Goal: Task Accomplishment & Management: Use online tool/utility

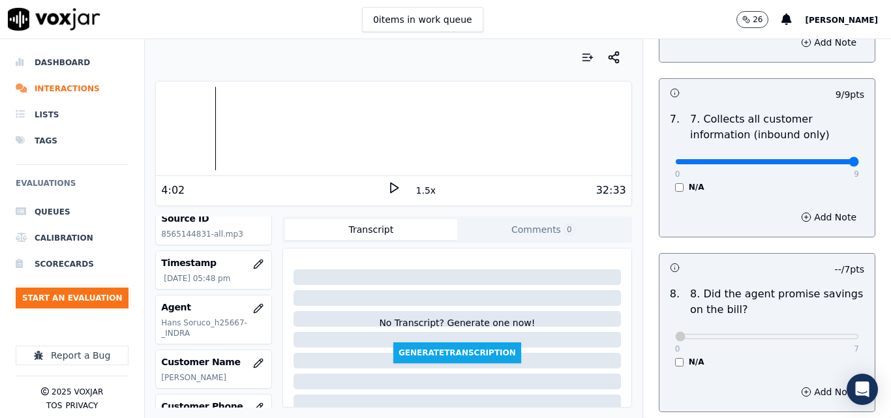
scroll to position [1518, 0]
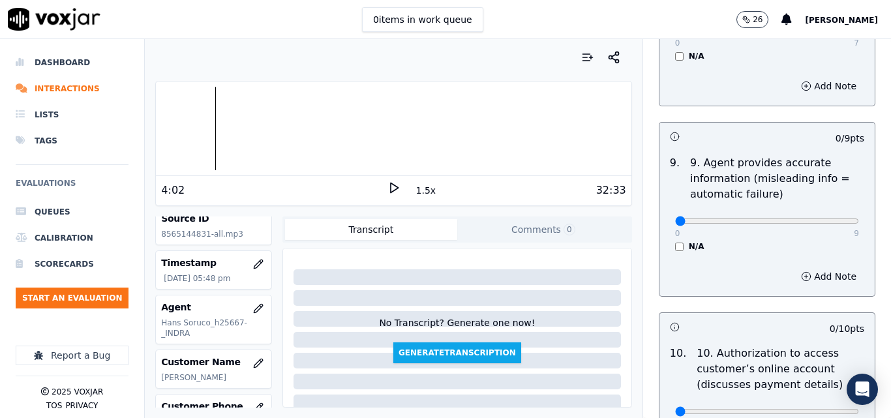
click at [388, 184] on icon at bounding box center [394, 187] width 13 height 13
click at [388, 187] on icon at bounding box center [394, 187] width 13 height 13
click at [392, 189] on icon at bounding box center [394, 187] width 13 height 13
click at [389, 185] on icon at bounding box center [394, 187] width 13 height 13
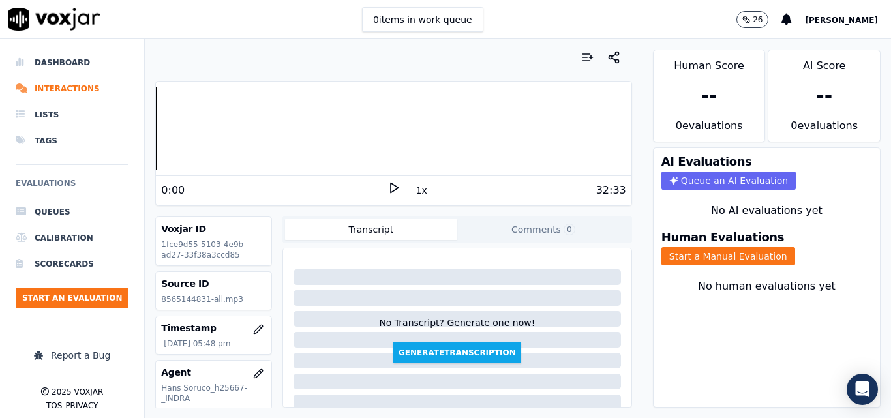
click at [391, 191] on icon at bounding box center [394, 187] width 13 height 13
drag, startPoint x: 821, startPoint y: 275, endPoint x: 811, endPoint y: 275, distance: 9.8
click at [821, 275] on div "No human evaluations yet" at bounding box center [767, 301] width 226 height 57
click at [742, 262] on button "Start a Manual Evaluation" at bounding box center [729, 256] width 134 height 18
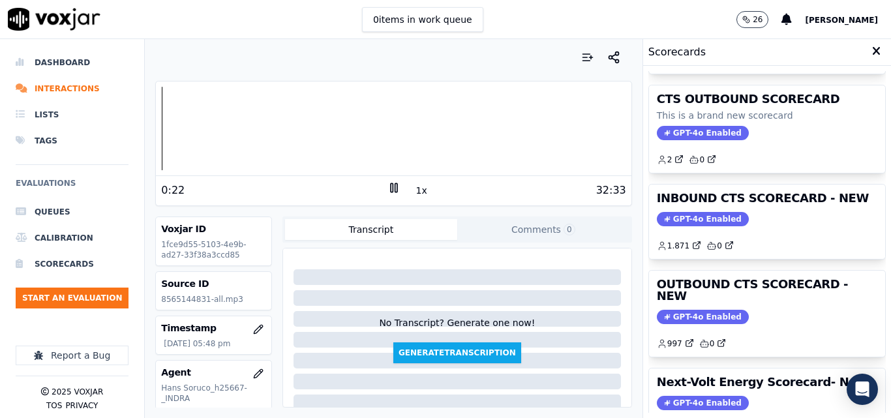
scroll to position [91, 0]
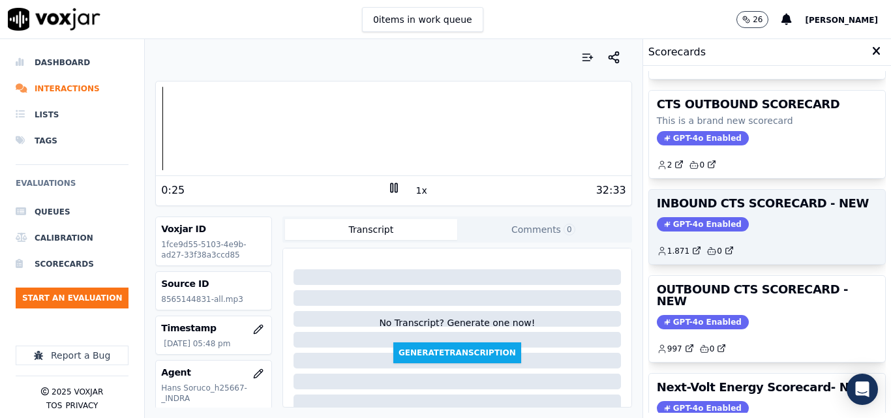
click at [718, 223] on span "GPT-4o Enabled" at bounding box center [703, 224] width 92 height 14
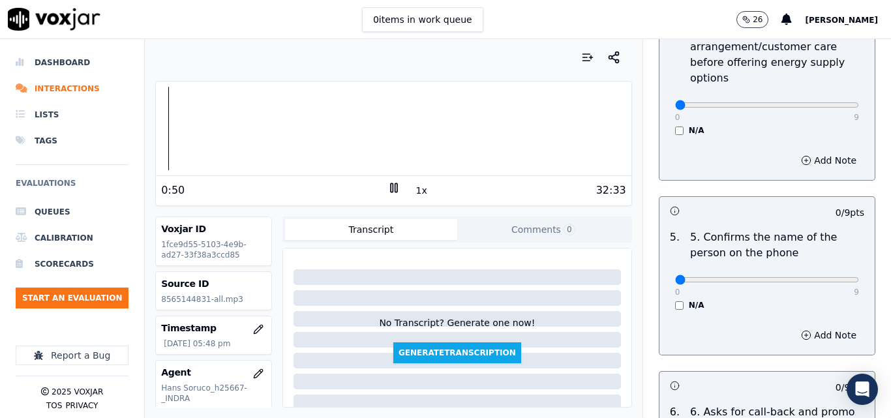
scroll to position [783, 0]
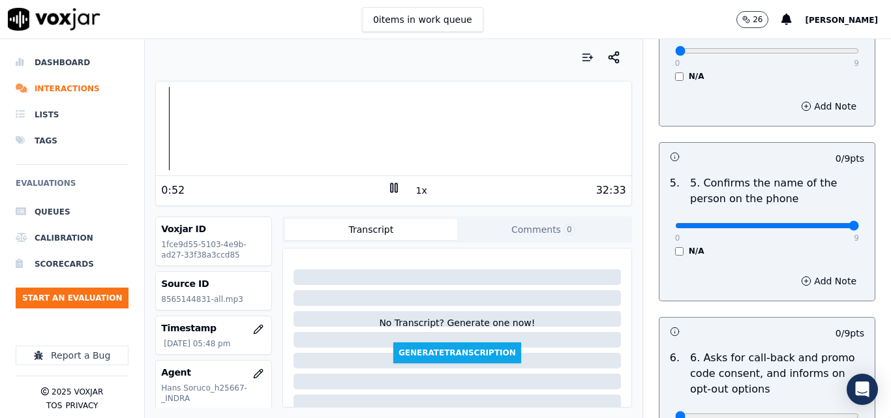
type input "9"
click at [822, 223] on input "range" at bounding box center [767, 225] width 184 height 5
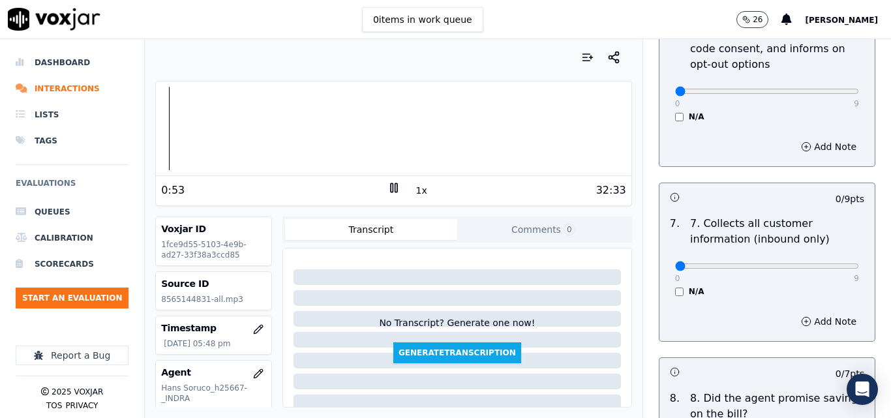
scroll to position [1109, 0]
type input "9"
click at [823, 262] on input "range" at bounding box center [767, 264] width 184 height 5
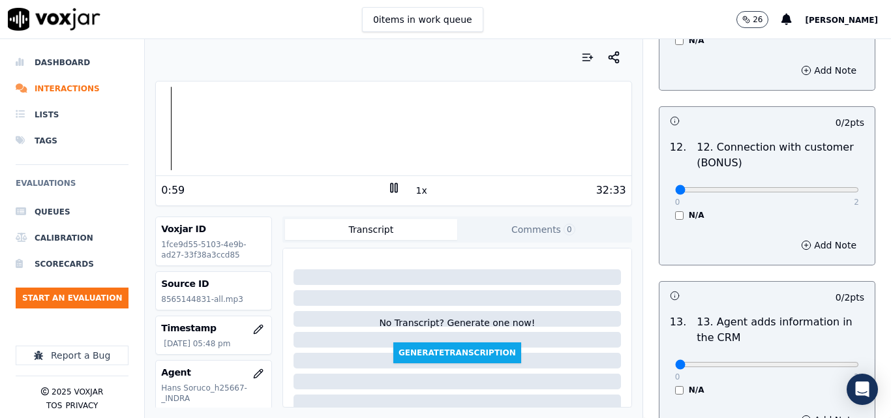
scroll to position [2153, 0]
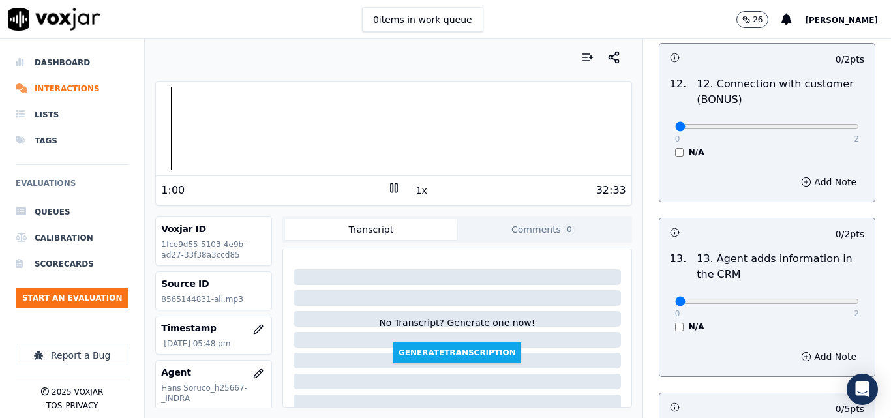
click at [529, 241] on div "Transcript Comments 0" at bounding box center [457, 230] width 350 height 26
click at [530, 234] on button "Comments 0" at bounding box center [543, 229] width 172 height 21
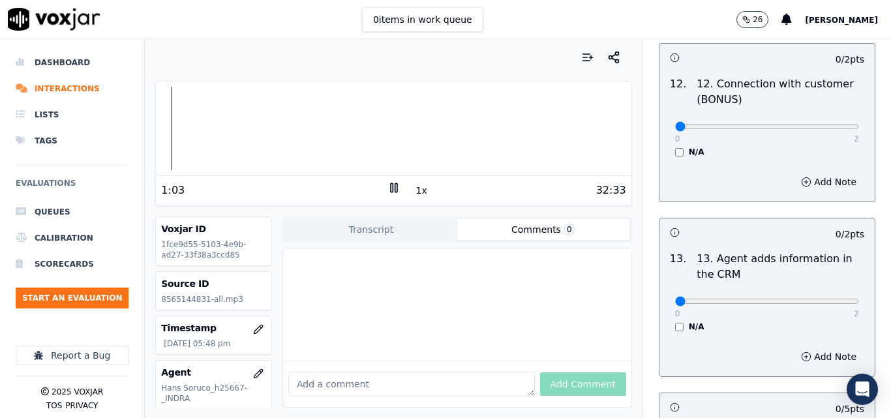
drag, startPoint x: 363, startPoint y: 368, endPoint x: 557, endPoint y: 281, distance: 212.3
click at [557, 281] on div at bounding box center [457, 305] width 348 height 112
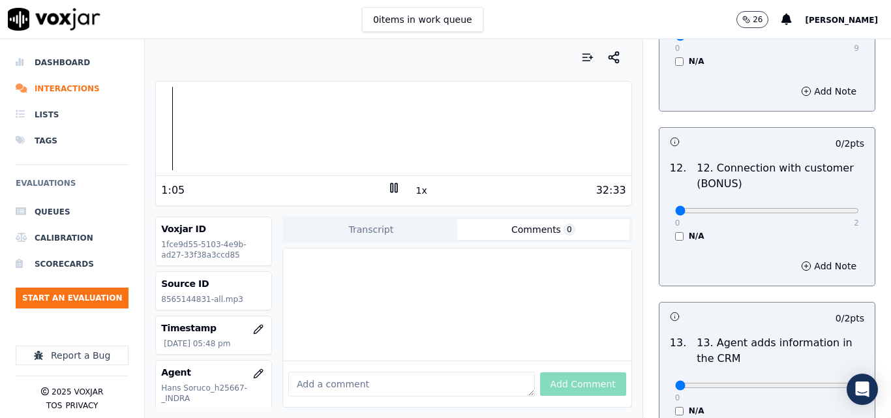
scroll to position [2088, 0]
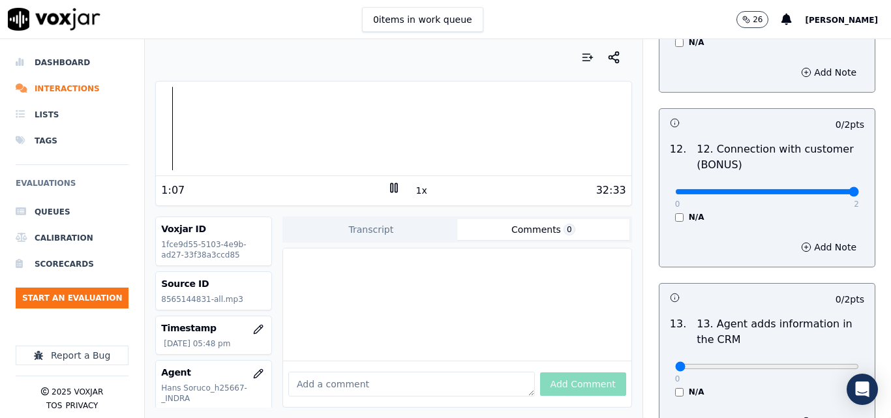
type input "2"
click at [823, 189] on input "range" at bounding box center [767, 191] width 184 height 5
click at [801, 242] on icon "button" at bounding box center [806, 247] width 10 height 10
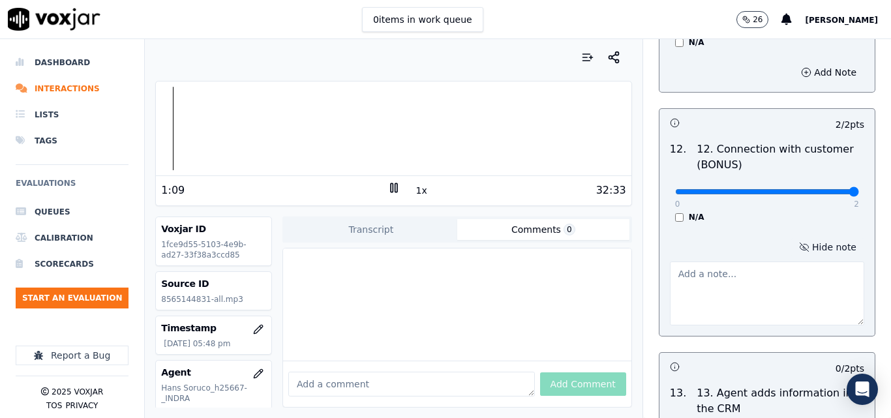
paste textarea "I highlight the use of phrases that generate connection with the client: thank …"
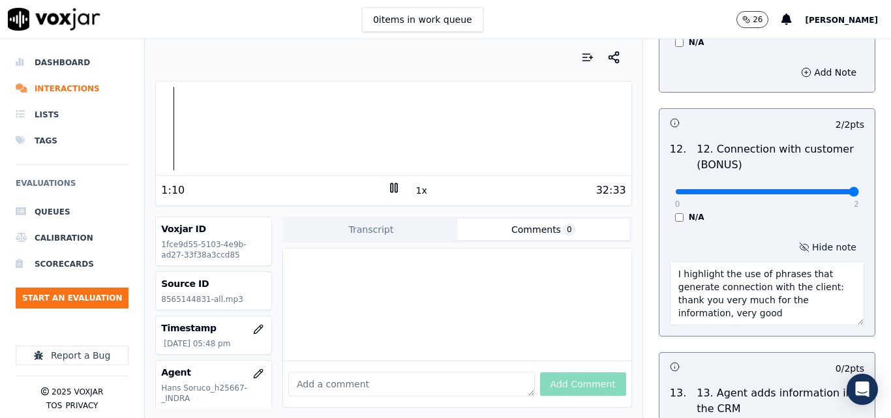
scroll to position [20, 0]
type textarea "I highlight the use of phrases that generate connection with the client: thank …"
click at [822, 215] on div "12 . 12. Connection with customer (BONUS) 0 2 N/A" at bounding box center [767, 181] width 215 height 91
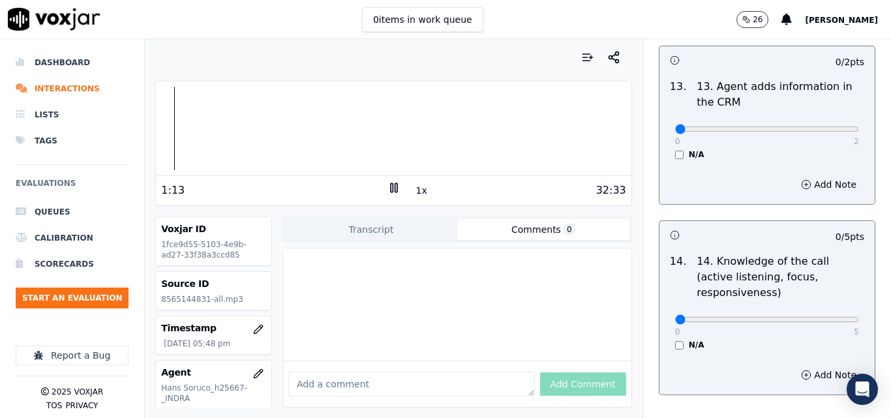
scroll to position [2414, 0]
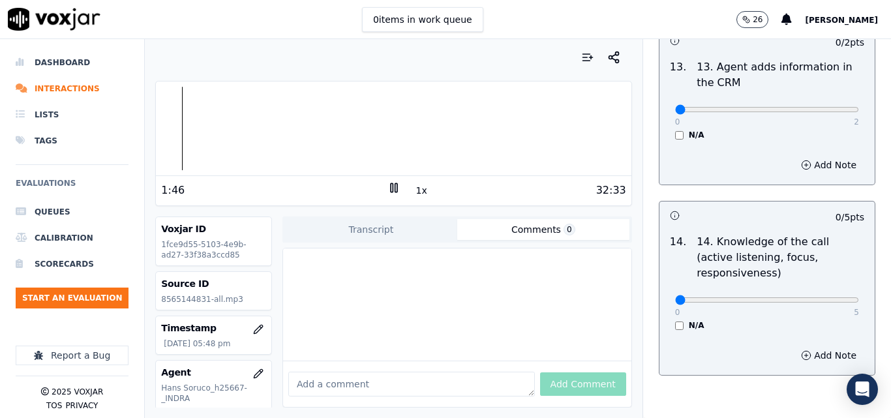
click at [420, 191] on button "1x" at bounding box center [422, 190] width 16 height 18
click at [420, 191] on button "1.5x" at bounding box center [426, 190] width 25 height 18
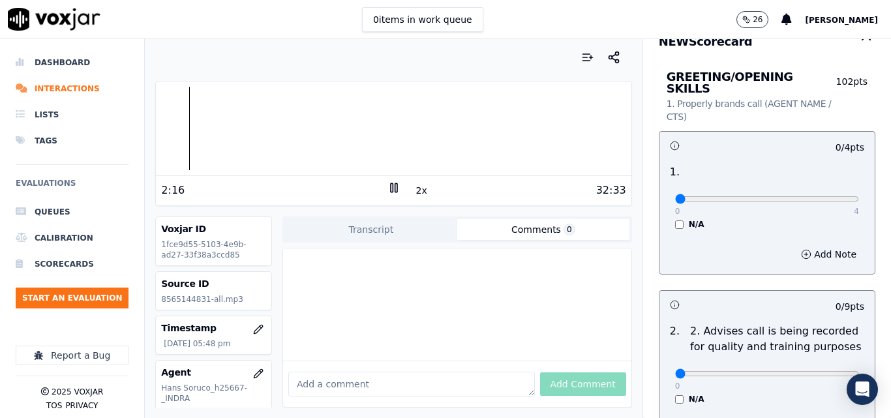
scroll to position [0, 0]
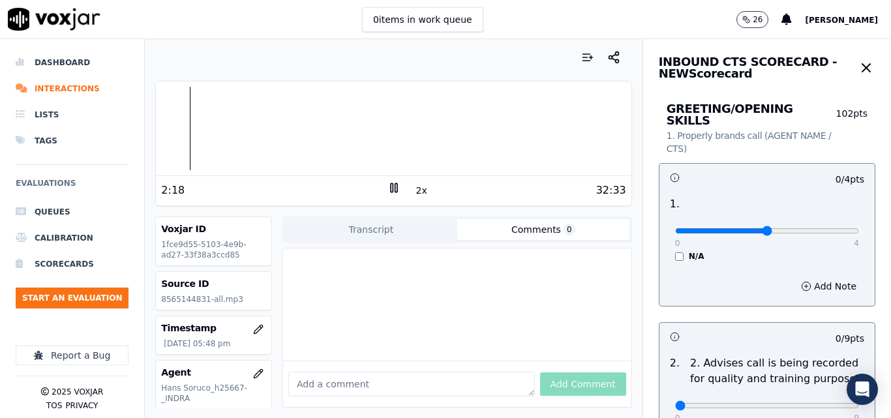
type input "2"
click at [764, 228] on input "range" at bounding box center [767, 230] width 184 height 5
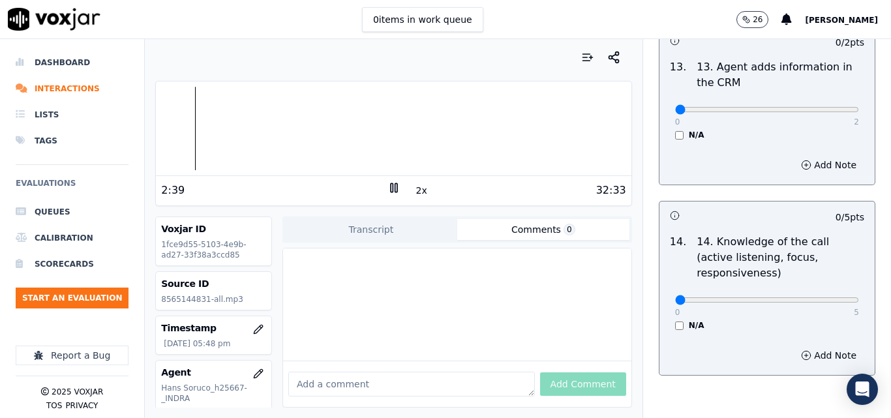
scroll to position [2452, 0]
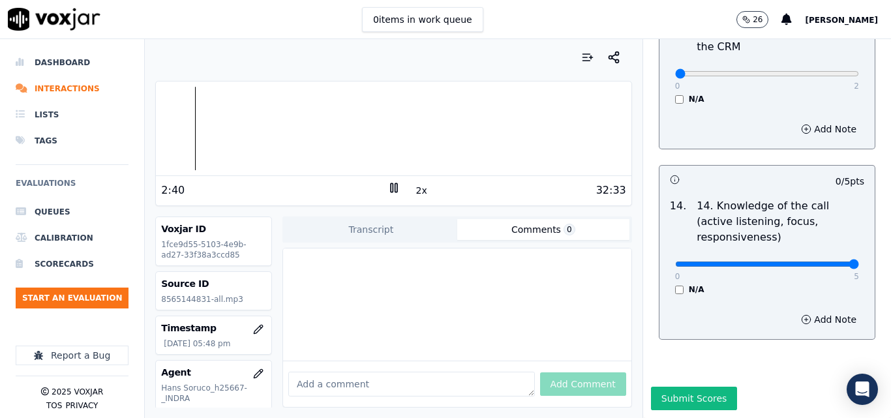
type input "5"
click at [829, 262] on input "range" at bounding box center [767, 264] width 184 height 5
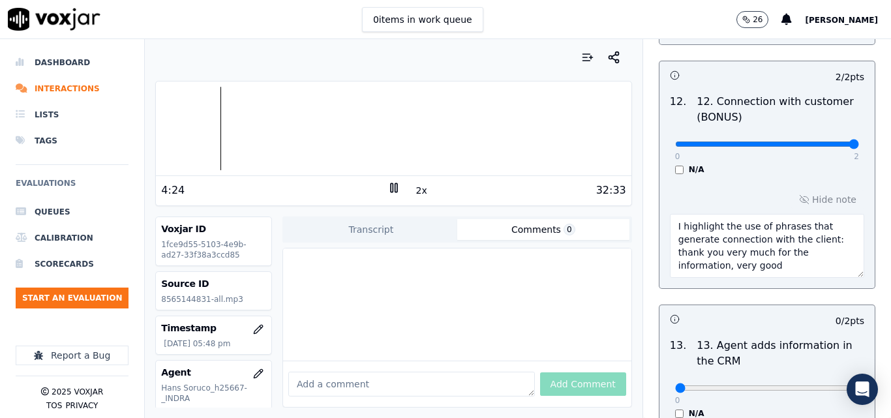
scroll to position [2126, 0]
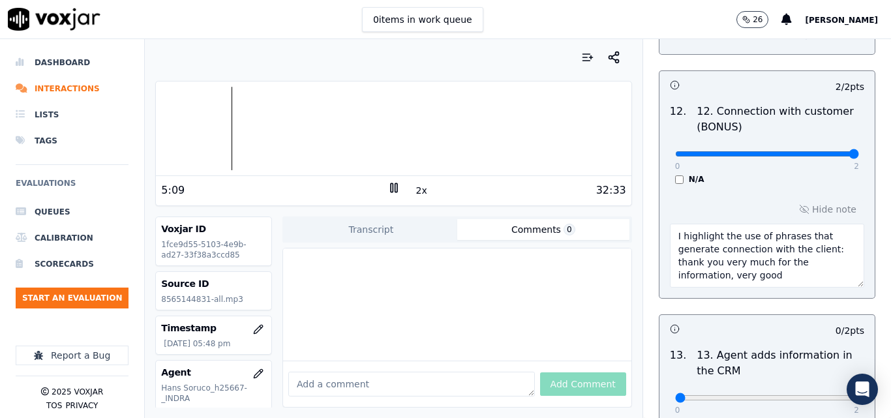
click at [414, 185] on button "2x" at bounding box center [422, 190] width 16 height 18
click at [422, 189] on div "32:33" at bounding box center [514, 191] width 226 height 16
click at [416, 191] on button "1x" at bounding box center [422, 190] width 16 height 18
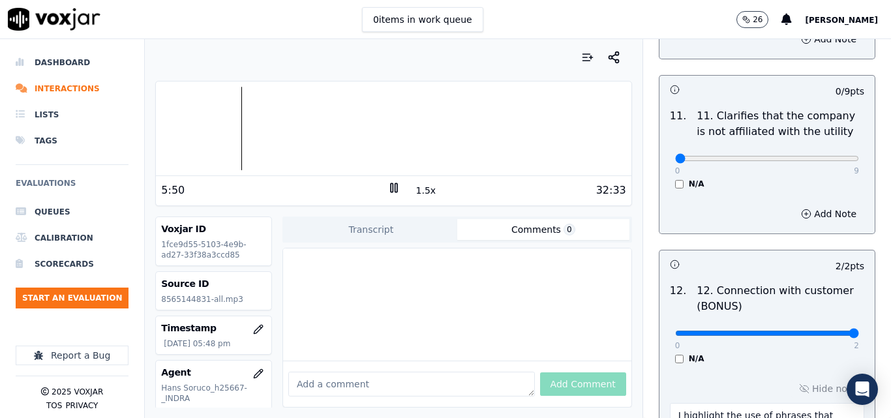
scroll to position [1865, 0]
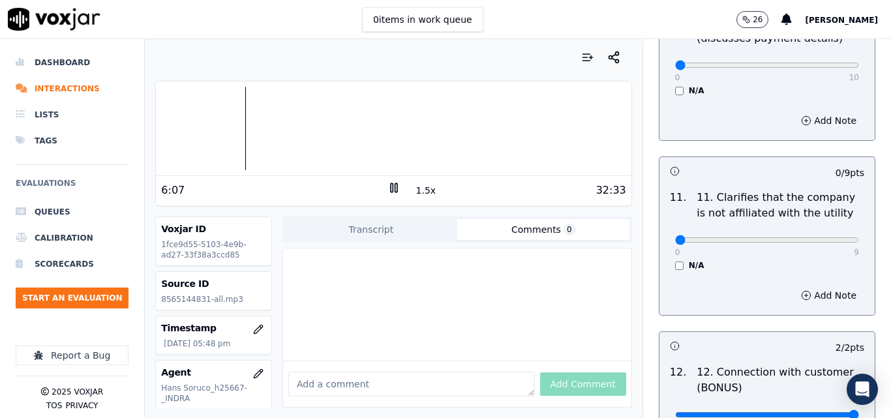
click at [236, 135] on div at bounding box center [393, 129] width 475 height 84
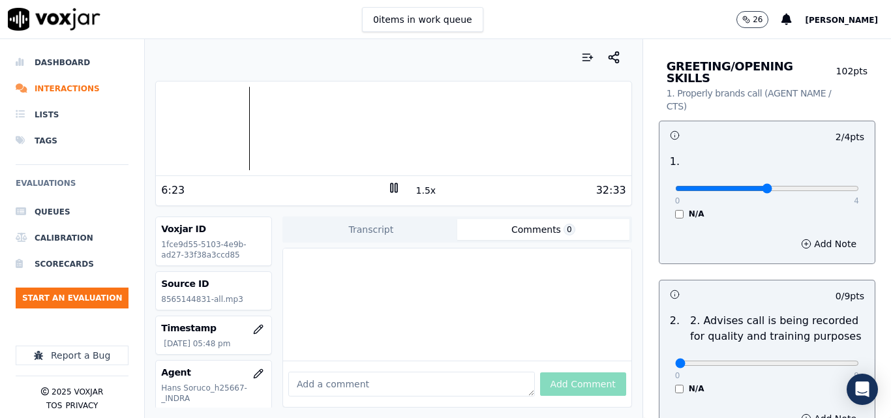
scroll to position [0, 0]
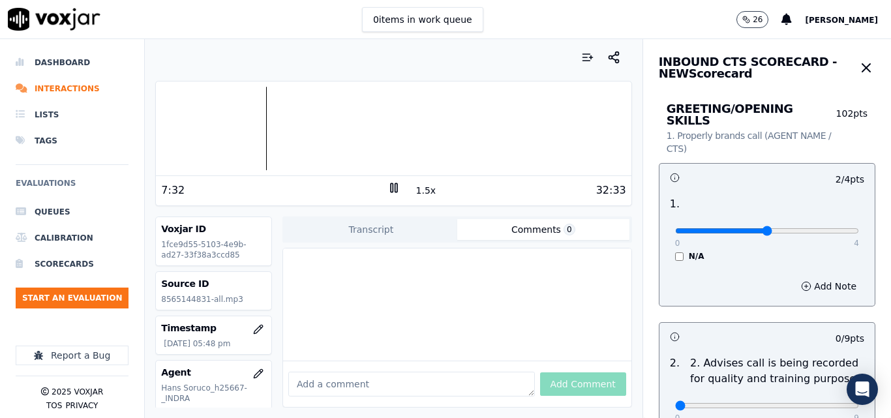
click at [253, 129] on div at bounding box center [393, 129] width 475 height 84
click at [264, 130] on div at bounding box center [393, 129] width 475 height 84
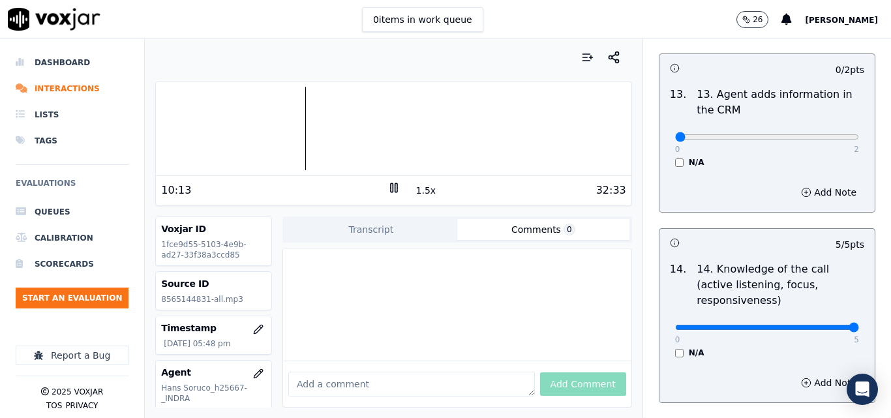
scroll to position [2452, 0]
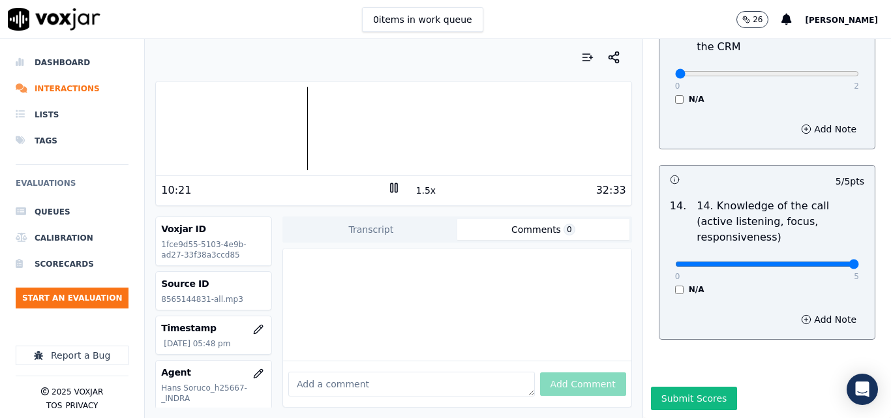
drag, startPoint x: 532, startPoint y: 232, endPoint x: 523, endPoint y: 234, distance: 10.0
click at [531, 232] on button "Comments 0" at bounding box center [543, 229] width 172 height 21
click at [519, 228] on button "Comments 0" at bounding box center [543, 229] width 172 height 21
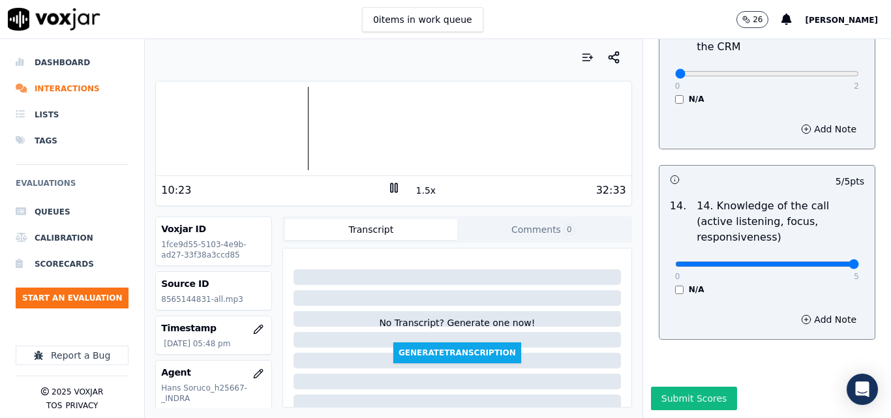
click at [353, 227] on button "Transcript" at bounding box center [371, 229] width 172 height 21
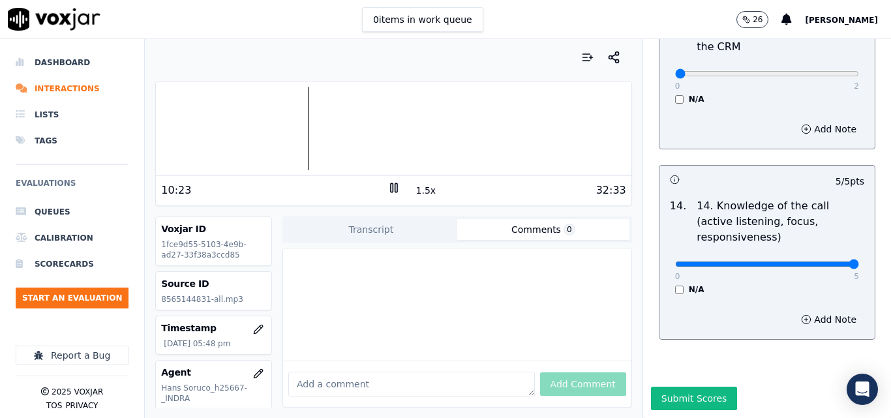
click at [491, 224] on button "Comments 0" at bounding box center [543, 229] width 172 height 21
paste textarea "I suggest other acknowledgments such as: thank you for waiting in line"
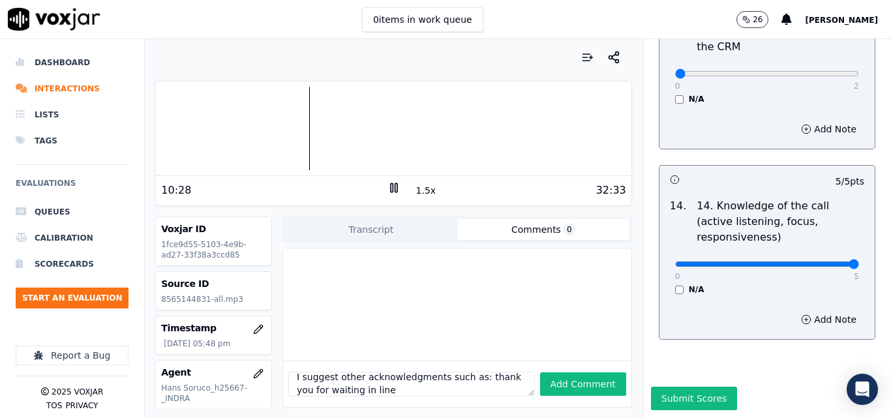
scroll to position [0, 0]
drag, startPoint x: 379, startPoint y: 369, endPoint x: 266, endPoint y: 354, distance: 114.5
click at [266, 354] on div "Voxjar ID 1fce9d55-5103-4e9b-ad27-33f38a3ccd85 Source ID 8565144831-all.mp3 Tim…" at bounding box center [393, 312] width 476 height 191
click at [398, 372] on textarea "I suggest other acknowledgments such as: thank you for waiting in line" at bounding box center [411, 384] width 247 height 25
click at [294, 372] on textarea "I suggest other acknowledgments such as: thank you for waiting in line" at bounding box center [411, 384] width 247 height 25
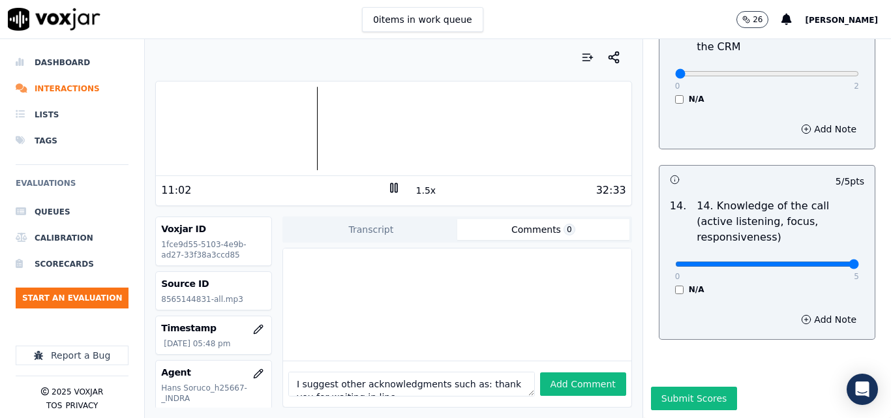
paste textarea "Congratulations on the good use of acknowledge"
click at [499, 372] on textarea "Congratulations on the good use of acknowledge I suggest other acknowledgments …" at bounding box center [411, 384] width 247 height 25
drag, startPoint x: 478, startPoint y: 373, endPoint x: 495, endPoint y: 378, distance: 17.6
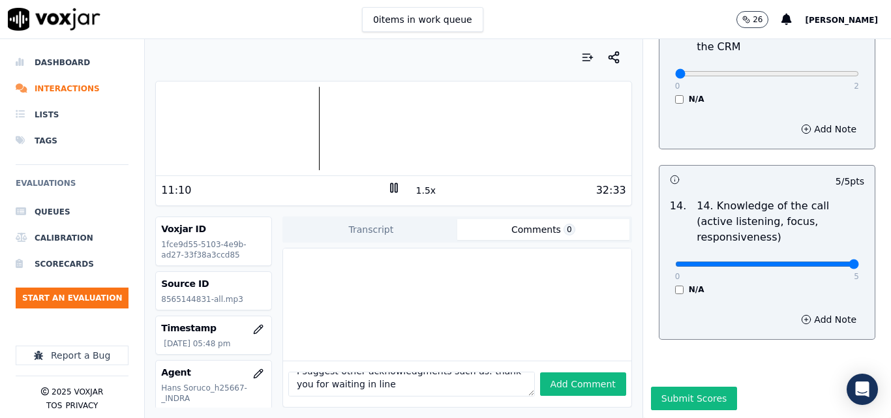
click at [495, 378] on div "Congratulations on the good use of acknowledge, I suggest other acknowledgments…" at bounding box center [457, 384] width 348 height 46
type textarea "Congratulations on the good use of acknowledge, I suggest other acknowledgments…"
click at [418, 297] on div at bounding box center [457, 305] width 348 height 112
click at [327, 128] on div at bounding box center [393, 129] width 475 height 84
click at [331, 129] on div at bounding box center [393, 129] width 475 height 84
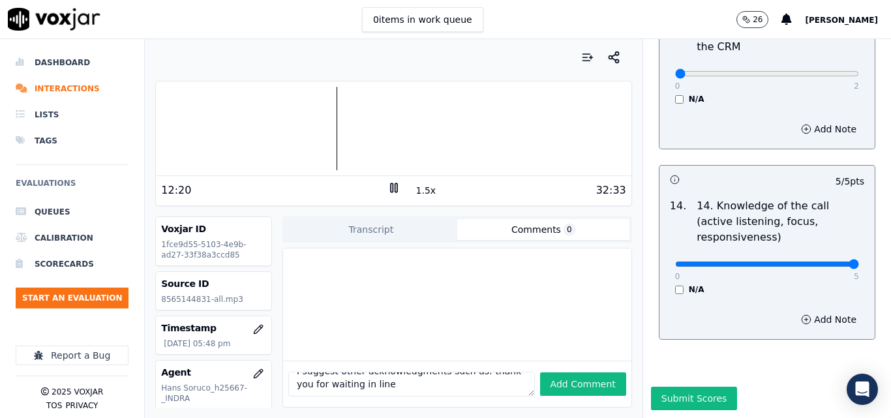
click at [329, 129] on div at bounding box center [393, 129] width 475 height 84
click at [390, 132] on div at bounding box center [393, 129] width 475 height 84
click at [384, 129] on div at bounding box center [393, 129] width 475 height 84
click at [387, 127] on div at bounding box center [393, 129] width 475 height 84
click at [388, 189] on icon at bounding box center [394, 187] width 13 height 13
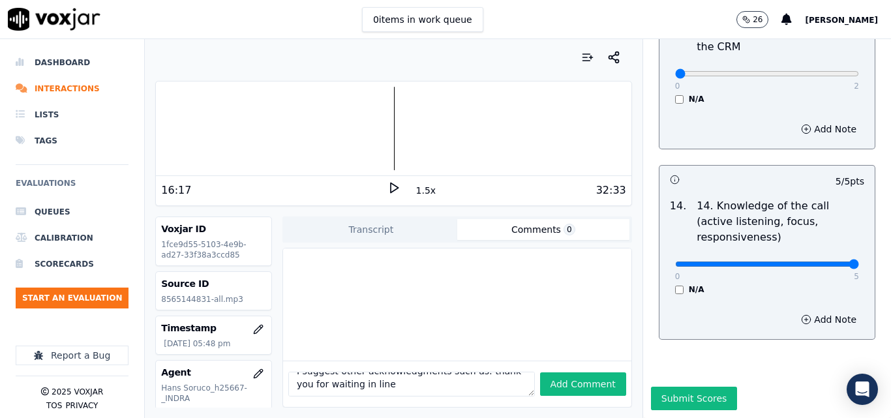
click at [382, 133] on div at bounding box center [393, 129] width 475 height 84
click at [391, 185] on polygon at bounding box center [395, 188] width 8 height 10
click at [555, 373] on button "Add Comment" at bounding box center [583, 384] width 86 height 23
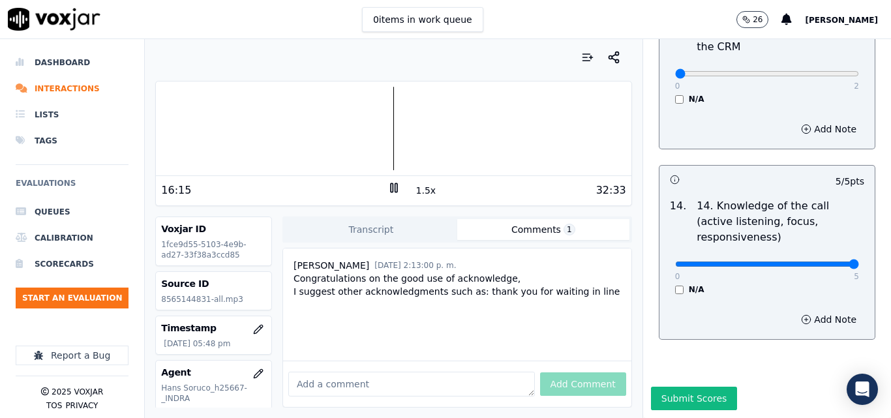
scroll to position [3, 0]
click at [416, 192] on button "1.5x" at bounding box center [426, 190] width 25 height 18
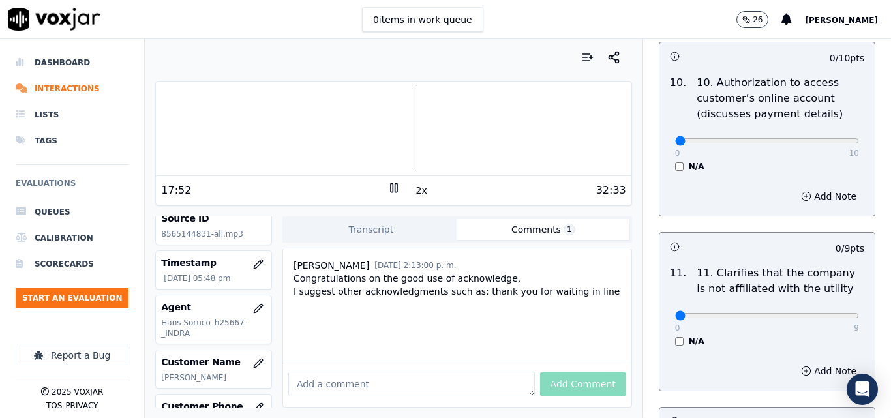
scroll to position [1734, 0]
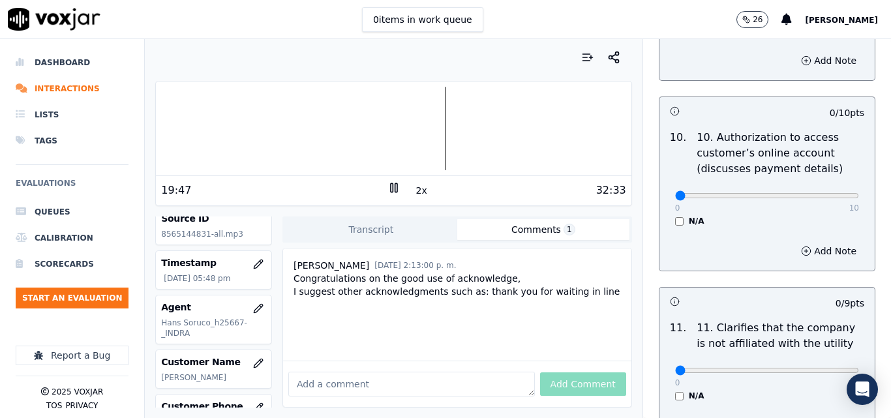
click at [423, 122] on div at bounding box center [393, 129] width 475 height 84
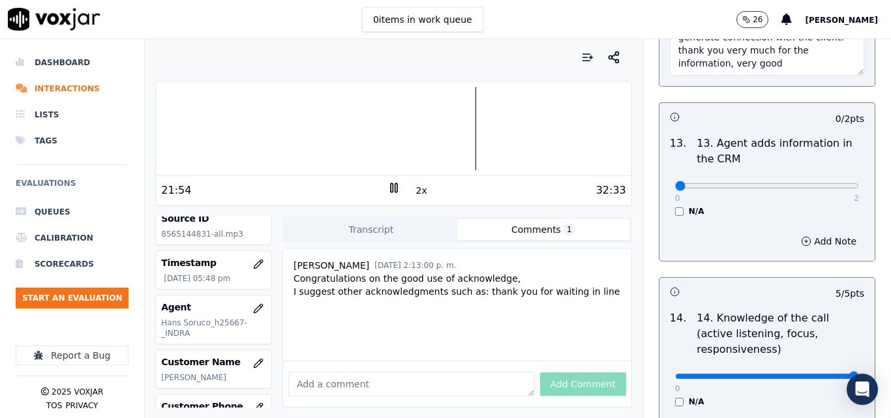
scroll to position [2321, 0]
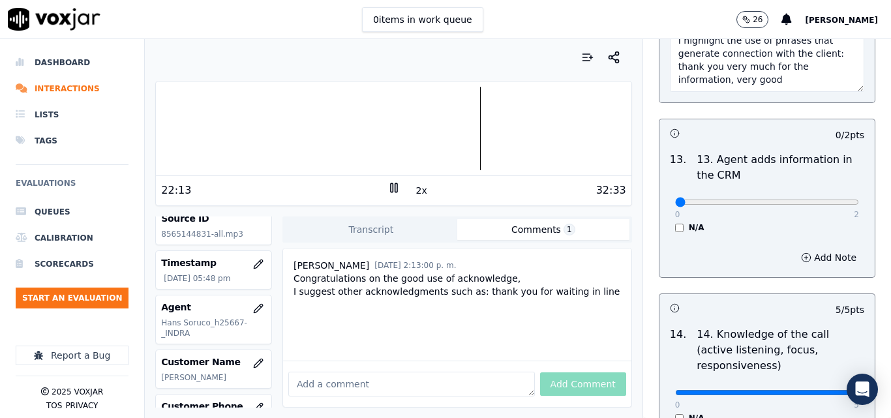
click at [395, 191] on rect at bounding box center [396, 187] width 2 height 8
click at [388, 189] on icon at bounding box center [394, 187] width 13 height 13
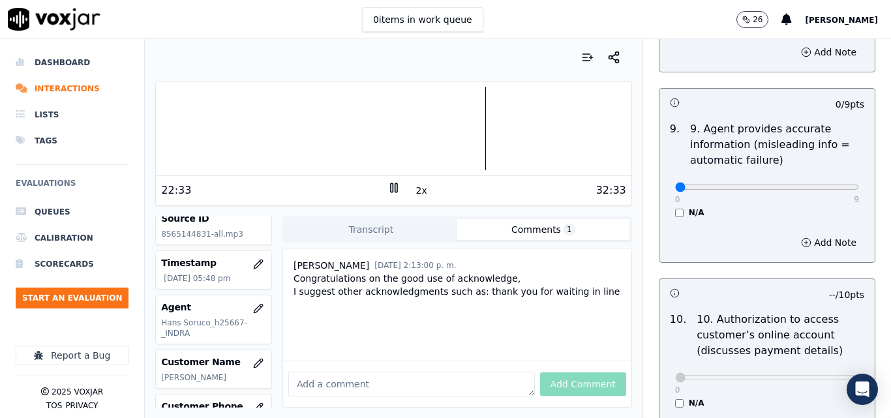
scroll to position [1538, 0]
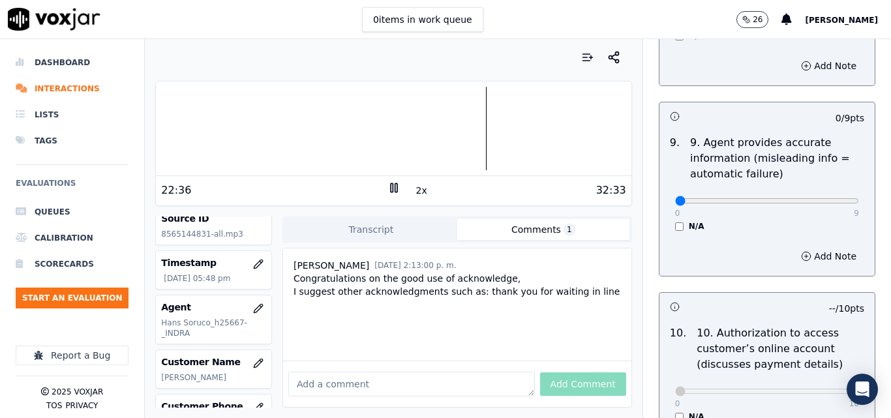
click at [377, 189] on div "22:36" at bounding box center [274, 191] width 226 height 16
click at [388, 189] on icon at bounding box center [394, 187] width 13 height 13
click at [419, 194] on button "2x" at bounding box center [422, 190] width 16 height 18
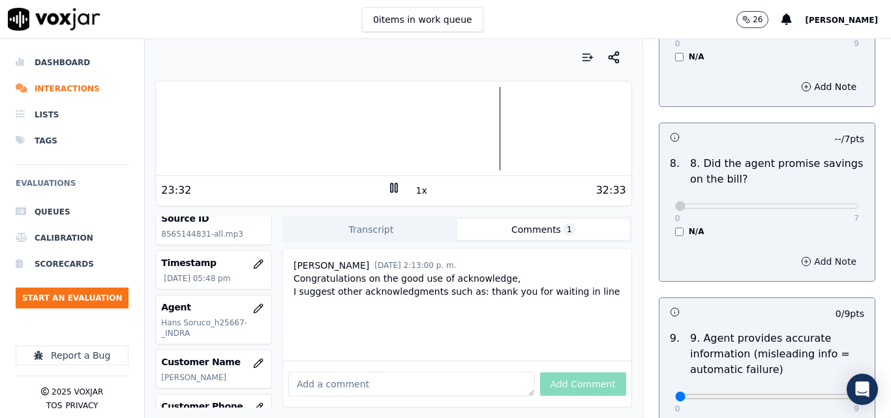
scroll to position [1473, 0]
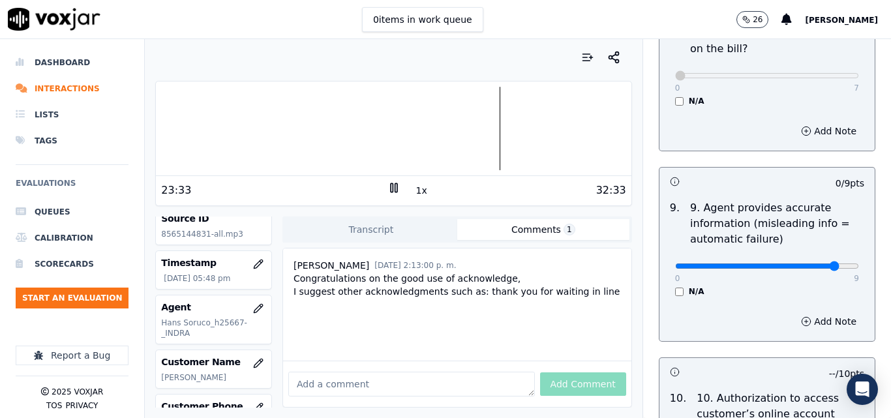
type input "8"
click at [808, 264] on input "range" at bounding box center [767, 266] width 184 height 5
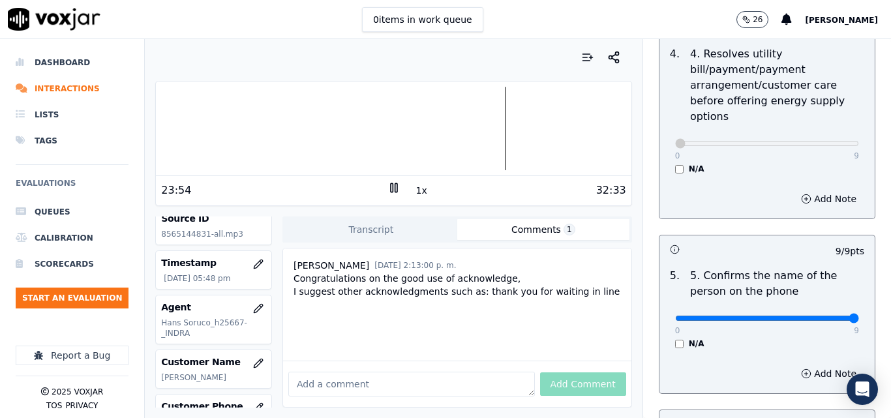
scroll to position [951, 0]
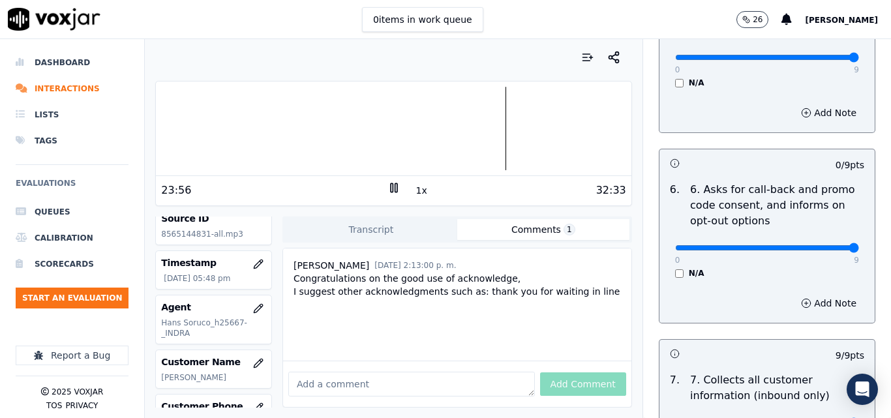
type input "9"
click at [821, 245] on input "range" at bounding box center [767, 247] width 184 height 5
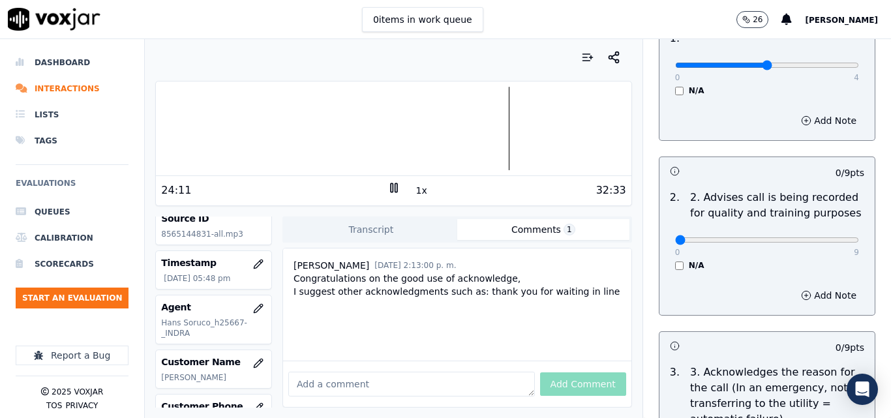
scroll to position [196, 0]
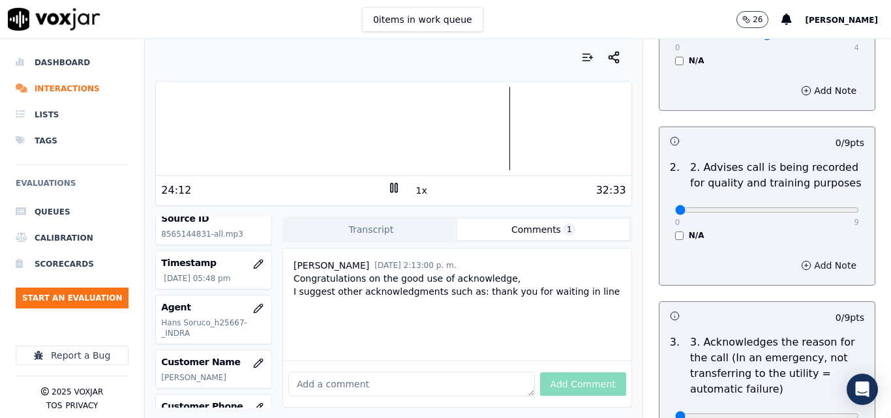
click at [801, 260] on icon "button" at bounding box center [806, 265] width 10 height 10
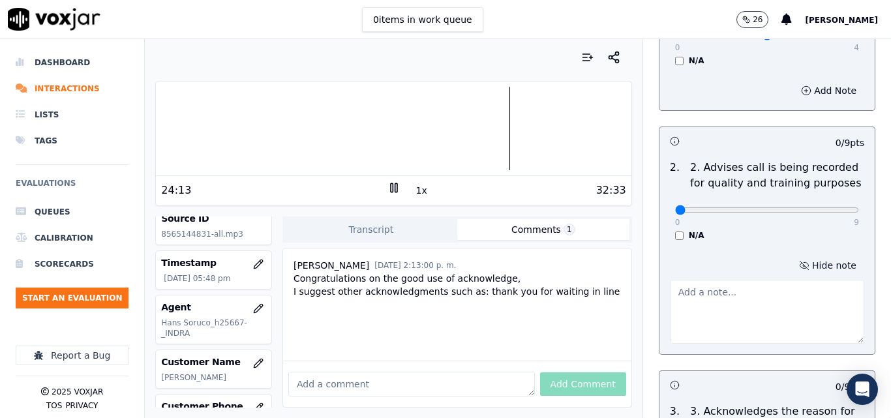
click at [799, 260] on icon "button" at bounding box center [804, 265] width 10 height 10
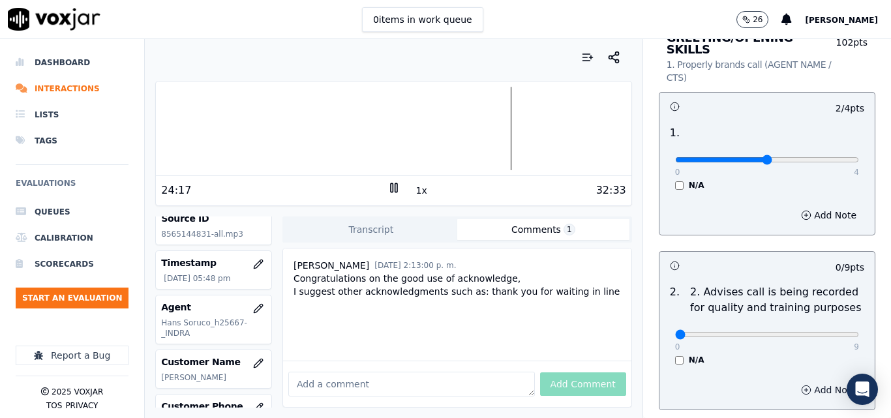
scroll to position [0, 0]
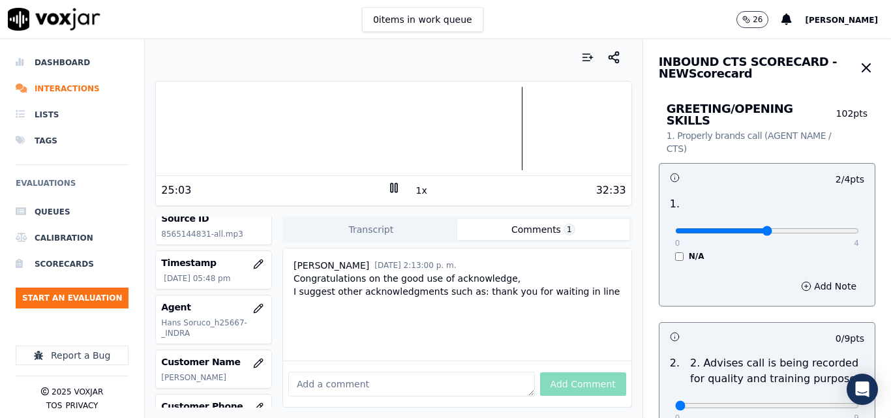
click at [508, 131] on div at bounding box center [393, 129] width 475 height 84
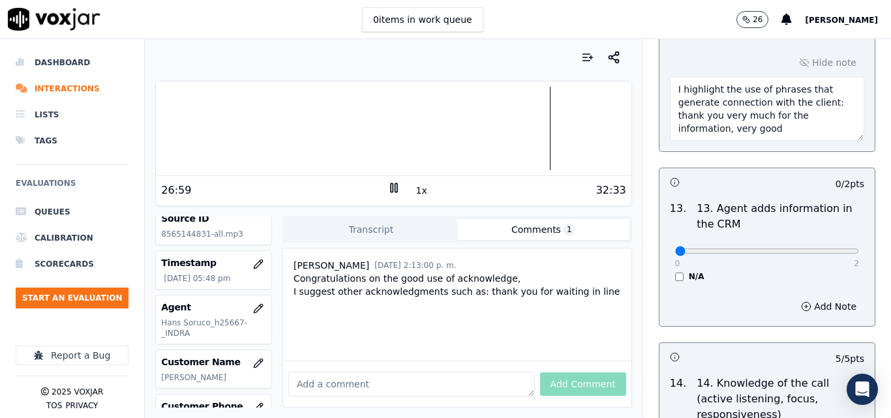
scroll to position [2452, 0]
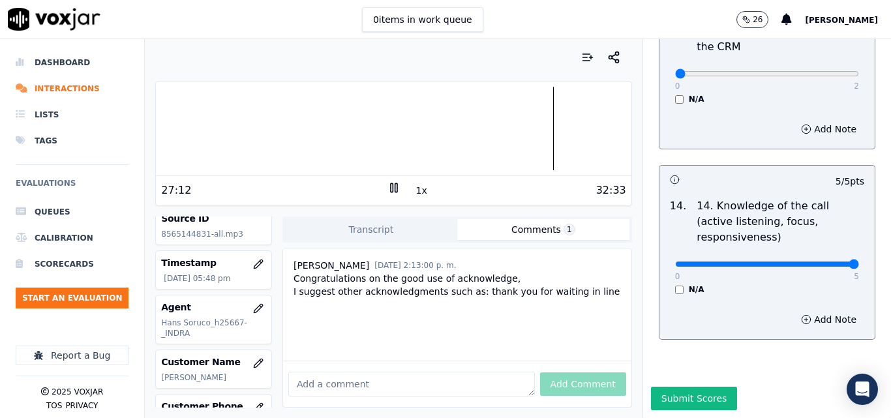
click at [414, 190] on button "1x" at bounding box center [422, 190] width 16 height 18
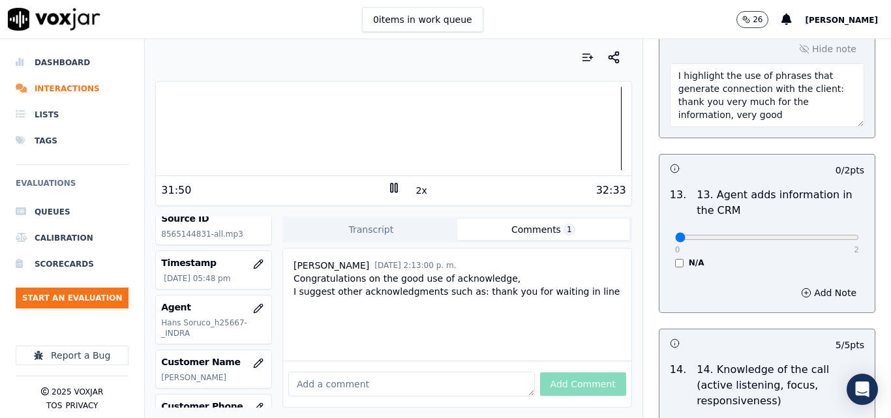
scroll to position [2256, 0]
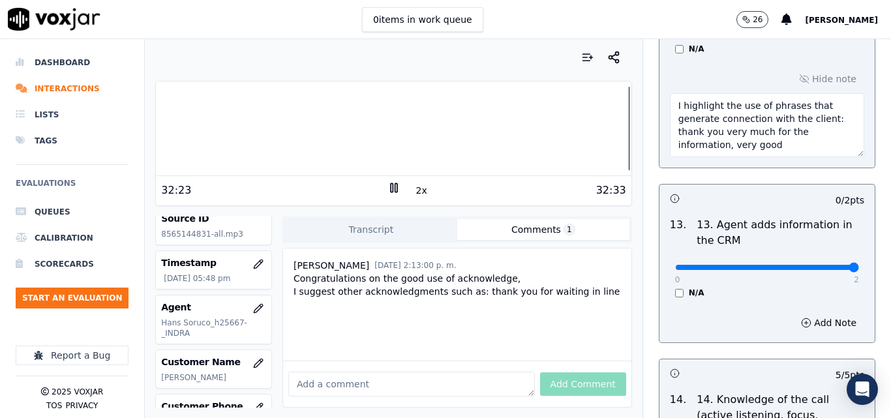
type input "2"
click at [827, 265] on input "range" at bounding box center [767, 267] width 184 height 5
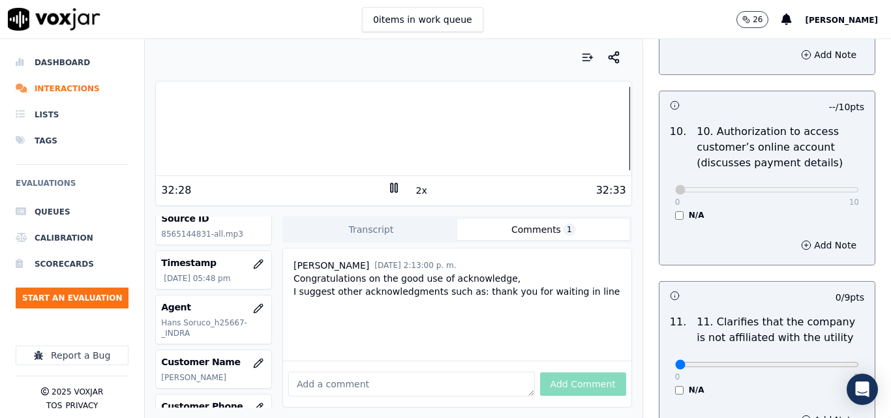
scroll to position [1734, 0]
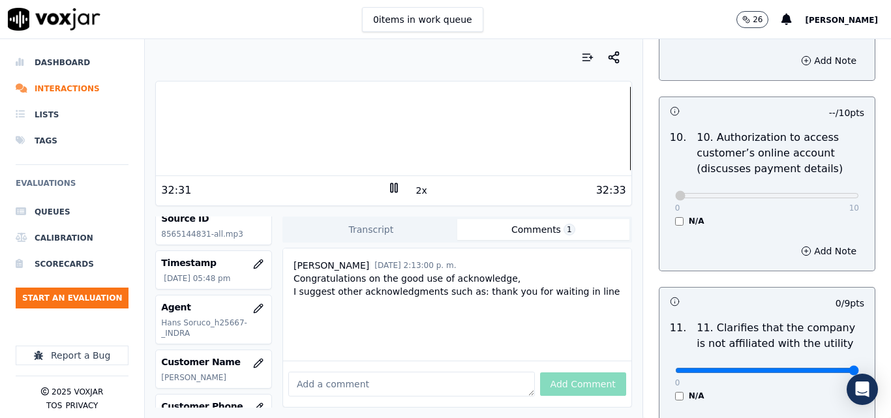
type input "9"
click at [823, 368] on input "range" at bounding box center [767, 370] width 184 height 5
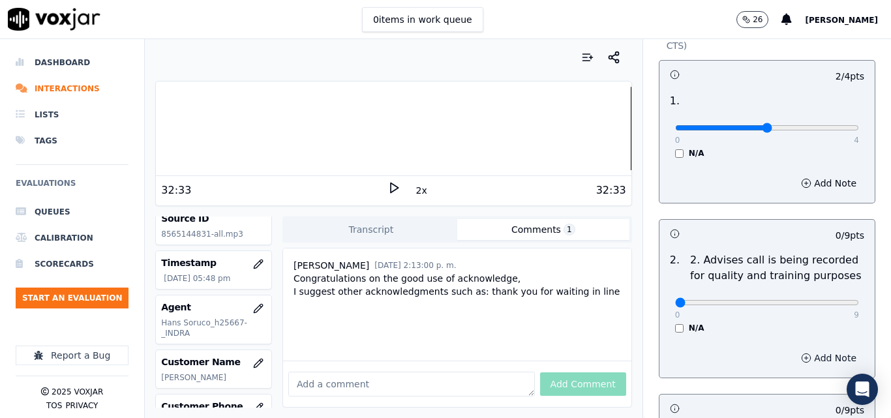
scroll to position [364, 0]
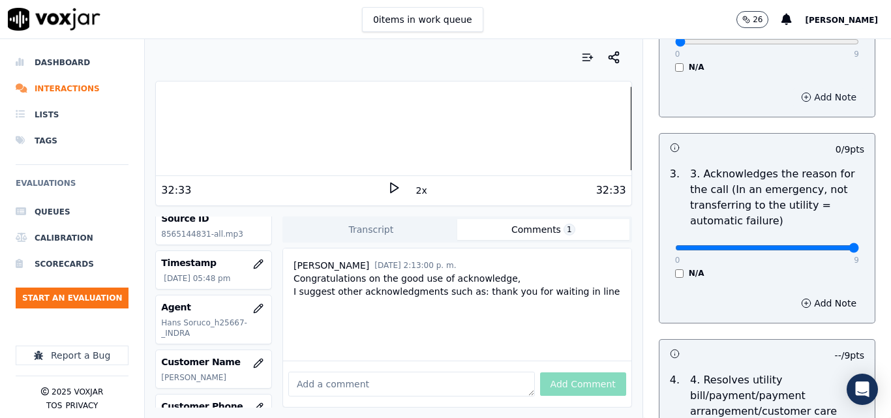
type input "9"
click at [818, 245] on input "range" at bounding box center [767, 247] width 184 height 5
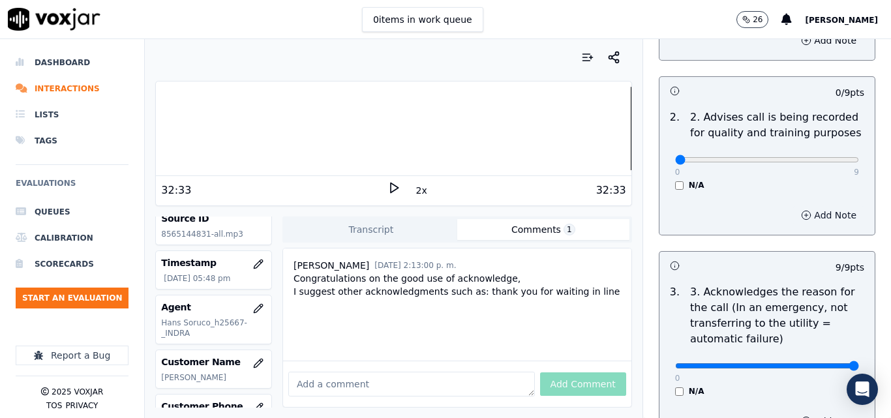
scroll to position [261, 0]
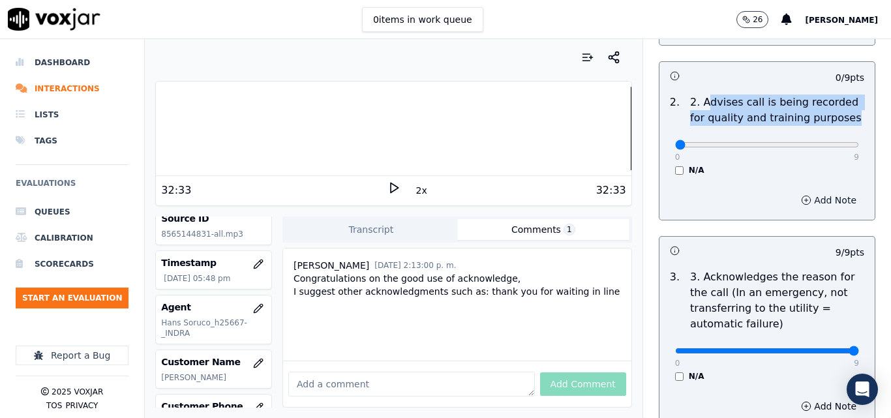
drag, startPoint x: 693, startPoint y: 94, endPoint x: 769, endPoint y: 99, distance: 76.5
click at [842, 109] on div "2 . 2. Advises call is being recorded for quality and training purposes 0 9 N/A" at bounding box center [767, 134] width 215 height 91
copy p "dvises call is being recorded for quality and training purposes"
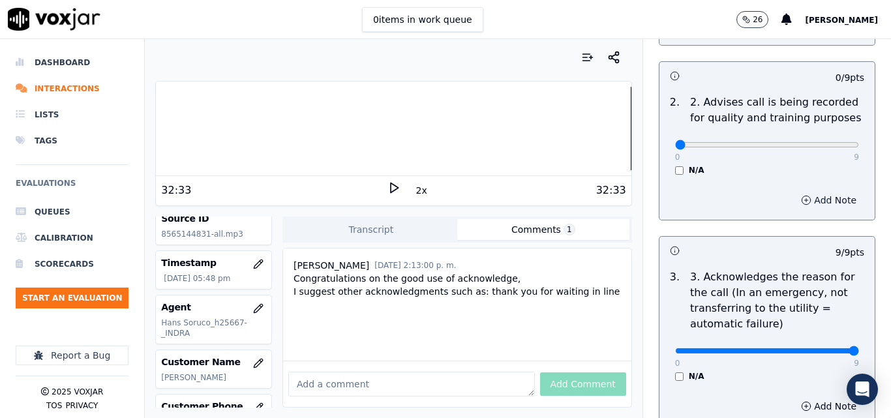
click at [398, 372] on textarea at bounding box center [411, 384] width 247 height 25
paste textarea "dvises call is being recorded for quality and training purposes"
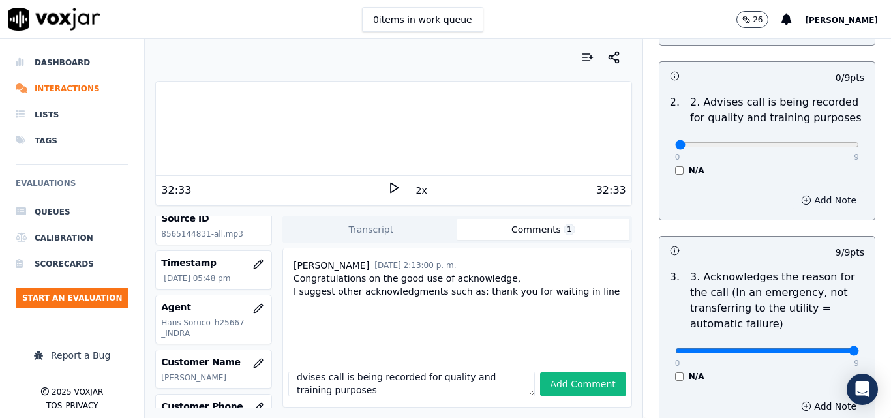
scroll to position [0, 0]
drag, startPoint x: 376, startPoint y: 374, endPoint x: 289, endPoint y: 331, distance: 96.6
click at [289, 331] on div "carlos 11/9/2025, 2:13:00 p. m. Congratulations on the good use of acknowledge,…" at bounding box center [457, 328] width 350 height 160
click at [315, 372] on textarea "dvises call is being recorded for quality and training purposes" at bounding box center [411, 384] width 247 height 25
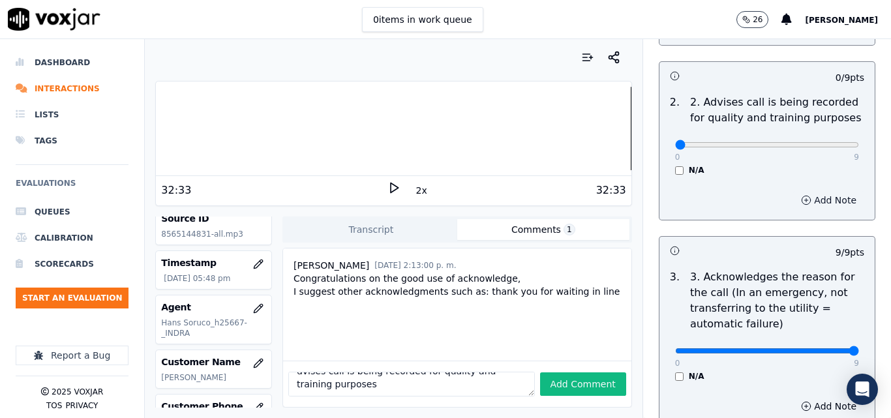
drag, startPoint x: 290, startPoint y: 363, endPoint x: 583, endPoint y: 391, distance: 294.2
click at [583, 391] on div "Your browser does not support the audio element. 32:33 2x 32:33 Voxjar ID 1fce9…" at bounding box center [393, 228] width 497 height 379
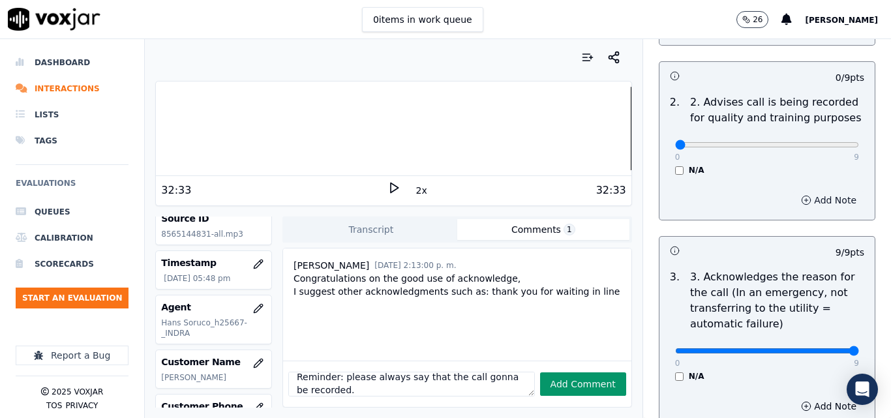
click at [599, 373] on button "Add Comment" at bounding box center [583, 384] width 86 height 23
type textarea "Reminder: please always say that the call gonna be recorded."
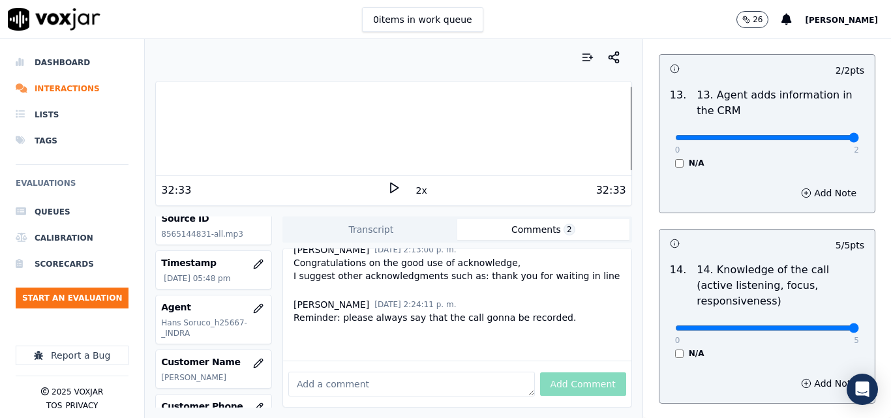
scroll to position [2452, 0]
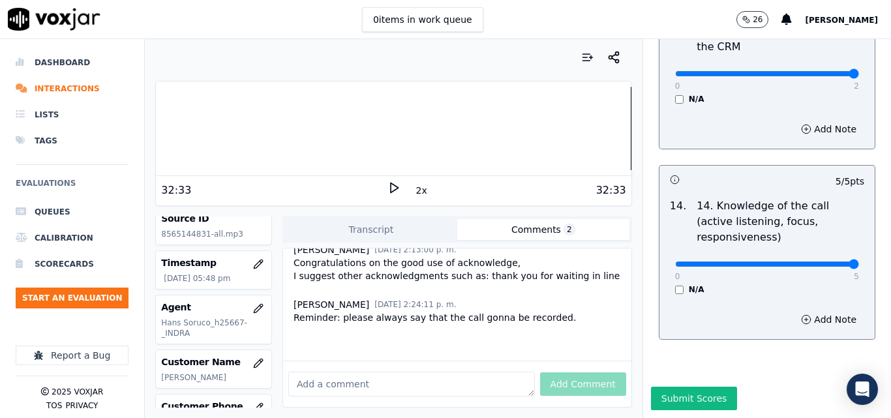
click at [688, 387] on button "Submit Scores" at bounding box center [694, 398] width 87 height 23
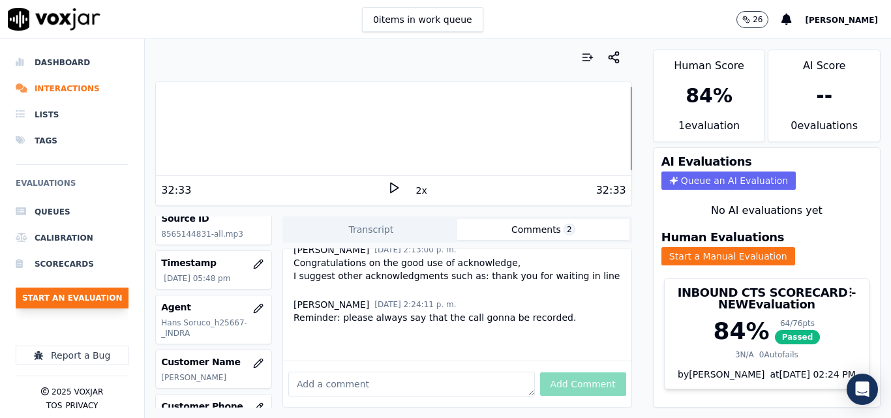
click at [61, 307] on button "Start an Evaluation" at bounding box center [72, 298] width 113 height 21
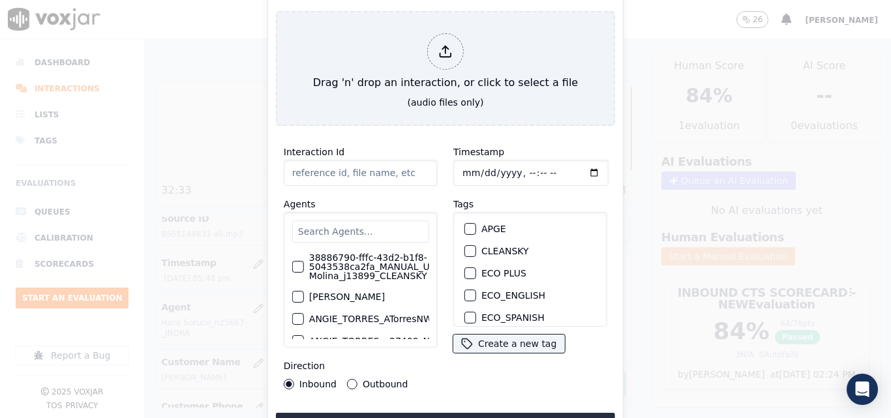
type input "20250910-134809_2674996125-all.mp3"
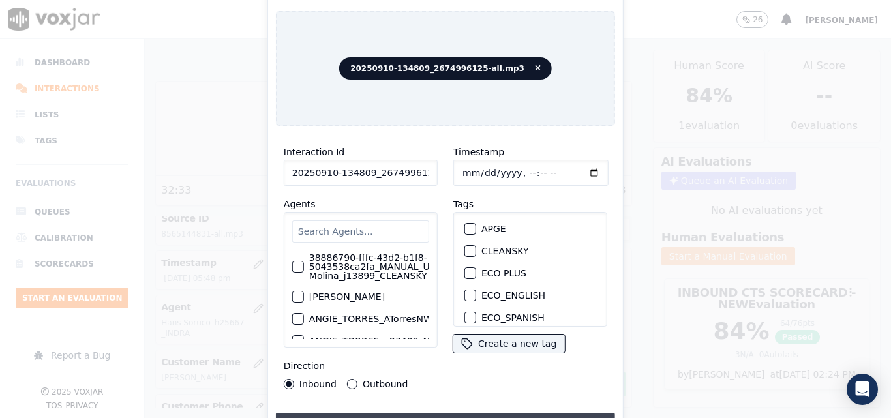
click at [436, 414] on button "Upload interaction to start evaluation" at bounding box center [445, 424] width 339 height 23
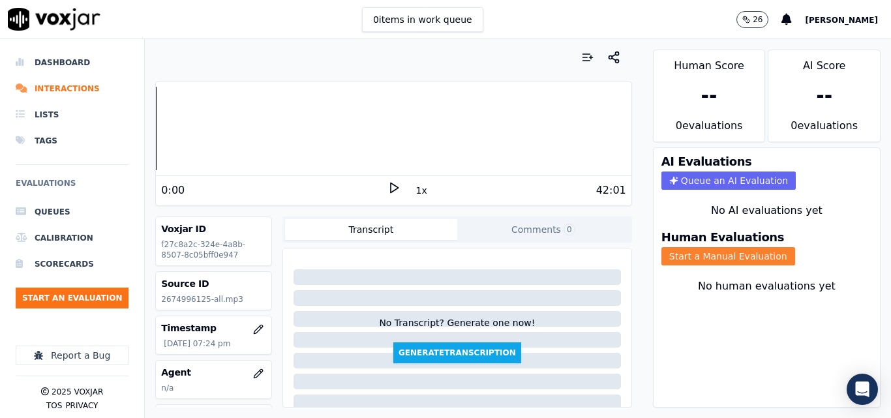
click at [685, 261] on button "Start a Manual Evaluation" at bounding box center [729, 256] width 134 height 18
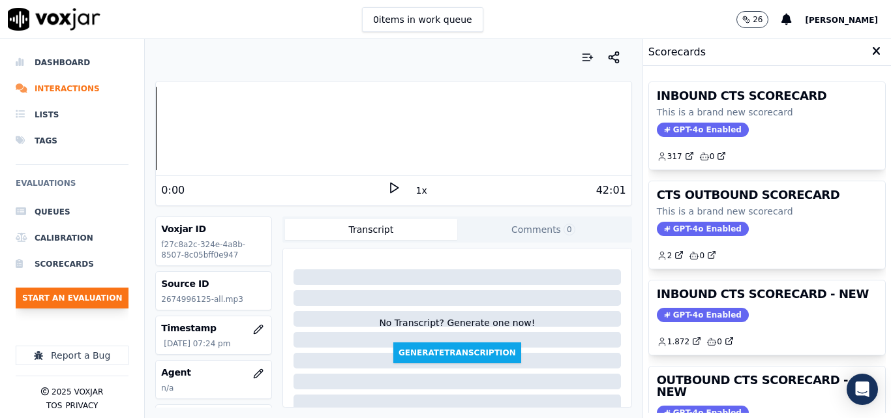
click at [88, 298] on button "Start an Evaluation" at bounding box center [72, 298] width 113 height 21
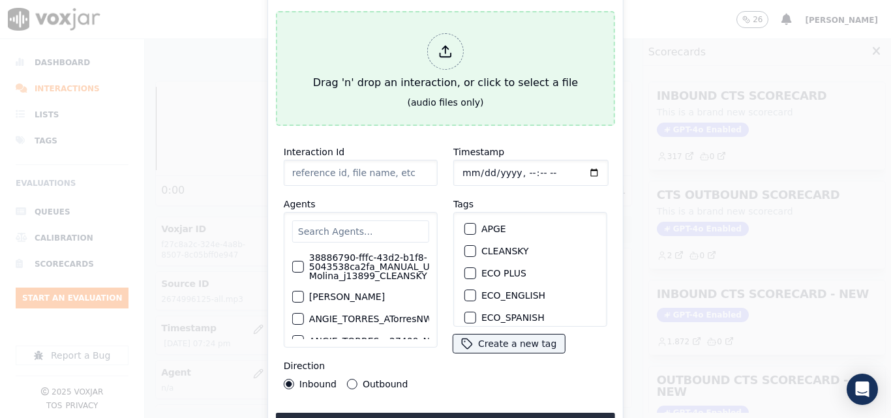
type input "20250910-134809_2674996125-all.mp3"
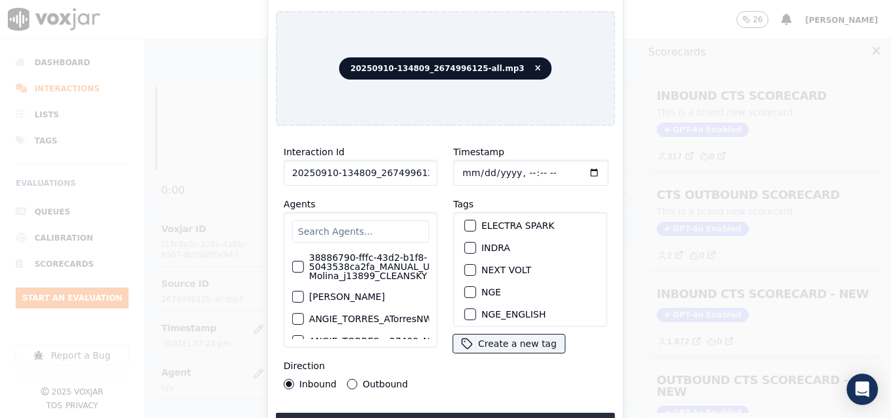
scroll to position [95, 0]
click at [465, 265] on div "button" at bounding box center [469, 267] width 9 height 9
click at [464, 407] on div "Interaction Id 20250910-134809_2674996125-all.mp3 Agents 38886790-fffc-43d2-b1f…" at bounding box center [445, 286] width 339 height 300
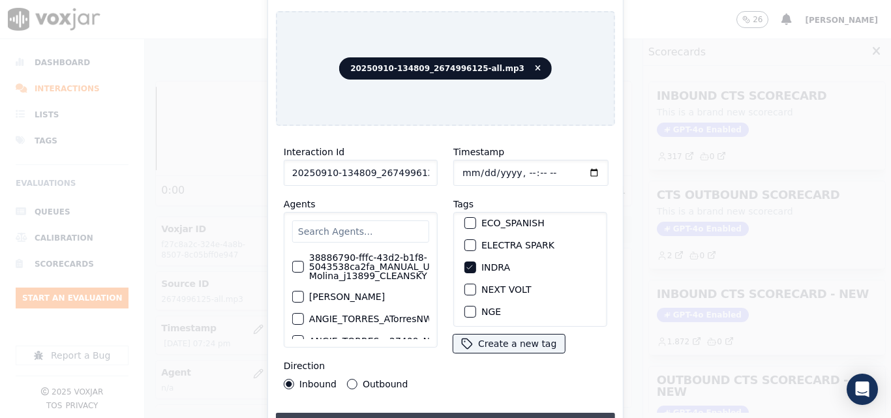
click at [464, 415] on button "Upload interaction to start evaluation" at bounding box center [445, 424] width 339 height 23
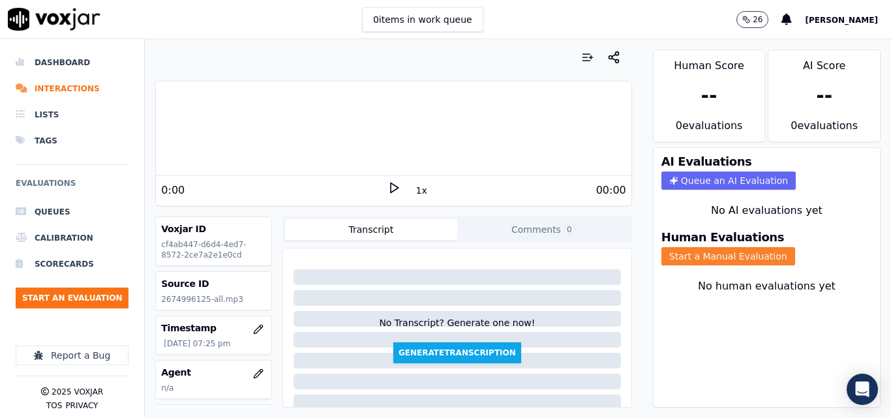
click at [698, 255] on button "Start a Manual Evaluation" at bounding box center [729, 256] width 134 height 18
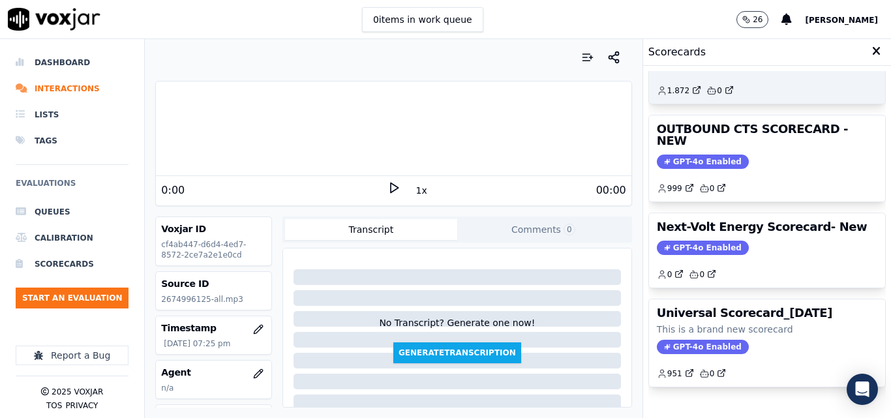
scroll to position [285, 0]
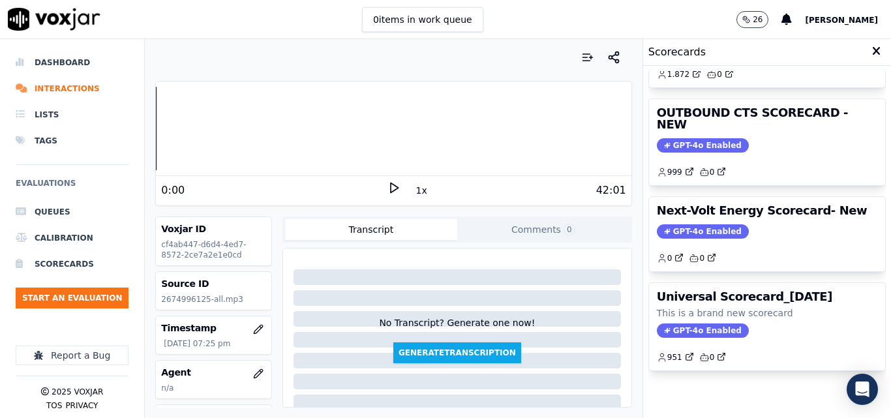
click at [389, 189] on icon at bounding box center [394, 187] width 13 height 13
click at [416, 191] on button "1x" at bounding box center [422, 190] width 16 height 18
click at [416, 191] on button "1.5x" at bounding box center [426, 190] width 25 height 18
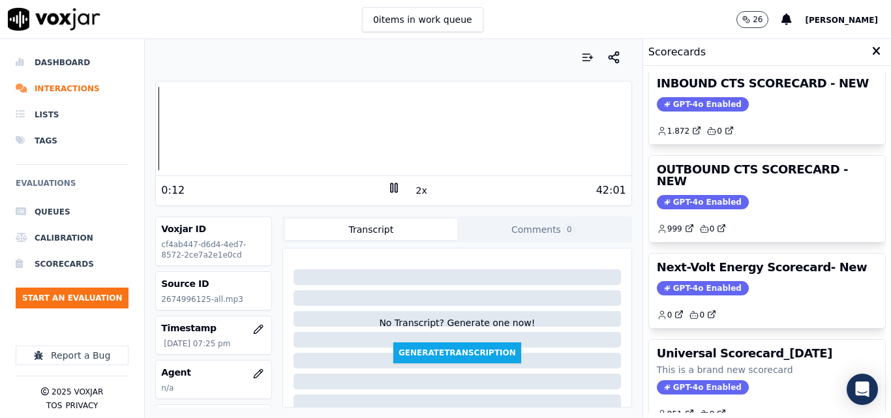
scroll to position [185, 0]
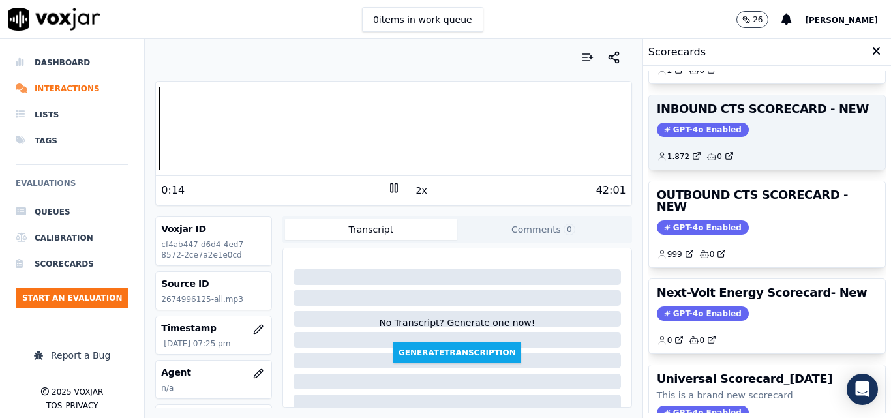
click at [692, 129] on span "GPT-4o Enabled" at bounding box center [703, 130] width 92 height 14
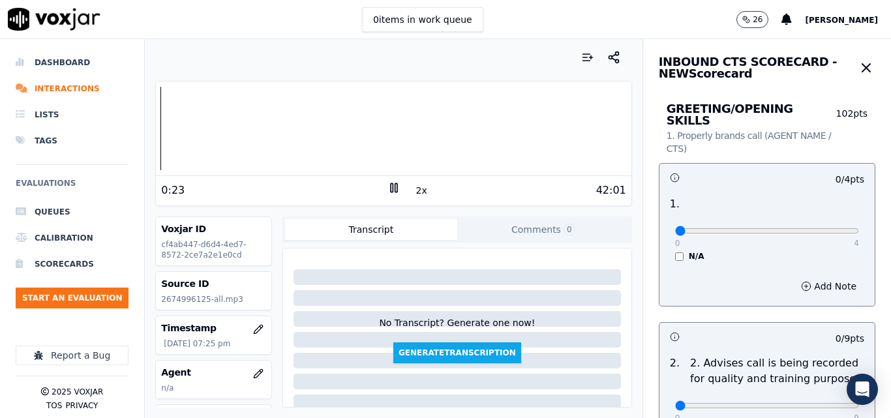
click at [414, 192] on button "2x" at bounding box center [422, 190] width 16 height 18
click at [414, 192] on button "1x" at bounding box center [422, 190] width 16 height 18
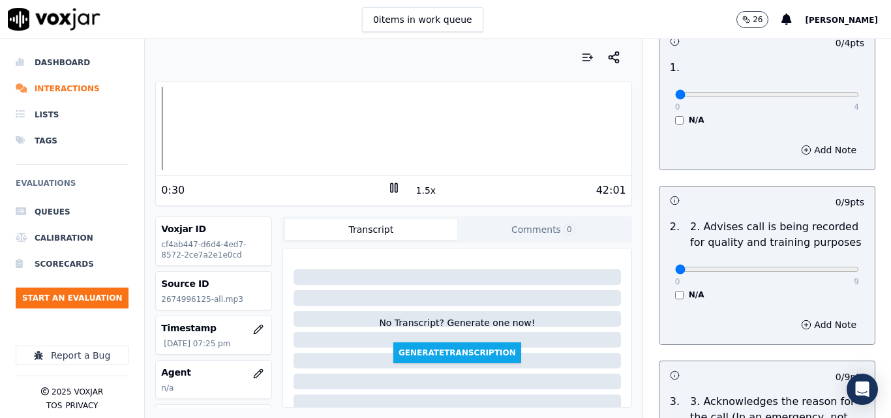
scroll to position [0, 0]
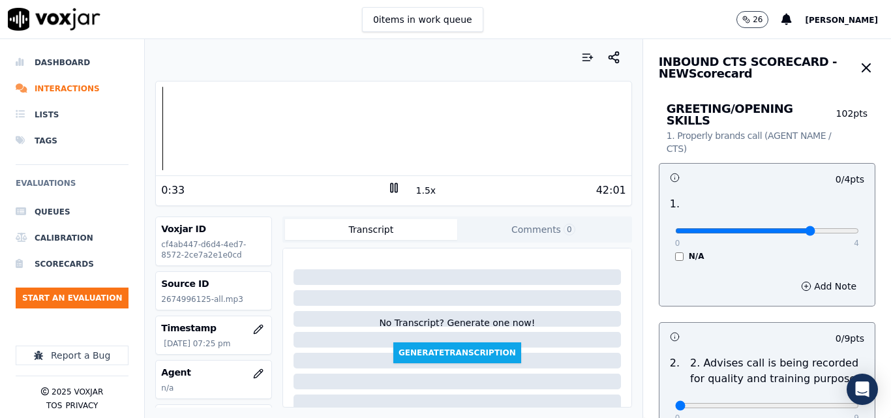
type input "3"
click at [783, 228] on input "range" at bounding box center [767, 230] width 184 height 5
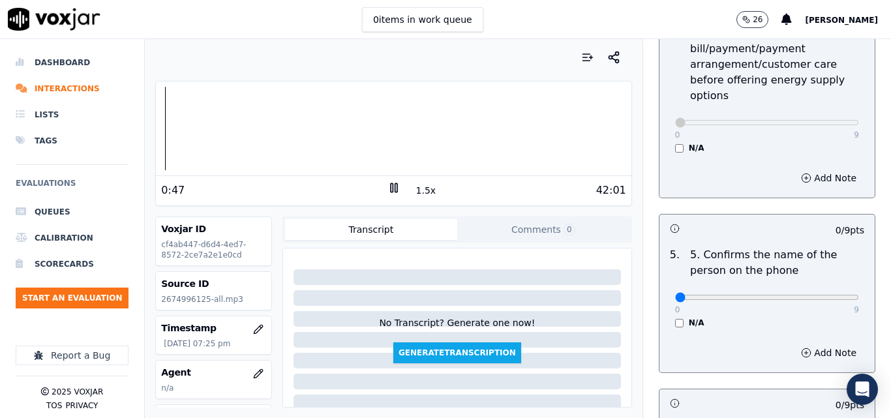
scroll to position [718, 0]
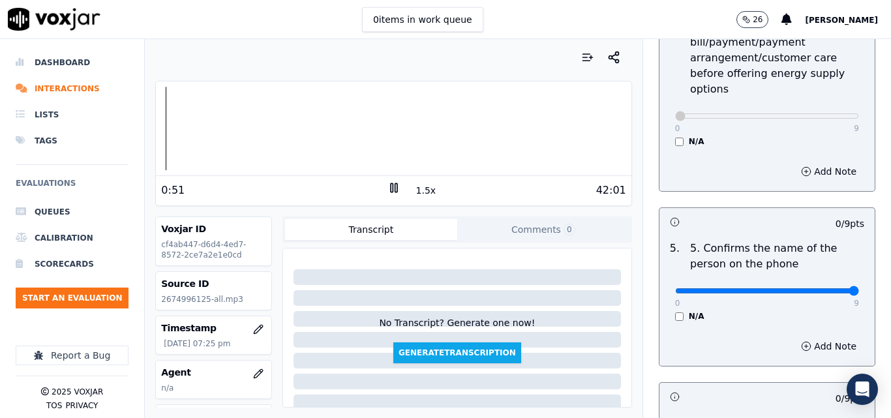
type input "9"
click at [825, 288] on input "range" at bounding box center [767, 290] width 184 height 5
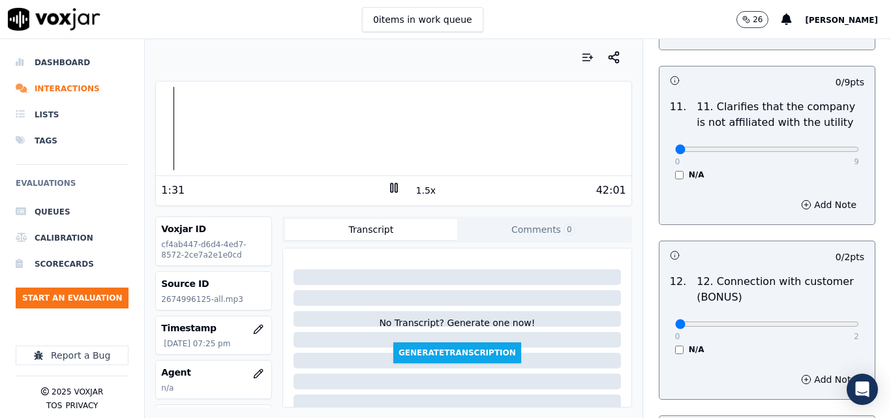
scroll to position [2023, 0]
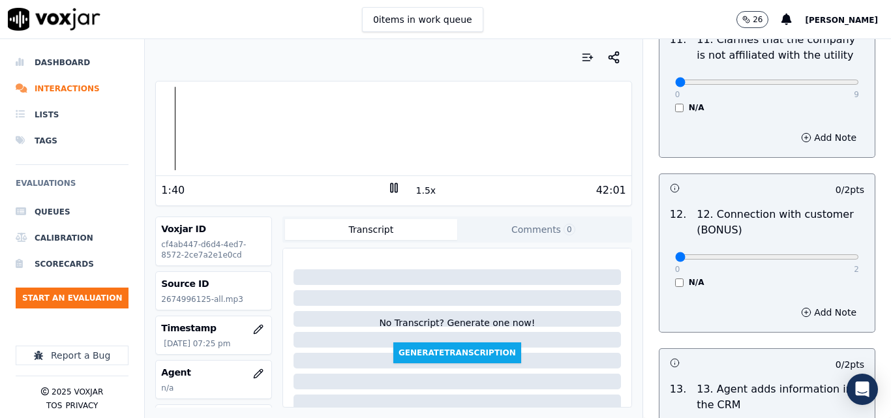
click at [530, 225] on button "Comments 0" at bounding box center [543, 229] width 172 height 21
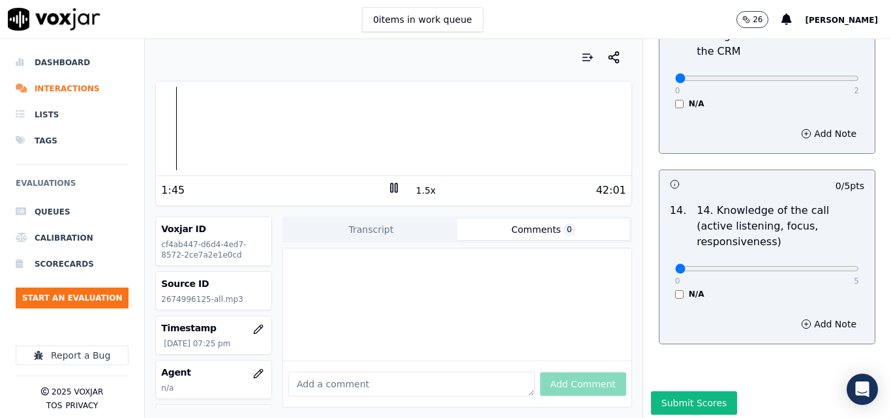
scroll to position [2383, 0]
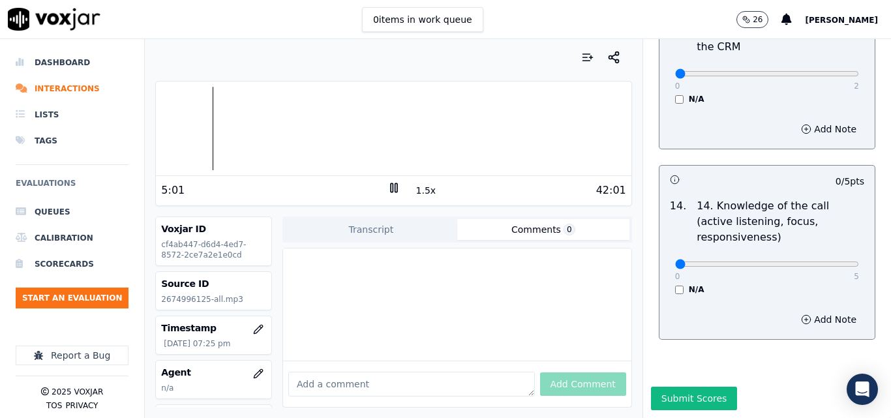
click at [391, 185] on icon at bounding box center [394, 187] width 13 height 13
click at [388, 196] on div "1.5x" at bounding box center [394, 190] width 13 height 18
drag, startPoint x: 400, startPoint y: 176, endPoint x: 384, endPoint y: 185, distance: 17.8
click at [389, 181] on div "5:01 1.5x 42:01" at bounding box center [393, 190] width 475 height 28
click at [391, 185] on polygon at bounding box center [395, 188] width 8 height 10
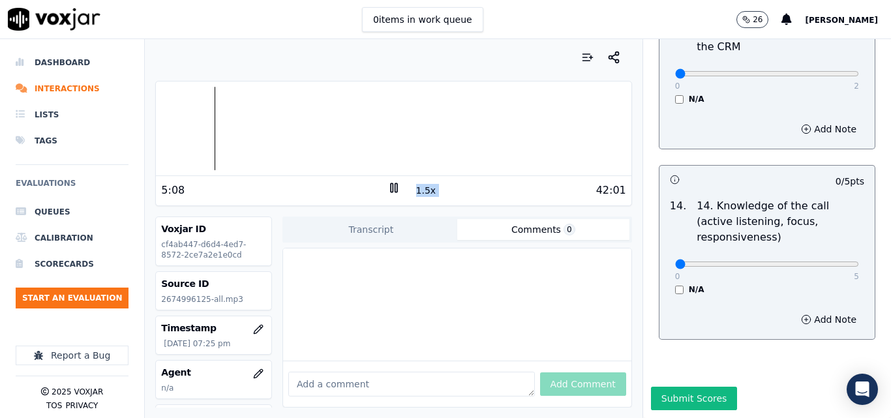
click at [539, 192] on div "42:01" at bounding box center [514, 191] width 226 height 16
click at [424, 188] on button "1.5x" at bounding box center [426, 190] width 25 height 18
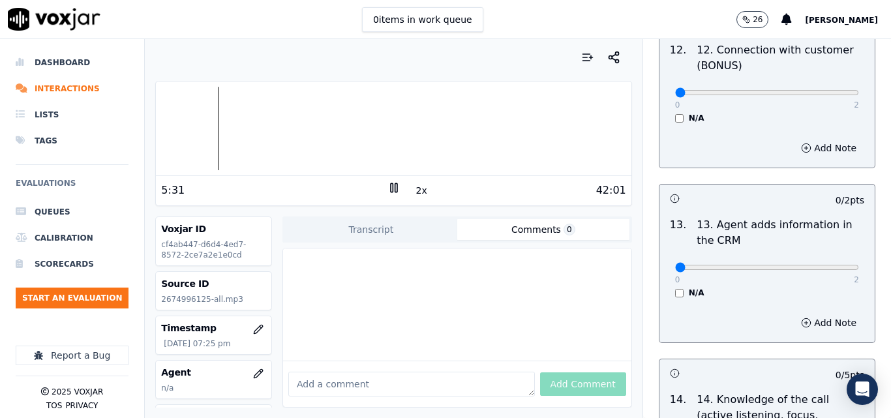
scroll to position [2056, 0]
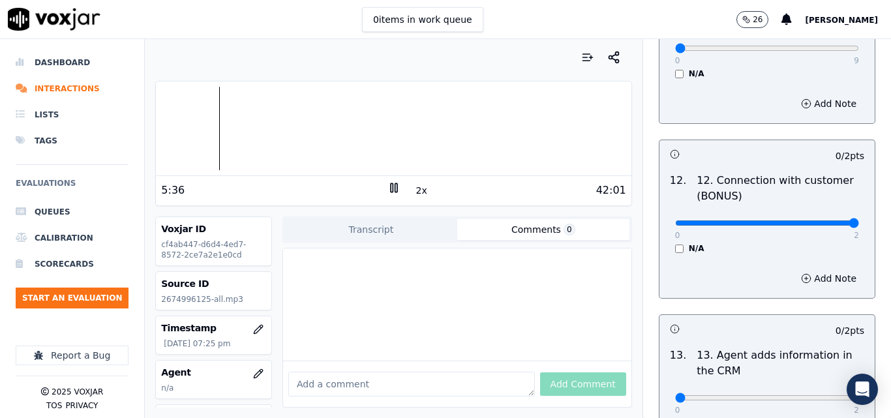
type input "2"
click at [823, 221] on input "range" at bounding box center [767, 223] width 184 height 5
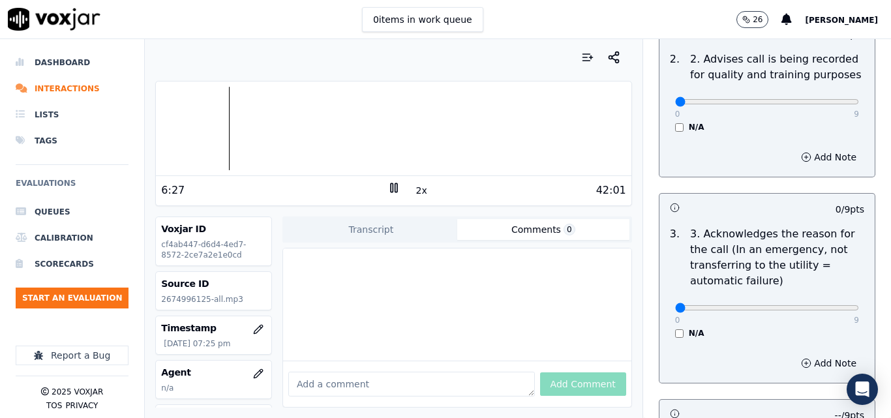
scroll to position [360, 0]
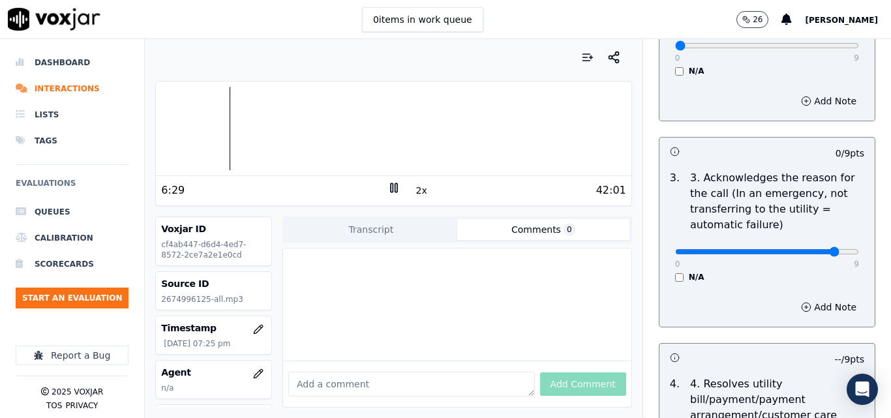
click at [816, 249] on input "range" at bounding box center [767, 251] width 184 height 5
drag, startPoint x: 816, startPoint y: 242, endPoint x: 832, endPoint y: 245, distance: 16.5
type input "9"
click at [832, 249] on input "range" at bounding box center [767, 251] width 184 height 5
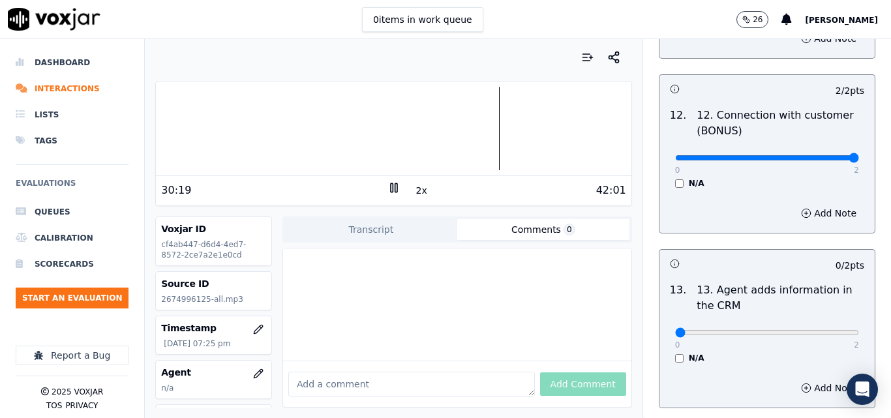
scroll to position [2187, 0]
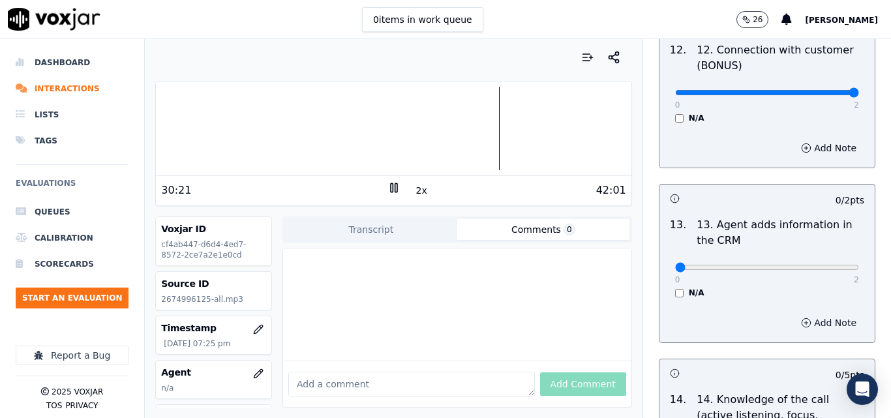
click at [801, 318] on icon "button" at bounding box center [806, 323] width 10 height 10
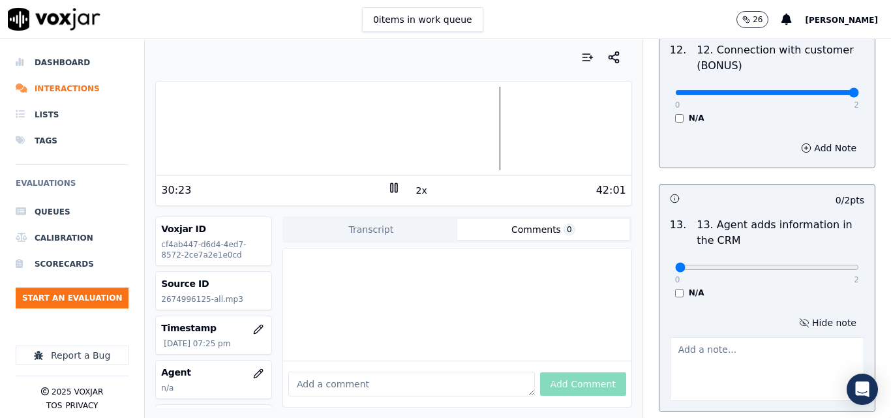
click at [487, 132] on div at bounding box center [393, 129] width 475 height 84
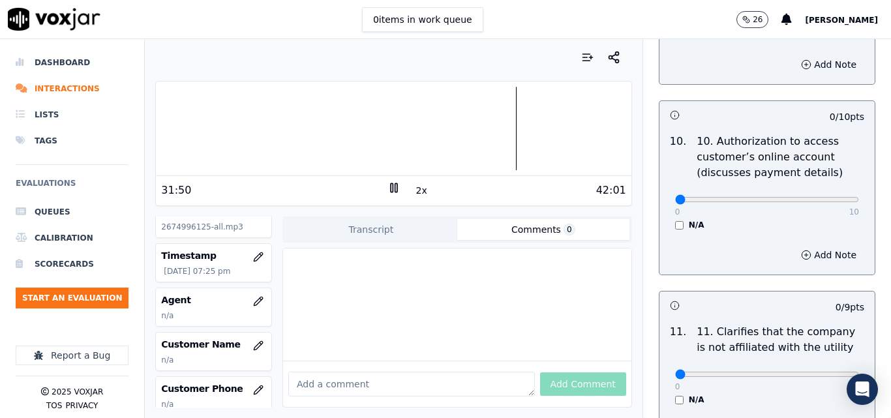
scroll to position [130, 0]
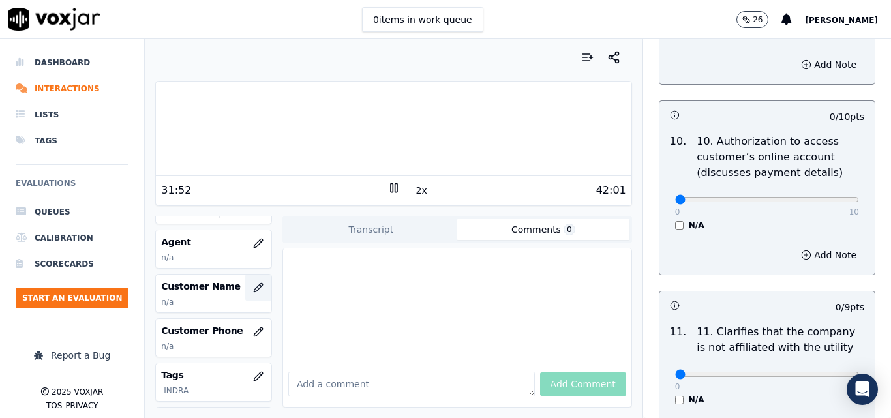
click at [253, 284] on icon "button" at bounding box center [258, 287] width 10 height 10
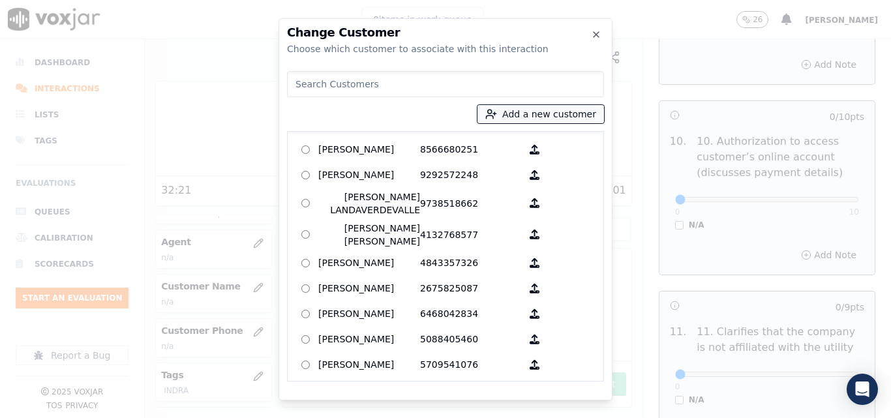
click at [560, 119] on button "Add a new customer" at bounding box center [541, 114] width 127 height 18
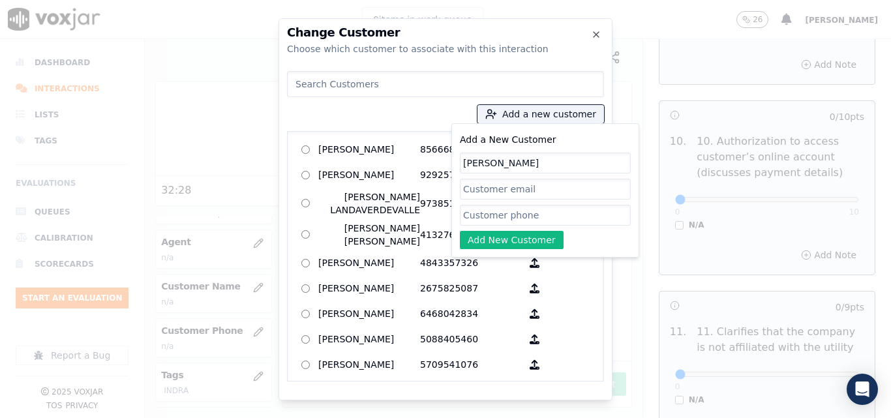
type input "gloria maribel rosales"
paste input "2674996125"
type input "2674996125"
click at [478, 236] on button "Add New Customer" at bounding box center [512, 240] width 104 height 18
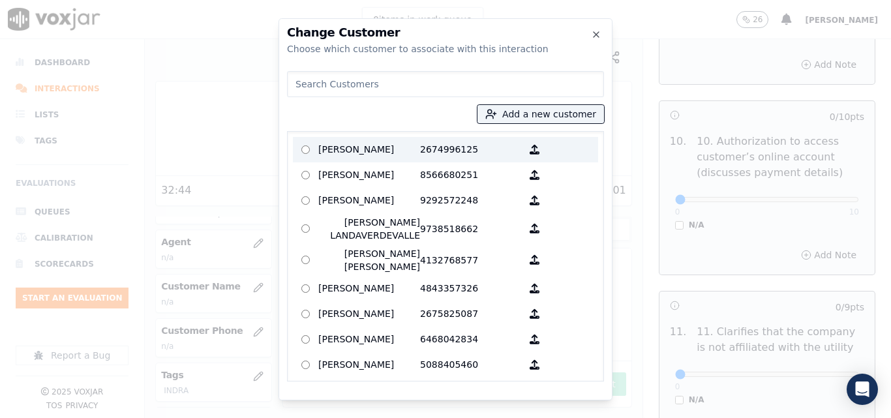
click at [428, 145] on p "2674996125" at bounding box center [471, 150] width 102 height 20
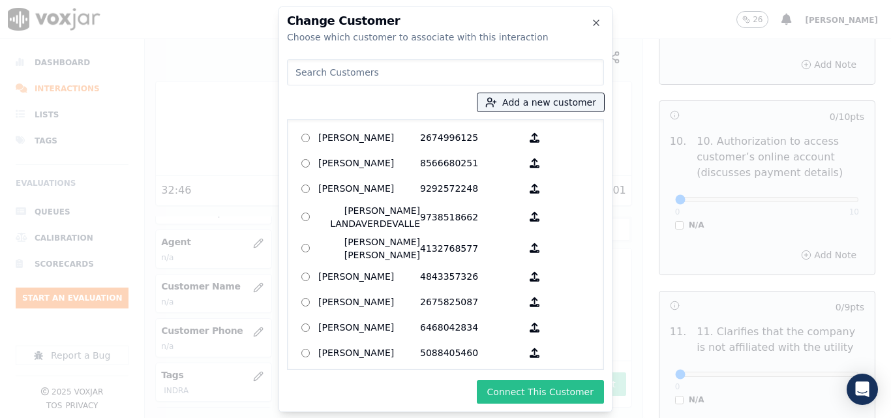
click at [560, 392] on button "Connect This Customer" at bounding box center [540, 391] width 127 height 23
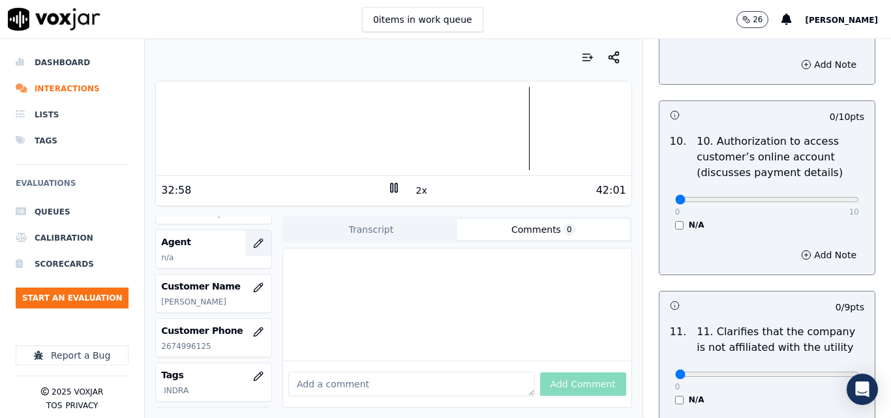
click at [253, 241] on icon "button" at bounding box center [258, 243] width 10 height 10
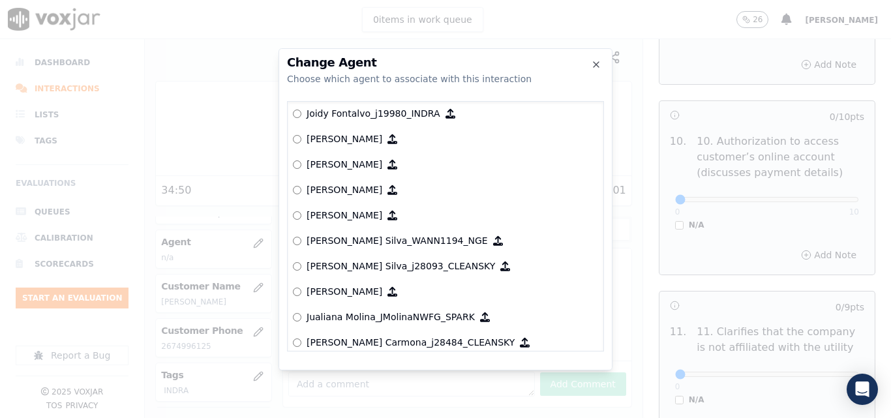
scroll to position [3554, 0]
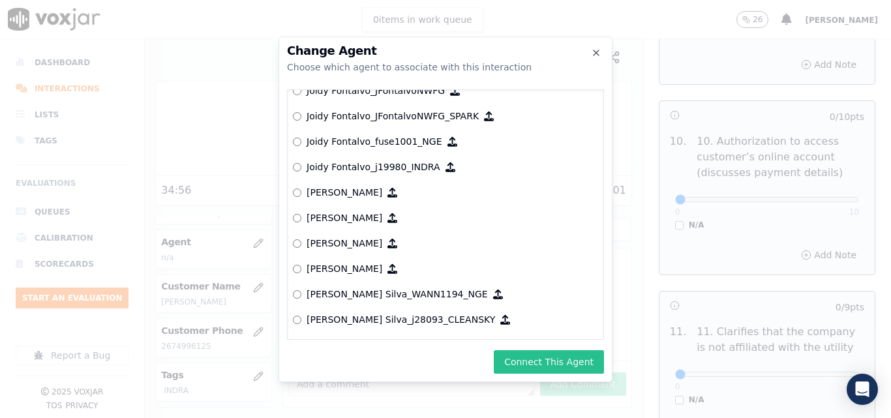
click at [551, 356] on button "Connect This Agent" at bounding box center [549, 361] width 110 height 23
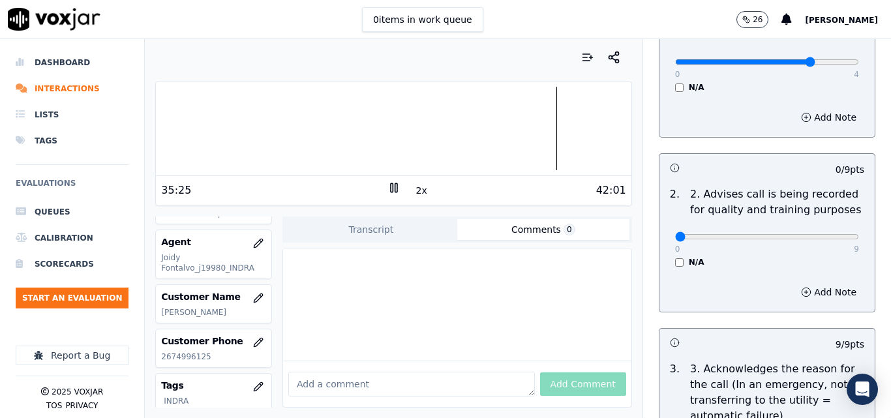
scroll to position [168, 0]
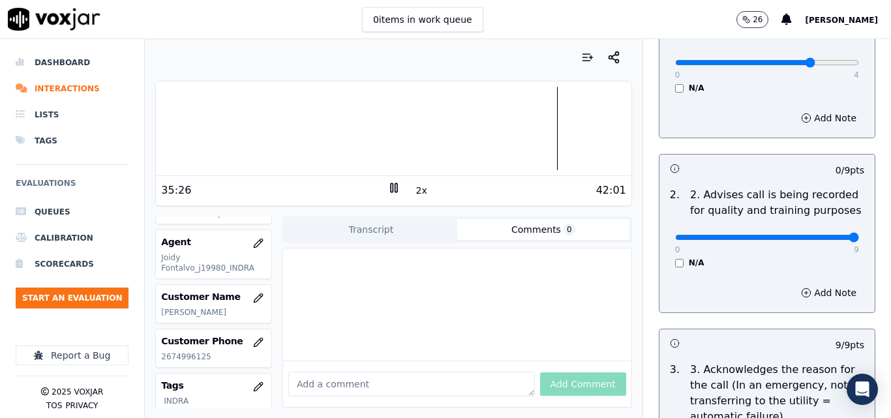
type input "9"
click at [819, 235] on input "range" at bounding box center [767, 237] width 184 height 5
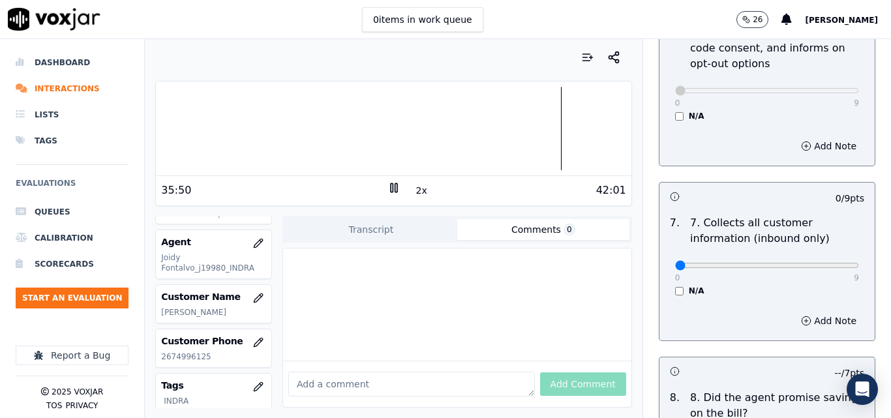
scroll to position [1109, 0]
type input "9"
click at [818, 262] on input "range" at bounding box center [767, 264] width 184 height 5
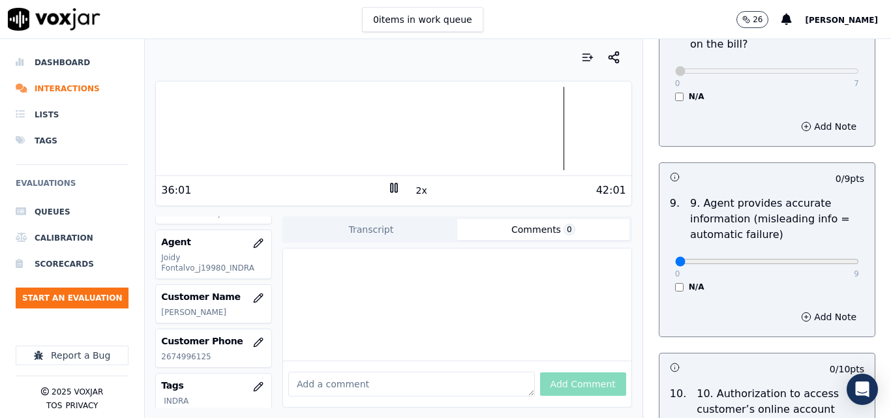
scroll to position [1501, 0]
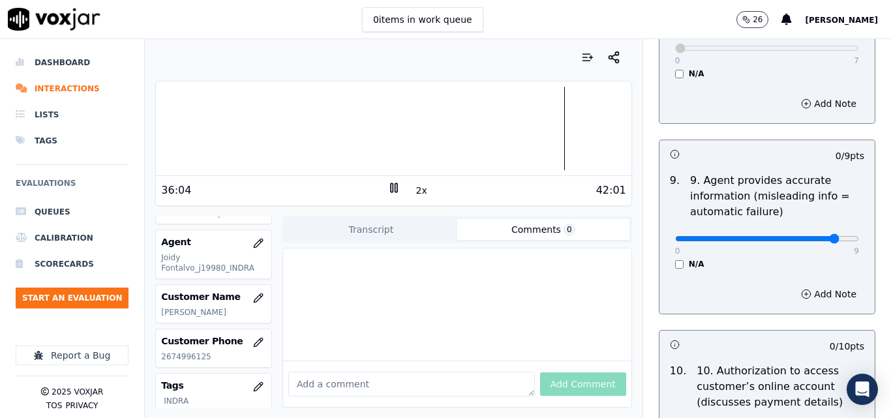
click at [802, 236] on input "range" at bounding box center [767, 238] width 184 height 5
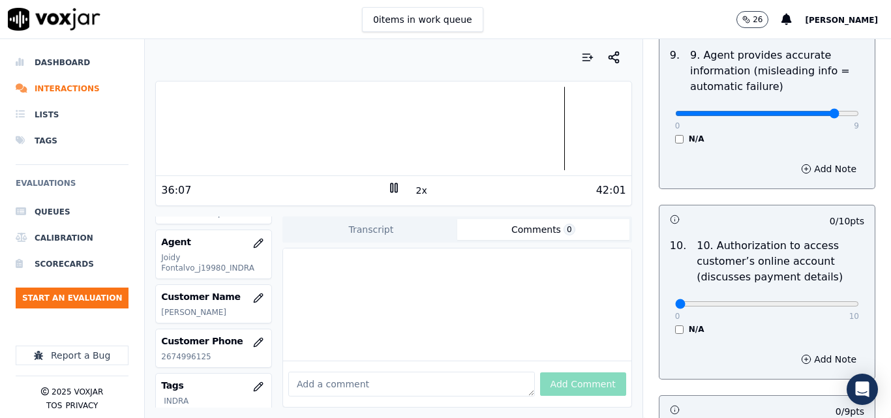
scroll to position [1631, 0]
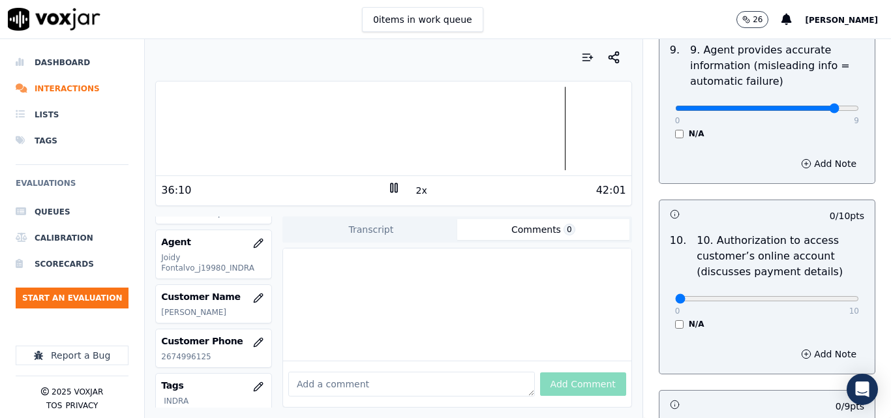
drag, startPoint x: 812, startPoint y: 91, endPoint x: 823, endPoint y: 92, distance: 10.5
click at [823, 100] on div "0 9" at bounding box center [767, 108] width 184 height 16
type input "9"
click at [827, 106] on input "range" at bounding box center [767, 108] width 184 height 5
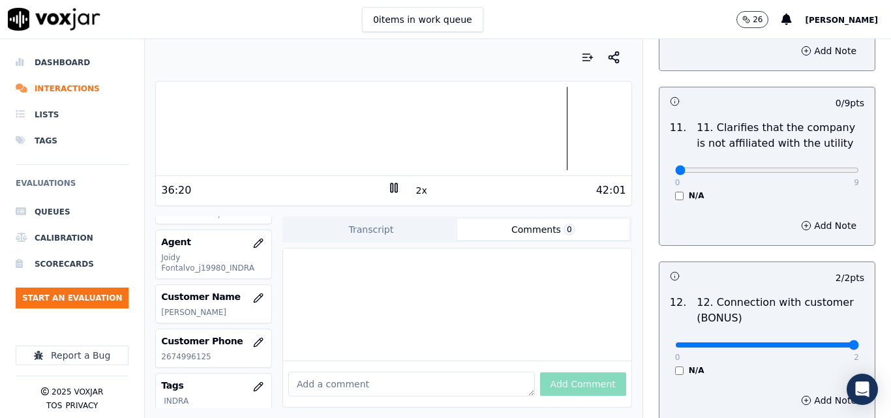
scroll to position [1957, 0]
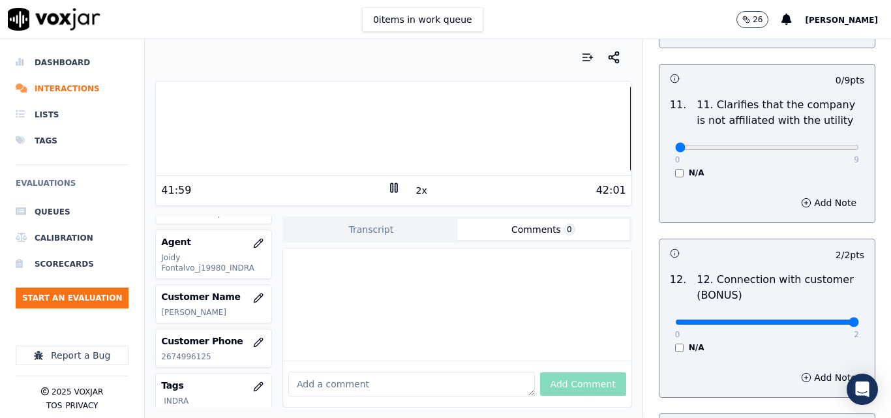
click at [604, 126] on div at bounding box center [393, 129] width 475 height 84
click at [592, 129] on div at bounding box center [393, 129] width 475 height 84
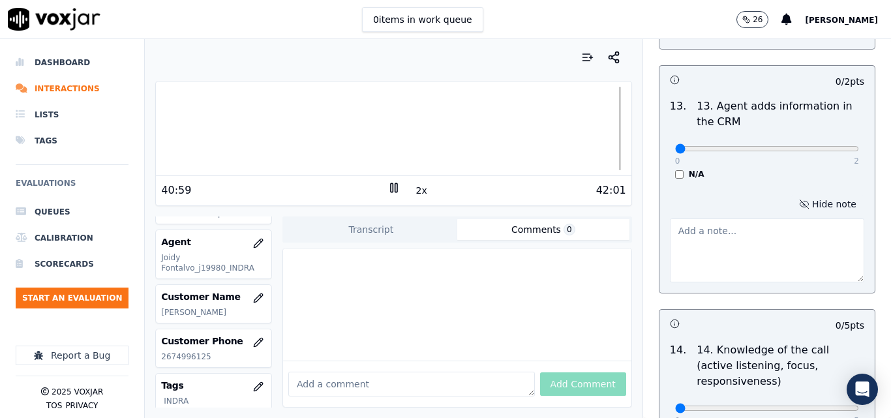
scroll to position [2452, 0]
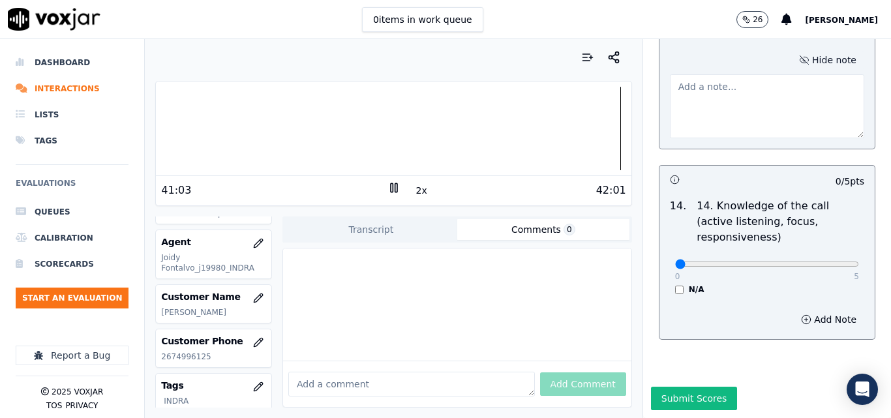
click at [380, 185] on div "41:03" at bounding box center [274, 191] width 226 height 16
click at [391, 187] on icon at bounding box center [394, 187] width 13 height 13
click at [712, 387] on button "Submit Scores" at bounding box center [694, 398] width 87 height 23
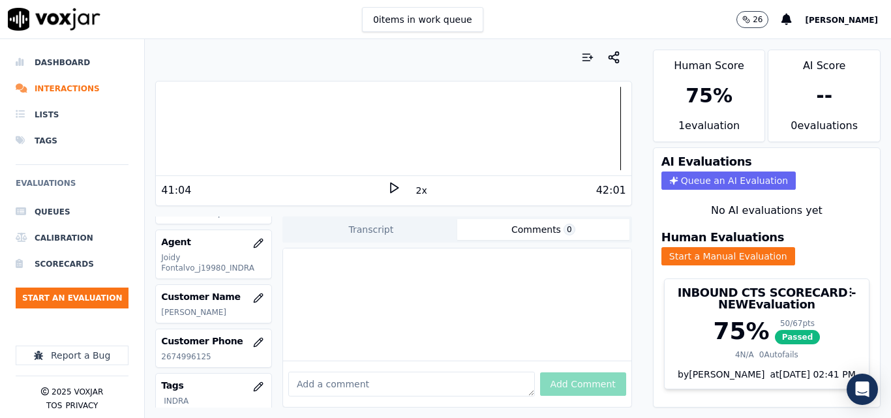
click at [603, 131] on div at bounding box center [393, 129] width 475 height 84
click at [388, 187] on icon at bounding box center [394, 187] width 13 height 13
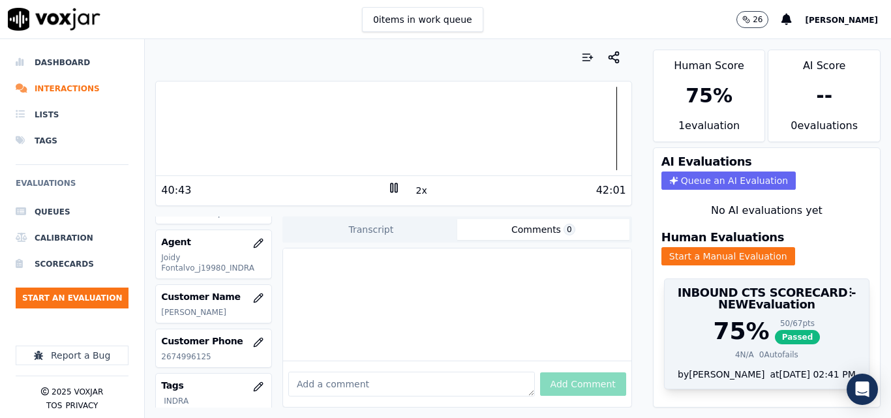
click at [775, 334] on span "Passed" at bounding box center [798, 337] width 46 height 14
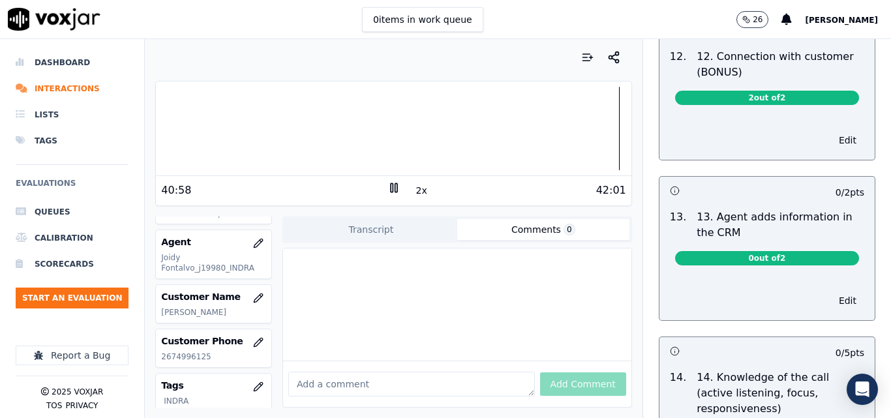
scroll to position [2150, 0]
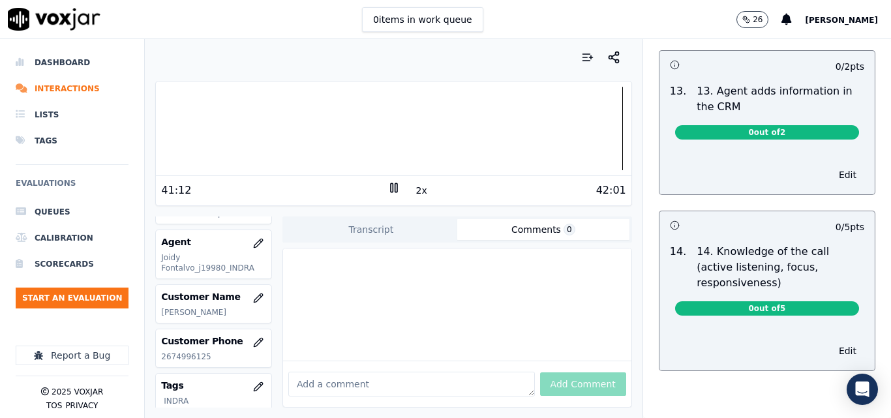
click at [391, 188] on rect at bounding box center [392, 187] width 2 height 8
click at [101, 296] on button "Start an Evaluation" at bounding box center [72, 298] width 113 height 21
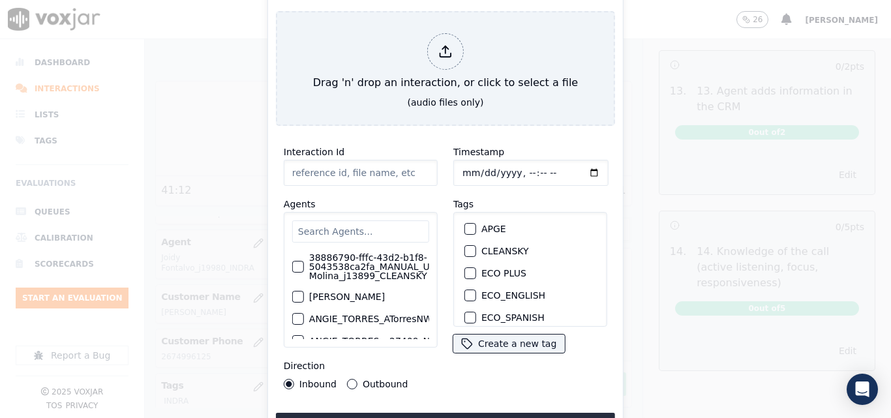
type input "20250910-091158_6468371803-all.mp3"
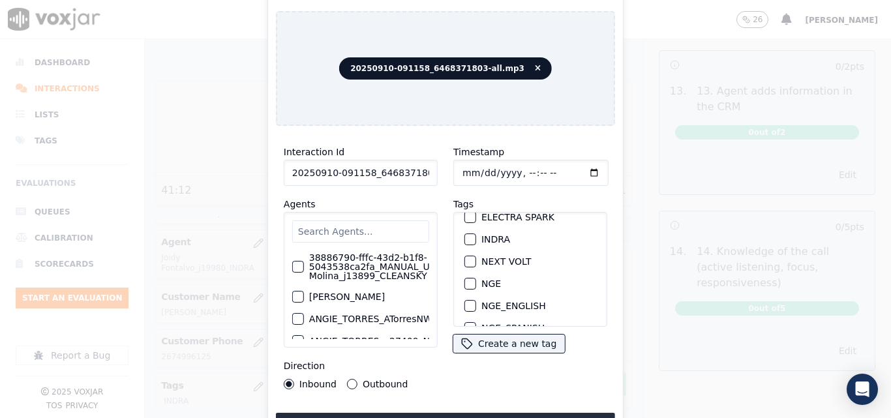
scroll to position [130, 0]
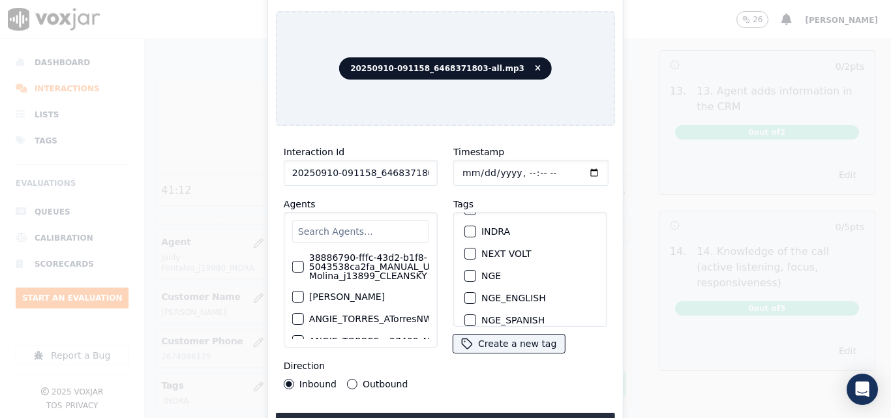
click at [470, 226] on button "INDRA" at bounding box center [471, 232] width 12 height 12
click at [455, 413] on button "Upload interaction to start evaluation" at bounding box center [445, 424] width 339 height 23
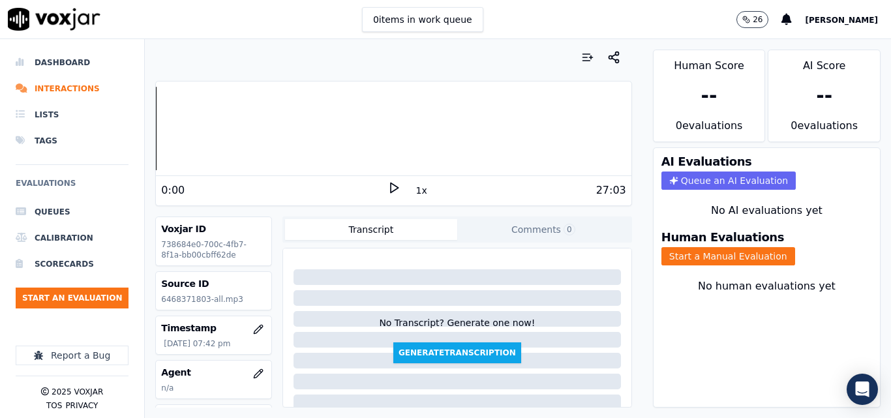
click at [383, 179] on div "0:00 1x 27:03" at bounding box center [393, 190] width 475 height 28
click at [388, 191] on icon at bounding box center [394, 187] width 13 height 13
click at [727, 262] on button "Start a Manual Evaluation" at bounding box center [729, 256] width 134 height 18
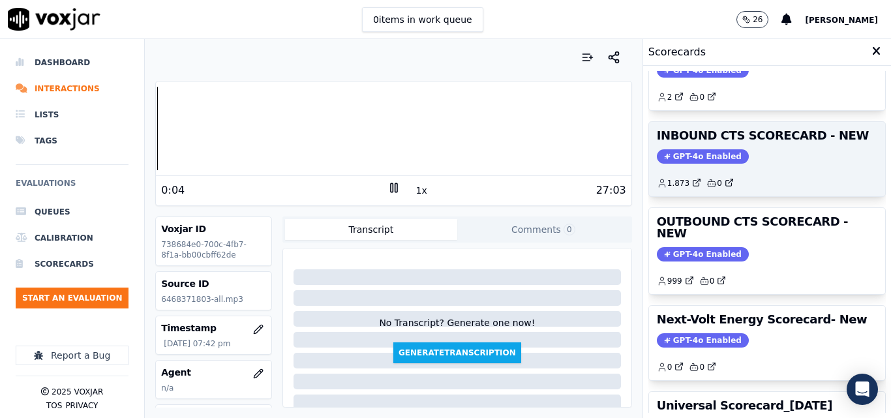
scroll to position [155, 0]
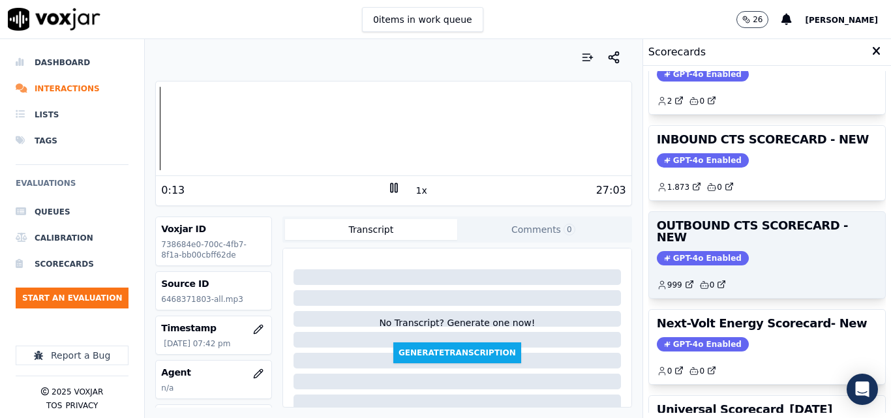
click at [694, 251] on span "GPT-4o Enabled" at bounding box center [703, 258] width 92 height 14
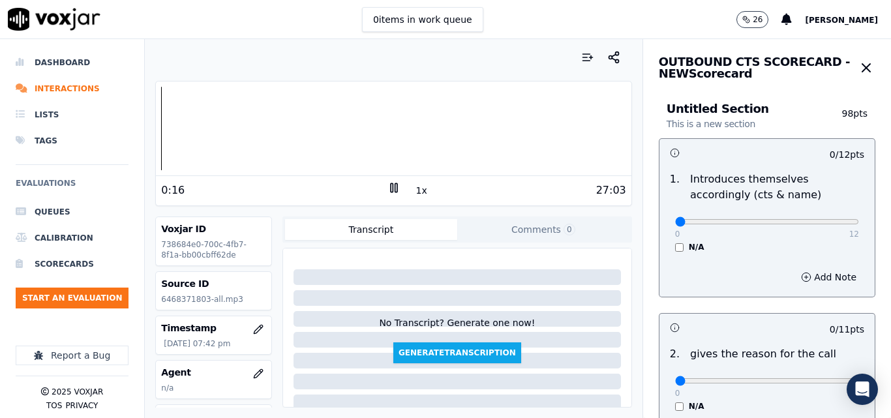
click at [391, 190] on rect at bounding box center [392, 187] width 2 height 8
click at [391, 190] on polygon at bounding box center [395, 188] width 8 height 10
type input "7"
click at [765, 219] on input "range" at bounding box center [767, 221] width 184 height 5
click at [388, 187] on icon at bounding box center [394, 187] width 13 height 13
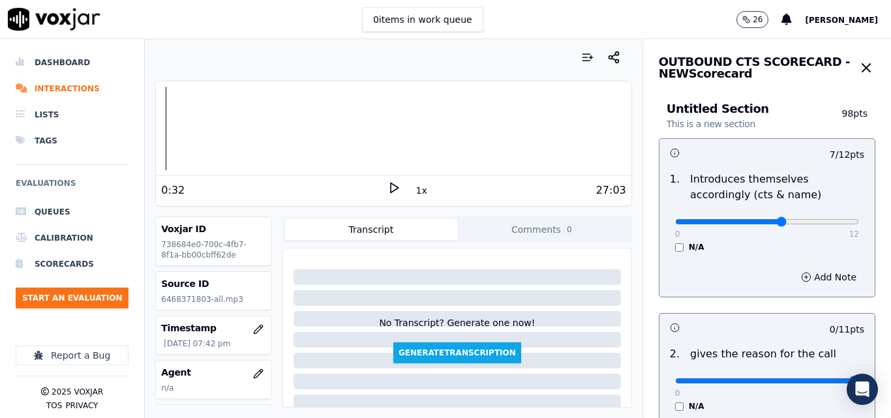
type input "11"
click at [819, 381] on input "range" at bounding box center [767, 380] width 184 height 5
click at [388, 194] on icon at bounding box center [394, 187] width 13 height 13
click at [404, 190] on div "27:03" at bounding box center [514, 191] width 226 height 16
click at [414, 190] on button "1x" at bounding box center [422, 190] width 16 height 18
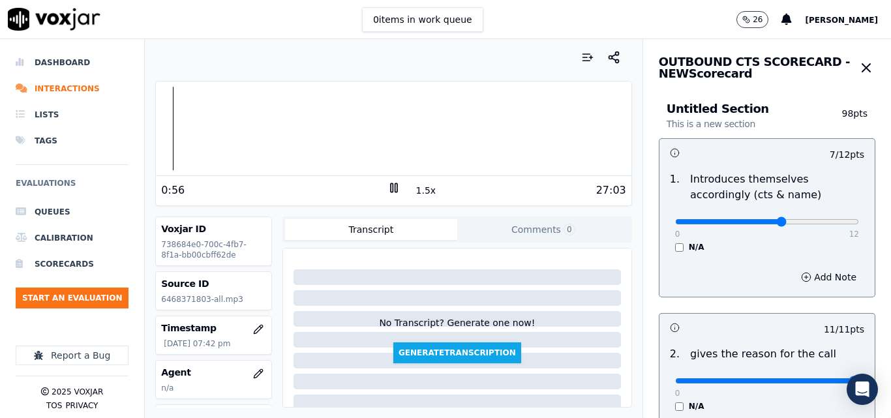
click at [414, 190] on button "1.5x" at bounding box center [426, 190] width 25 height 18
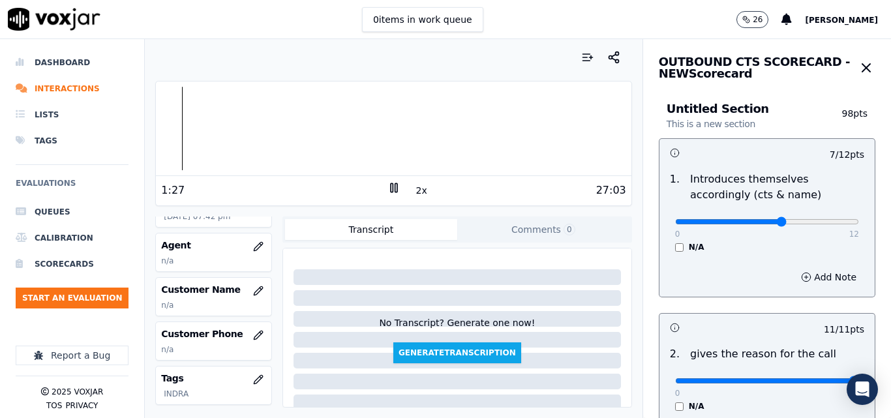
scroll to position [130, 0]
click at [254, 289] on icon "button" at bounding box center [258, 287] width 8 height 8
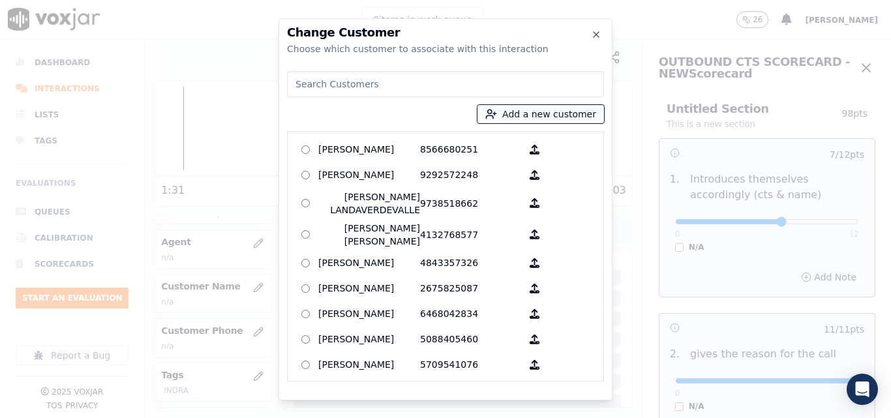
click at [525, 117] on button "Add a new customer" at bounding box center [541, 114] width 127 height 18
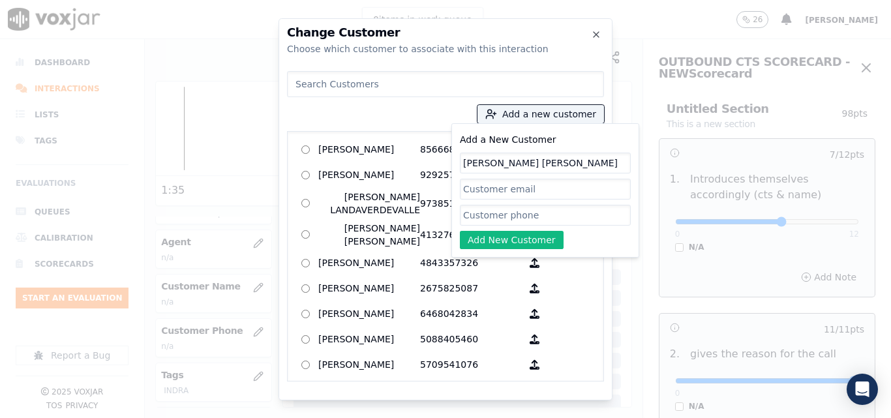
type input "ilcia elena rodriguez"
click at [511, 215] on input "Add a New Customer" at bounding box center [545, 215] width 171 height 21
paste input "6468371803"
type input "6468371803"
click at [514, 238] on button "Add New Customer" at bounding box center [512, 240] width 104 height 18
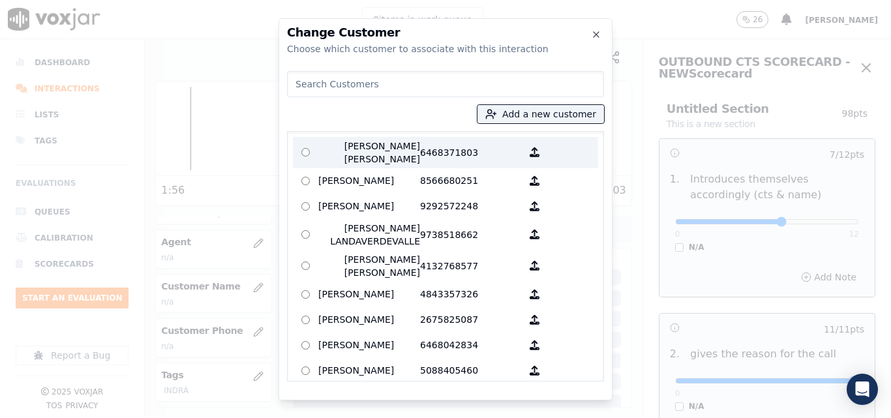
click at [393, 148] on p "ilcia elena rodriguez" at bounding box center [369, 153] width 102 height 26
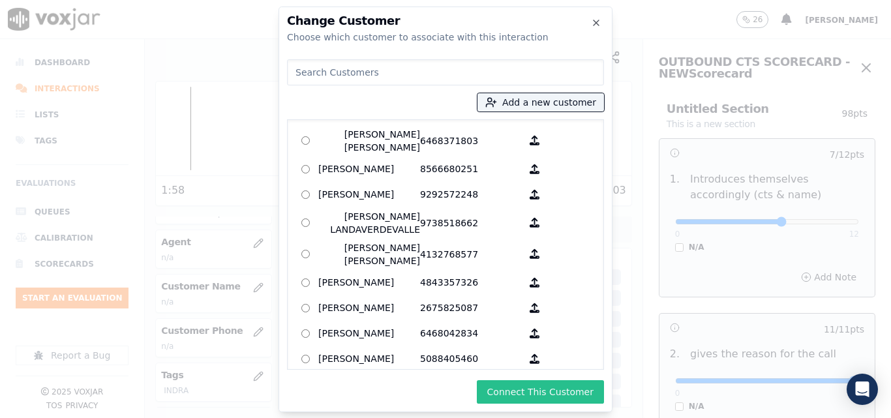
click at [551, 388] on button "Connect This Customer" at bounding box center [540, 391] width 127 height 23
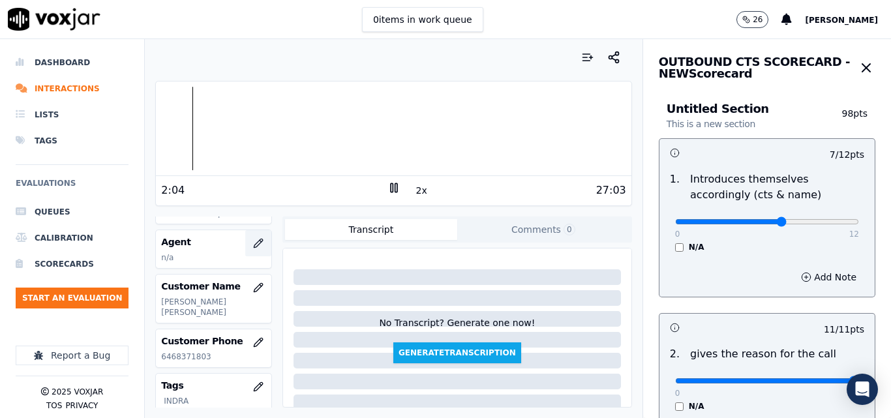
click at [253, 242] on icon "button" at bounding box center [258, 243] width 10 height 10
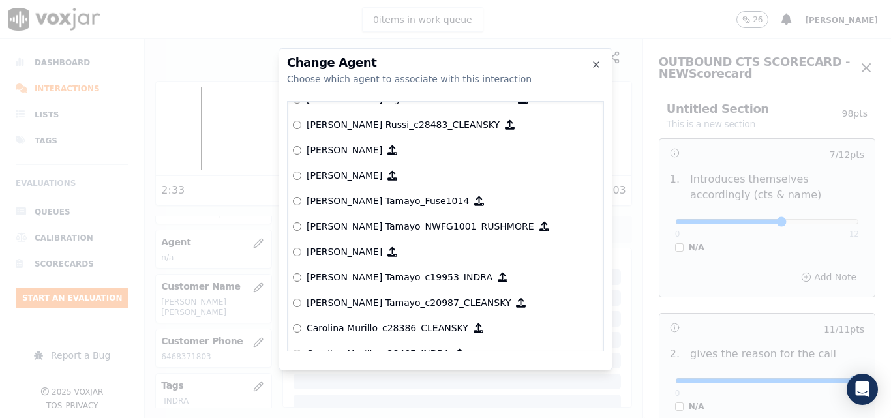
scroll to position [1075, 0]
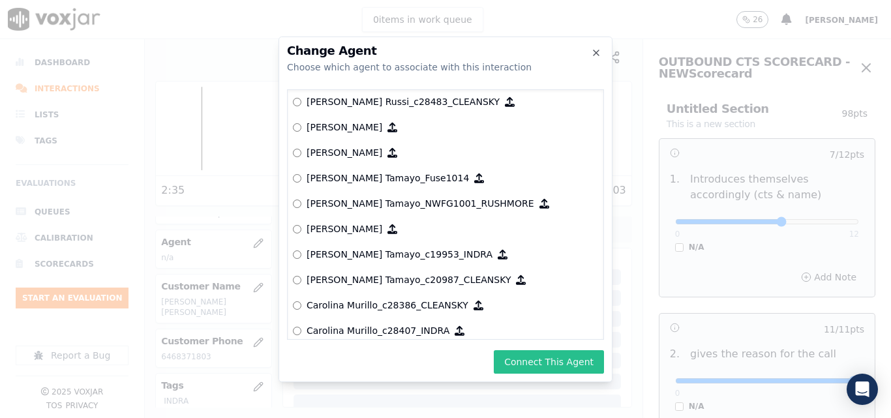
click at [542, 366] on button "Connect This Agent" at bounding box center [549, 361] width 110 height 23
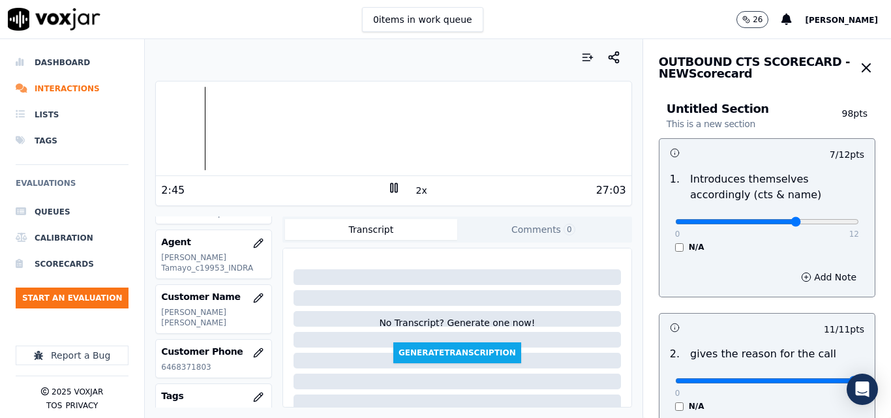
click at [773, 223] on input "range" at bounding box center [767, 221] width 184 height 5
click at [778, 221] on input "range" at bounding box center [767, 221] width 184 height 5
click at [782, 221] on input "range" at bounding box center [767, 221] width 184 height 5
type input "10"
click at [793, 219] on input "range" at bounding box center [767, 221] width 184 height 5
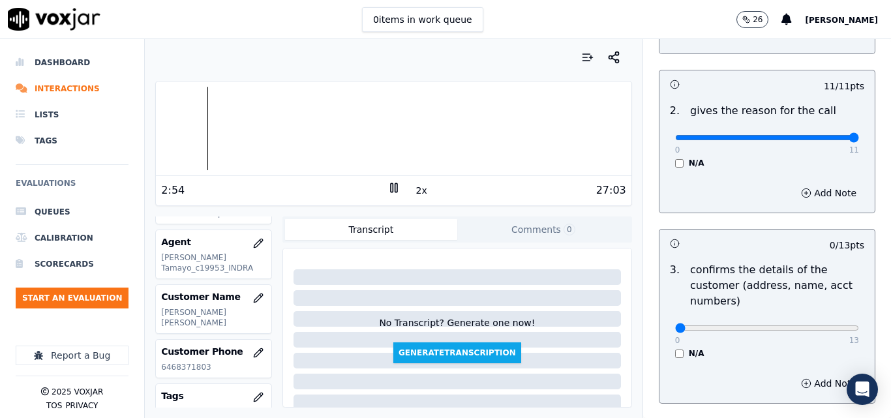
scroll to position [261, 0]
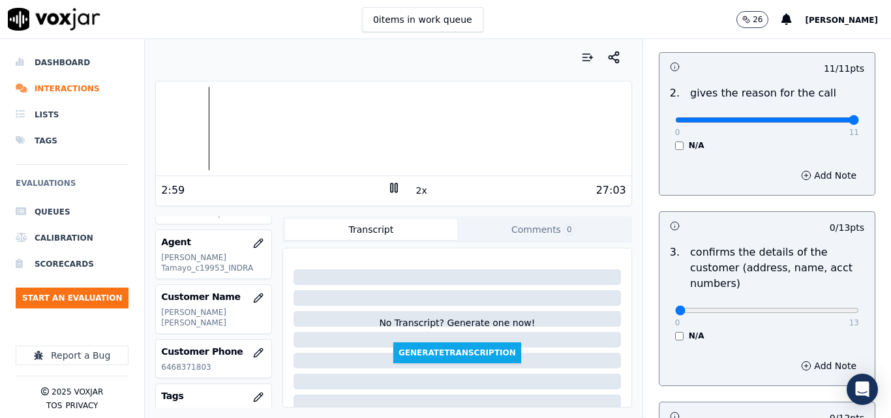
click at [829, 310] on div "0 13 N/A" at bounding box center [767, 317] width 205 height 50
type input "13"
click at [829, 310] on input "range" at bounding box center [767, 310] width 184 height 5
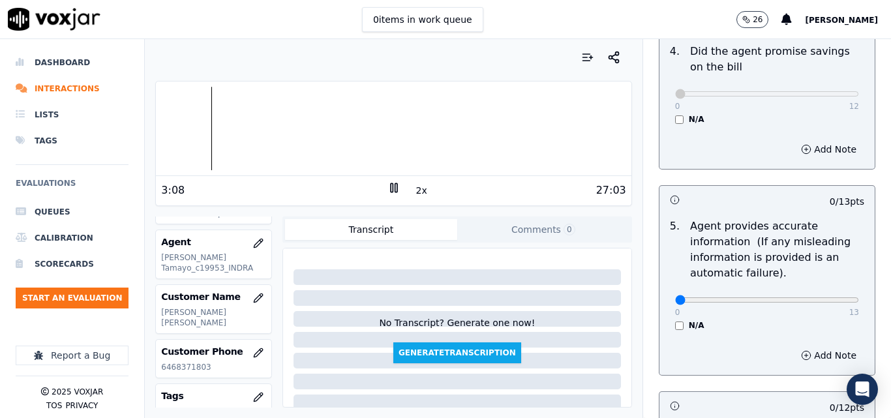
scroll to position [718, 0]
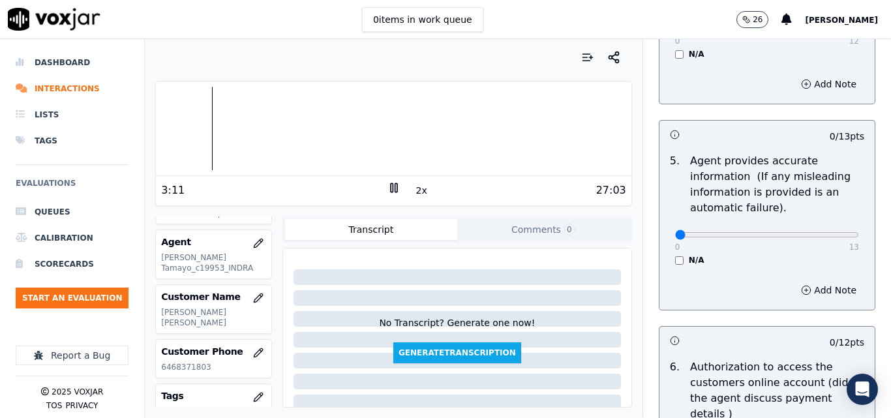
click at [819, 241] on div "0 13" at bounding box center [767, 234] width 184 height 16
type input "13"
click at [821, 237] on input "range" at bounding box center [767, 234] width 184 height 5
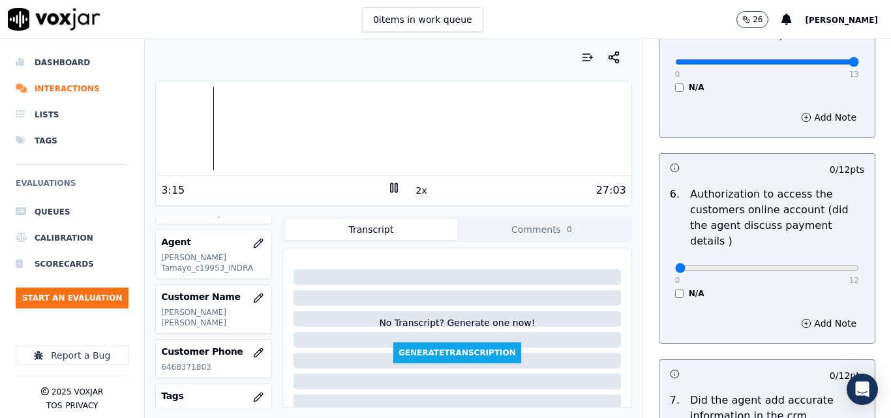
scroll to position [913, 0]
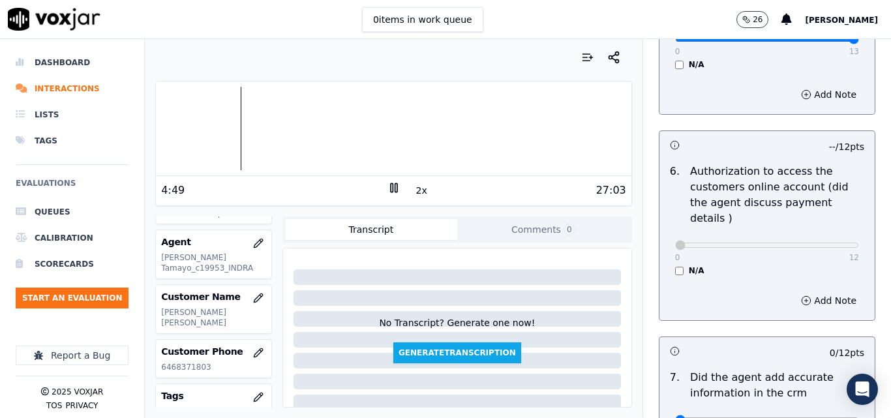
click at [233, 131] on div at bounding box center [393, 129] width 475 height 84
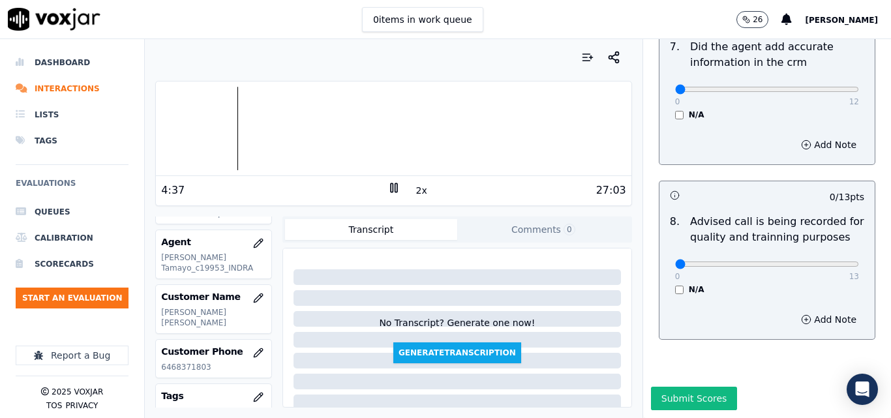
scroll to position [1258, 0]
click at [226, 124] on div at bounding box center [393, 129] width 475 height 84
click at [269, 131] on div at bounding box center [393, 129] width 475 height 84
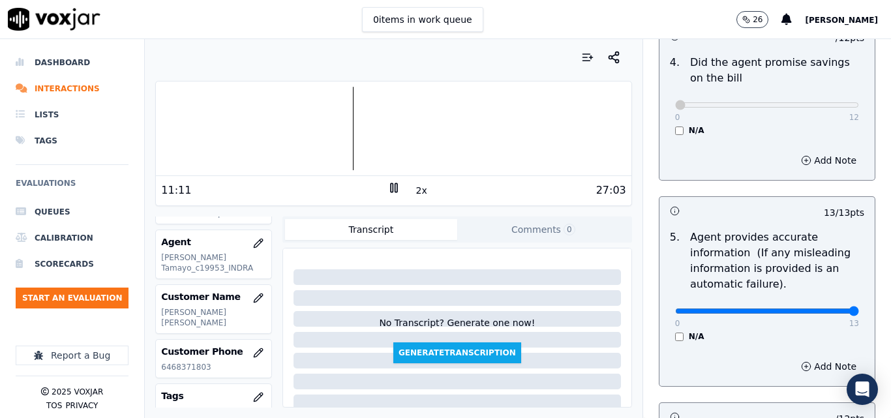
scroll to position [671, 0]
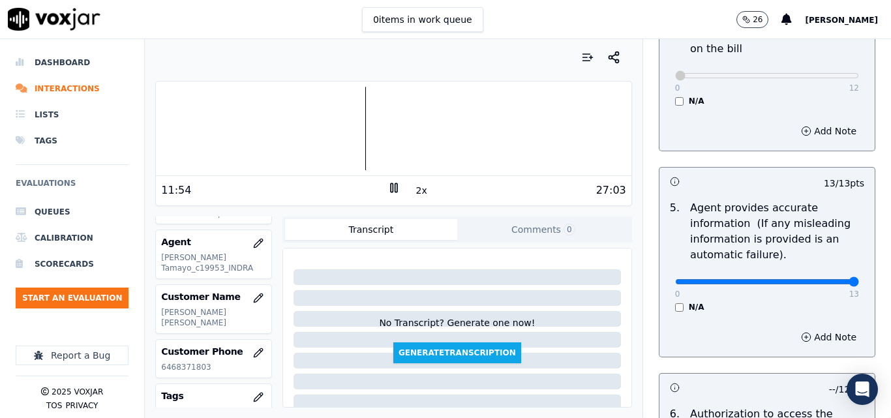
click at [355, 133] on div at bounding box center [393, 129] width 475 height 84
click at [367, 132] on div at bounding box center [393, 129] width 475 height 84
click at [373, 118] on div at bounding box center [393, 129] width 475 height 84
click at [388, 187] on icon at bounding box center [394, 187] width 13 height 13
click at [374, 117] on div at bounding box center [393, 129] width 475 height 84
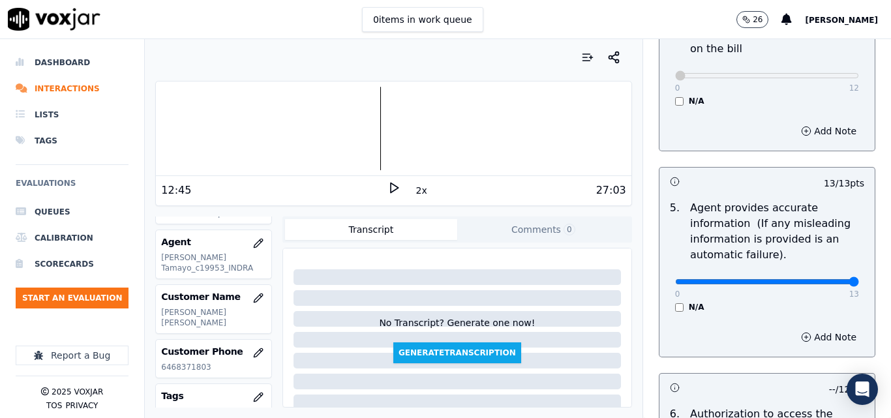
click at [388, 189] on icon at bounding box center [394, 187] width 13 height 13
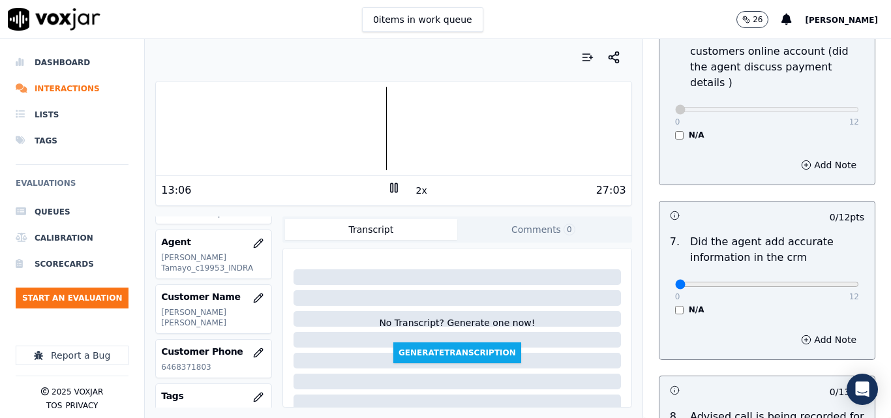
scroll to position [1127, 0]
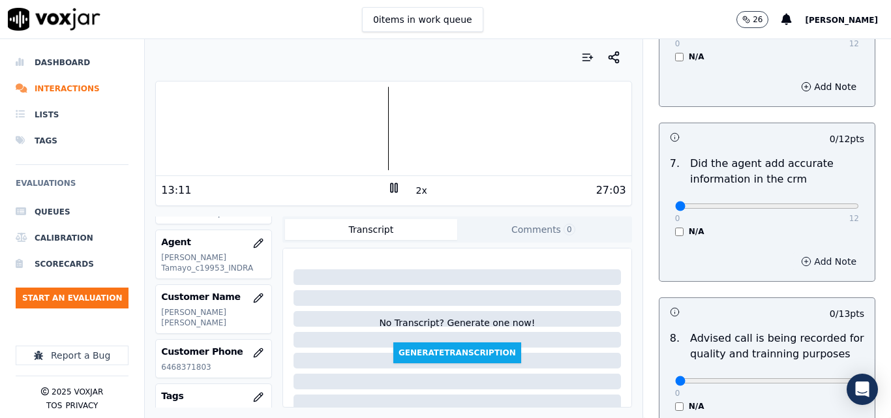
click at [820, 252] on button "Add Note" at bounding box center [828, 261] width 71 height 18
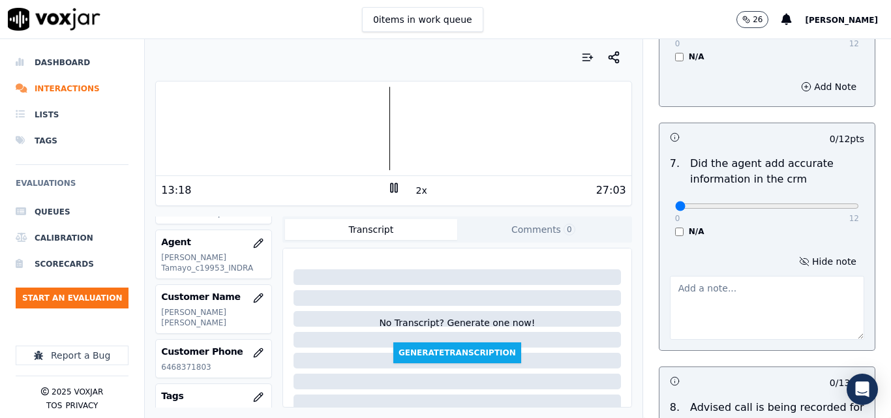
click at [772, 276] on textarea at bounding box center [767, 308] width 194 height 64
type textarea "i"
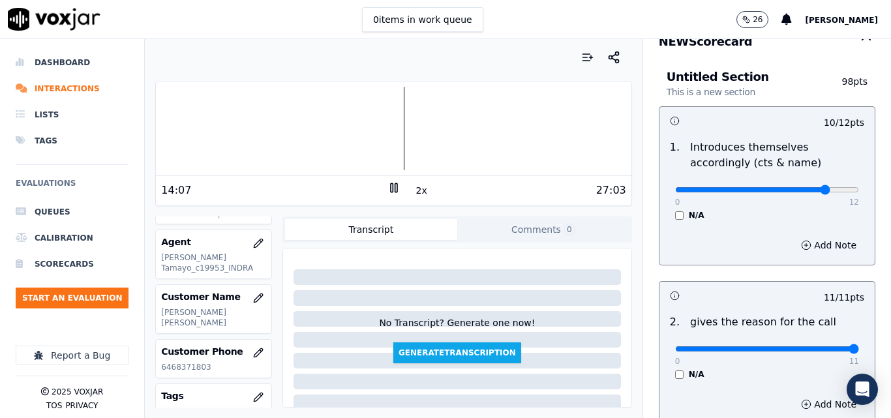
scroll to position [0, 0]
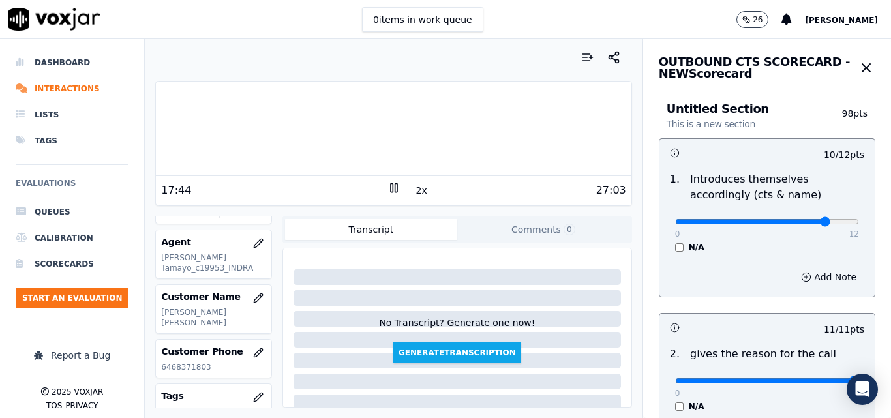
click at [451, 120] on div at bounding box center [393, 129] width 475 height 84
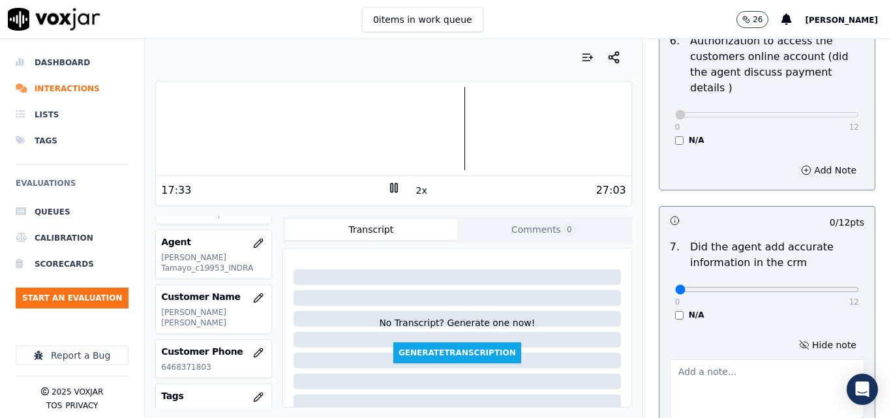
scroll to position [1109, 0]
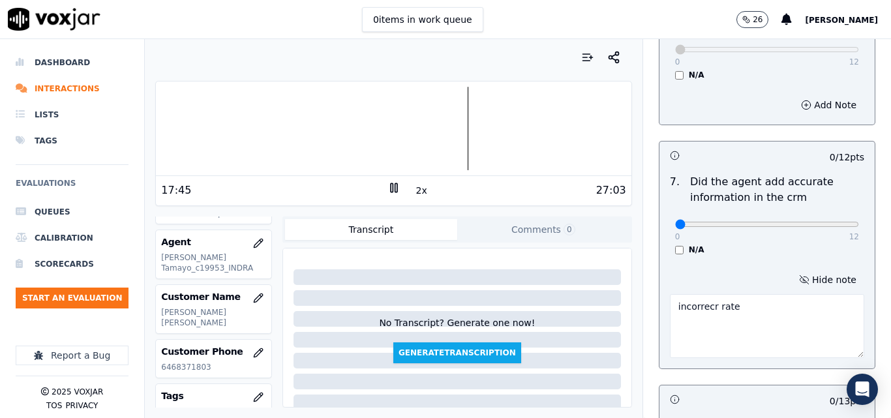
click at [698, 294] on textarea "incorrecr rate" at bounding box center [767, 326] width 194 height 64
click at [701, 294] on textarea "incorrecr rate" at bounding box center [767, 326] width 194 height 64
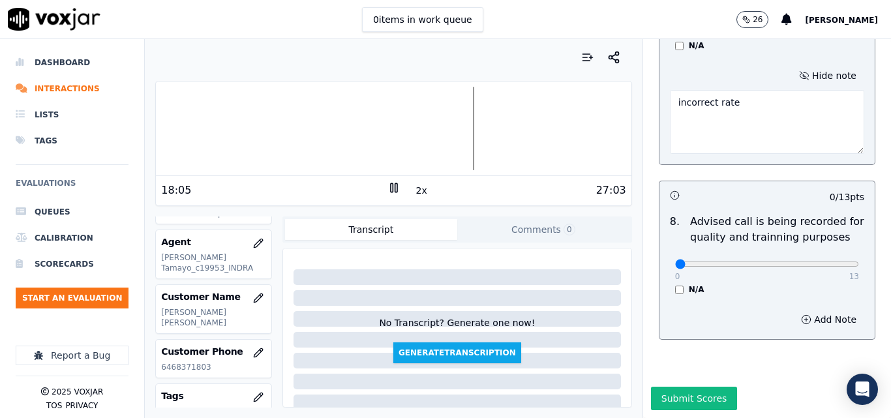
scroll to position [1327, 0]
click at [519, 130] on div at bounding box center [393, 129] width 475 height 84
click at [511, 131] on div at bounding box center [393, 129] width 475 height 84
click at [500, 131] on div at bounding box center [393, 129] width 475 height 84
type textarea "incorrect rate"
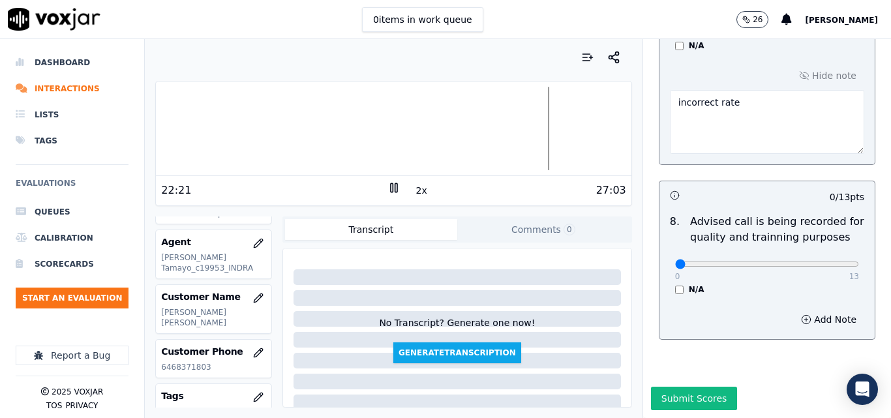
click at [608, 132] on div at bounding box center [393, 129] width 475 height 84
click at [595, 132] on div at bounding box center [393, 129] width 475 height 84
click at [588, 131] on div at bounding box center [393, 129] width 475 height 84
click at [701, 387] on button "Submit Scores" at bounding box center [694, 398] width 87 height 23
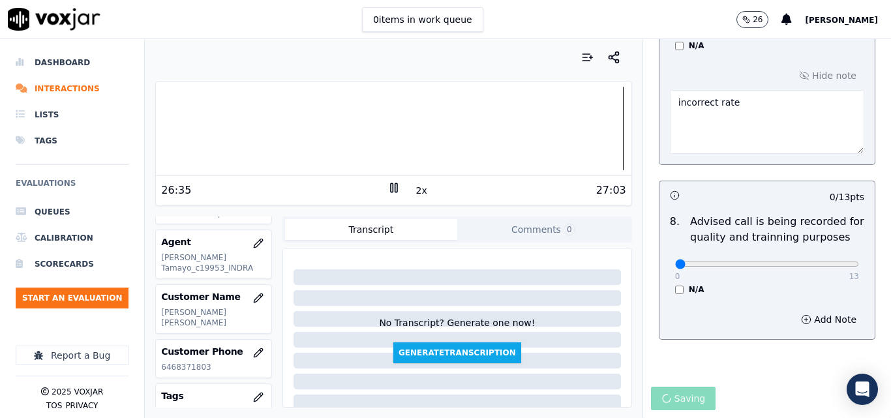
click at [388, 183] on icon at bounding box center [394, 187] width 13 height 13
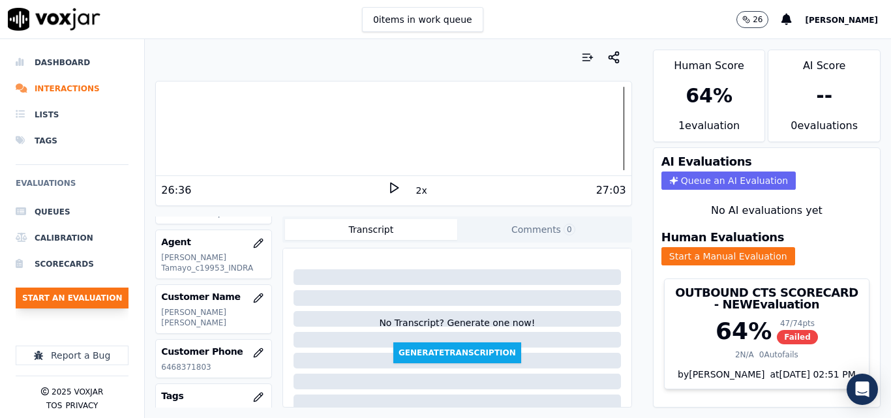
click at [82, 300] on button "Start an Evaluation" at bounding box center [72, 298] width 113 height 21
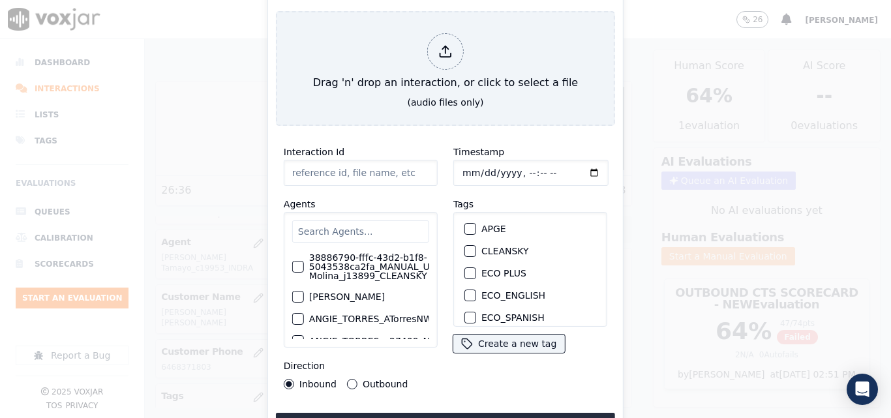
type input "20250910-093156_3802135081-all.mp3"
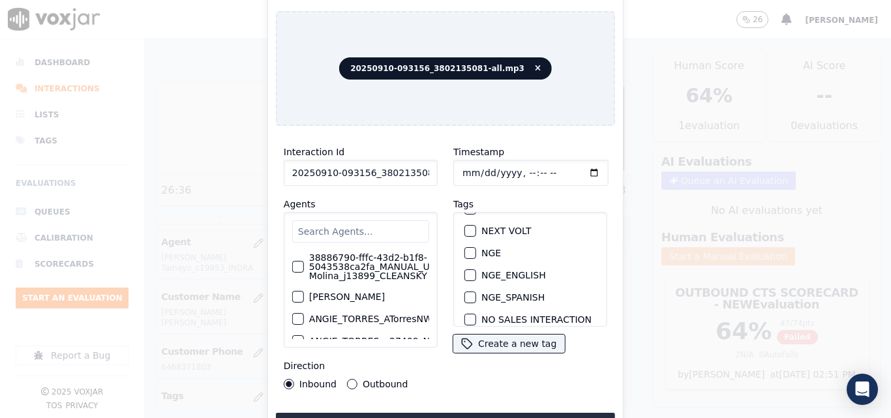
scroll to position [130, 0]
click at [469, 249] on div "button" at bounding box center [469, 253] width 9 height 9
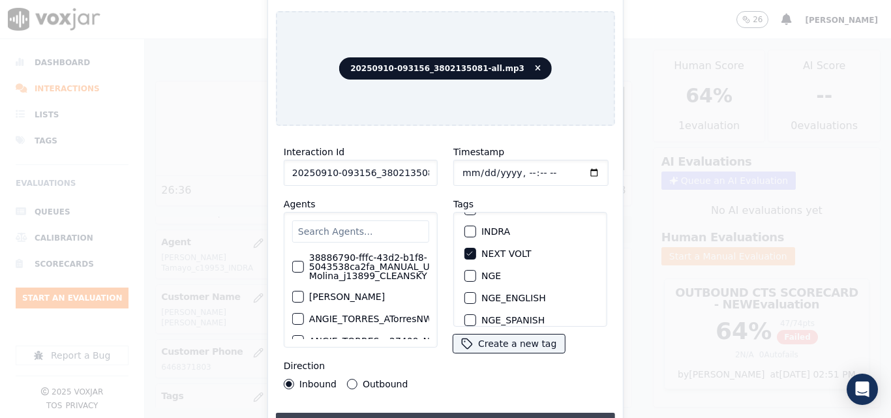
click at [438, 413] on button "Upload interaction to start evaluation" at bounding box center [445, 424] width 339 height 23
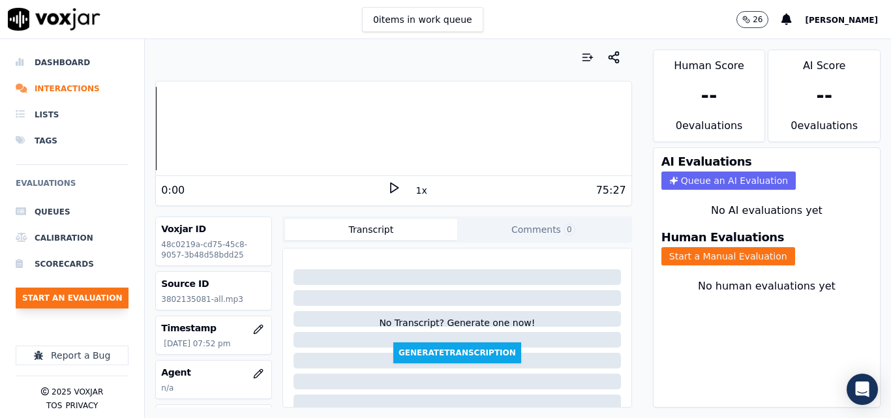
click at [99, 294] on button "Start an Evaluation" at bounding box center [72, 298] width 113 height 21
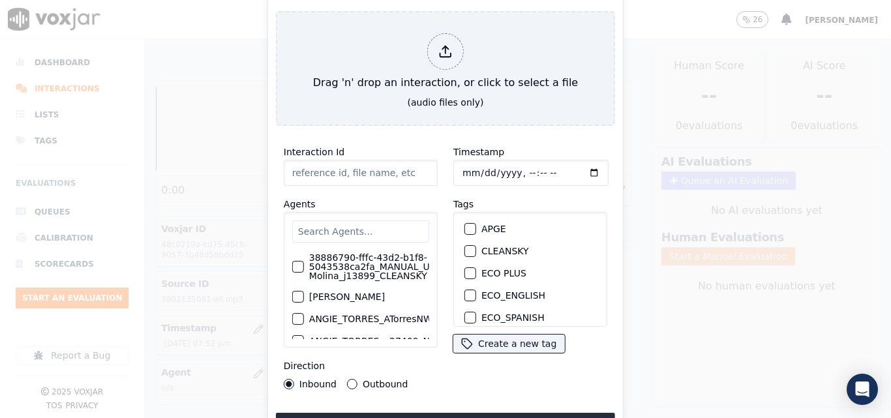
type input "20250910-093156_3802135081-all.mp3"
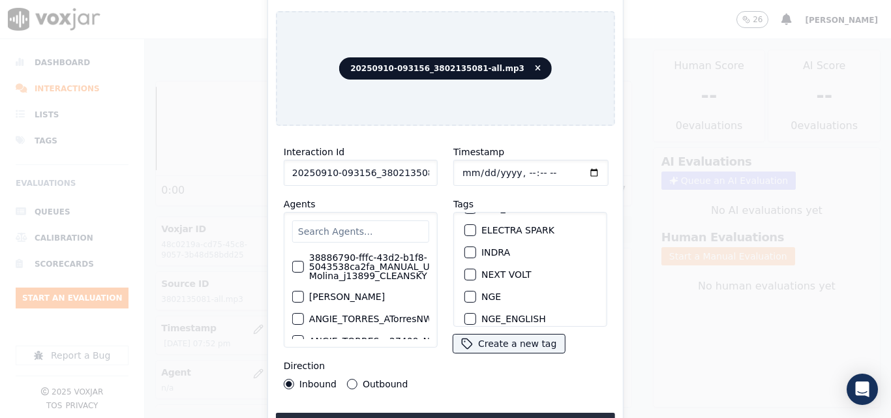
scroll to position [130, 0]
click at [468, 251] on div "button" at bounding box center [469, 253] width 9 height 9
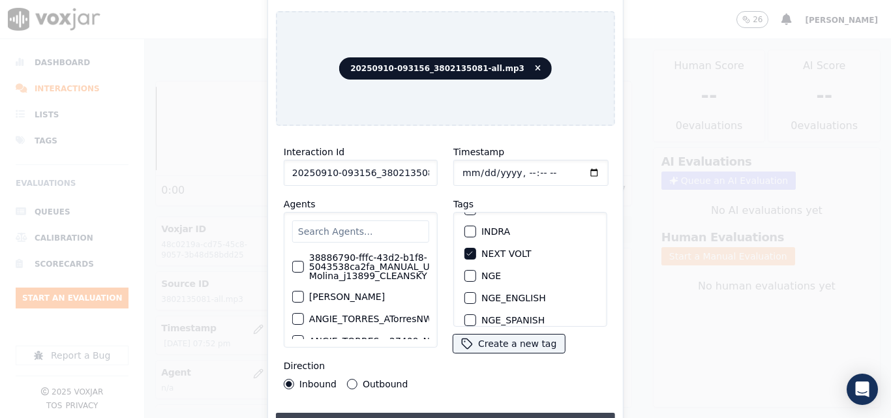
click at [440, 416] on button "Upload interaction to start evaluation" at bounding box center [445, 424] width 339 height 23
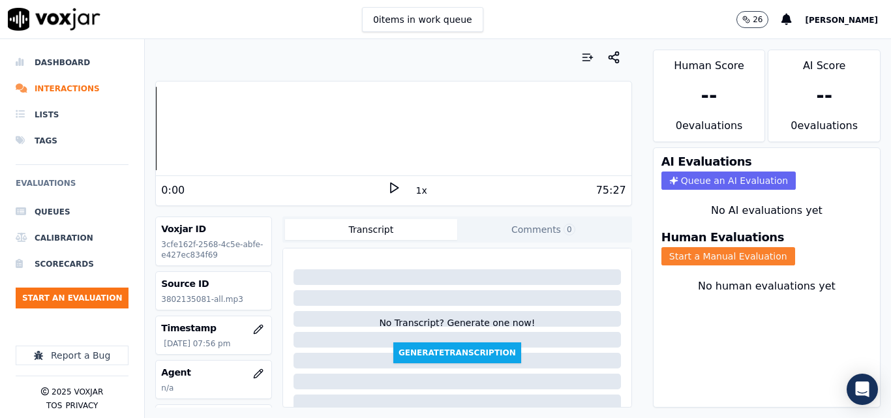
click at [706, 259] on button "Start a Manual Evaluation" at bounding box center [729, 256] width 134 height 18
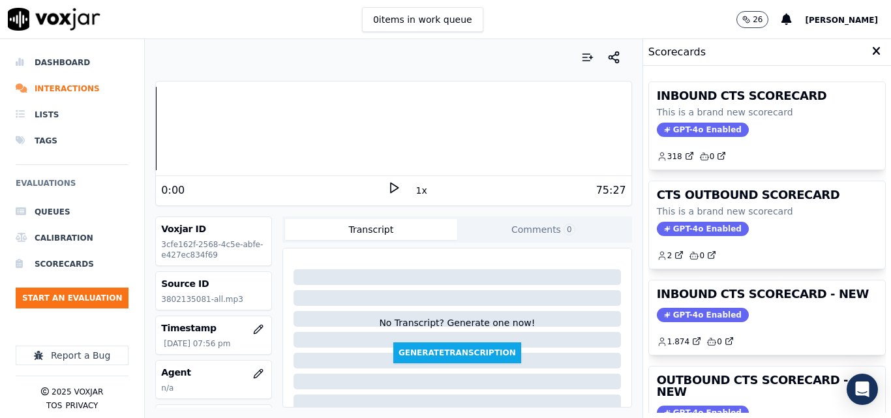
click at [694, 260] on button "Start a Manual Evaluation" at bounding box center [729, 256] width 134 height 18
click at [389, 188] on icon at bounding box center [394, 187] width 13 height 13
click at [744, 44] on div "Scorecards" at bounding box center [767, 52] width 248 height 27
click at [389, 189] on icon at bounding box center [394, 187] width 13 height 13
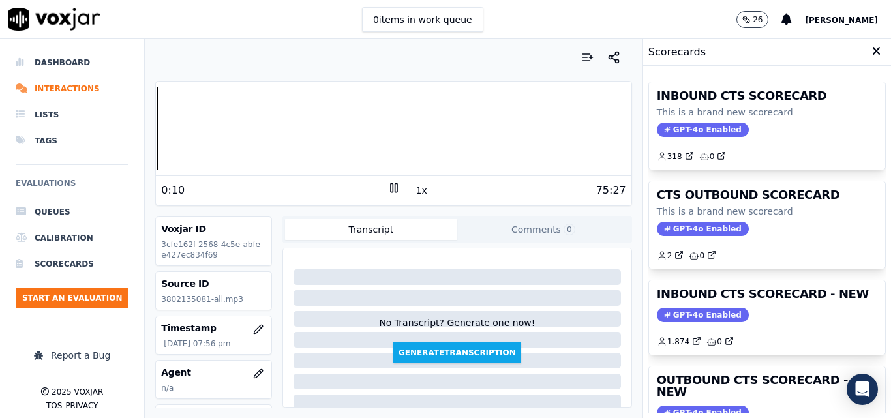
click at [709, 32] on div "0 items in work queue 26 carlos" at bounding box center [445, 19] width 891 height 39
click at [395, 185] on rect at bounding box center [396, 187] width 2 height 8
click at [388, 187] on icon at bounding box center [394, 187] width 13 height 13
click at [393, 192] on icon at bounding box center [394, 187] width 13 height 13
click at [392, 191] on icon at bounding box center [394, 187] width 13 height 13
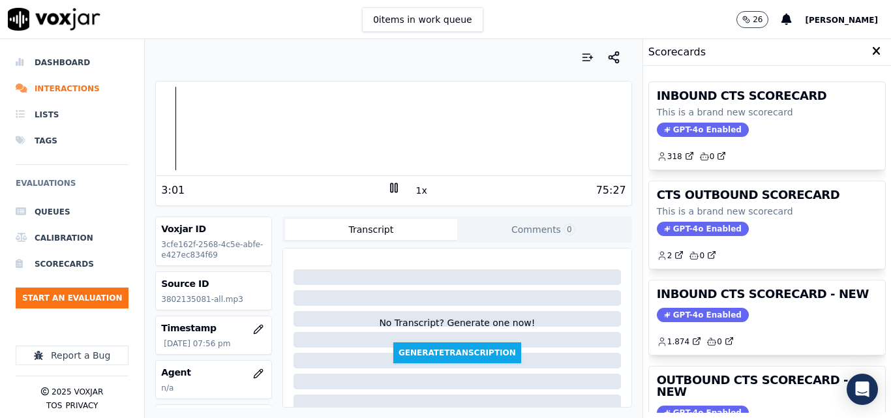
click at [133, 136] on div "Dashboard Interactions Lists Tags Evaluations Queues Calibration Scorecards Sta…" at bounding box center [445, 228] width 891 height 379
click at [406, 191] on div "0:00 1x 75:27" at bounding box center [393, 190] width 475 height 28
click at [414, 190] on button "1x" at bounding box center [422, 190] width 16 height 18
click at [466, 193] on div "75:27" at bounding box center [514, 191] width 226 height 16
click at [155, 127] on div "Your browser does not support the audio element. 1:59 1.5x 75:27" at bounding box center [393, 143] width 476 height 125
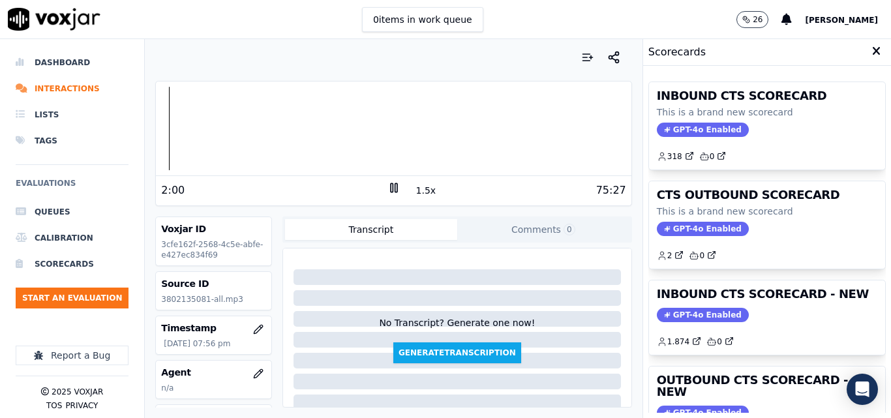
click at [156, 130] on div at bounding box center [393, 129] width 475 height 84
click at [414, 191] on button "1.5x" at bounding box center [426, 190] width 25 height 18
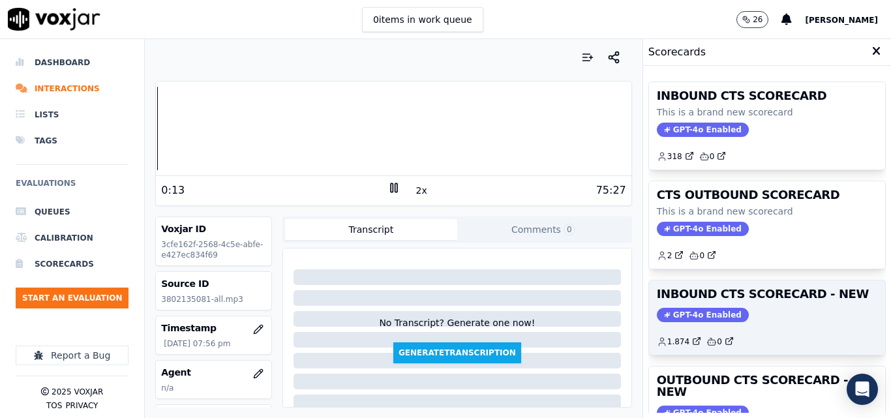
scroll to position [130, 0]
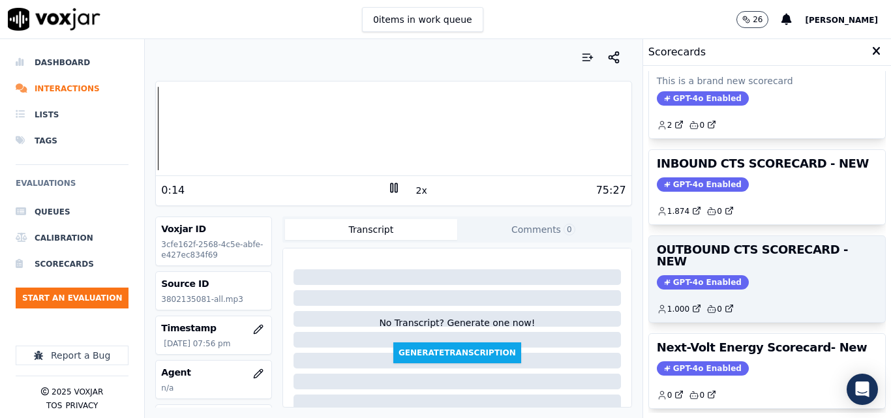
click at [699, 275] on span "GPT-4o Enabled" at bounding box center [703, 282] width 92 height 14
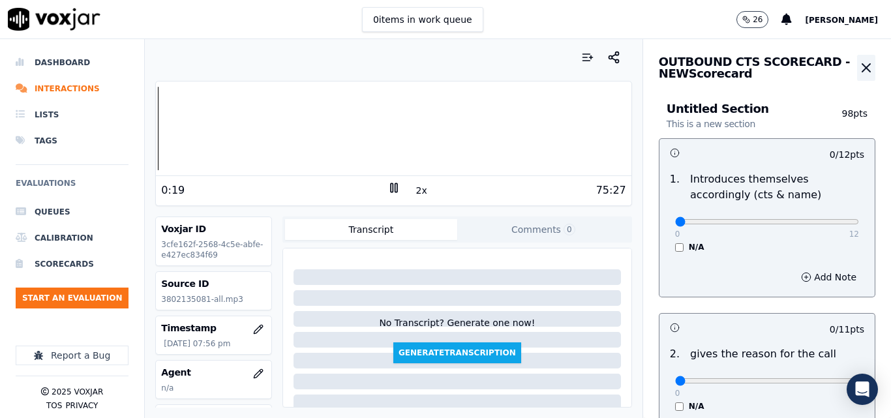
click at [859, 70] on icon "button" at bounding box center [867, 68] width 16 height 16
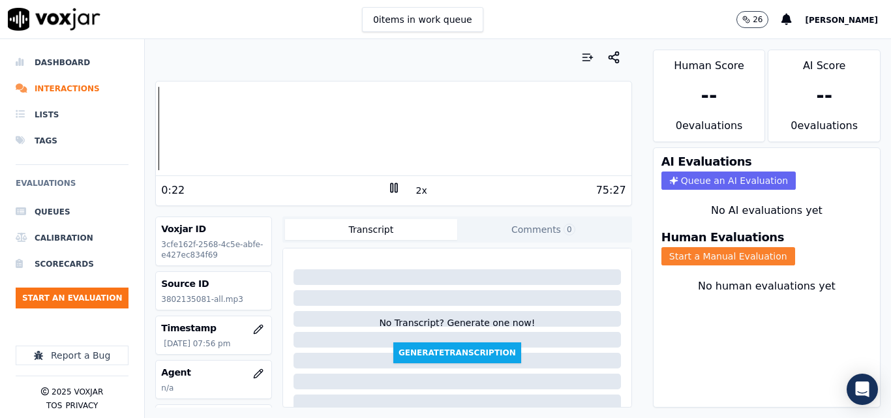
click at [703, 256] on button "Start a Manual Evaluation" at bounding box center [729, 256] width 134 height 18
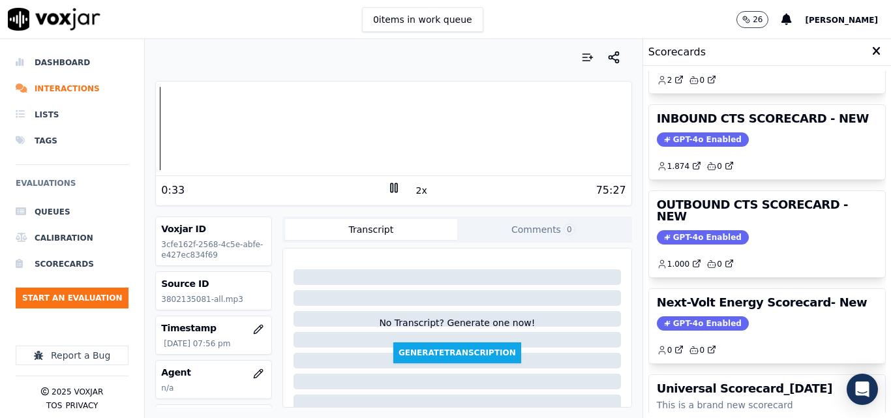
scroll to position [155, 0]
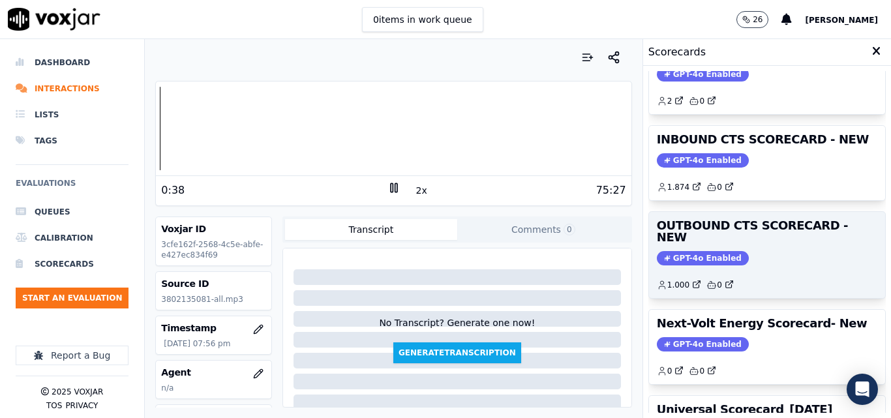
click at [696, 251] on span "GPT-4o Enabled" at bounding box center [703, 258] width 92 height 14
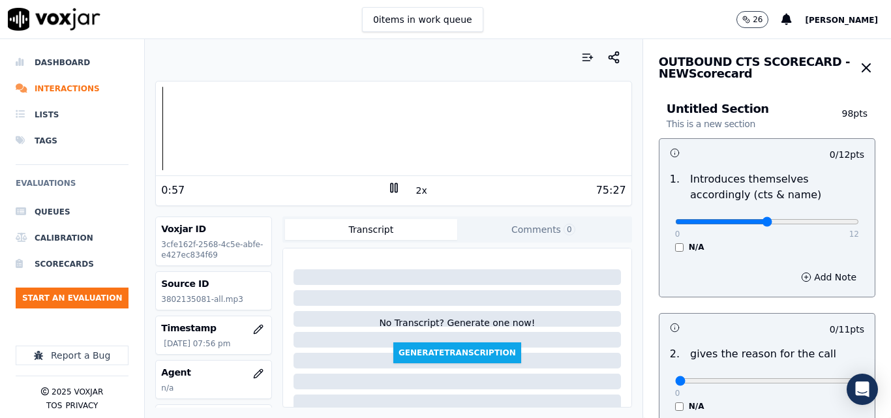
type input "6"
click at [748, 219] on input "range" at bounding box center [767, 221] width 184 height 5
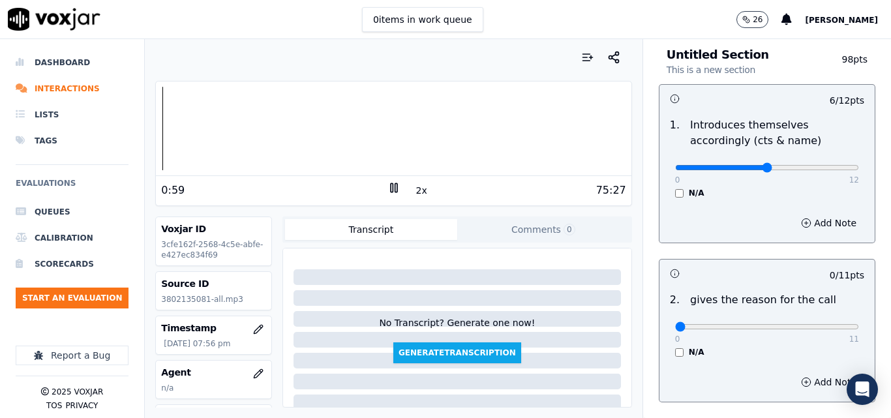
scroll to position [65, 0]
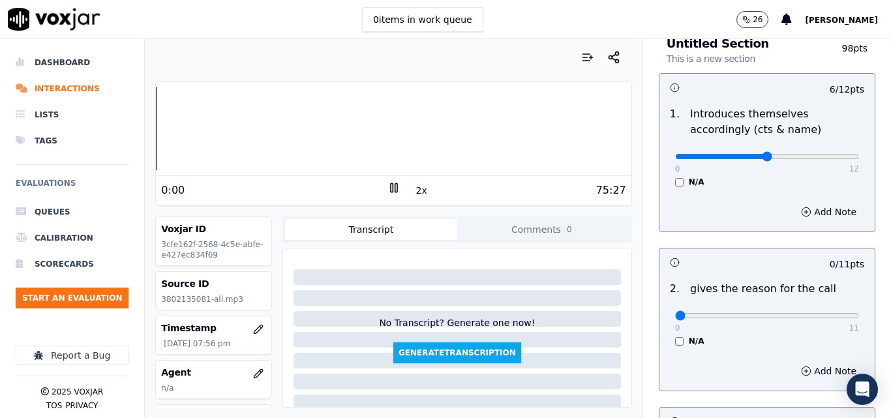
click at [140, 137] on div "Dashboard Interactions Lists Tags Evaluations Queues Calibration Scorecards Sta…" at bounding box center [445, 228] width 891 height 379
click at [416, 191] on button "2x" at bounding box center [422, 190] width 16 height 18
click at [416, 191] on button "1x" at bounding box center [422, 190] width 16 height 18
click at [416, 191] on button "1.5x" at bounding box center [426, 190] width 25 height 18
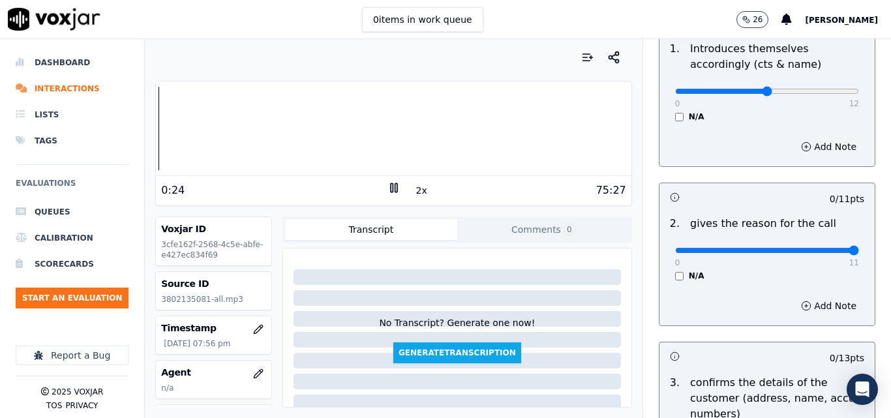
type input "11"
click at [827, 251] on input "range" at bounding box center [767, 250] width 184 height 5
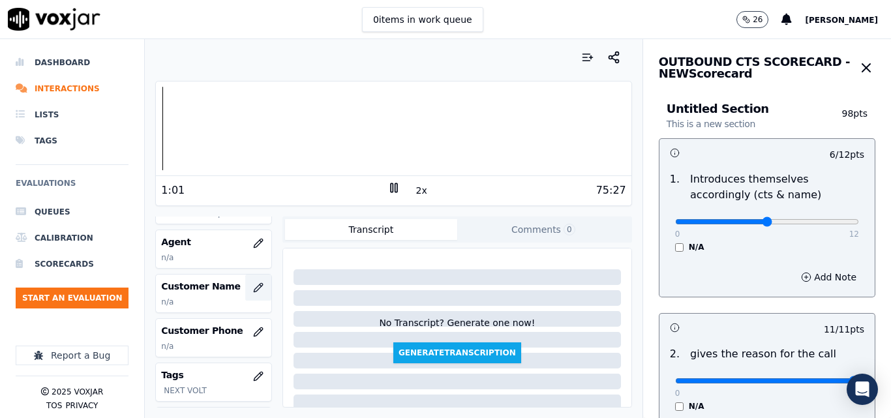
click at [254, 290] on icon "button" at bounding box center [258, 287] width 8 height 8
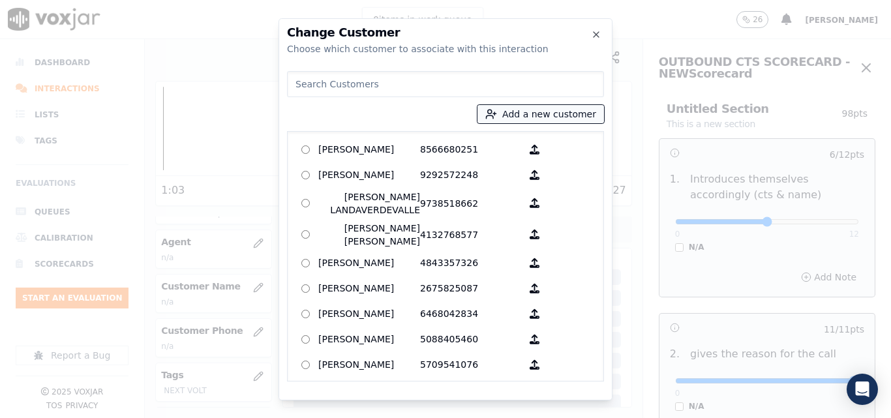
click at [508, 118] on button "Add a new customer" at bounding box center [541, 114] width 127 height 18
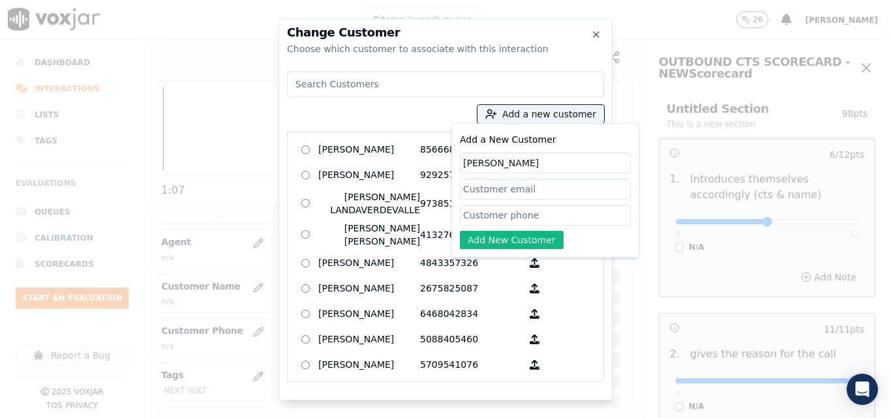
type input "[PERSON_NAME]"
click at [519, 213] on input "Add a New Customer" at bounding box center [545, 215] width 171 height 21
paste input "3802135081"
type input "3802135081"
click at [511, 237] on button "Add New Customer" at bounding box center [512, 240] width 104 height 18
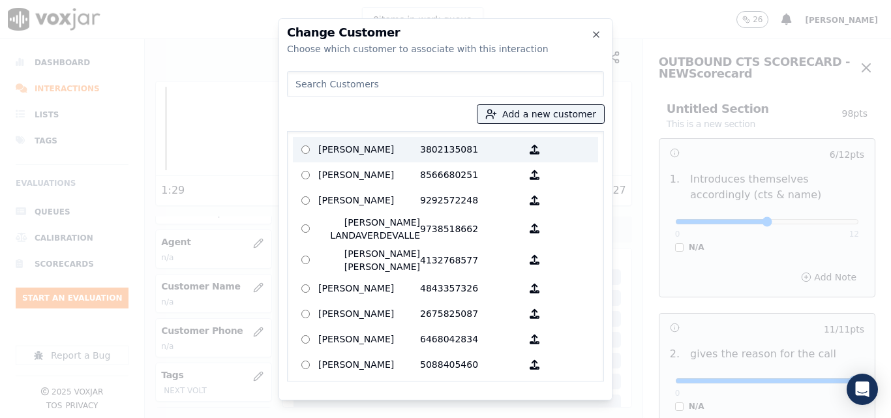
click at [404, 152] on p "[PERSON_NAME]" at bounding box center [369, 150] width 102 height 20
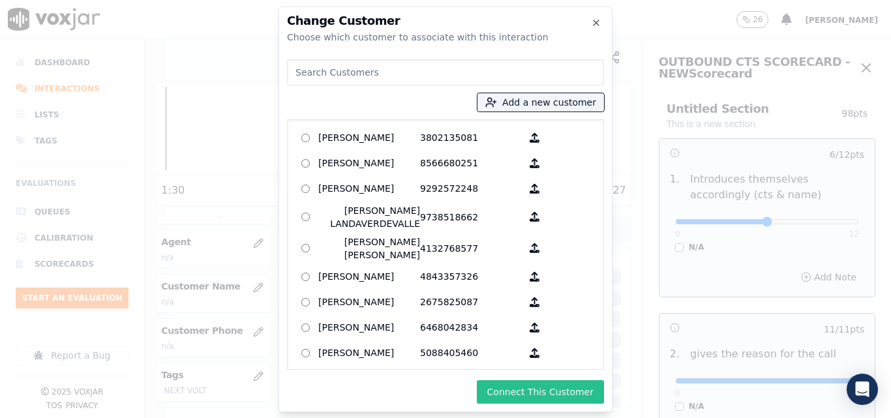
click at [552, 394] on button "Connect This Customer" at bounding box center [540, 391] width 127 height 23
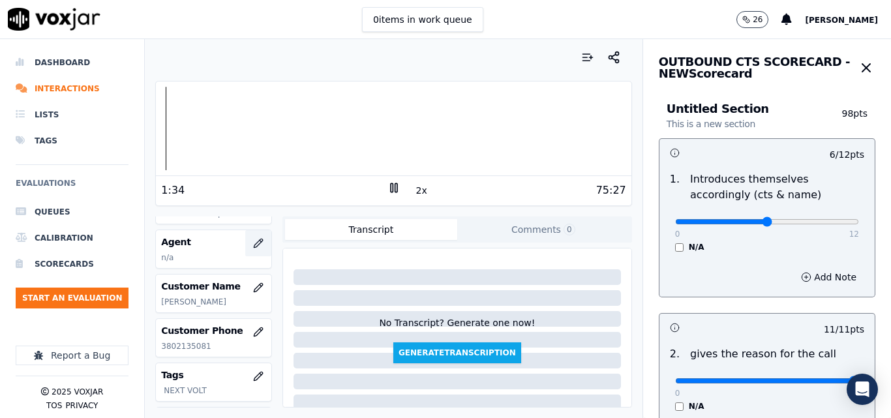
click at [253, 245] on icon "button" at bounding box center [258, 243] width 10 height 10
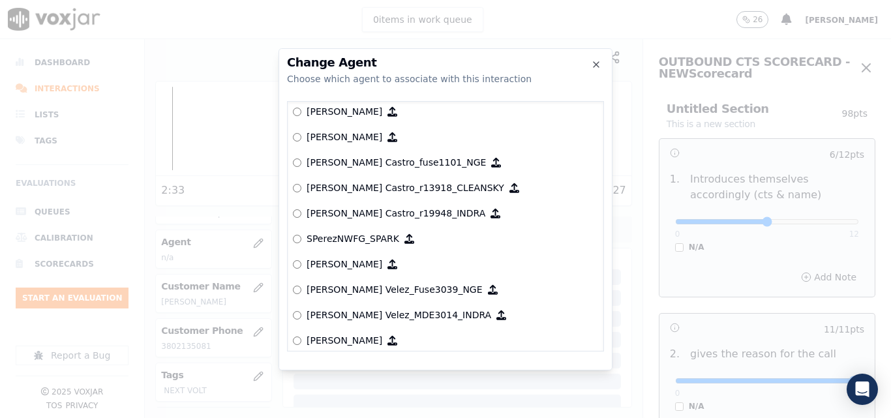
scroll to position [5286, 0]
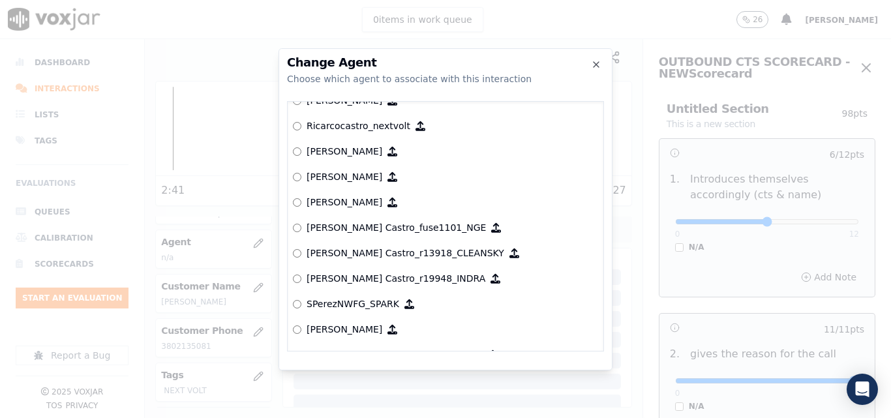
click at [375, 127] on p "Ricarcocastro_nextvolt" at bounding box center [359, 125] width 104 height 13
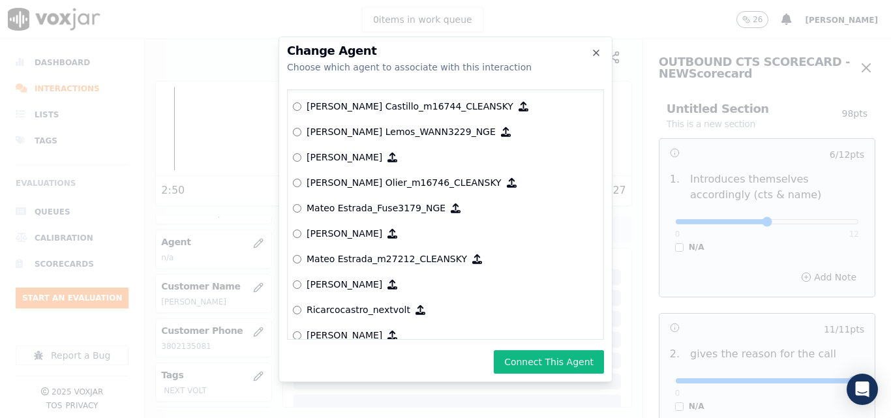
scroll to position [5025, 0]
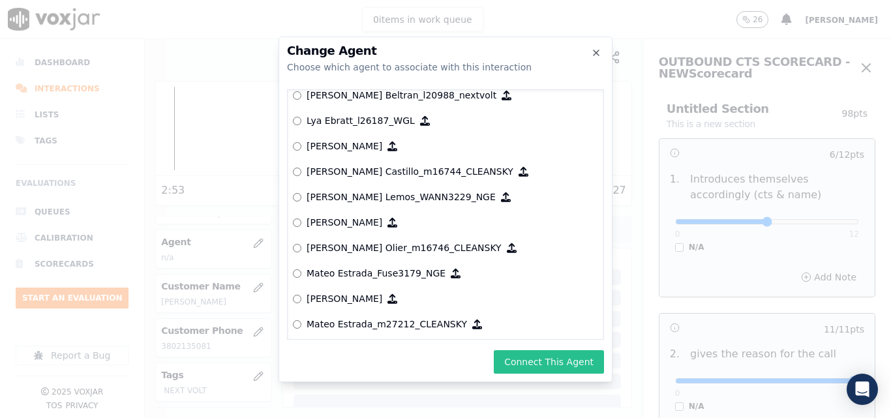
click at [550, 354] on button "Connect This Agent" at bounding box center [549, 361] width 110 height 23
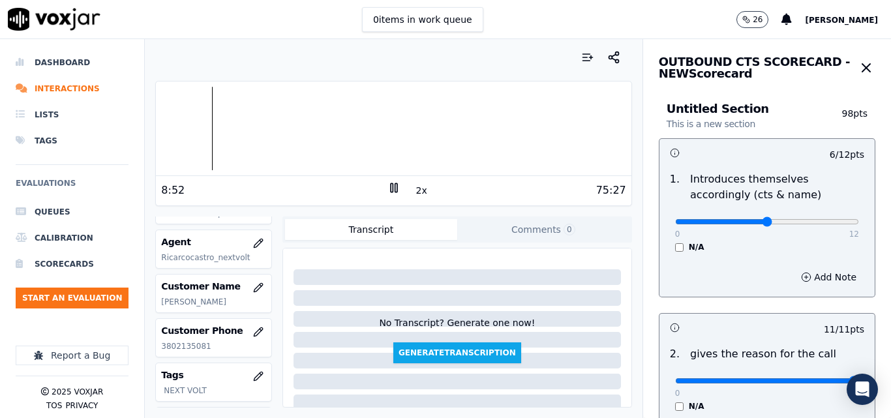
click at [414, 192] on button "2x" at bounding box center [422, 190] width 16 height 18
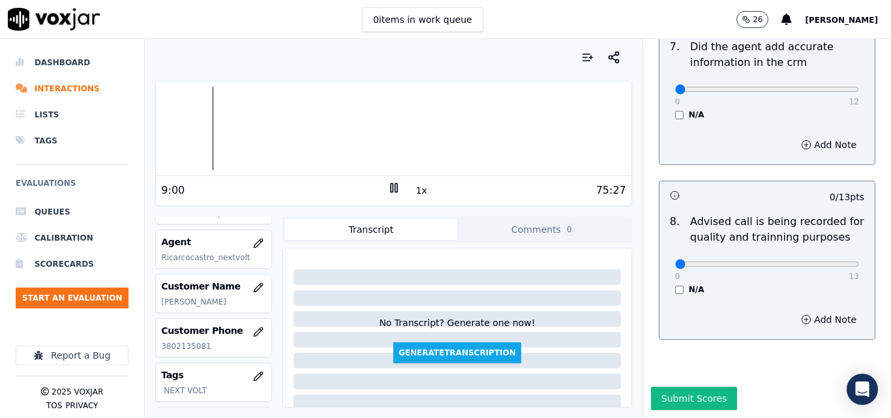
scroll to position [1258, 0]
click at [292, 20] on div "0 items in work queue 26 carlos" at bounding box center [445, 19] width 891 height 39
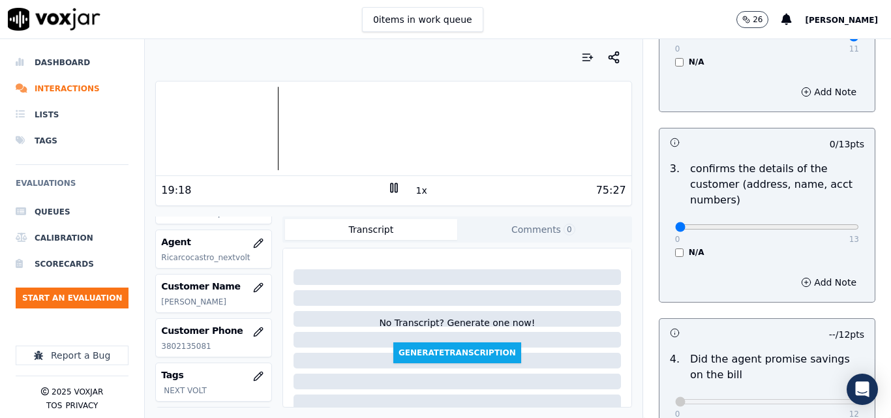
scroll to position [18, 0]
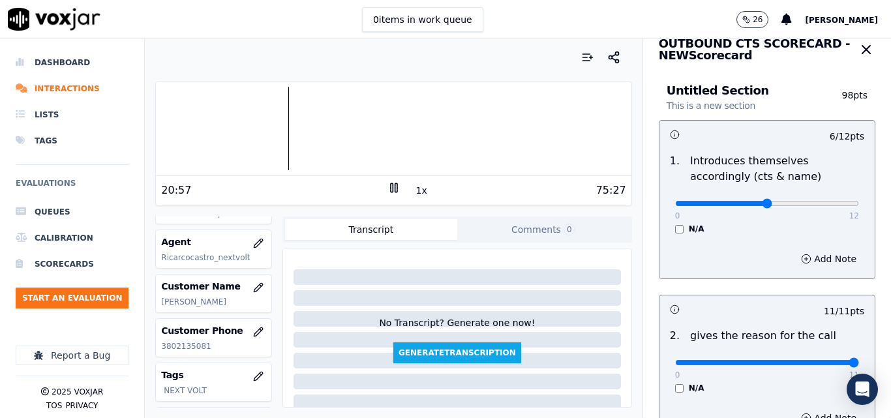
click at [395, 187] on rect at bounding box center [396, 187] width 2 height 8
click at [391, 191] on icon at bounding box center [394, 187] width 13 height 13
click at [333, 31] on div "0 items in work queue 26 carlos" at bounding box center [445, 19] width 891 height 39
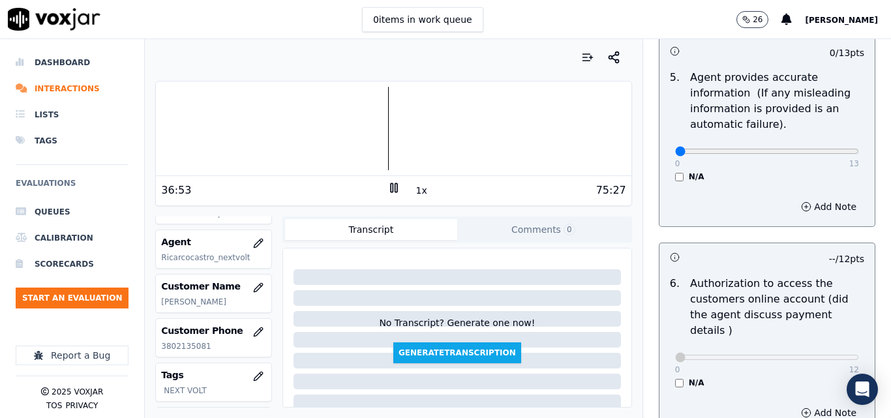
scroll to position [736, 0]
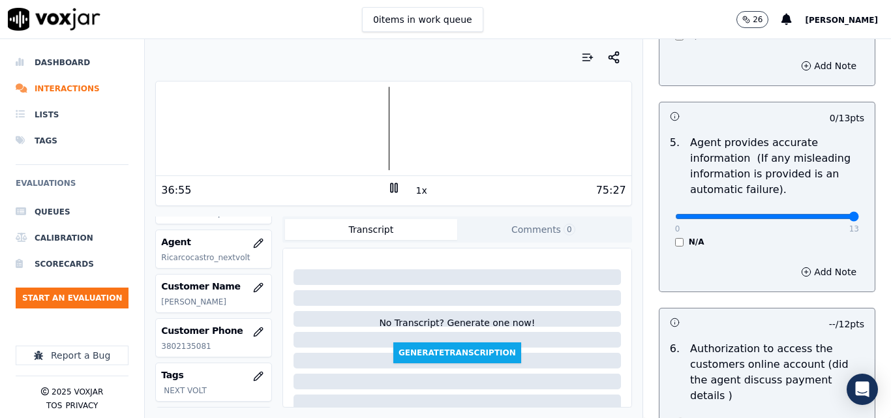
type input "13"
click at [825, 214] on input "range" at bounding box center [767, 216] width 184 height 5
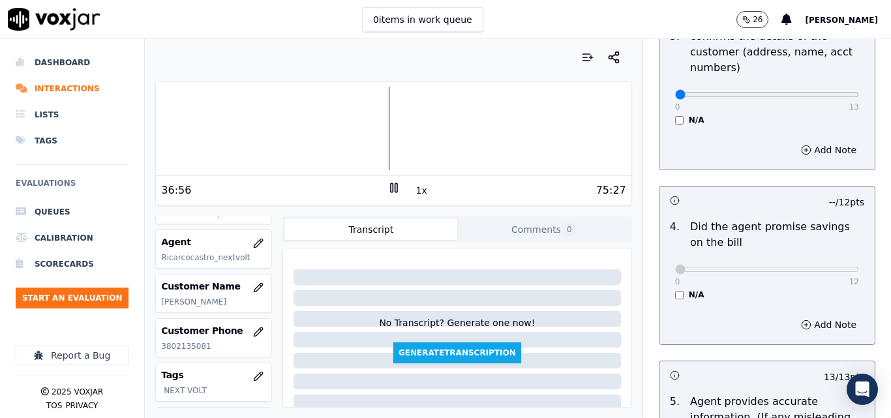
scroll to position [410, 0]
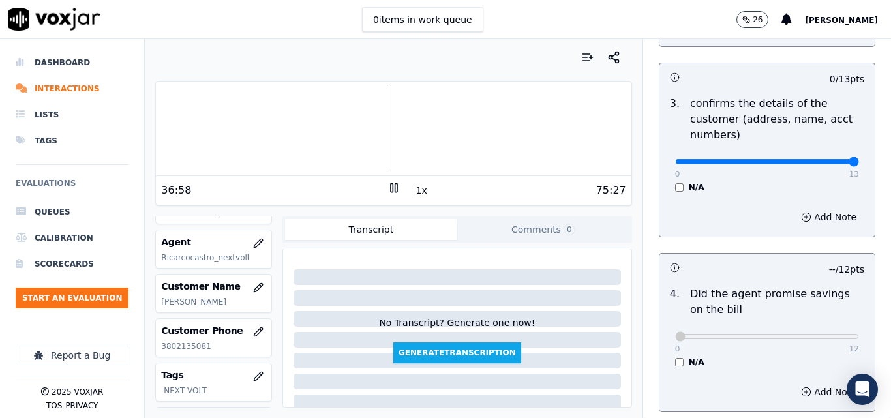
type input "13"
click at [826, 161] on input "range" at bounding box center [767, 161] width 184 height 5
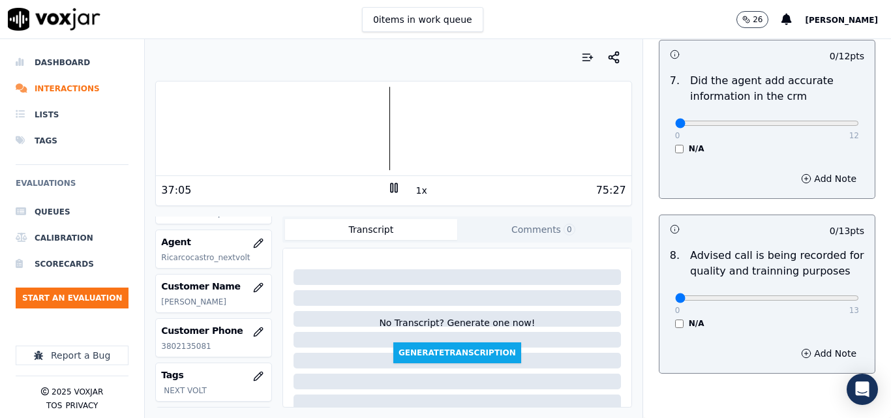
scroll to position [1240, 0]
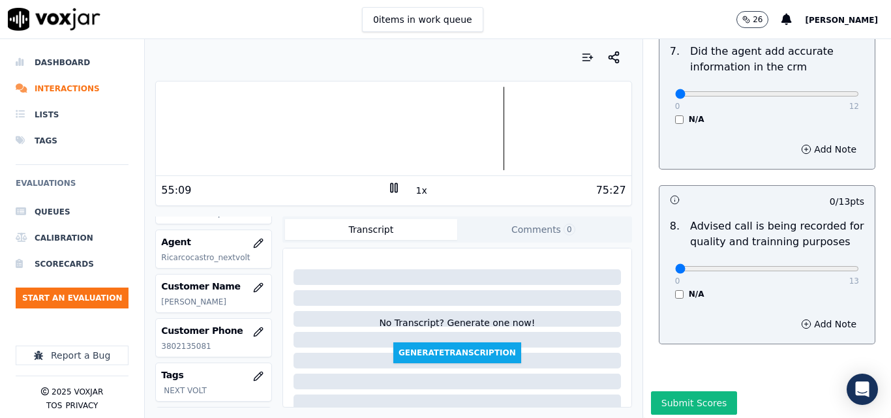
click at [473, 130] on div at bounding box center [393, 129] width 475 height 84
click at [441, 133] on div at bounding box center [393, 129] width 475 height 84
click at [425, 132] on div at bounding box center [393, 129] width 475 height 84
click at [416, 134] on div at bounding box center [393, 129] width 475 height 84
click at [585, 134] on div at bounding box center [393, 129] width 475 height 84
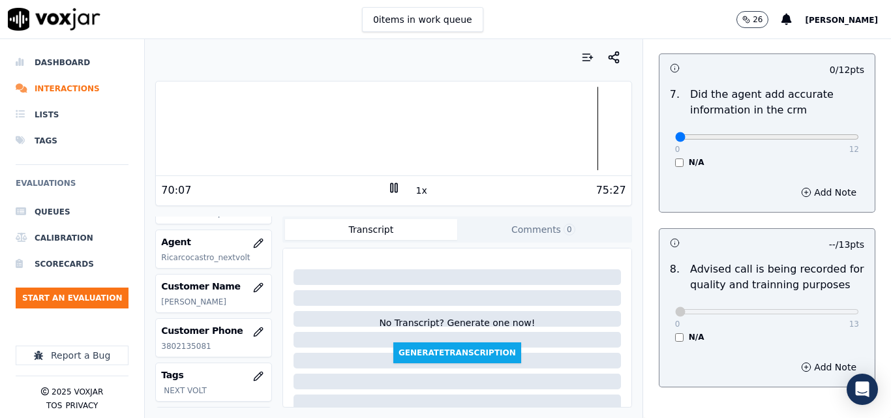
scroll to position [1174, 0]
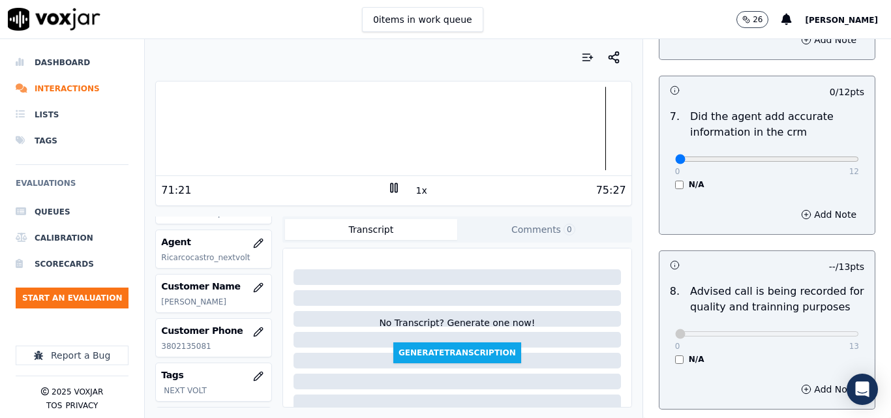
click at [593, 126] on div at bounding box center [393, 129] width 475 height 84
type input "11"
click at [817, 157] on input "range" at bounding box center [767, 159] width 184 height 5
click at [519, 121] on div at bounding box center [393, 129] width 475 height 84
click at [468, 117] on div at bounding box center [393, 129] width 475 height 84
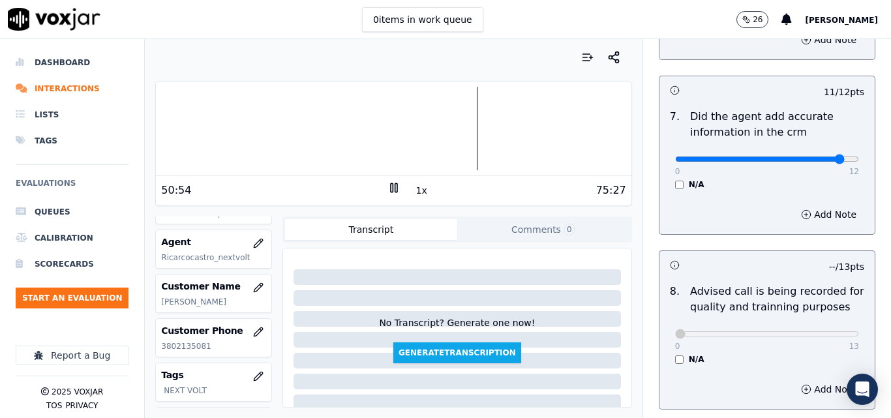
click at [448, 125] on div at bounding box center [393, 129] width 475 height 84
drag, startPoint x: 418, startPoint y: 189, endPoint x: 425, endPoint y: 185, distance: 8.2
click at [419, 189] on button "1x" at bounding box center [422, 190] width 16 height 18
click at [416, 187] on button "1.5x" at bounding box center [426, 190] width 25 height 18
click at [459, 135] on div at bounding box center [393, 129] width 475 height 84
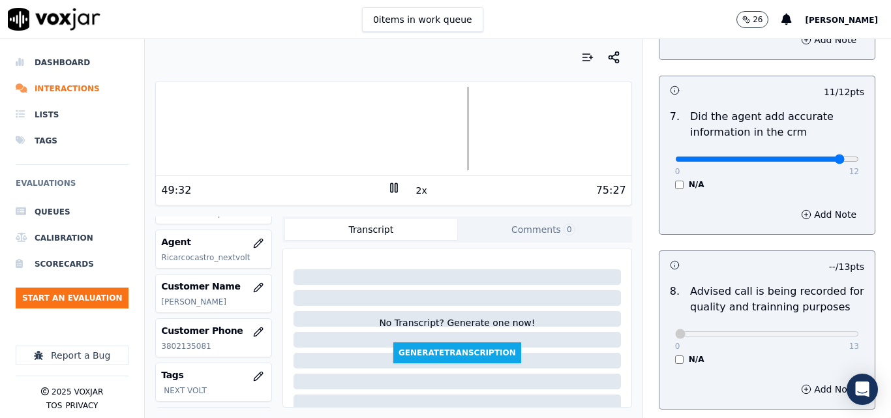
click at [406, 132] on div at bounding box center [393, 129] width 475 height 84
click at [399, 136] on div at bounding box center [393, 129] width 475 height 84
click at [393, 136] on div at bounding box center [393, 129] width 475 height 84
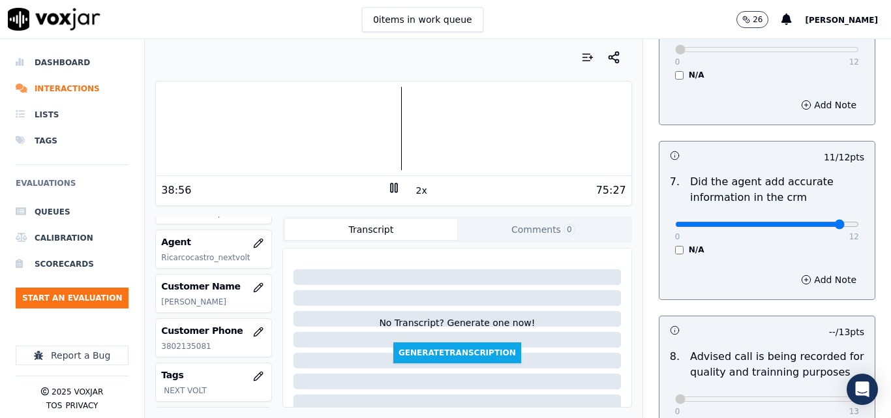
scroll to position [1258, 0]
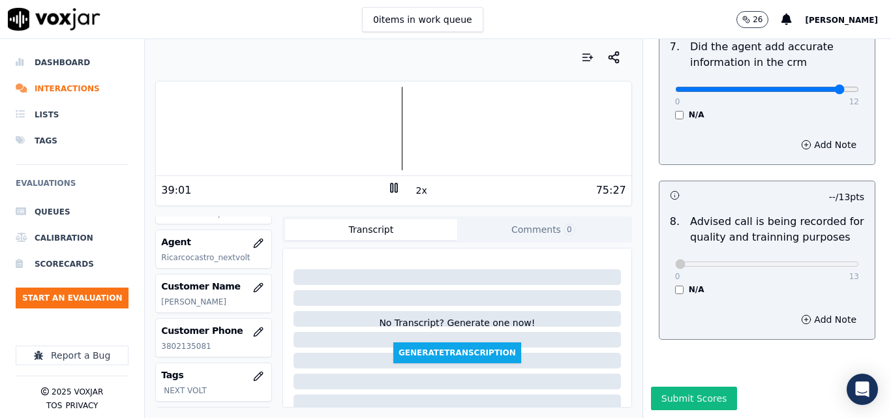
click at [388, 140] on div at bounding box center [393, 129] width 475 height 84
click at [352, 138] on div at bounding box center [393, 129] width 475 height 84
click at [334, 138] on div at bounding box center [393, 129] width 475 height 84
click at [317, 135] on div at bounding box center [393, 129] width 475 height 84
click at [286, 136] on div at bounding box center [393, 129] width 475 height 84
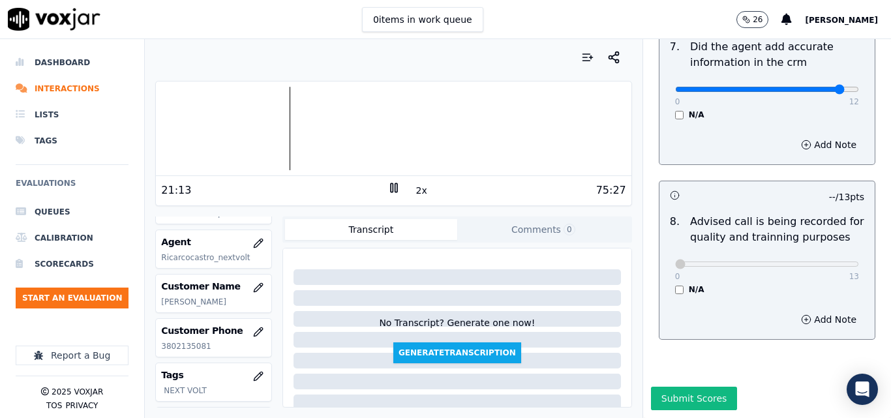
click at [276, 136] on div at bounding box center [393, 129] width 475 height 84
click at [267, 119] on div at bounding box center [393, 129] width 475 height 84
click at [176, 123] on div at bounding box center [393, 129] width 475 height 84
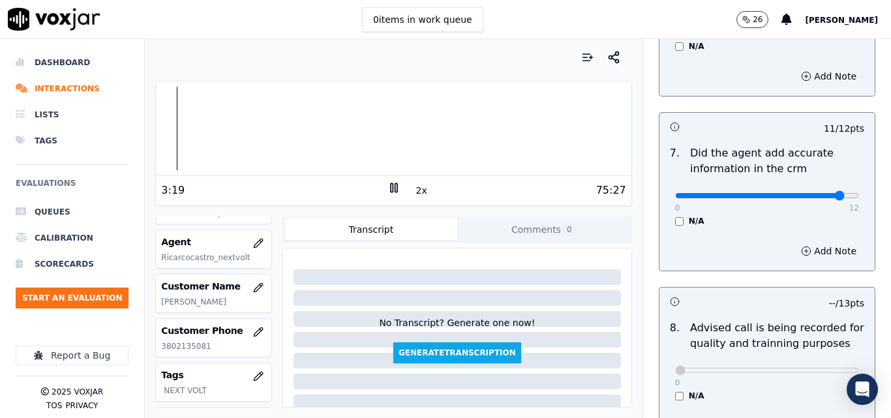
scroll to position [1127, 0]
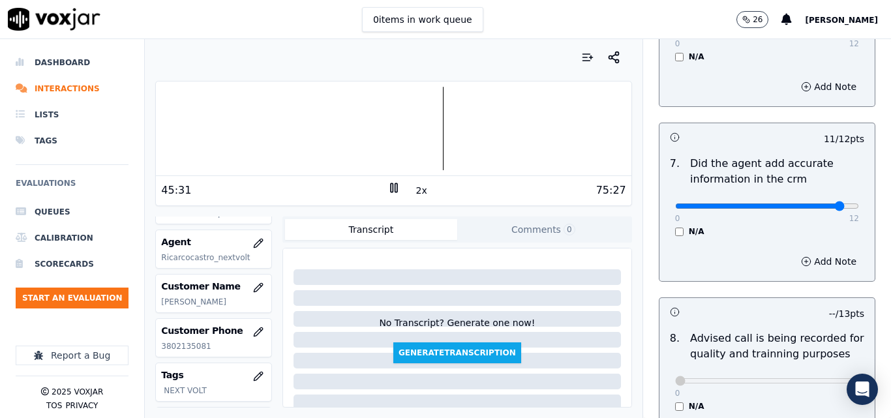
click at [414, 187] on button "2x" at bounding box center [422, 190] width 16 height 18
click at [414, 187] on button "1x" at bounding box center [422, 190] width 16 height 18
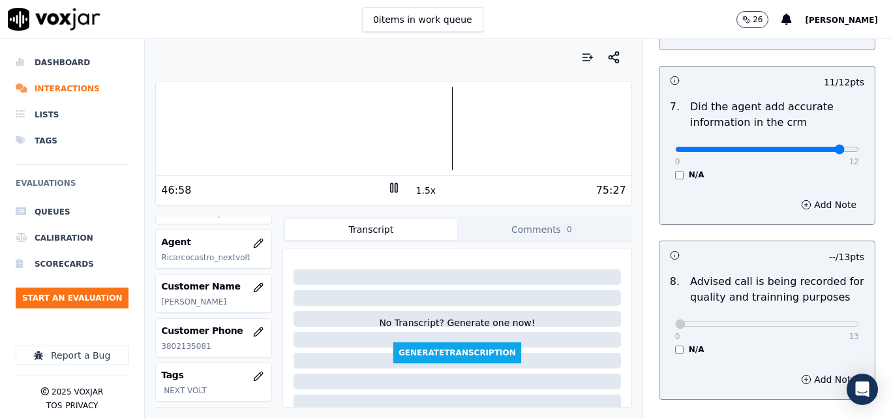
scroll to position [1258, 0]
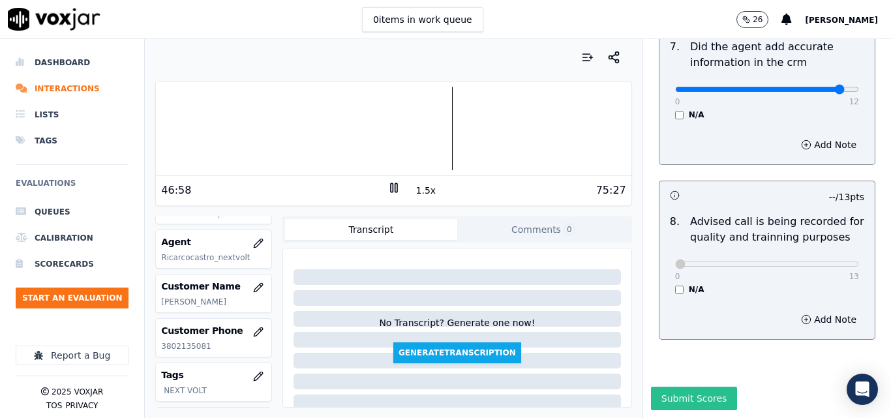
click at [682, 387] on button "Submit Scores" at bounding box center [694, 398] width 87 height 23
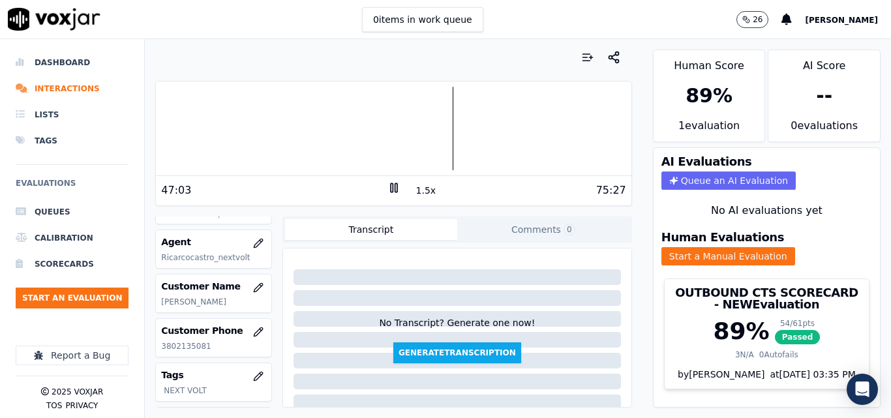
click at [388, 188] on icon at bounding box center [394, 187] width 13 height 13
click at [82, 301] on button "Start an Evaluation" at bounding box center [72, 298] width 113 height 21
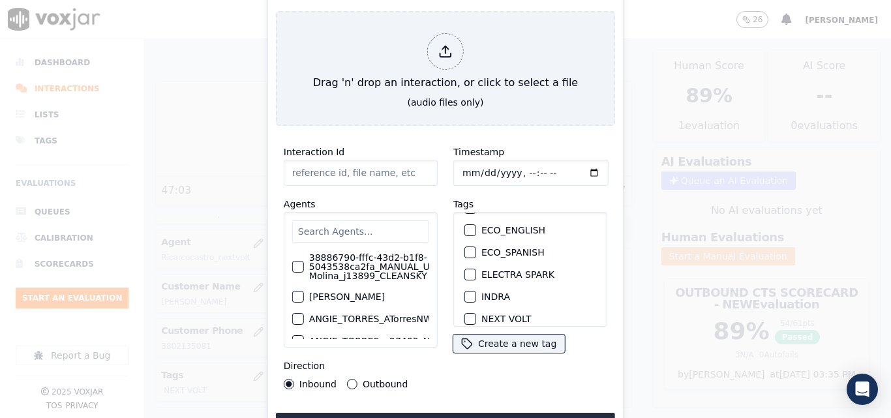
scroll to position [130, 0]
click at [468, 249] on div "button" at bounding box center [469, 253] width 9 height 9
type input "20250910-120101_2248065972-all.mp3"
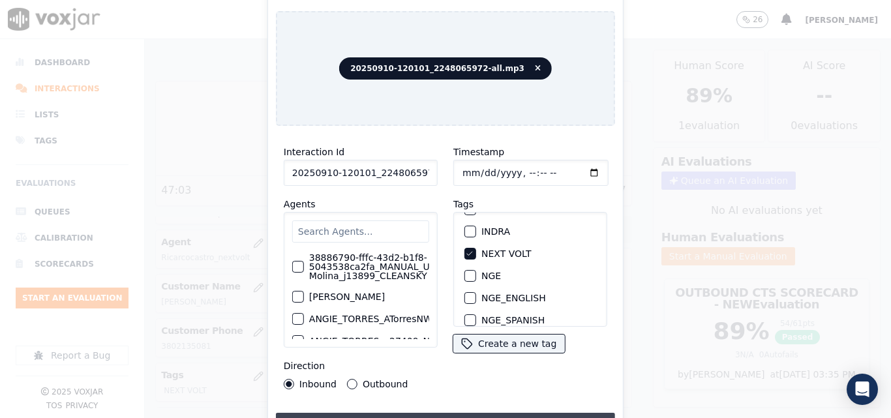
click at [426, 416] on button "Upload interaction to start evaluation" at bounding box center [445, 424] width 339 height 23
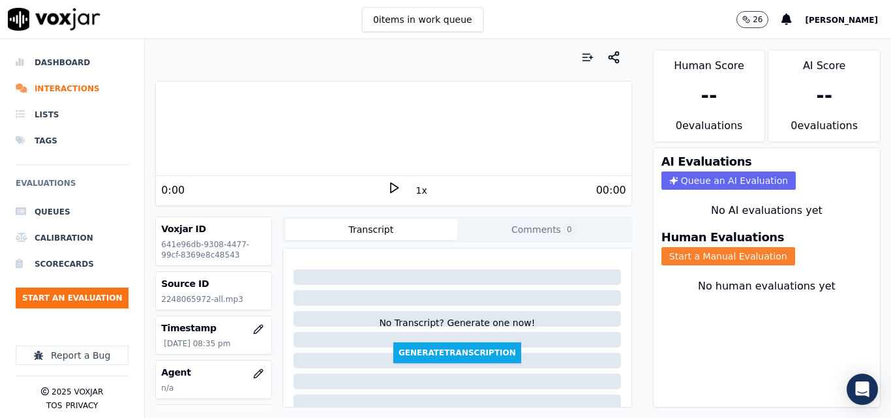
drag, startPoint x: 748, startPoint y: 257, endPoint x: 718, endPoint y: 256, distance: 30.0
click at [748, 257] on button "Start a Manual Evaluation" at bounding box center [729, 256] width 134 height 18
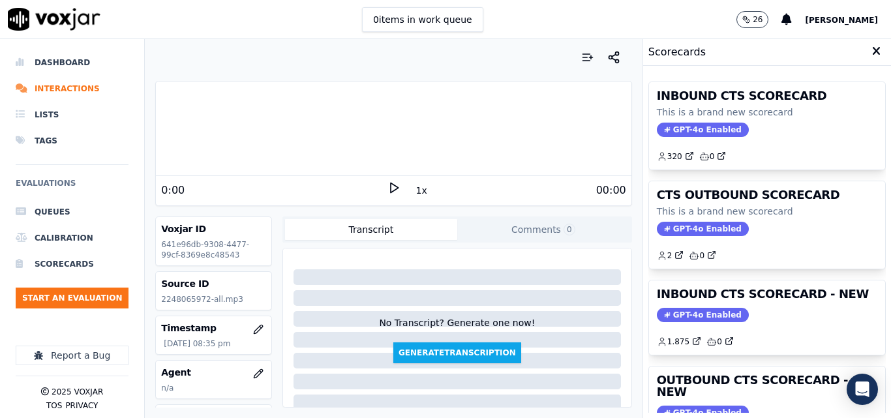
click at [392, 193] on icon at bounding box center [394, 187] width 13 height 13
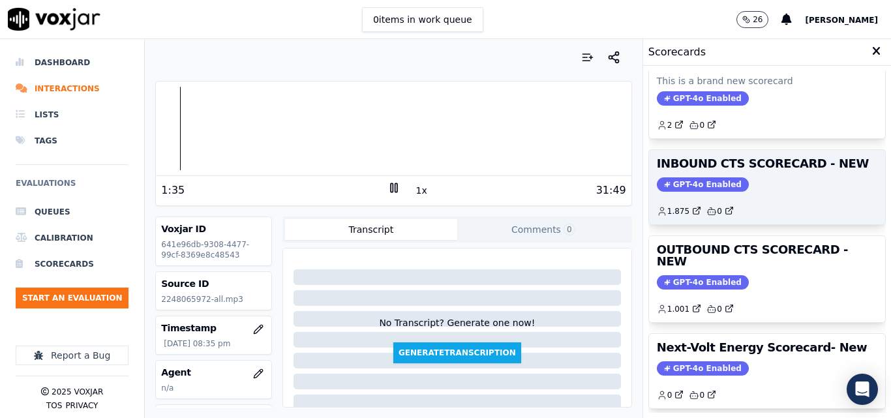
scroll to position [196, 0]
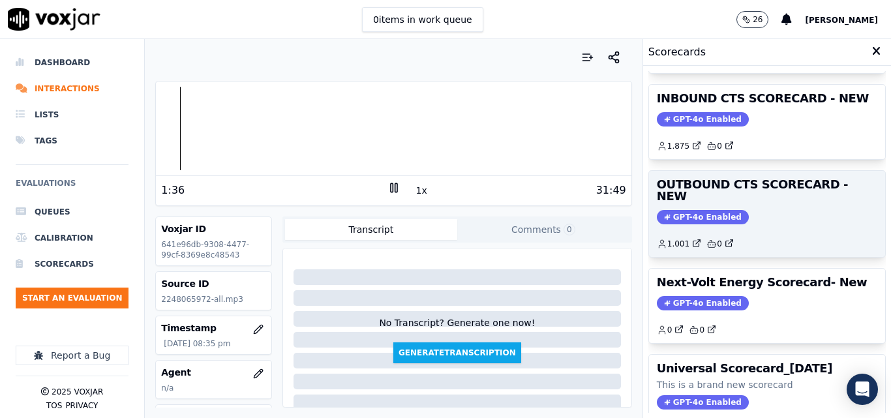
click at [683, 210] on span "GPT-4o Enabled" at bounding box center [703, 217] width 92 height 14
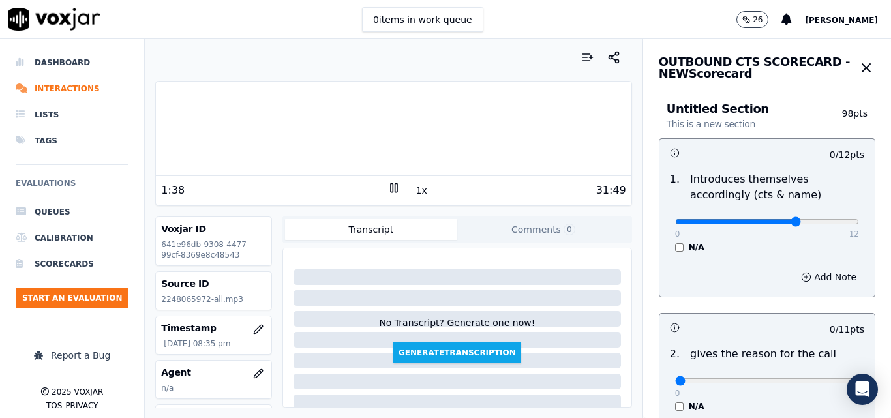
type input "8"
click at [772, 221] on input "range" at bounding box center [767, 221] width 184 height 5
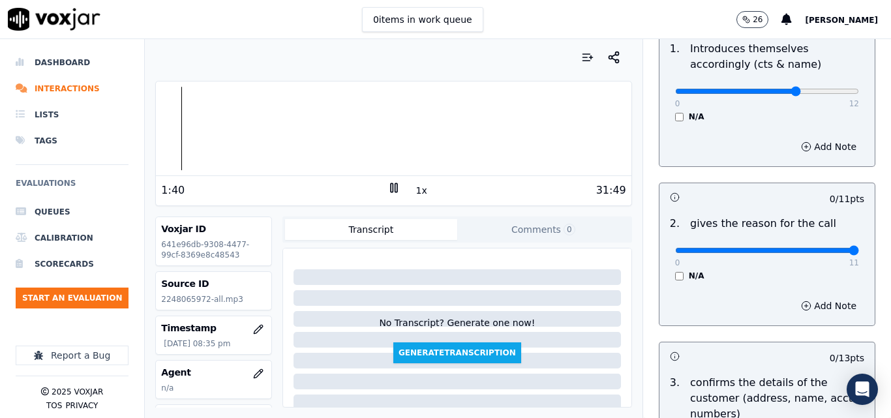
type input "11"
click at [825, 251] on input "range" at bounding box center [767, 250] width 184 height 5
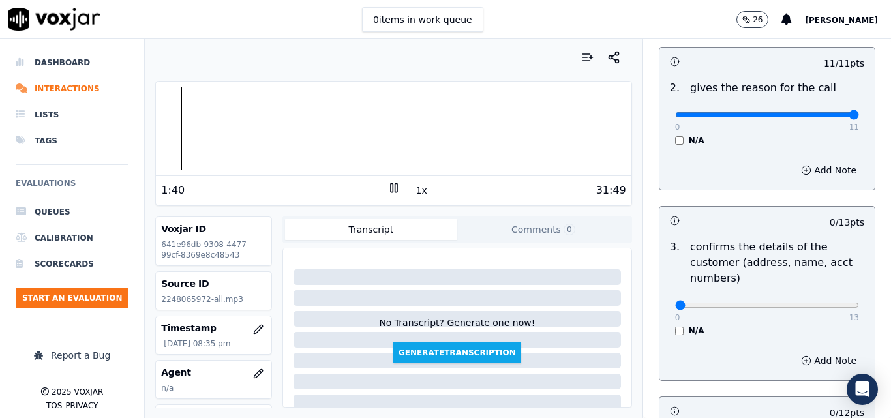
scroll to position [326, 0]
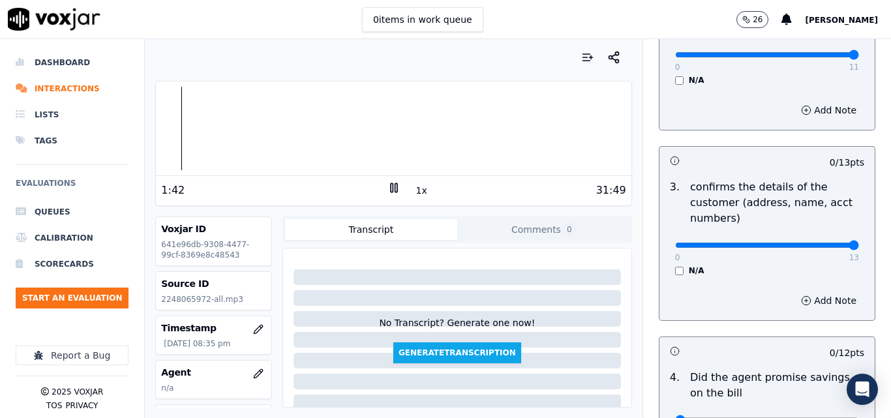
type input "13"
click at [822, 246] on input "range" at bounding box center [767, 245] width 184 height 5
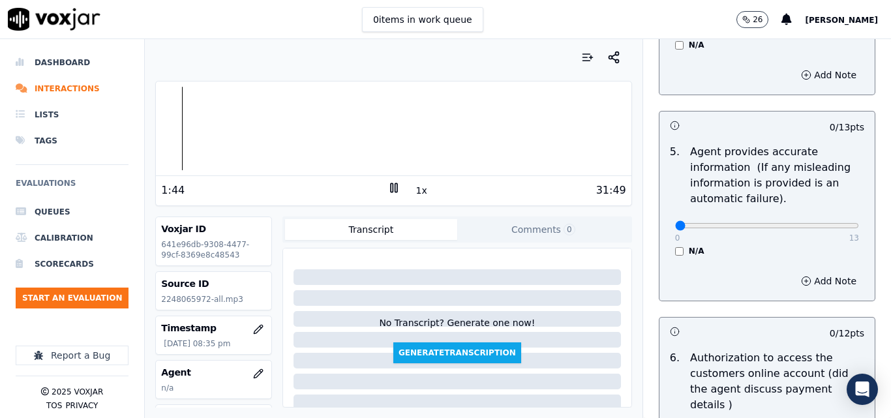
scroll to position [783, 0]
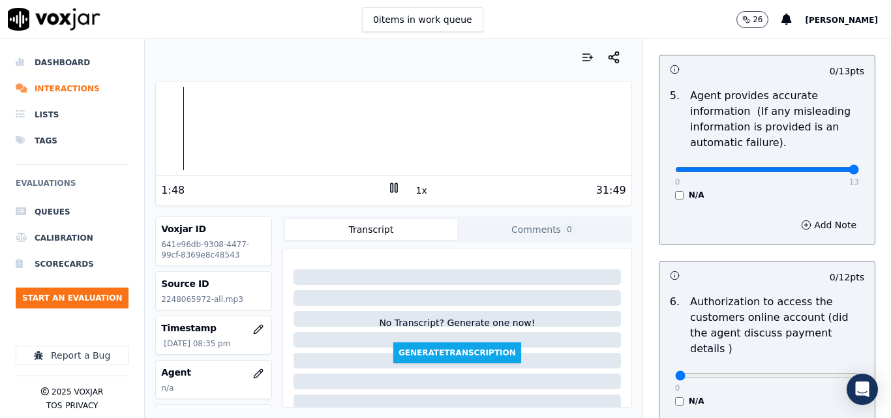
type input "13"
click at [827, 172] on input "range" at bounding box center [767, 169] width 184 height 5
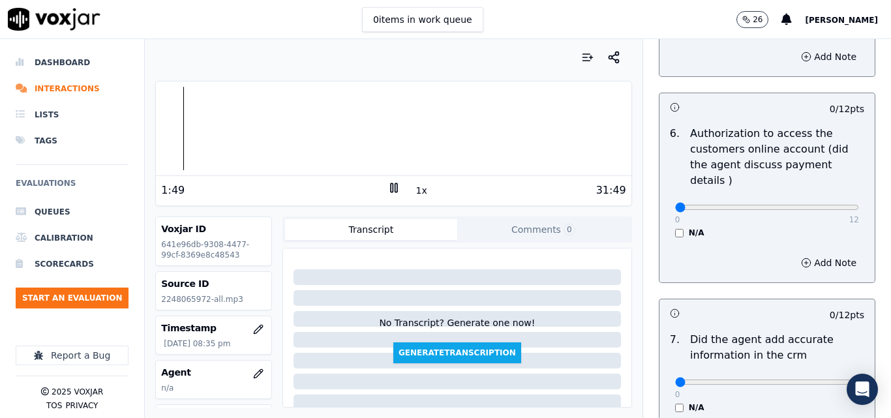
scroll to position [979, 0]
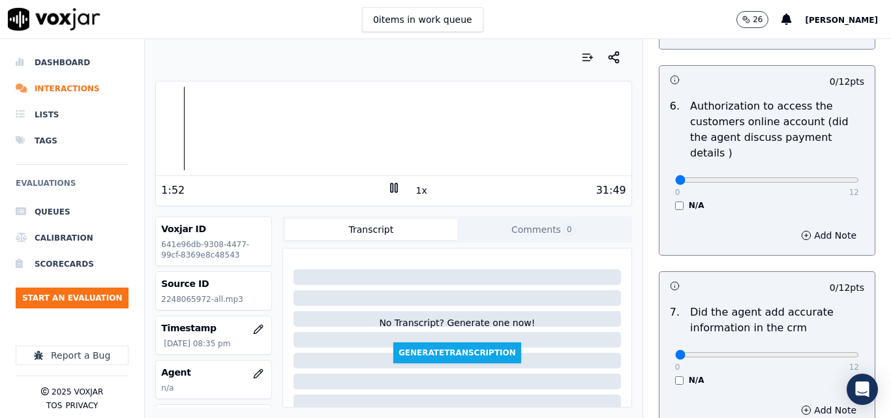
click at [416, 192] on button "1x" at bounding box center [422, 190] width 16 height 18
click at [416, 192] on button "1.5x" at bounding box center [426, 190] width 25 height 18
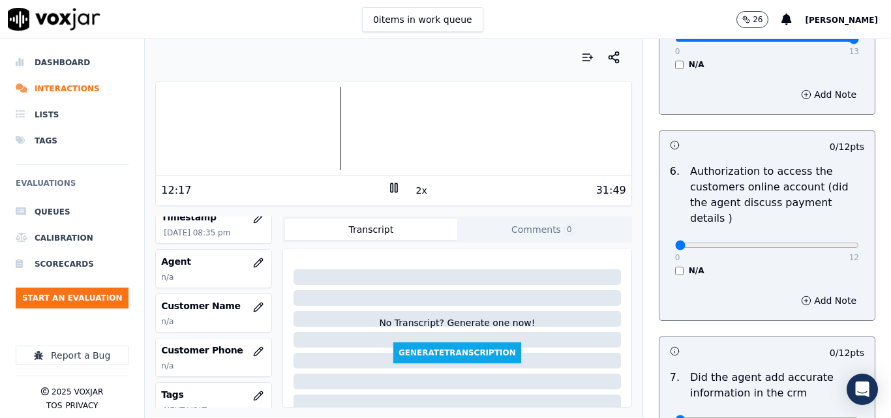
scroll to position [130, 0]
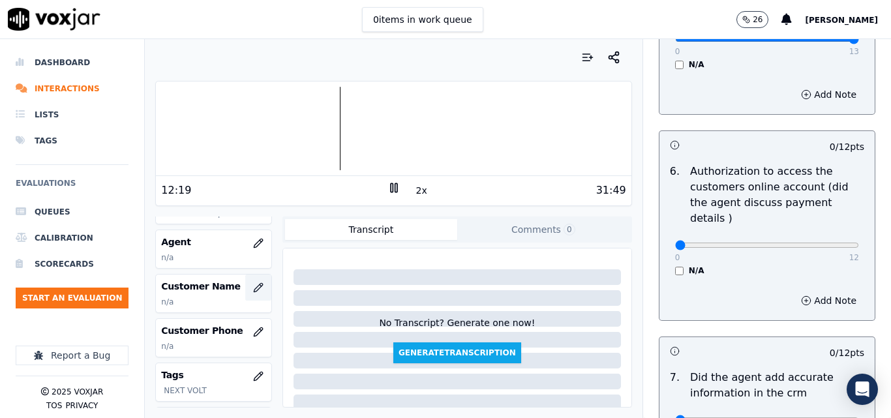
click at [253, 286] on icon "button" at bounding box center [258, 287] width 10 height 10
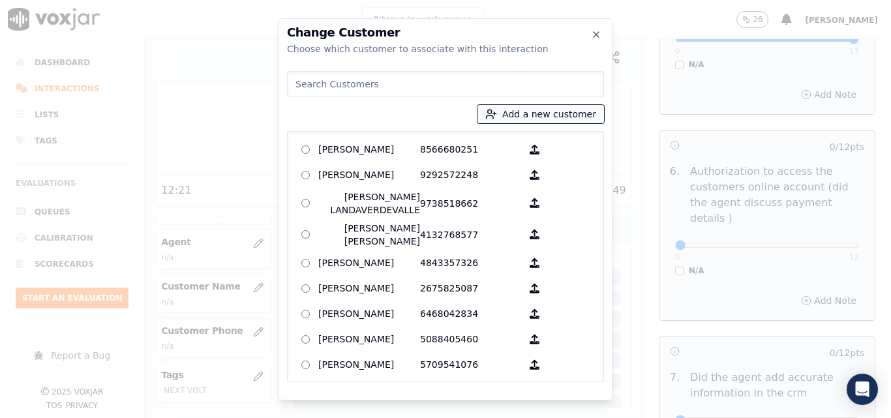
click at [497, 119] on icon "button" at bounding box center [491, 114] width 12 height 12
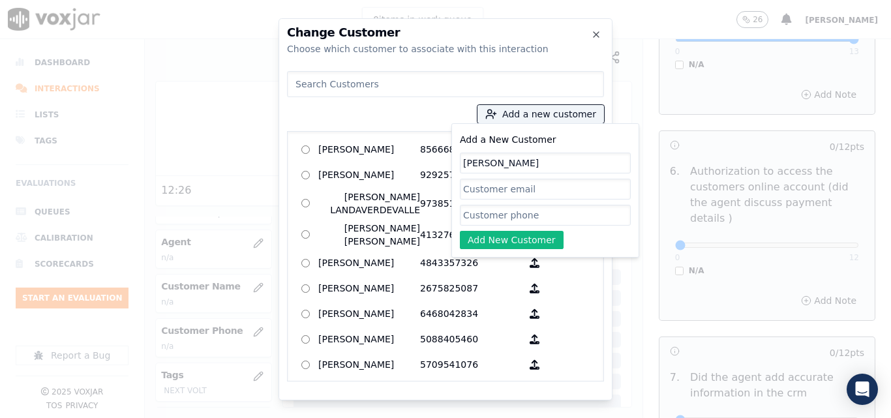
type input "[PERSON_NAME]"
paste input "2248065972"
type input "2248065972"
click at [505, 234] on button "Add New Customer" at bounding box center [512, 240] width 104 height 18
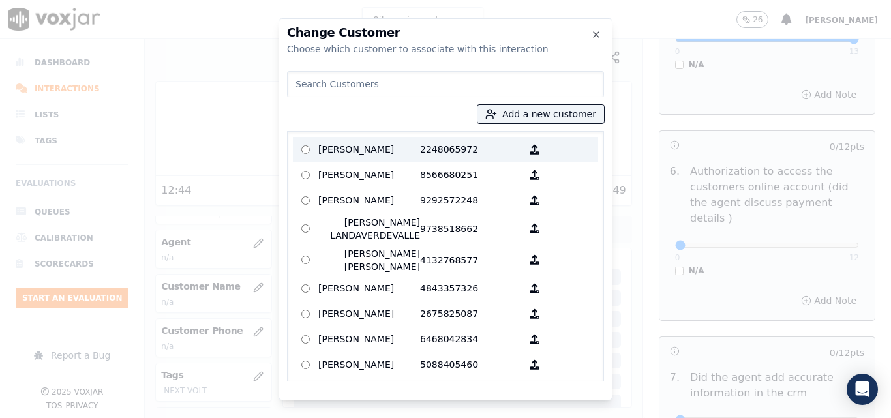
click at [375, 148] on p "[PERSON_NAME]" at bounding box center [369, 150] width 102 height 20
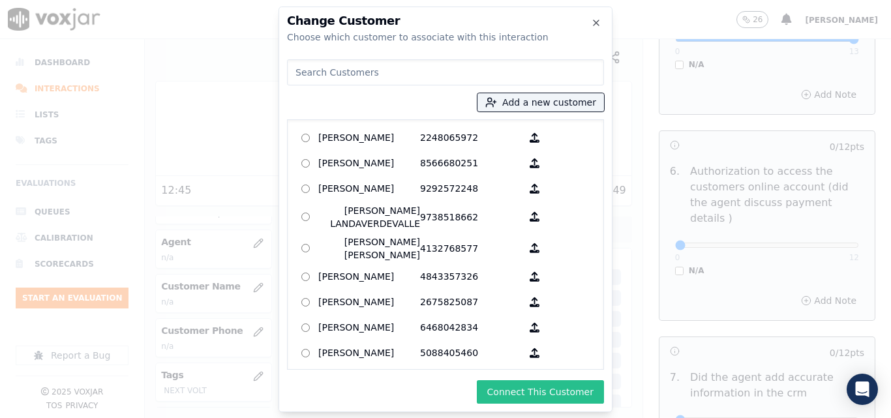
click at [528, 395] on button "Connect This Customer" at bounding box center [540, 391] width 127 height 23
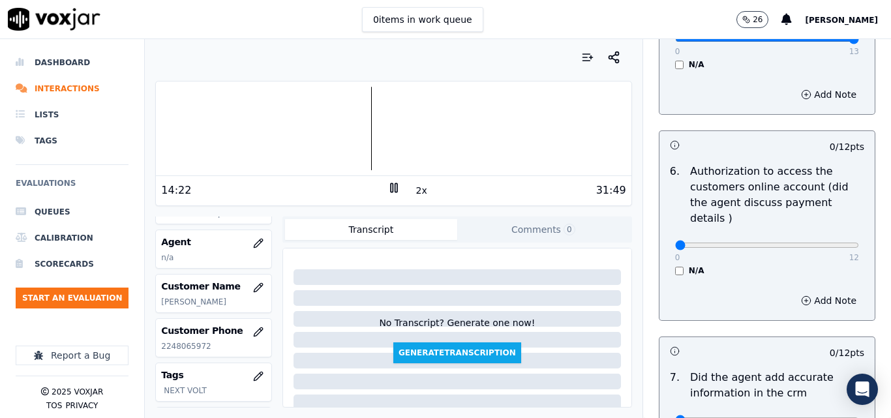
click at [389, 194] on icon at bounding box center [394, 187] width 13 height 13
click at [253, 243] on icon "button" at bounding box center [258, 243] width 10 height 10
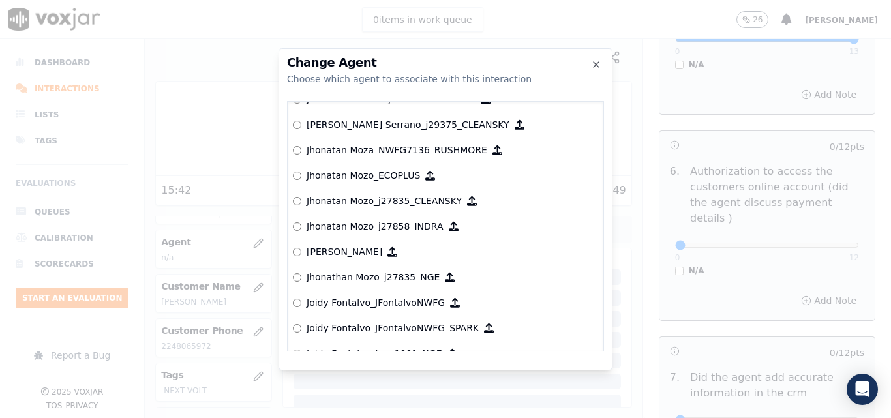
scroll to position [3358, 0]
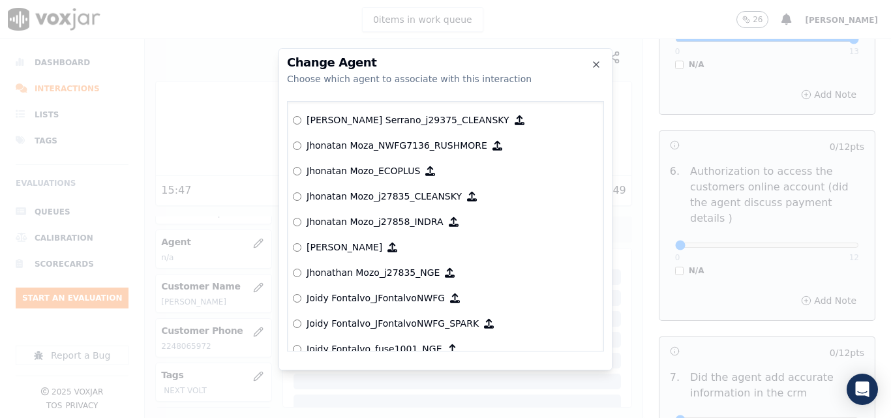
drag, startPoint x: 442, startPoint y: 120, endPoint x: 312, endPoint y: 119, distance: 130.5
click at [312, 119] on label "[PERSON_NAME] Serrano_j29375_CLEANSKY" at bounding box center [445, 120] width 305 height 25
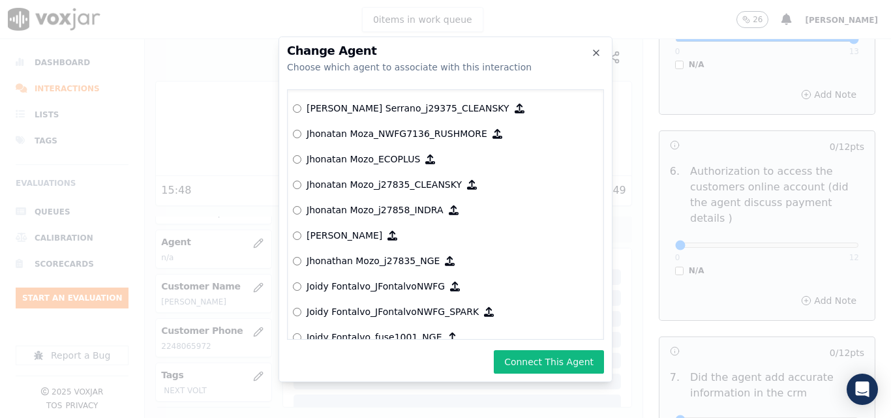
click at [602, 55] on h2 "Change Agent" at bounding box center [445, 51] width 317 height 12
click at [596, 48] on icon "button" at bounding box center [596, 53] width 10 height 10
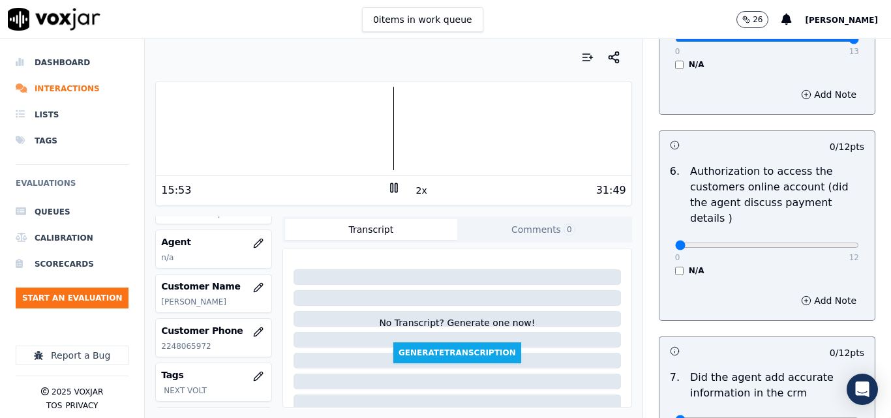
click at [876, 19] on span "[PERSON_NAME]" at bounding box center [841, 20] width 73 height 9
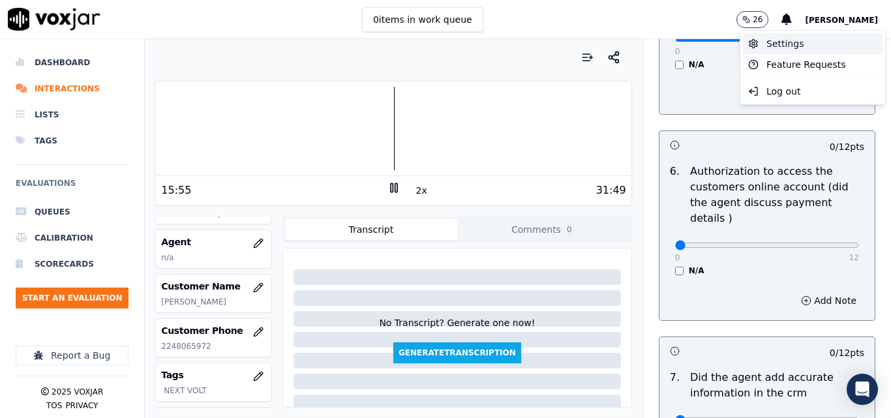
click at [823, 48] on div "Settings" at bounding box center [813, 43] width 140 height 21
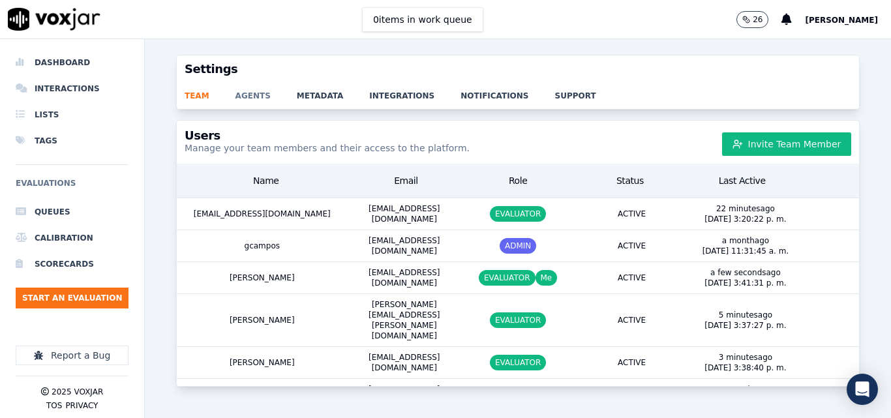
click at [259, 98] on link "agents" at bounding box center [266, 92] width 61 height 18
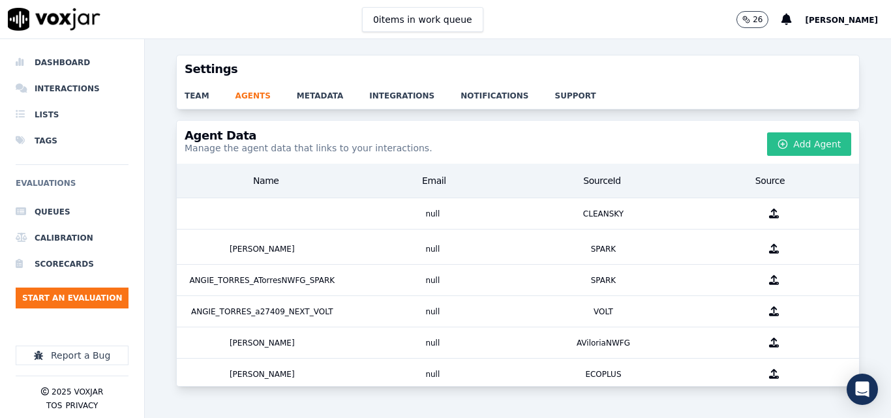
click at [798, 149] on button "Add Agent" at bounding box center [809, 143] width 84 height 23
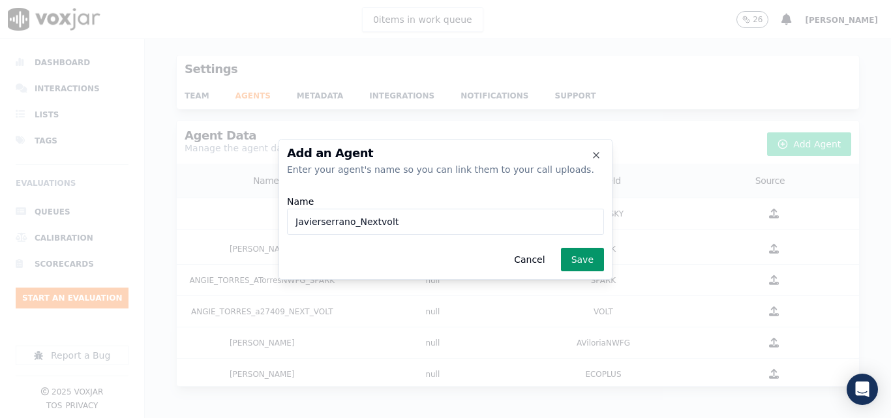
type input "Javierserrano_Nextvolt"
click at [580, 256] on button "Save" at bounding box center [582, 259] width 43 height 23
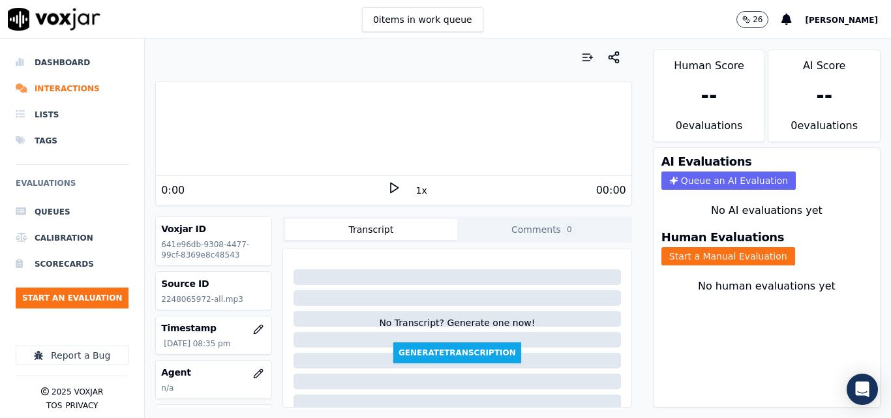
click at [388, 189] on icon at bounding box center [394, 187] width 13 height 13
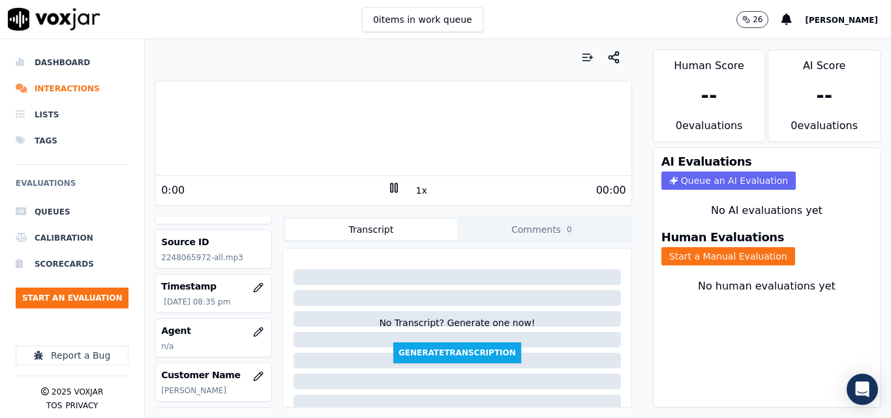
scroll to position [65, 0]
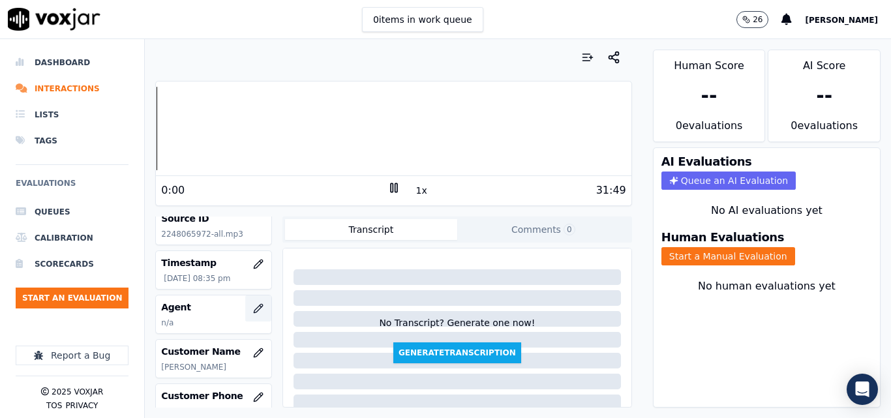
click at [253, 308] on icon "button" at bounding box center [258, 308] width 10 height 10
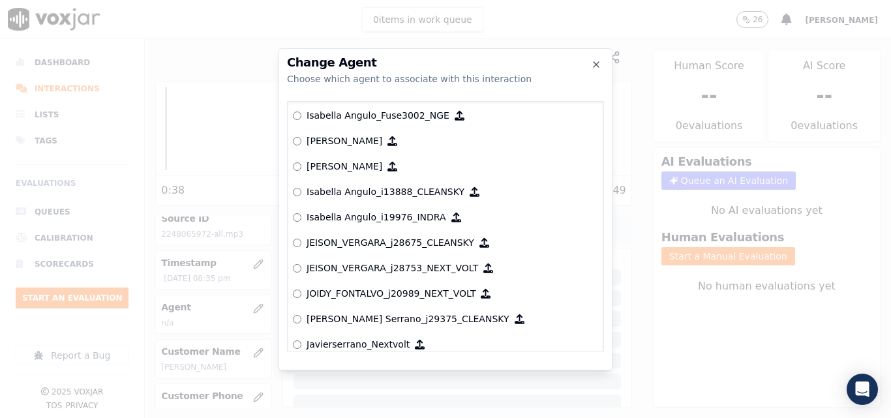
scroll to position [3181, 0]
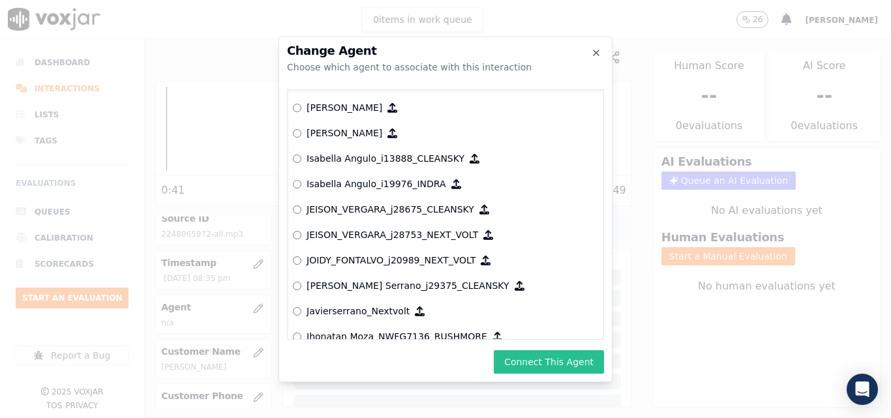
click at [527, 362] on button "Connect This Agent" at bounding box center [549, 361] width 110 height 23
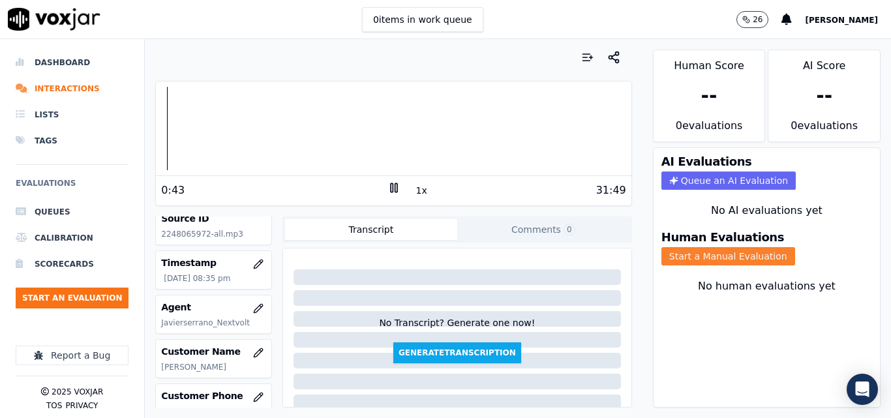
click at [693, 252] on button "Start a Manual Evaluation" at bounding box center [729, 256] width 134 height 18
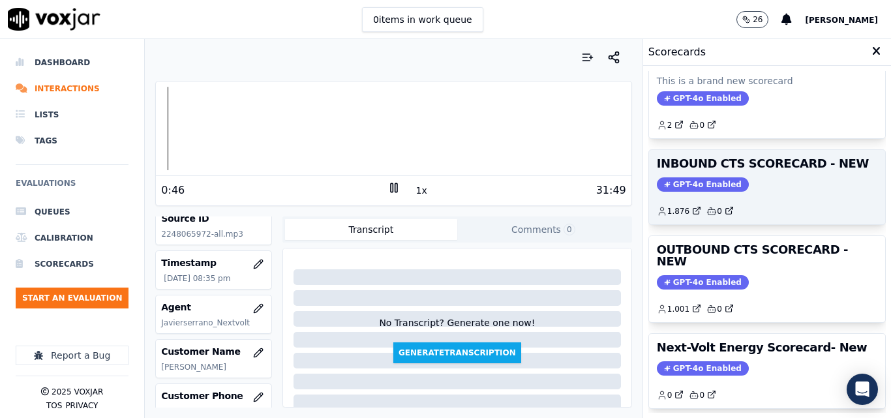
scroll to position [196, 0]
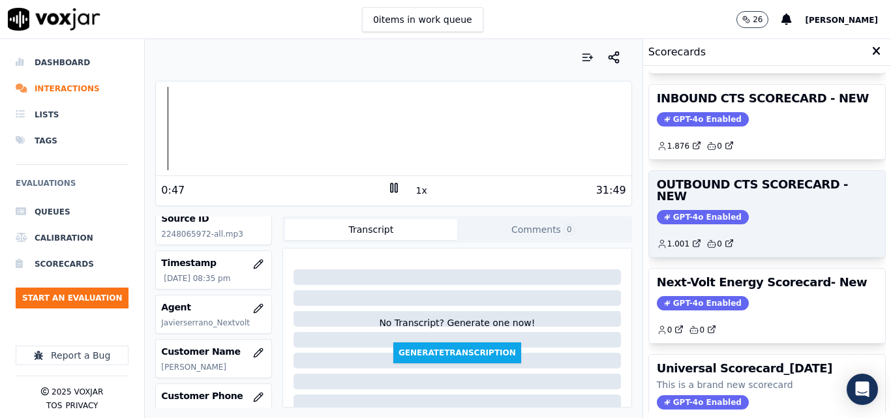
click at [692, 210] on span "GPT-4o Enabled" at bounding box center [703, 217] width 92 height 14
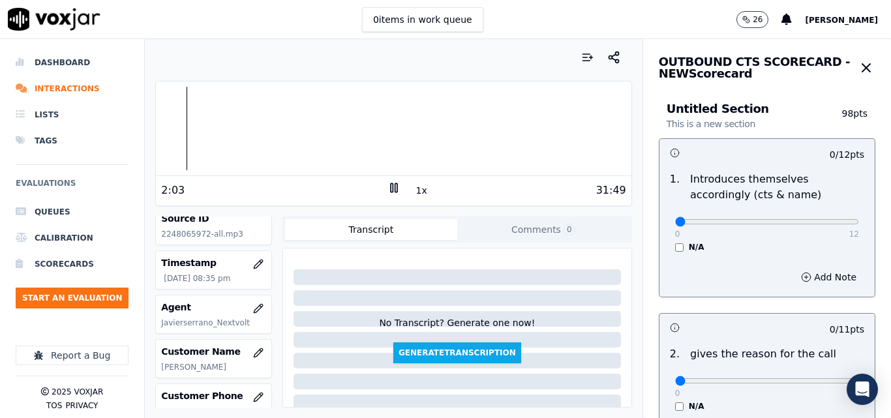
click at [512, 223] on button "Comments 0" at bounding box center [543, 229] width 172 height 21
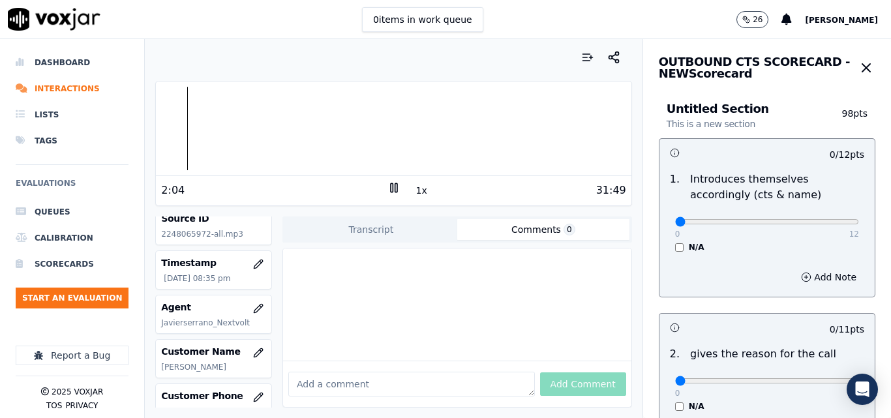
paste textarea "Recommendation: Try to convey enthusiasm in your tone of voice, as this is part…"
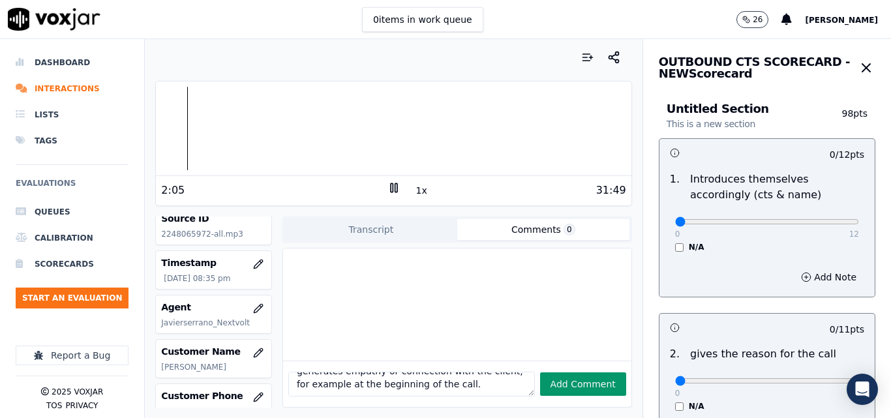
click at [562, 374] on button "Add Comment" at bounding box center [583, 384] width 86 height 23
type textarea "Recommendation: Try to convey enthusiasm in your tone of voice, as this is part…"
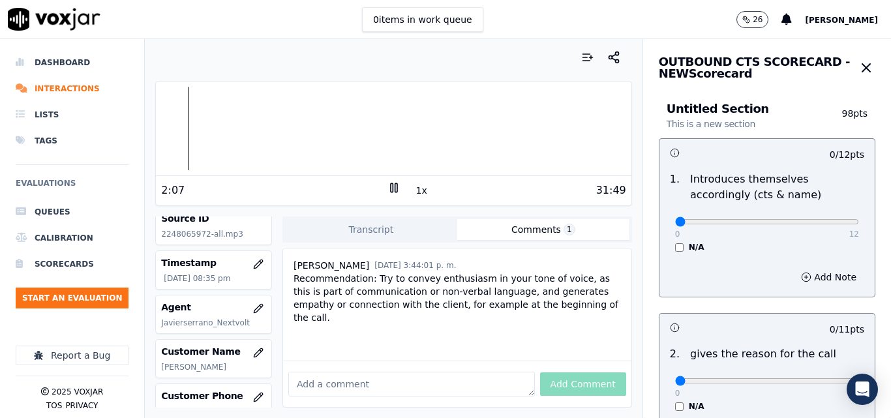
scroll to position [65, 0]
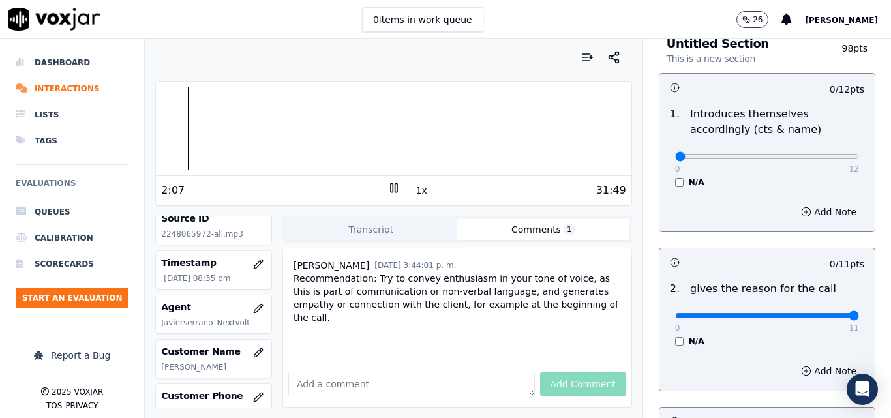
type input "11"
click at [825, 317] on input "range" at bounding box center [767, 315] width 184 height 5
click at [763, 159] on input "range" at bounding box center [767, 156] width 184 height 5
click at [773, 156] on input "range" at bounding box center [767, 156] width 184 height 5
type input "9"
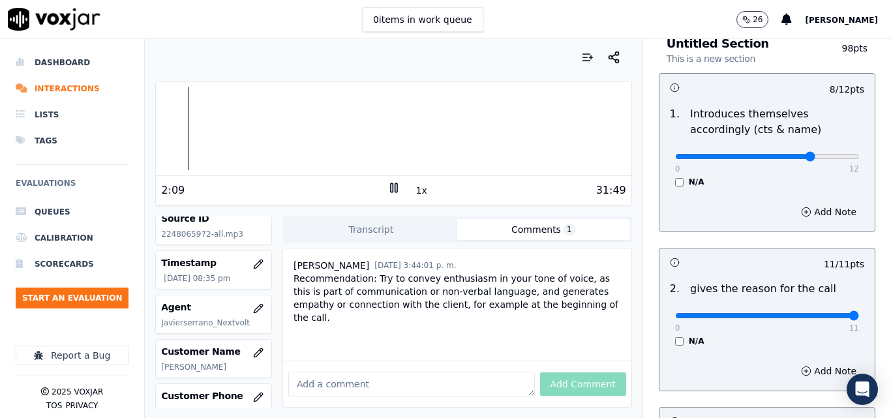
click at [783, 155] on input "range" at bounding box center [767, 156] width 184 height 5
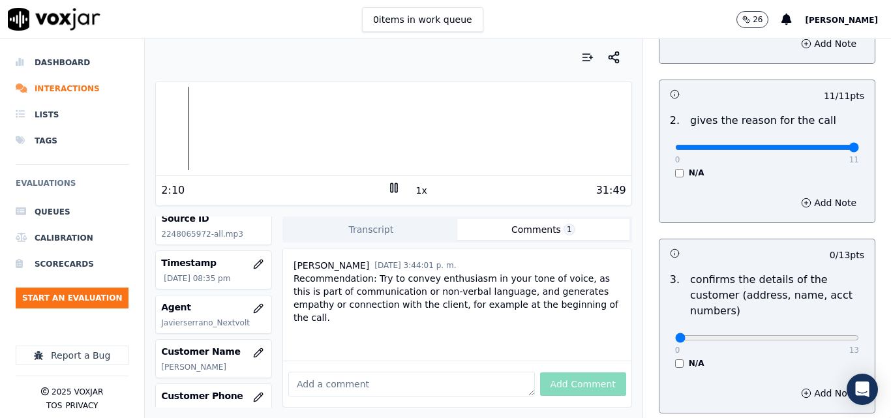
scroll to position [261, 0]
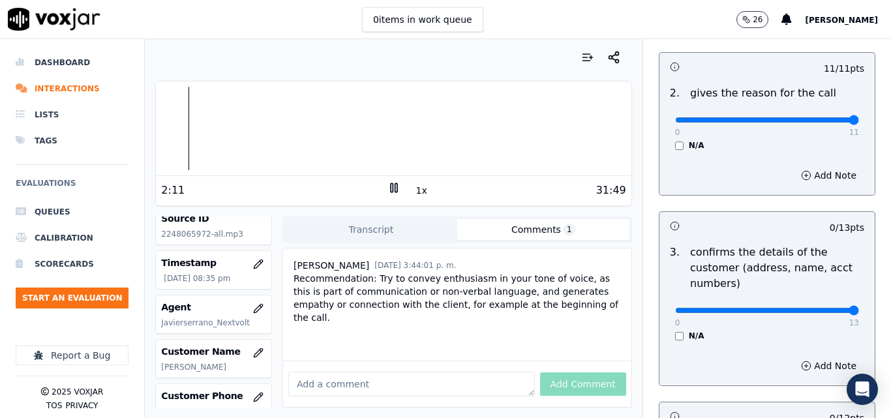
type input "13"
click at [825, 313] on input "range" at bounding box center [767, 310] width 184 height 5
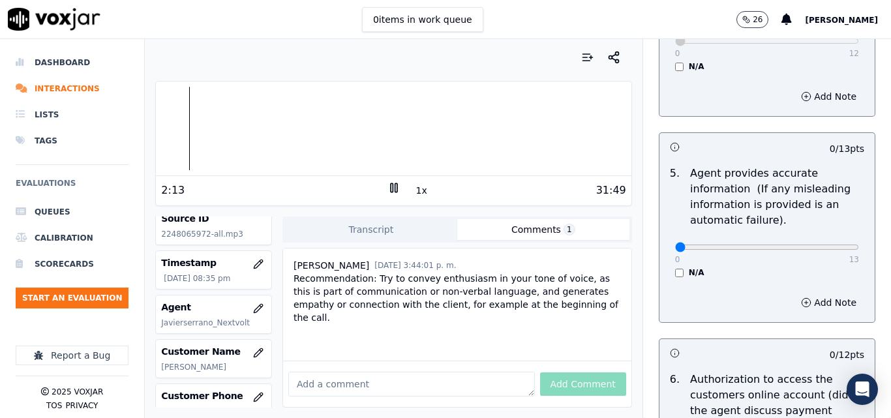
scroll to position [718, 0]
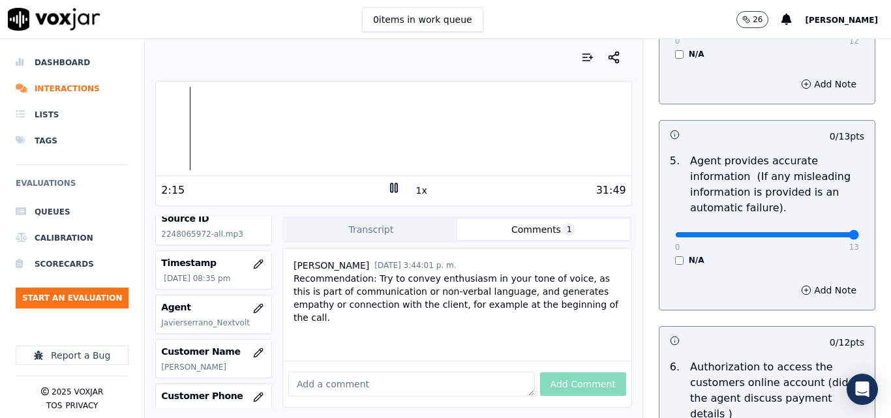
type input "13"
click at [823, 237] on input "range" at bounding box center [767, 234] width 184 height 5
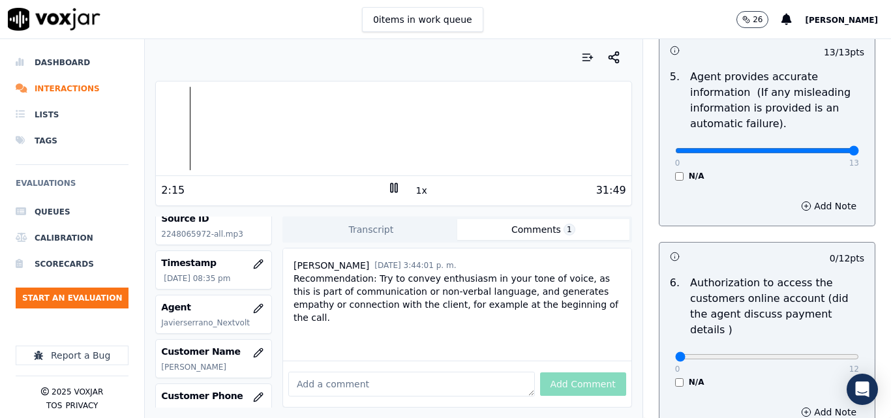
scroll to position [913, 0]
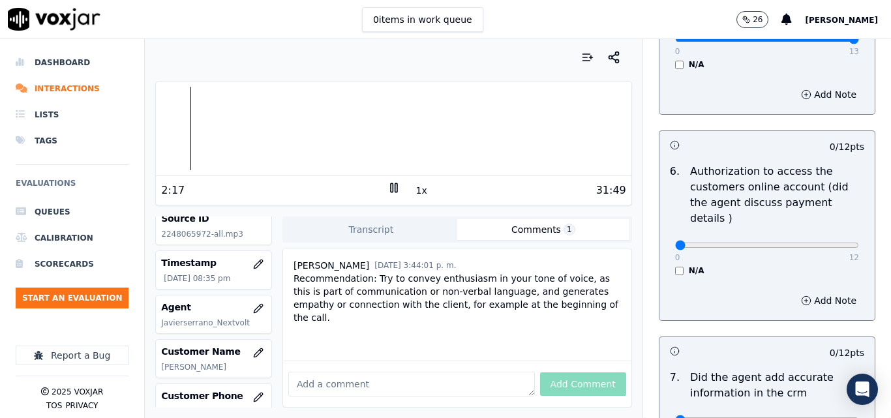
click at [675, 266] on div "N/A" at bounding box center [767, 271] width 184 height 10
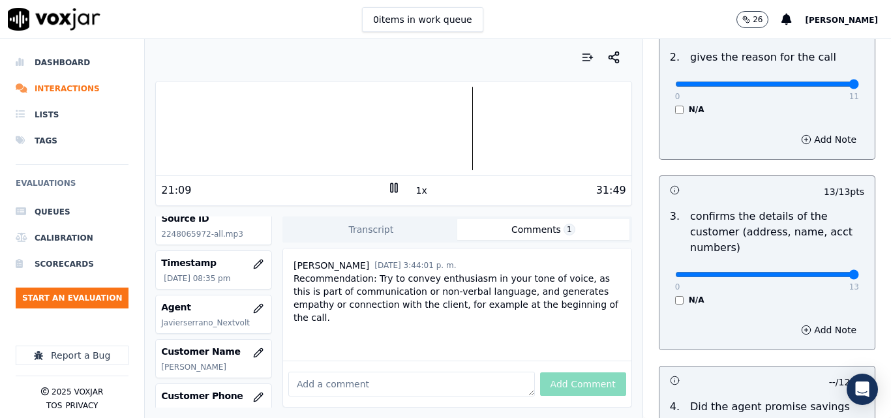
scroll to position [279, 0]
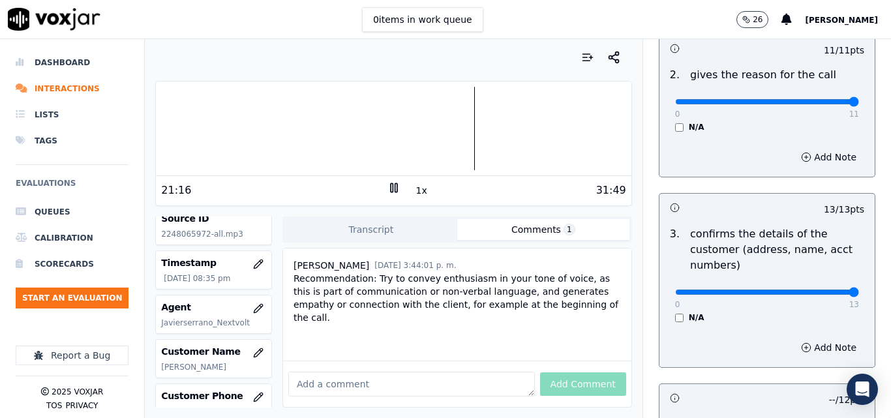
click at [444, 127] on div at bounding box center [393, 129] width 475 height 84
click at [416, 194] on button "1x" at bounding box center [422, 190] width 16 height 18
click at [416, 194] on button "1.5x" at bounding box center [426, 190] width 25 height 18
click at [427, 138] on div at bounding box center [393, 129] width 475 height 84
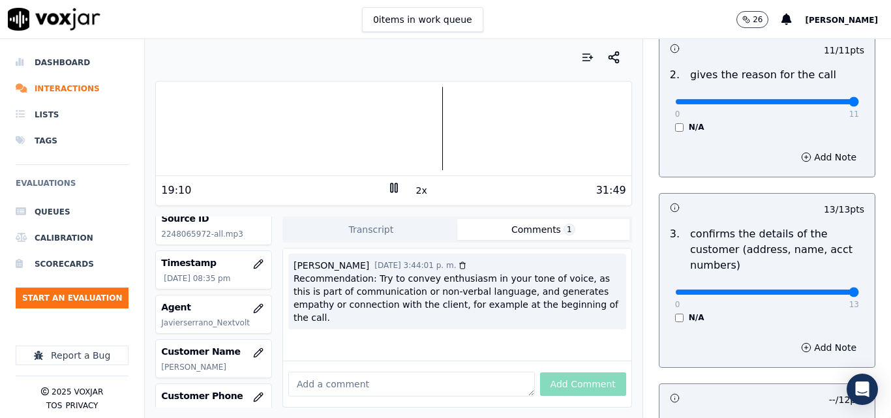
scroll to position [0, 0]
click at [556, 307] on div "Recommendation: Try to convey enthusiasm in your tone of voice, as this is part…" at bounding box center [458, 298] width 328 height 52
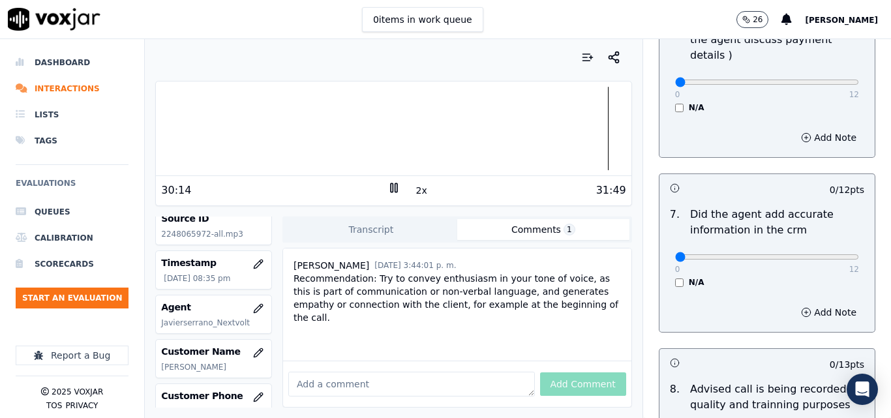
scroll to position [1062, 0]
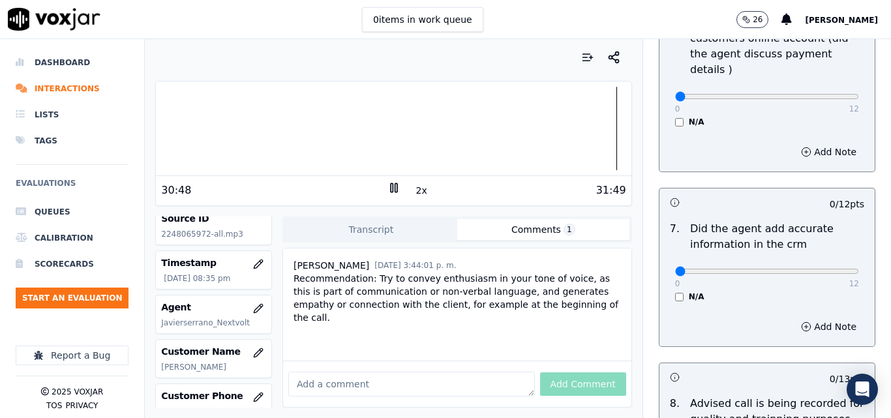
click at [549, 129] on div at bounding box center [393, 129] width 475 height 84
click at [515, 132] on div at bounding box center [393, 129] width 475 height 84
click at [497, 128] on div at bounding box center [393, 129] width 475 height 84
click at [489, 133] on div at bounding box center [393, 129] width 475 height 84
click at [416, 192] on button "2x" at bounding box center [422, 190] width 16 height 18
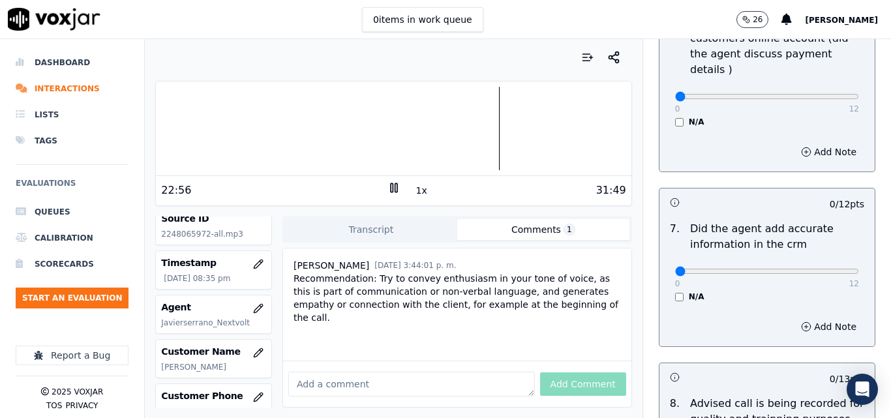
click at [416, 192] on button "1x" at bounding box center [422, 190] width 16 height 18
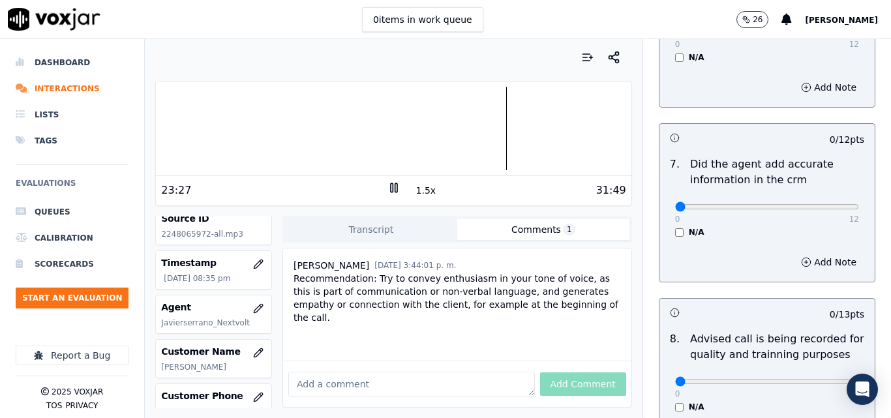
scroll to position [1127, 0]
click at [802, 257] on circle "button" at bounding box center [806, 261] width 8 height 8
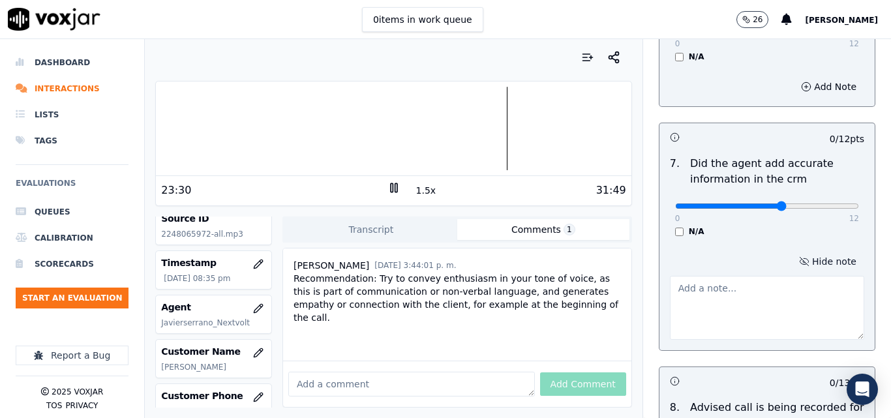
click at [762, 204] on input "range" at bounding box center [767, 206] width 184 height 5
click at [786, 204] on input "range" at bounding box center [767, 206] width 184 height 5
click at [796, 198] on div "0 12" at bounding box center [767, 206] width 184 height 16
type input "10"
click at [797, 204] on input "range" at bounding box center [767, 206] width 184 height 5
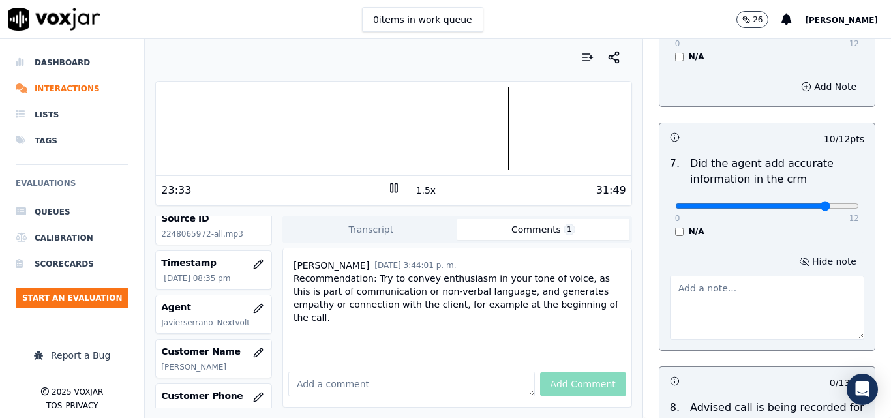
click at [757, 276] on textarea at bounding box center [767, 308] width 194 height 64
click at [498, 125] on div at bounding box center [393, 129] width 475 height 84
click at [701, 276] on textarea "incorrecr rate" at bounding box center [767, 308] width 194 height 64
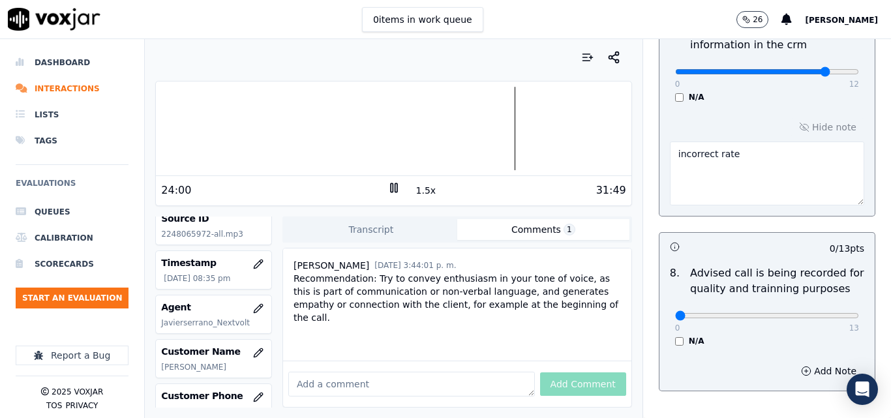
scroll to position [1327, 0]
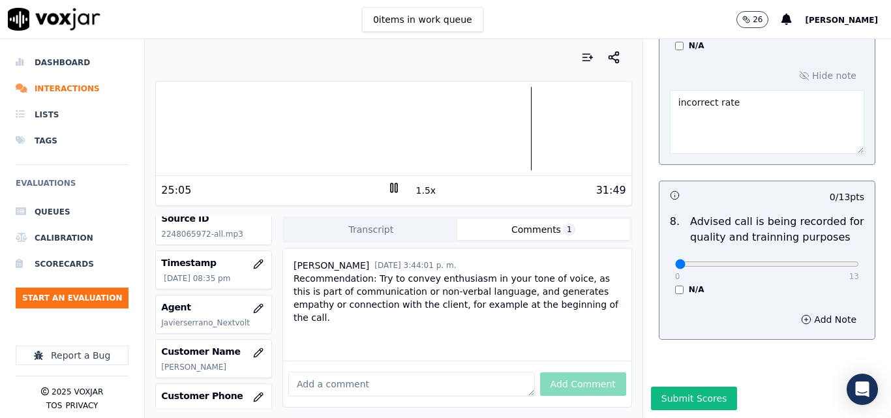
click at [495, 128] on div at bounding box center [393, 129] width 475 height 84
click at [487, 130] on div at bounding box center [393, 129] width 475 height 84
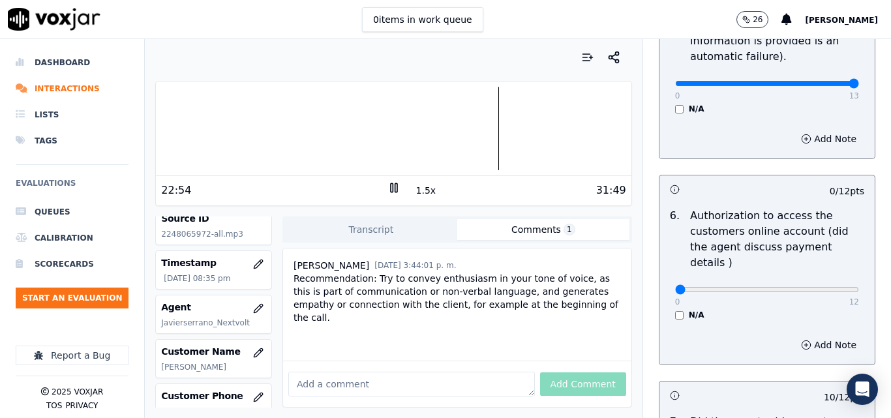
scroll to position [870, 0]
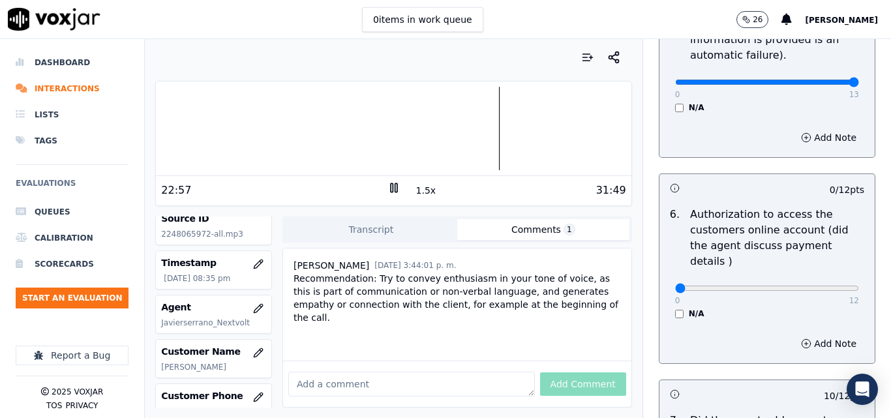
type textarea "incorrect rate"
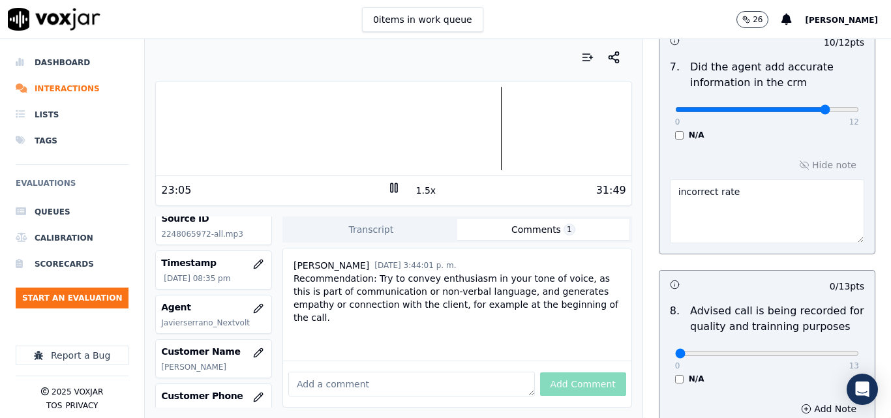
scroll to position [1327, 0]
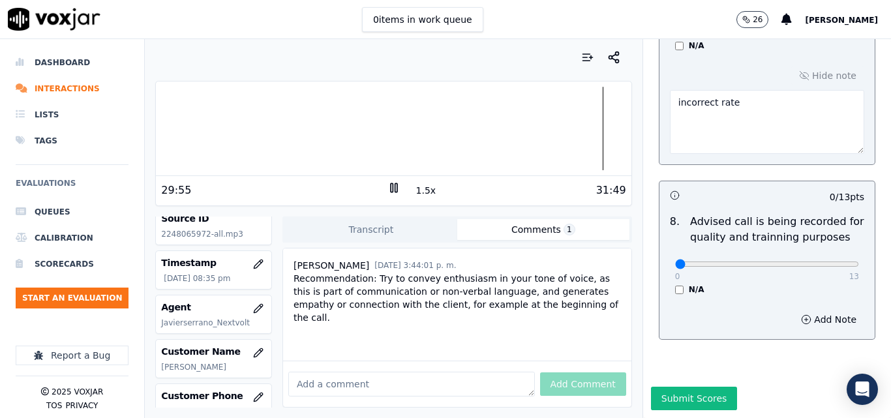
click at [281, 128] on div at bounding box center [393, 129] width 475 height 84
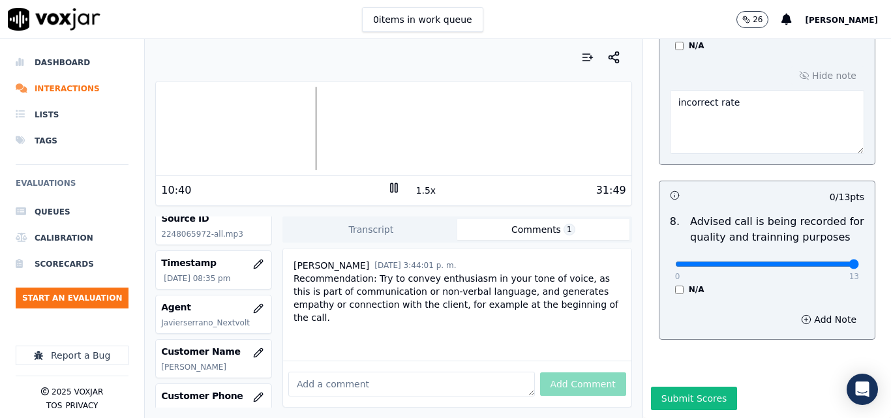
type input "13"
click at [823, 262] on input "range" at bounding box center [767, 264] width 184 height 5
drag, startPoint x: 387, startPoint y: 182, endPoint x: 395, endPoint y: 187, distance: 9.1
click at [388, 182] on icon at bounding box center [394, 187] width 13 height 13
click at [701, 387] on button "Submit Scores" at bounding box center [694, 398] width 87 height 23
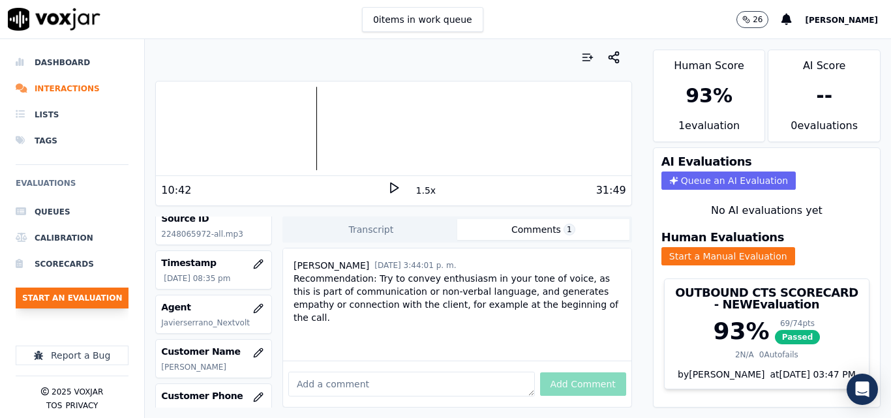
click at [100, 296] on button "Start an Evaluation" at bounding box center [72, 298] width 113 height 21
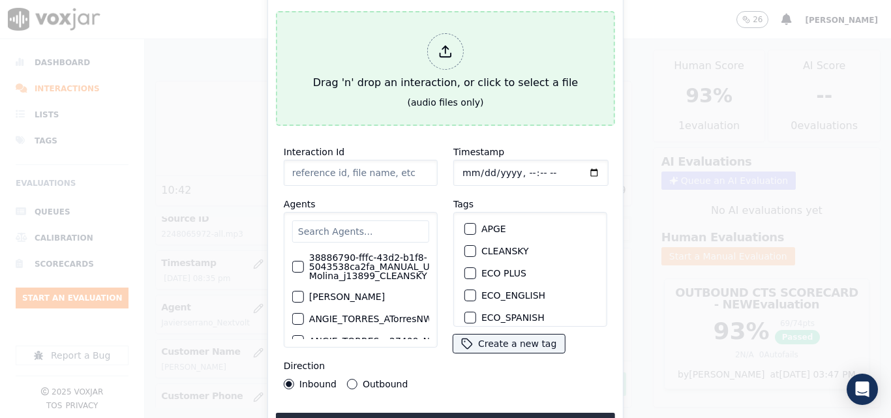
type input "20250910-154707_7579477342-all.mp3"
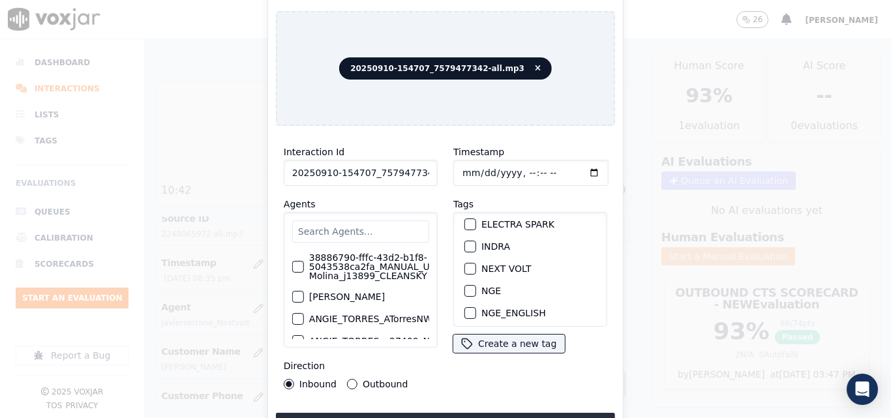
scroll to position [95, 0]
click at [470, 284] on button "NEXT VOLT" at bounding box center [471, 290] width 12 height 12
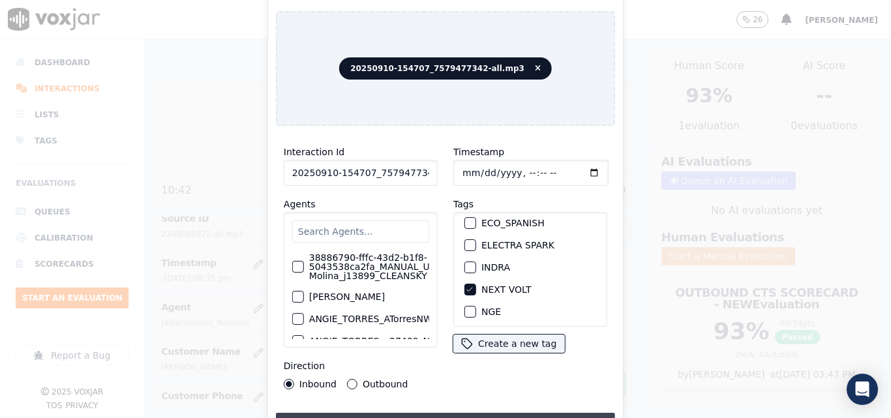
click at [458, 413] on button "Upload interaction to start evaluation" at bounding box center [445, 424] width 339 height 23
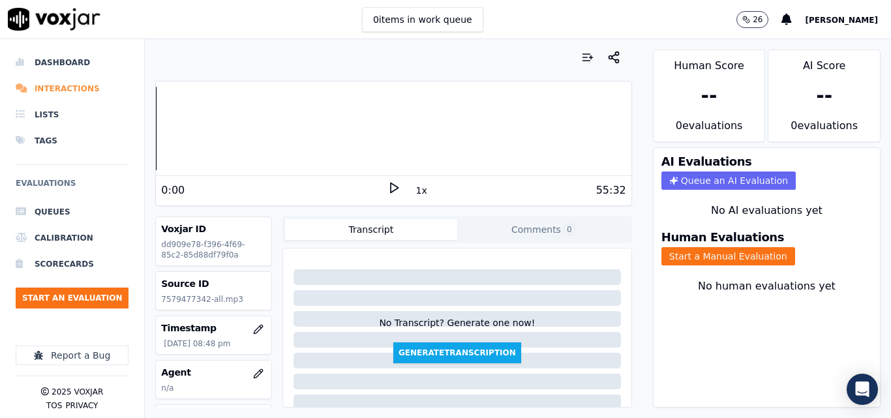
click at [58, 92] on li "Interactions" at bounding box center [72, 89] width 113 height 26
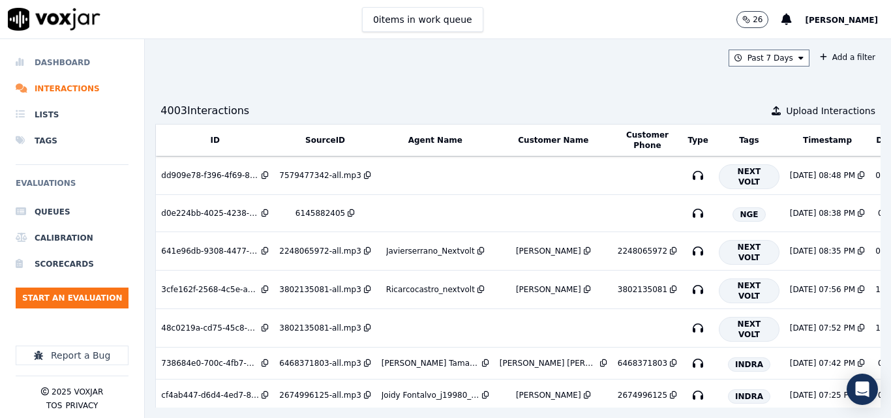
click at [83, 63] on li "Dashboard" at bounding box center [72, 63] width 113 height 26
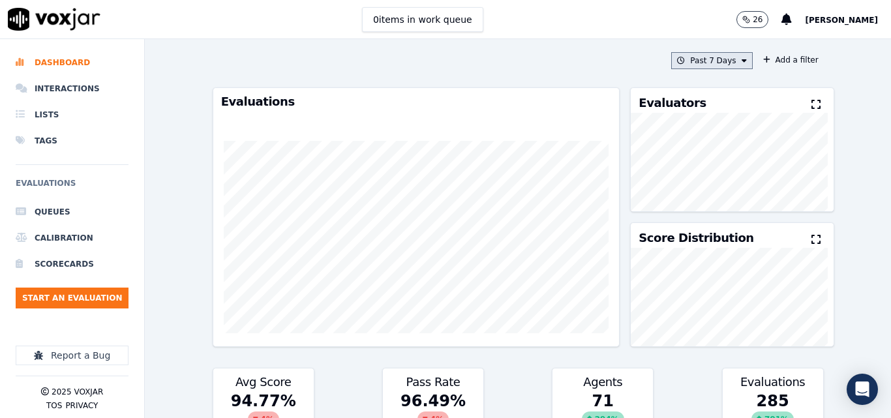
click at [710, 62] on button "Past 7 Days" at bounding box center [711, 60] width 81 height 17
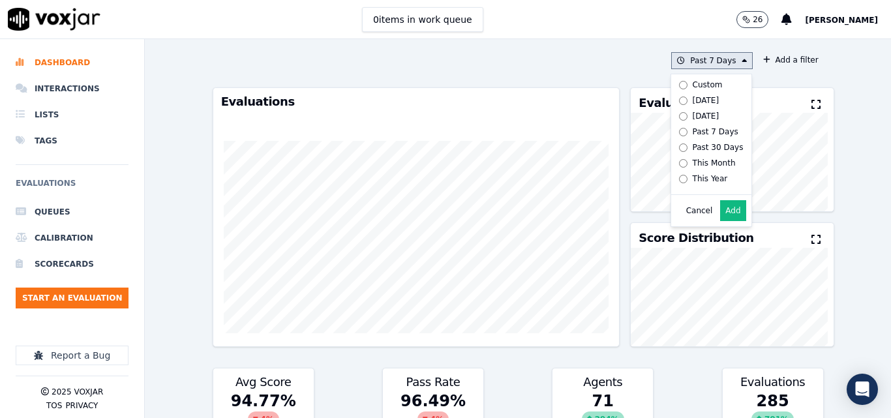
click at [674, 95] on label "[DATE]" at bounding box center [709, 101] width 70 height 16
click at [720, 221] on button "Add" at bounding box center [732, 210] width 25 height 21
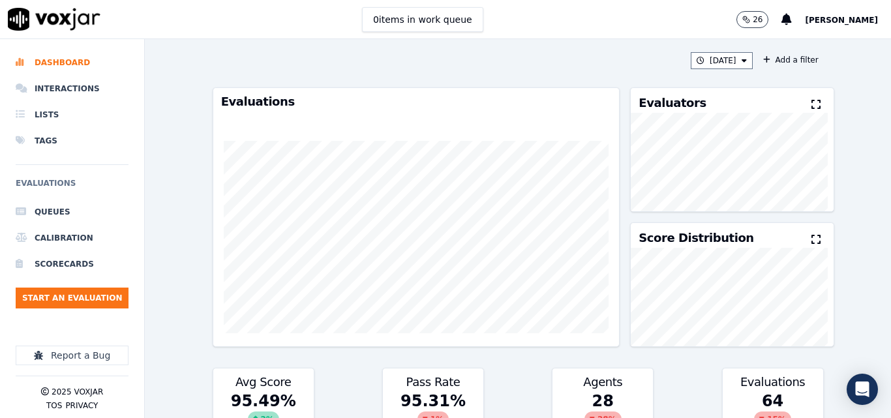
click at [812, 99] on button at bounding box center [819, 105] width 14 height 16
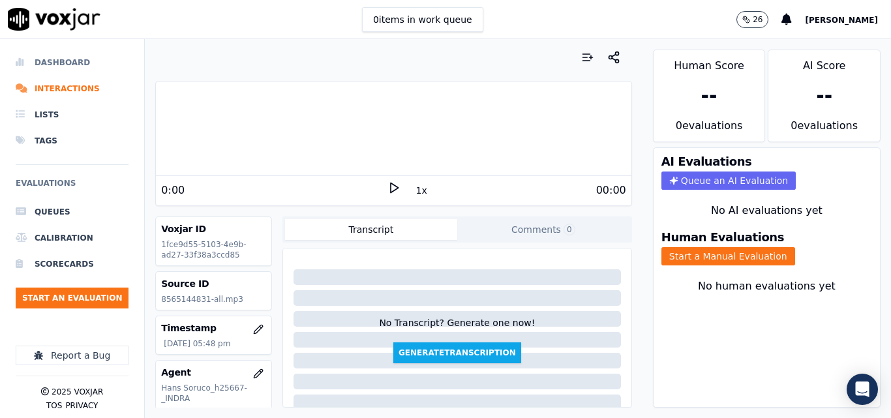
click at [64, 61] on li "Dashboard" at bounding box center [72, 63] width 113 height 26
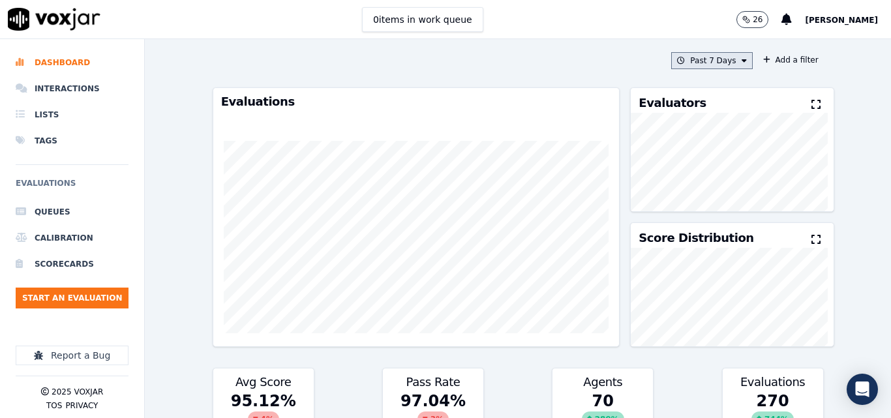
click at [709, 65] on button "Past 7 Days" at bounding box center [711, 60] width 81 height 17
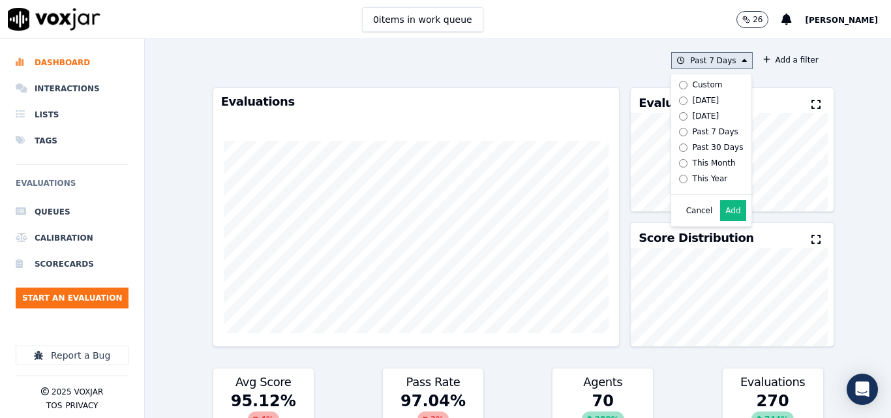
click at [697, 99] on div "[DATE]" at bounding box center [706, 100] width 27 height 10
click at [725, 217] on button "Add" at bounding box center [732, 210] width 25 height 21
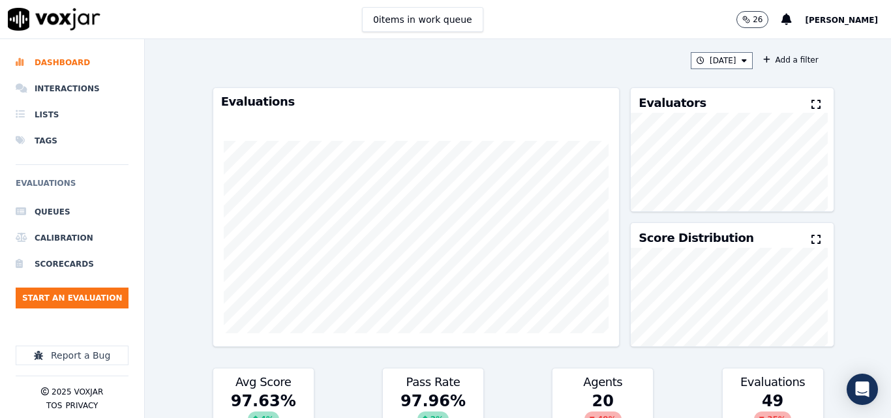
click at [812, 105] on button at bounding box center [819, 105] width 14 height 16
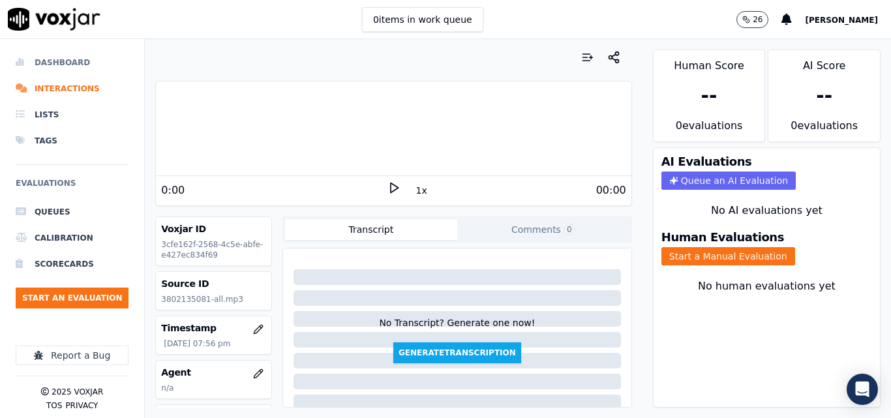
click at [82, 57] on li "Dashboard" at bounding box center [72, 63] width 113 height 26
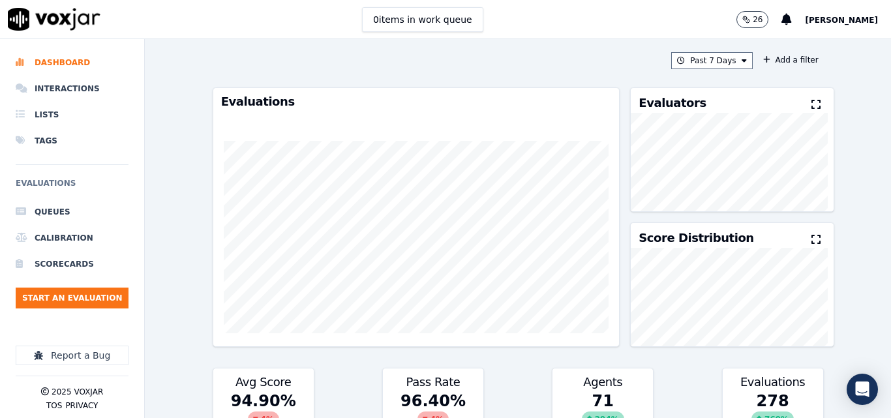
click at [812, 102] on icon at bounding box center [816, 104] width 9 height 10
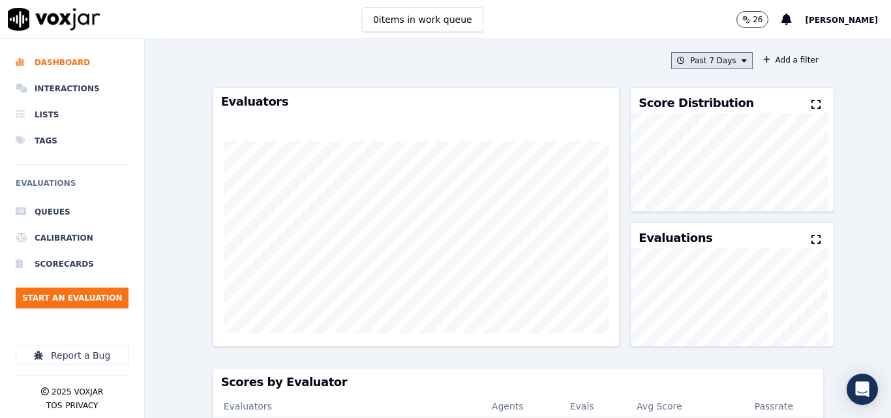
click at [713, 55] on button "Past 7 Days" at bounding box center [711, 60] width 81 height 17
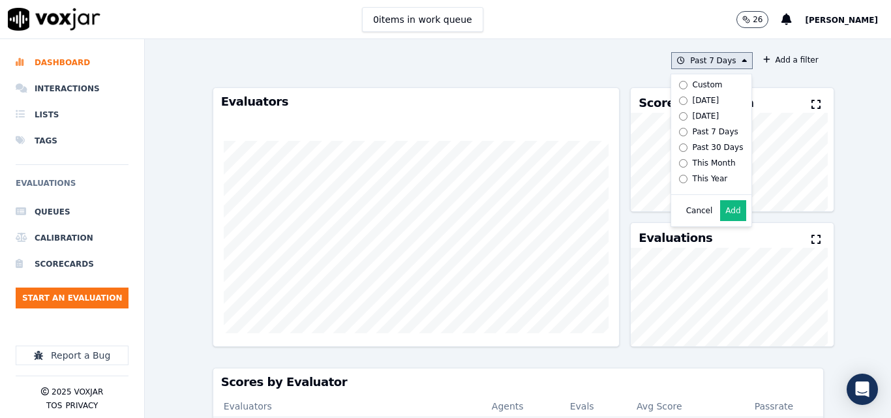
click at [701, 95] on label "[DATE]" at bounding box center [709, 101] width 70 height 16
click at [716, 54] on button "Past 7 Days Custom Today Yesterday Past 7 Days Past 30 Days This Month This Yea…" at bounding box center [711, 60] width 81 height 17
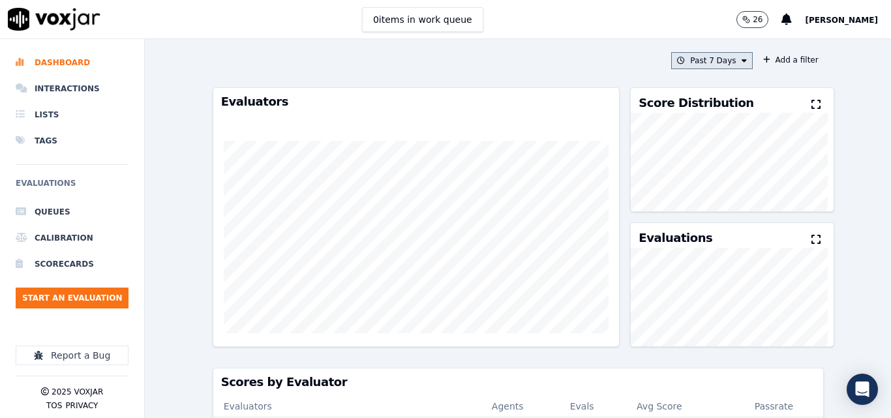
click at [716, 60] on button "Past 7 Days" at bounding box center [711, 60] width 81 height 17
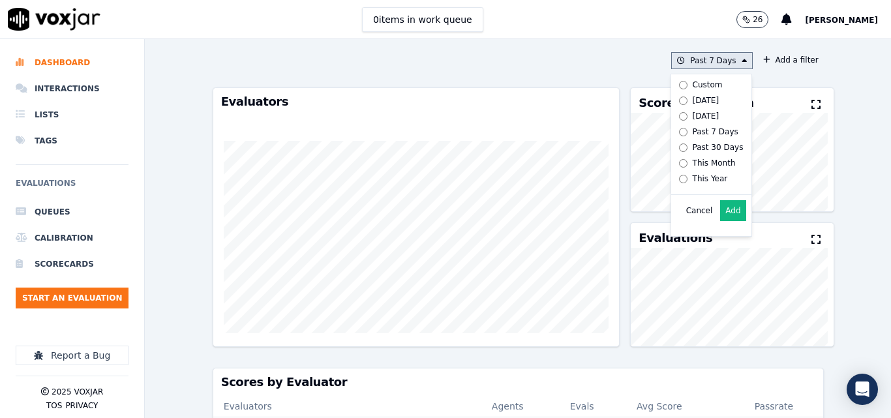
click at [693, 87] on div "Custom" at bounding box center [708, 85] width 30 height 10
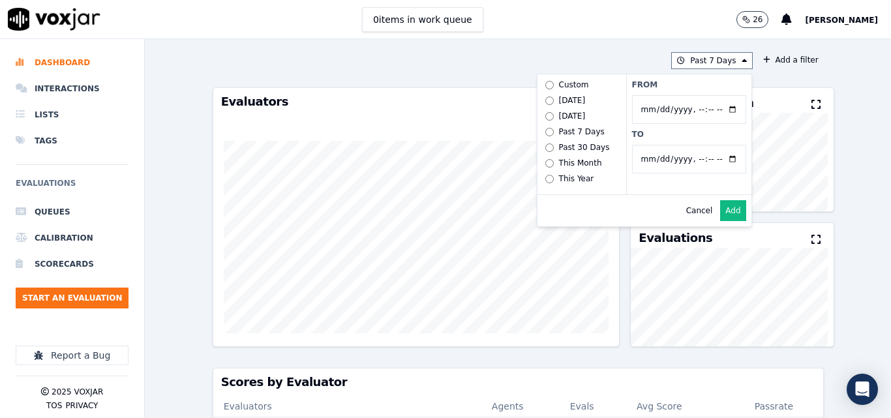
click at [767, 82] on div "Past 7 Days Custom Today Yesterday Past 7 Days Past 30 Days This Month This Yea…" at bounding box center [518, 228] width 622 height 379
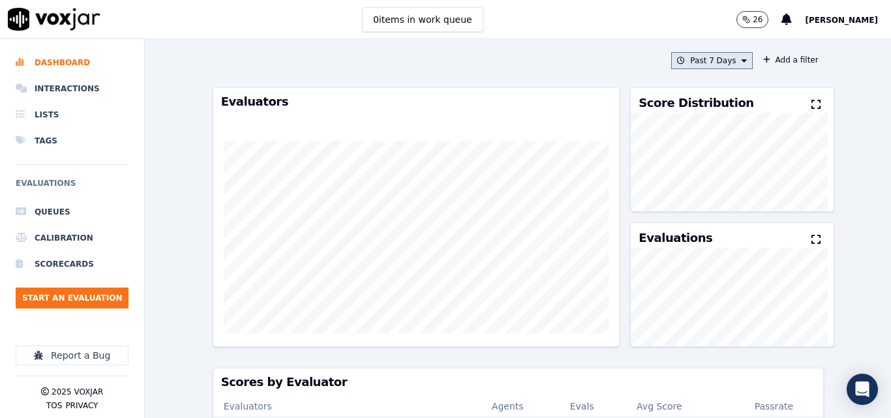
click at [725, 58] on button "Past 7 Days" at bounding box center [711, 60] width 81 height 17
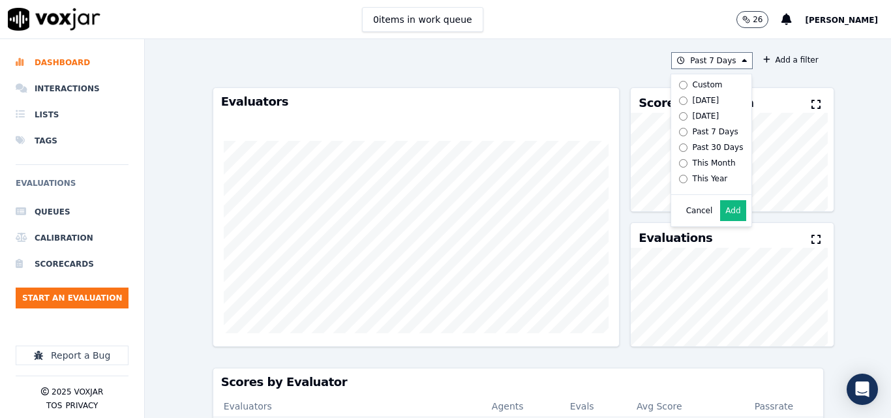
click at [812, 106] on div "Score Distribution" at bounding box center [732, 100] width 202 height 25
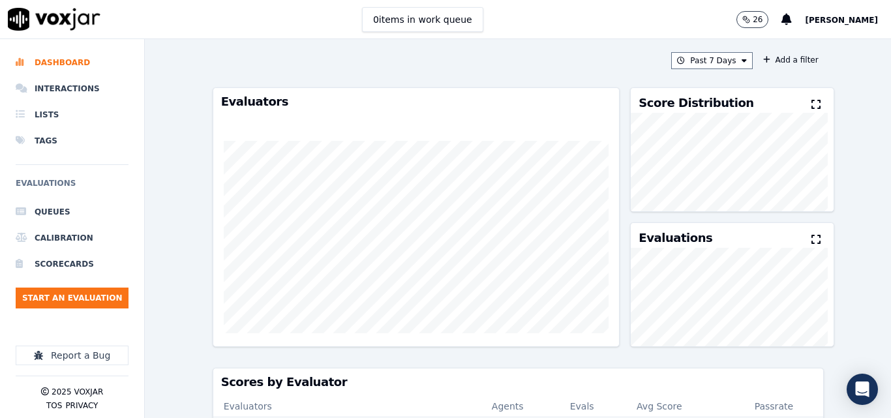
click at [812, 107] on icon at bounding box center [816, 104] width 9 height 10
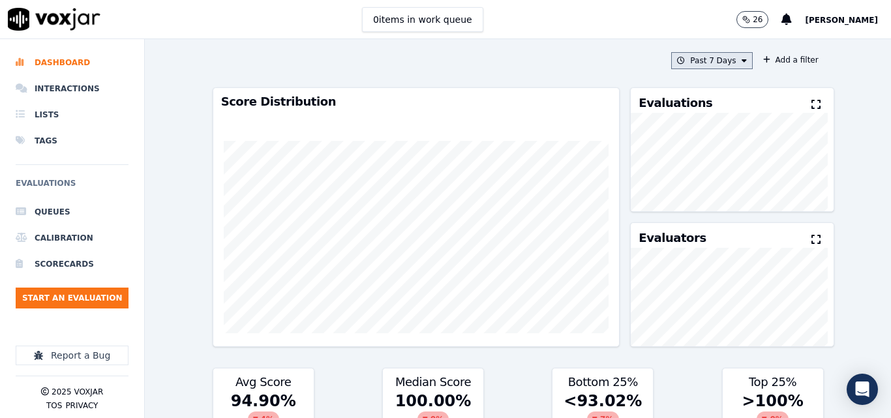
click at [716, 65] on button "Past 7 Days" at bounding box center [711, 60] width 81 height 17
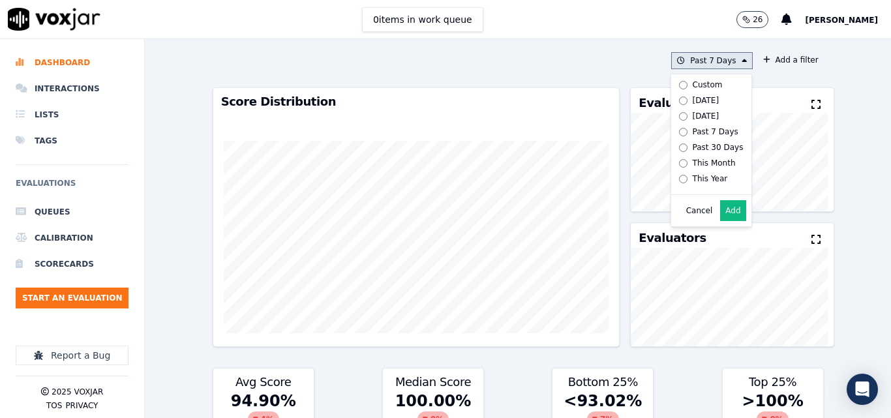
click at [693, 100] on div "[DATE]" at bounding box center [706, 100] width 27 height 10
click at [767, 78] on div "Past 7 Days Custom Today Yesterday Past 7 Days Past 30 Days This Month This Yea…" at bounding box center [518, 228] width 622 height 379
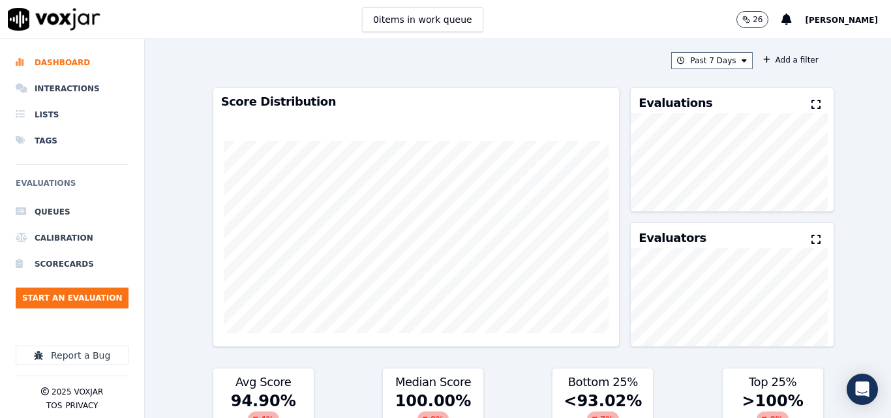
click at [812, 102] on icon at bounding box center [816, 104] width 9 height 10
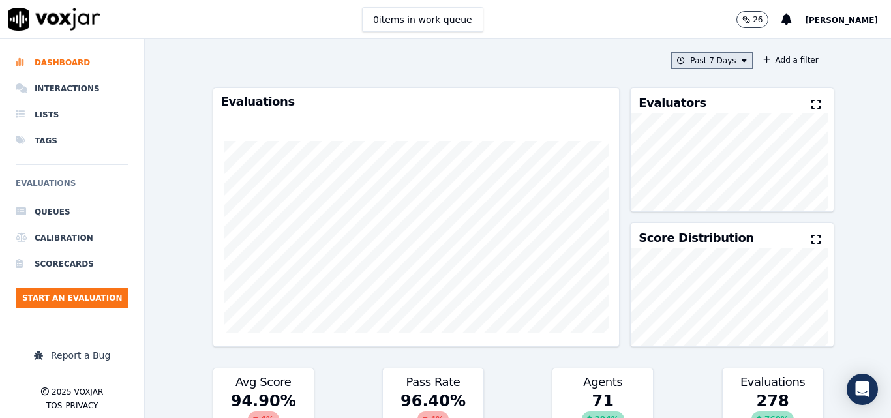
click at [727, 62] on button "Past 7 Days" at bounding box center [711, 60] width 81 height 17
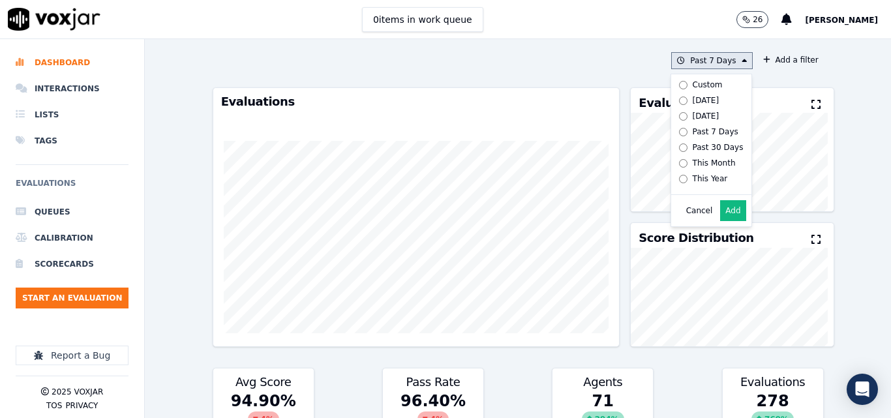
click at [721, 218] on button "Add" at bounding box center [732, 210] width 25 height 21
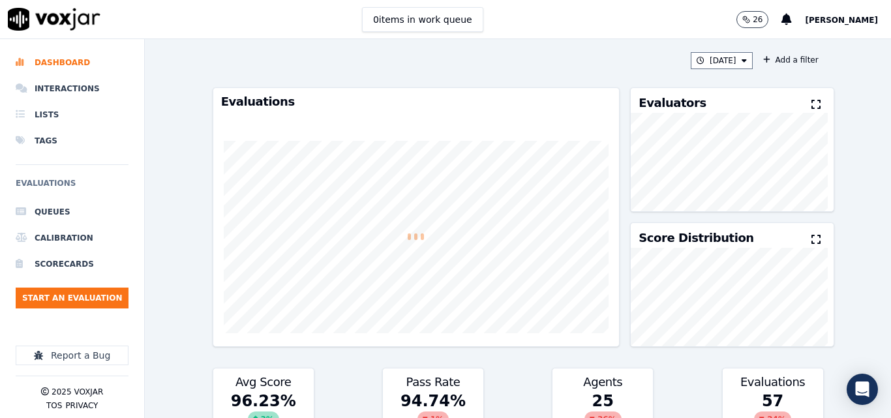
click at [812, 103] on icon at bounding box center [816, 104] width 9 height 10
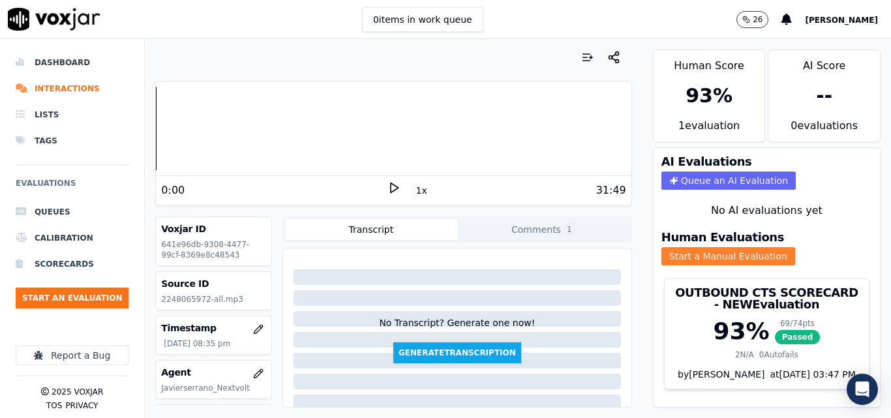
click at [669, 256] on button "Start a Manual Evaluation" at bounding box center [729, 256] width 134 height 18
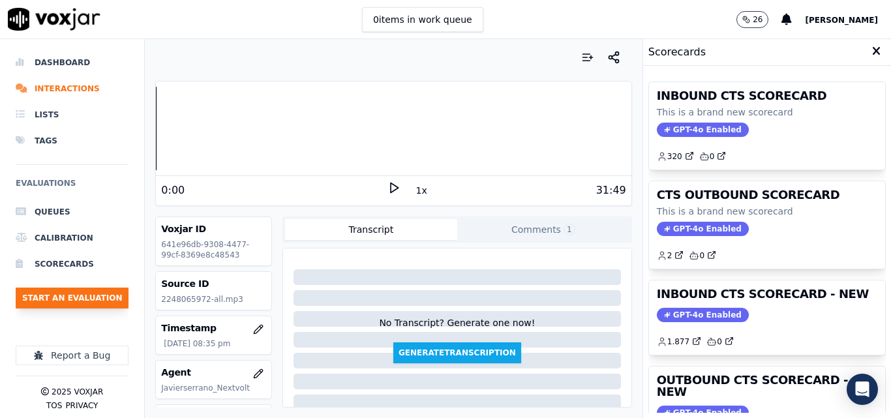
click at [99, 304] on button "Start an Evaluation" at bounding box center [72, 298] width 113 height 21
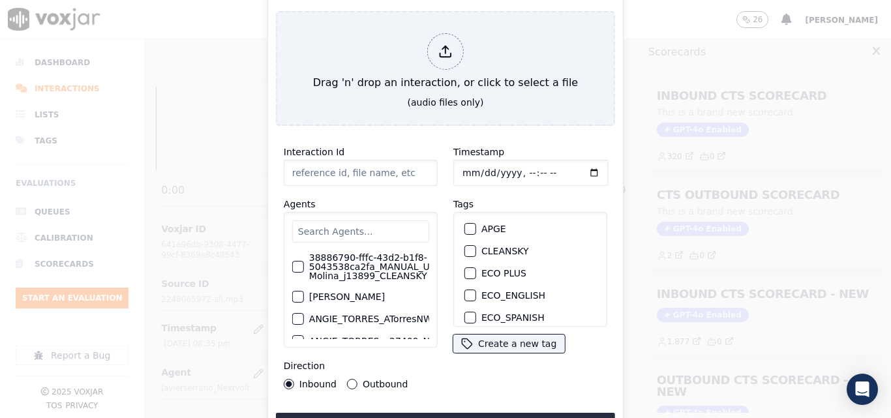
type input "20250910-154707_7579477342-all (1).mp3"
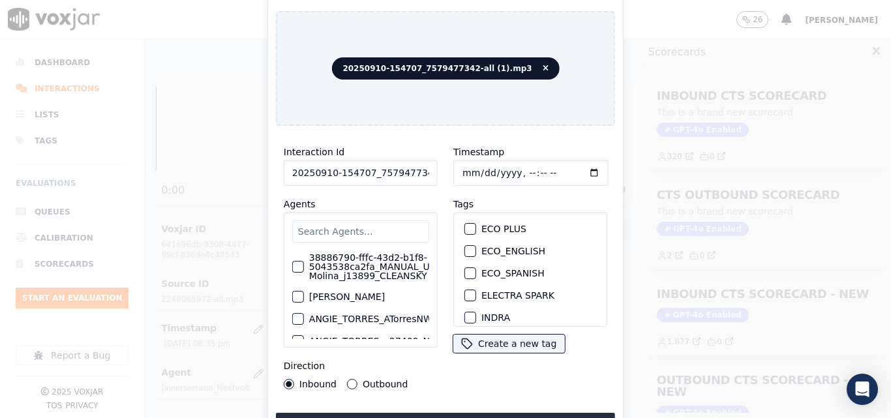
scroll to position [130, 0]
click at [467, 248] on button "NEXT VOLT" at bounding box center [471, 254] width 12 height 12
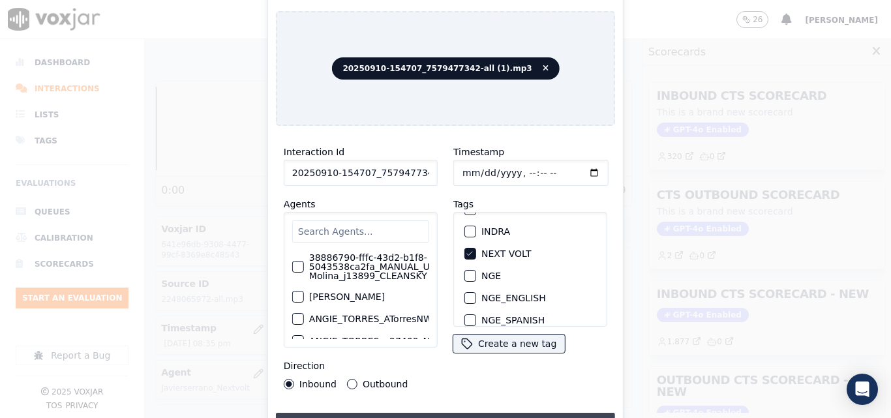
click at [427, 414] on button "Upload interaction to start evaluation" at bounding box center [445, 424] width 339 height 23
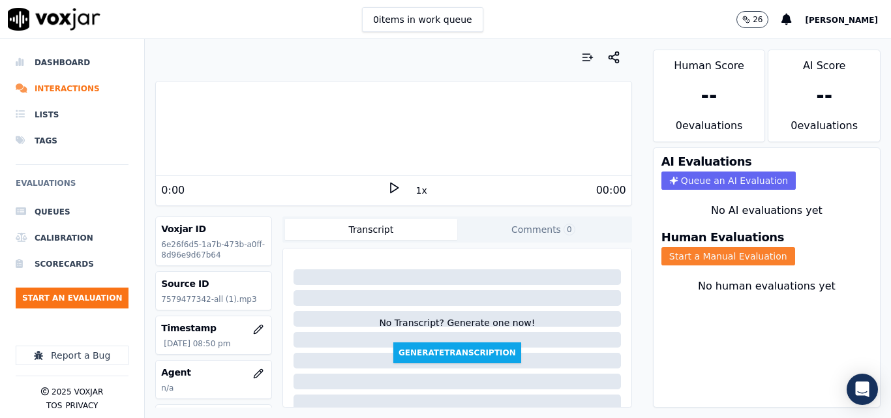
click at [680, 261] on button "Start a Manual Evaluation" at bounding box center [729, 256] width 134 height 18
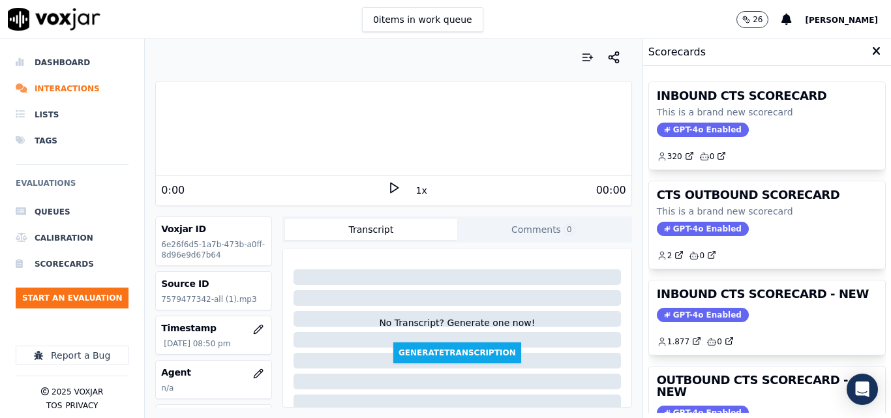
click at [388, 182] on icon at bounding box center [394, 187] width 13 height 13
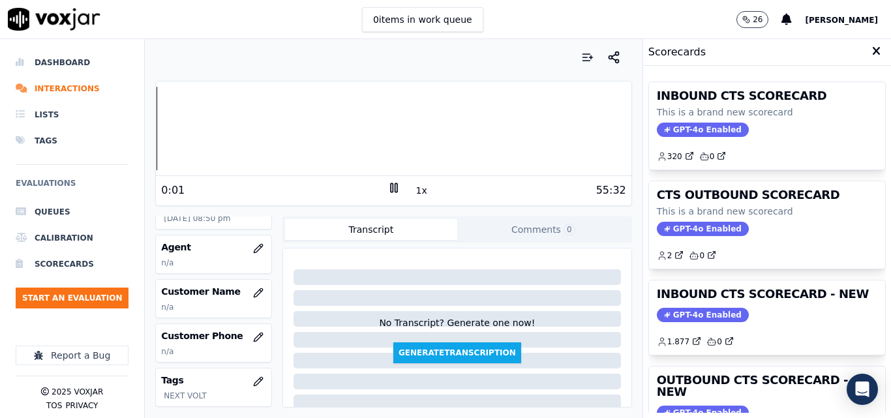
scroll to position [130, 0]
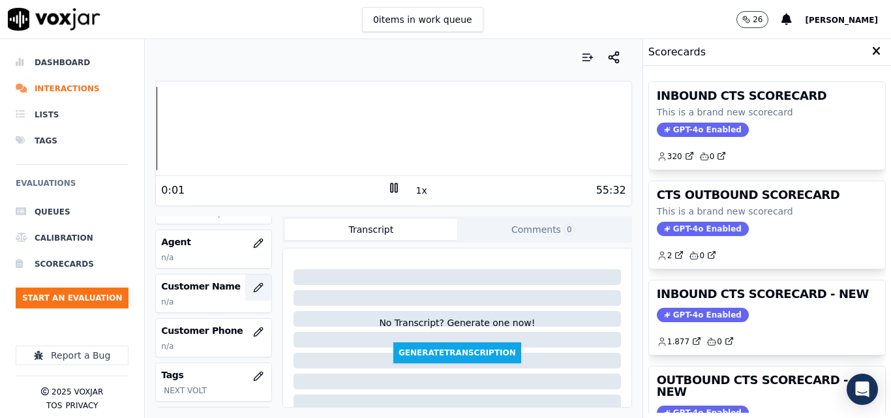
click at [253, 290] on icon "button" at bounding box center [258, 287] width 10 height 10
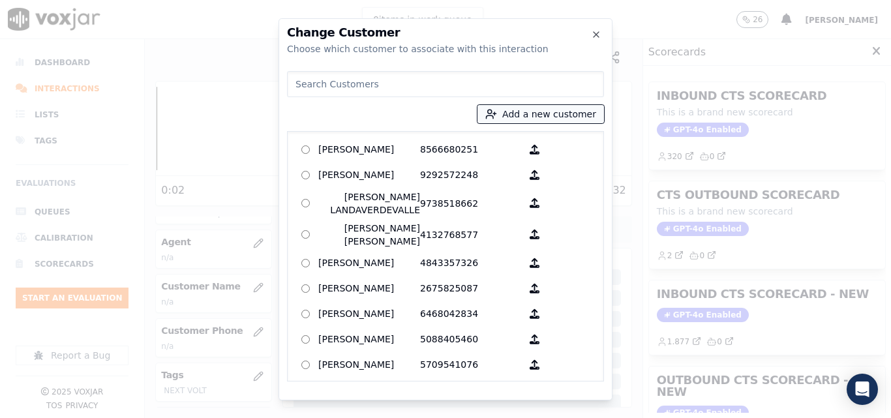
click at [497, 111] on icon "button" at bounding box center [491, 114] width 12 height 12
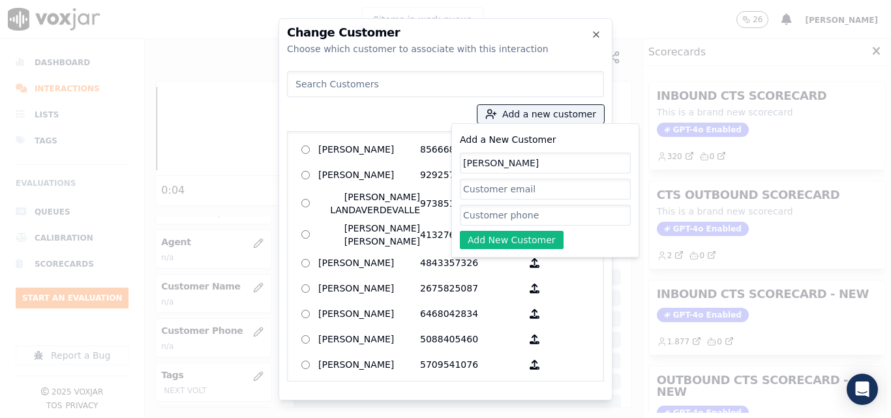
type input "[PERSON_NAME]"
paste input "7579477342"
type input "7579477342"
click at [508, 239] on button "Add New Customer" at bounding box center [512, 240] width 104 height 18
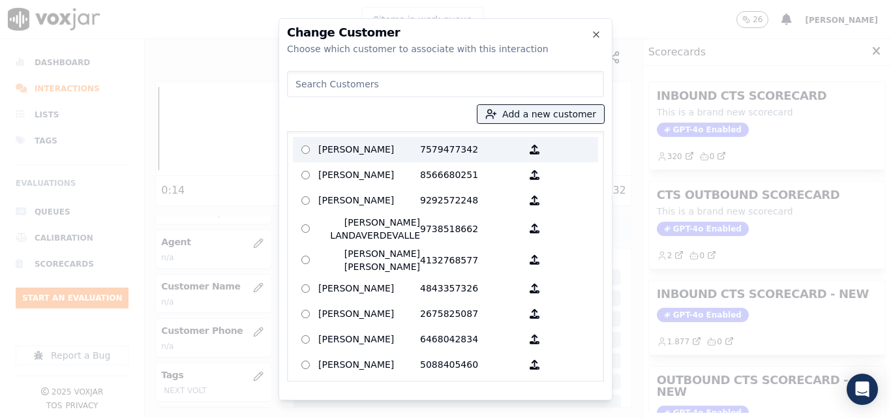
click at [394, 159] on p "[PERSON_NAME]" at bounding box center [369, 150] width 102 height 20
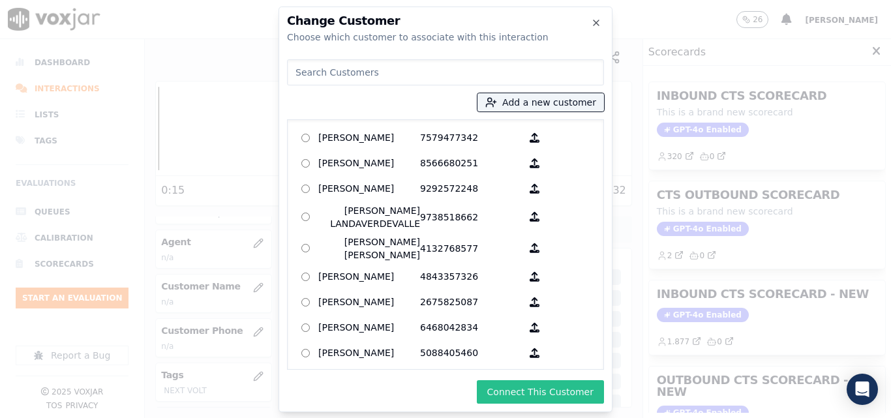
click at [532, 393] on button "Connect This Customer" at bounding box center [540, 391] width 127 height 23
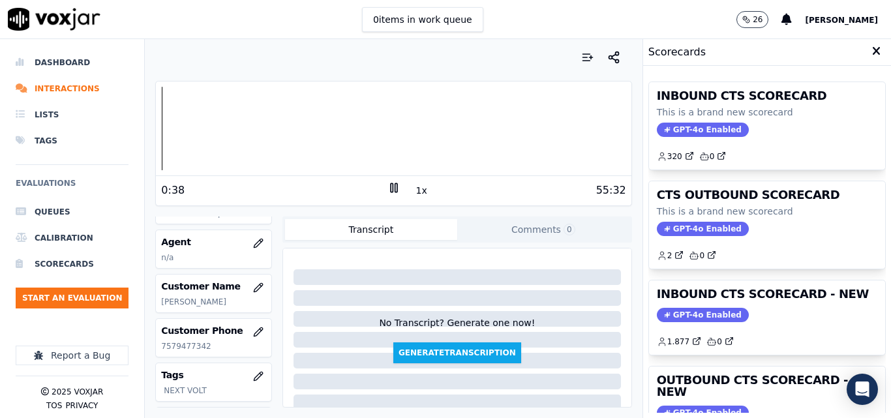
click at [388, 190] on icon at bounding box center [394, 187] width 13 height 13
click at [137, 146] on div "Dashboard Interactions Lists Tags Evaluations Queues Calibration Scorecards Sta…" at bounding box center [445, 228] width 891 height 379
click at [388, 189] on icon at bounding box center [394, 187] width 13 height 13
click at [401, 191] on div "55:32" at bounding box center [514, 191] width 226 height 16
click at [414, 191] on button "1x" at bounding box center [422, 190] width 16 height 18
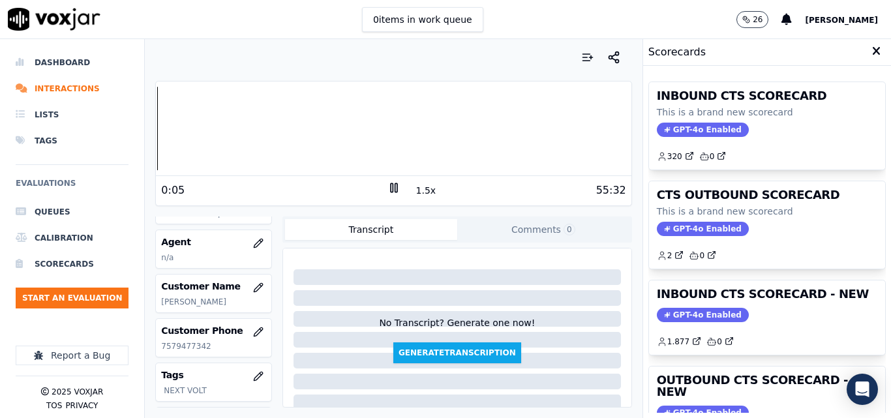
click at [416, 192] on button "1.5x" at bounding box center [426, 190] width 25 height 18
click at [420, 192] on button "2x" at bounding box center [422, 190] width 16 height 18
click at [420, 192] on button "1x" at bounding box center [422, 190] width 16 height 18
click at [420, 192] on button "1.5x" at bounding box center [426, 190] width 25 height 18
click at [253, 246] on icon "button" at bounding box center [258, 243] width 10 height 10
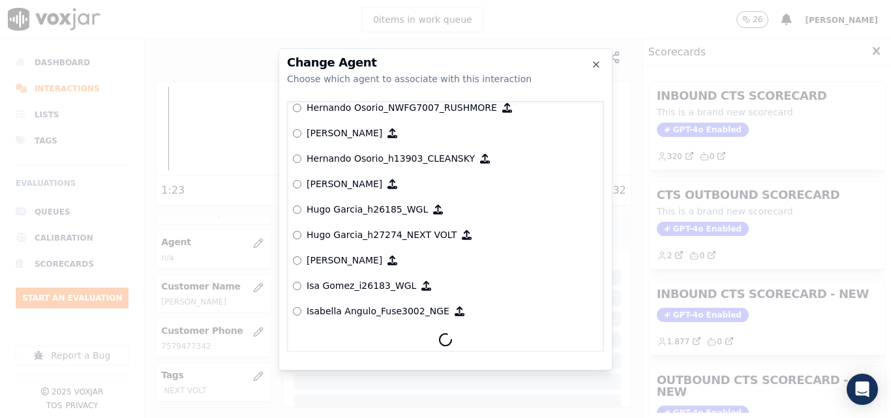
scroll to position [2983, 0]
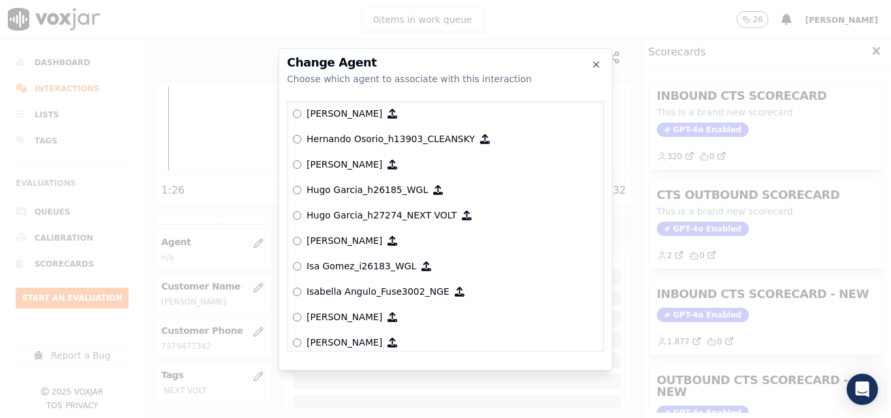
click at [498, 17] on div at bounding box center [445, 209] width 891 height 418
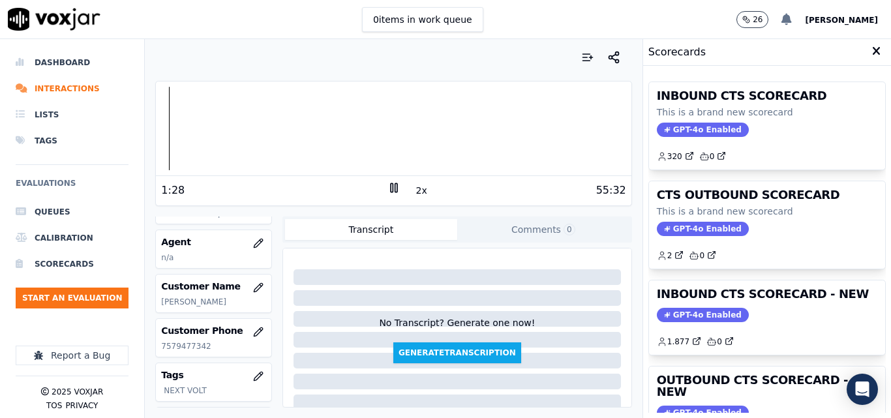
click at [792, 19] on icon at bounding box center [787, 20] width 10 height 12
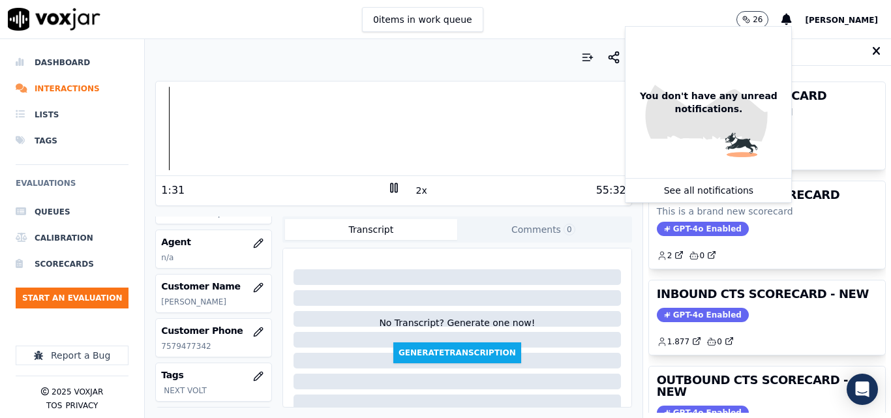
click at [859, 24] on span "[PERSON_NAME]" at bounding box center [841, 20] width 73 height 9
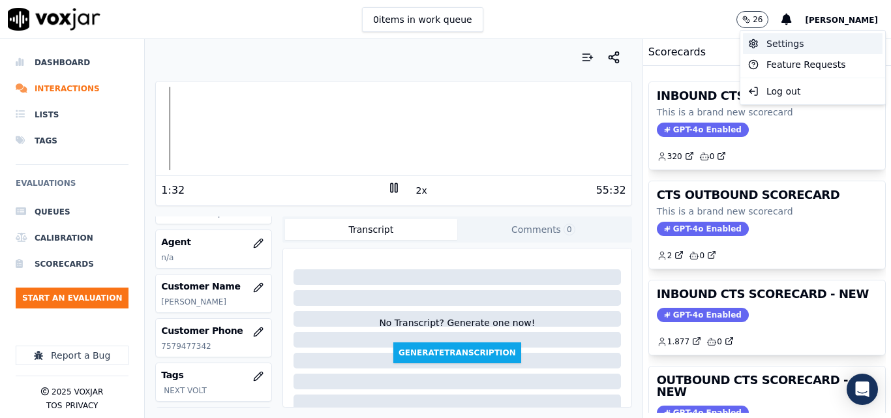
click at [818, 52] on div "Settings" at bounding box center [813, 43] width 140 height 21
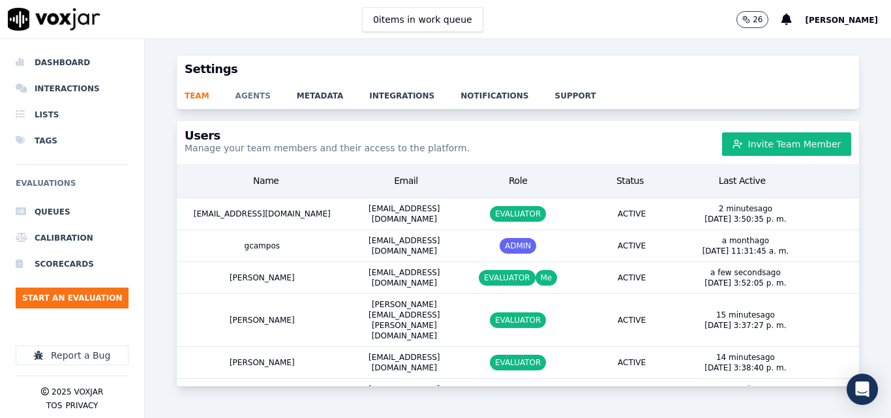
click at [259, 92] on link "agents" at bounding box center [266, 92] width 61 height 18
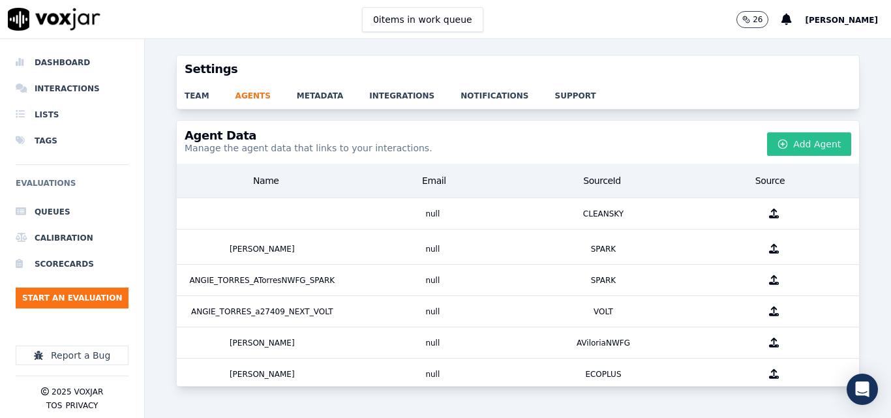
click at [778, 145] on icon "button" at bounding box center [783, 144] width 10 height 10
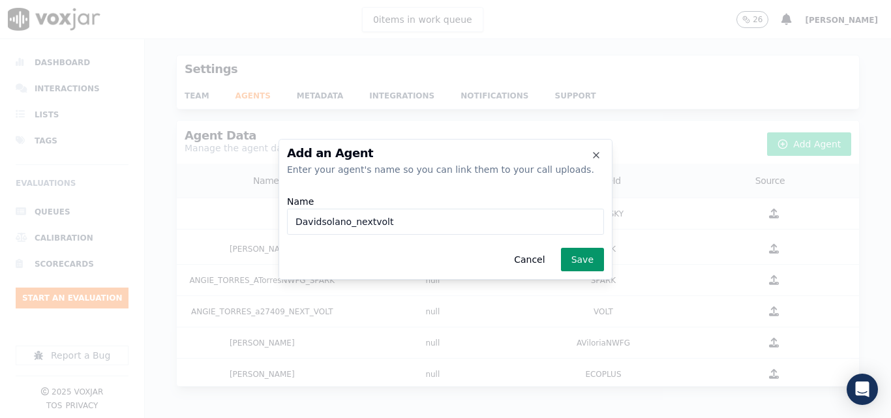
type input "Davidsolano_nextvolt"
click at [577, 260] on button "Save" at bounding box center [582, 259] width 43 height 23
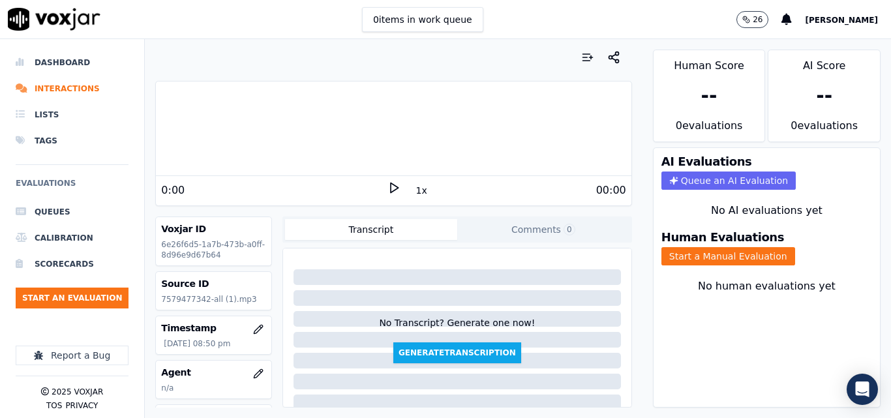
scroll to position [65, 0]
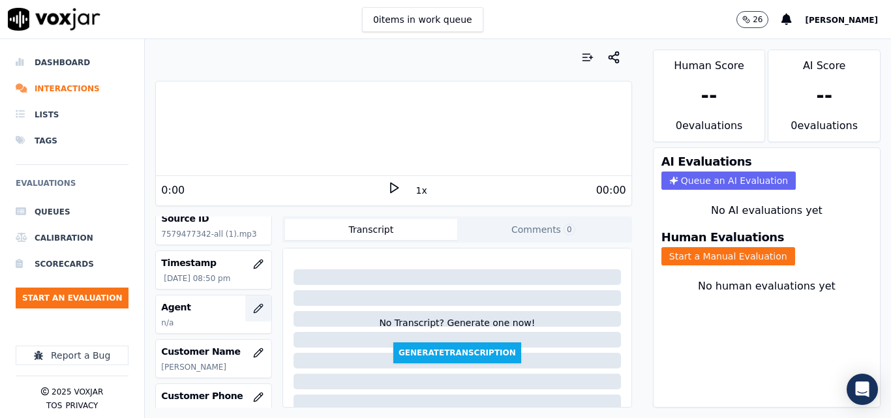
click at [254, 309] on icon "button" at bounding box center [258, 308] width 8 height 8
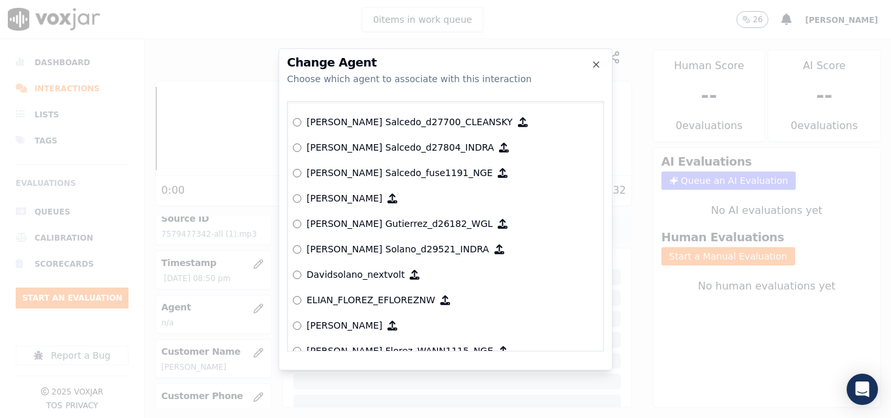
scroll to position [1663, 0]
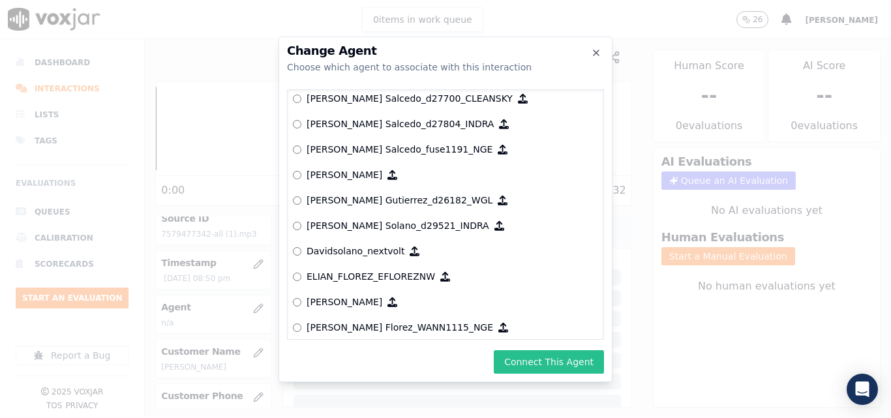
click at [583, 367] on button "Connect This Agent" at bounding box center [549, 361] width 110 height 23
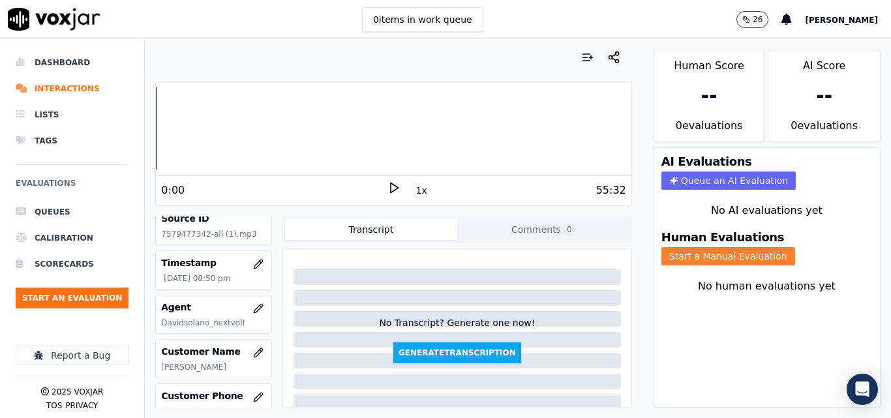
click at [667, 259] on button "Start a Manual Evaluation" at bounding box center [729, 256] width 134 height 18
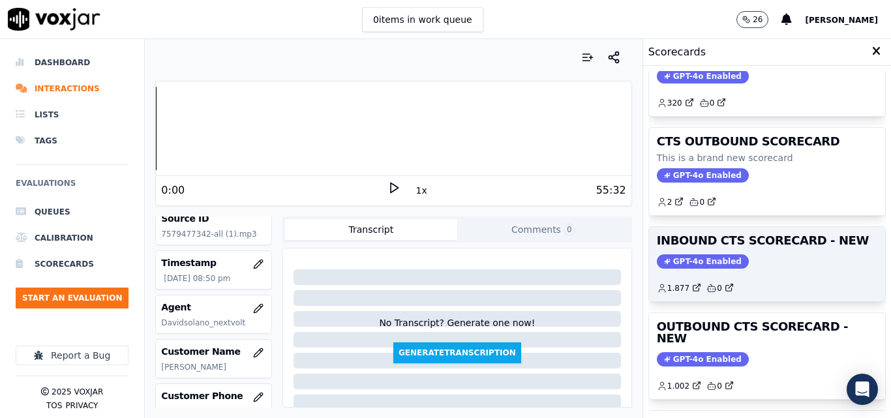
scroll to position [196, 0]
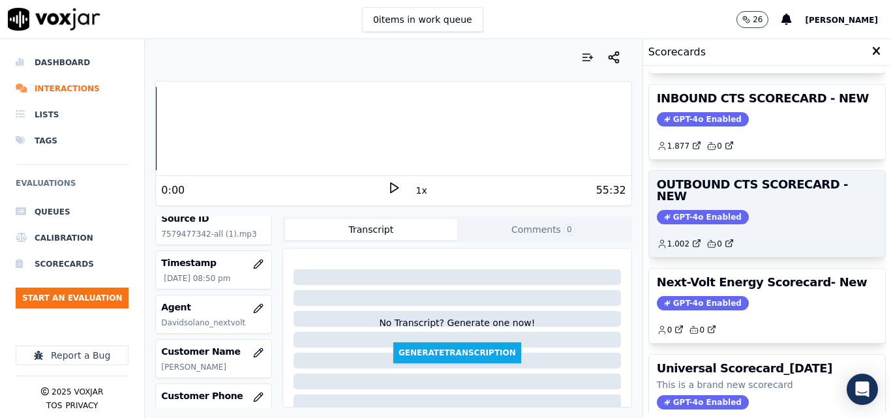
click at [670, 210] on span "GPT-4o Enabled" at bounding box center [703, 217] width 92 height 14
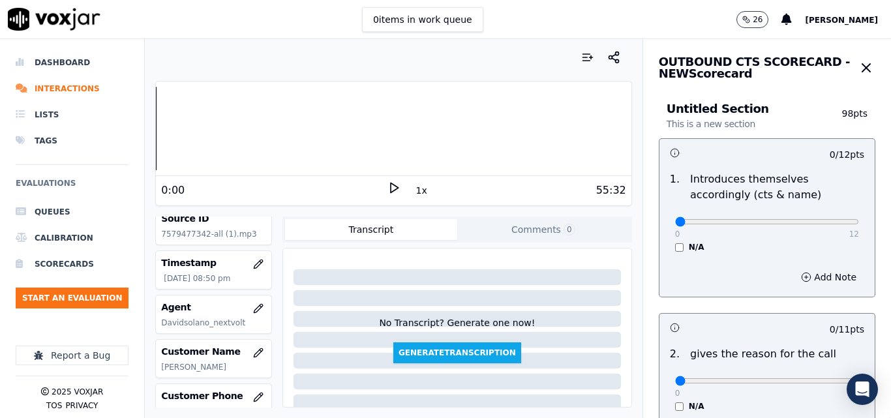
click at [419, 192] on button "1x" at bounding box center [422, 190] width 16 height 18
click at [388, 189] on icon at bounding box center [394, 187] width 13 height 13
click at [395, 185] on rect at bounding box center [396, 187] width 2 height 8
click at [388, 187] on icon at bounding box center [394, 187] width 13 height 13
click at [423, 183] on button "1.5x" at bounding box center [426, 190] width 25 height 18
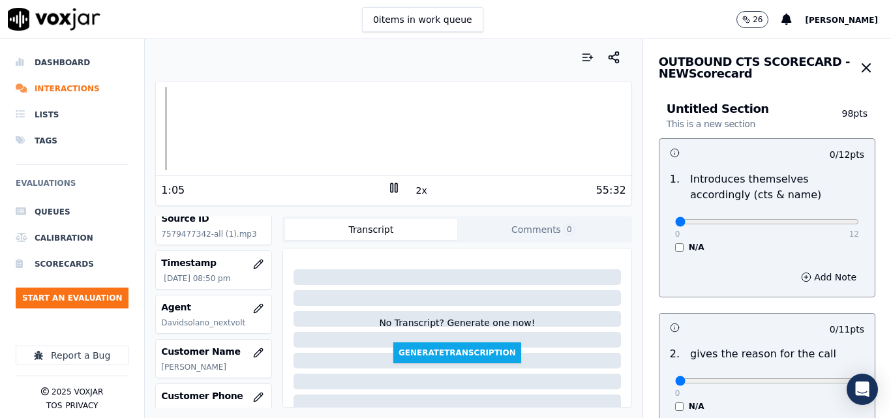
click at [417, 188] on button "2x" at bounding box center [422, 190] width 16 height 18
click at [416, 186] on button "1.5x" at bounding box center [426, 190] width 25 height 18
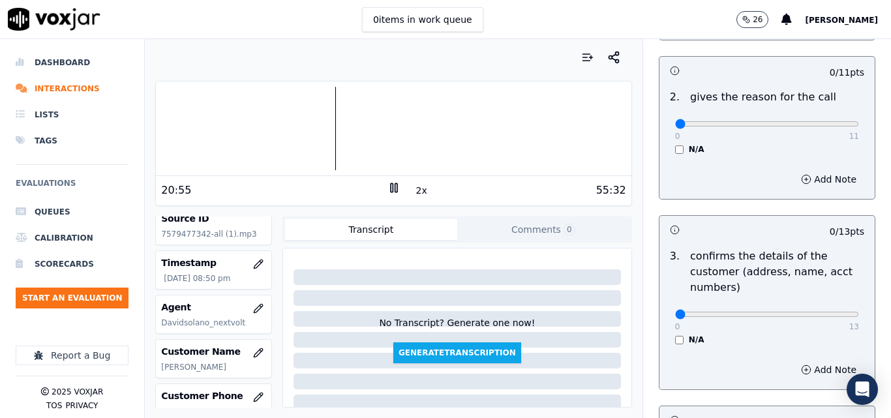
scroll to position [261, 0]
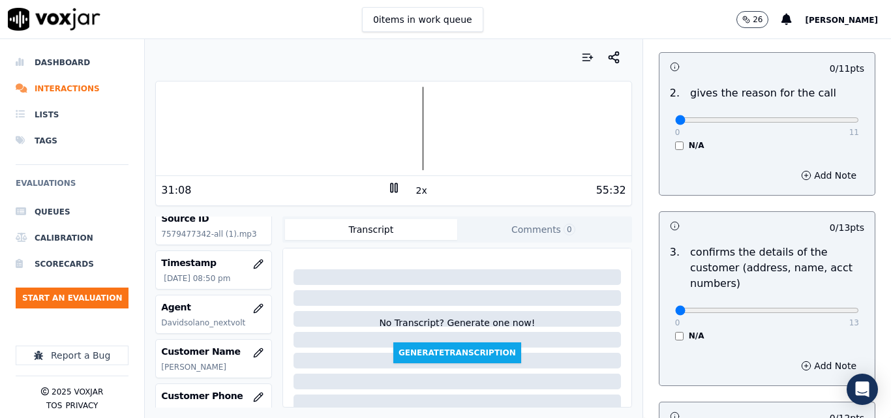
click at [388, 188] on icon at bounding box center [394, 187] width 13 height 13
click at [388, 196] on div "2x" at bounding box center [394, 190] width 13 height 18
click at [388, 194] on icon at bounding box center [394, 187] width 13 height 13
click at [406, 127] on div at bounding box center [393, 129] width 475 height 84
click at [403, 129] on div at bounding box center [393, 129] width 475 height 84
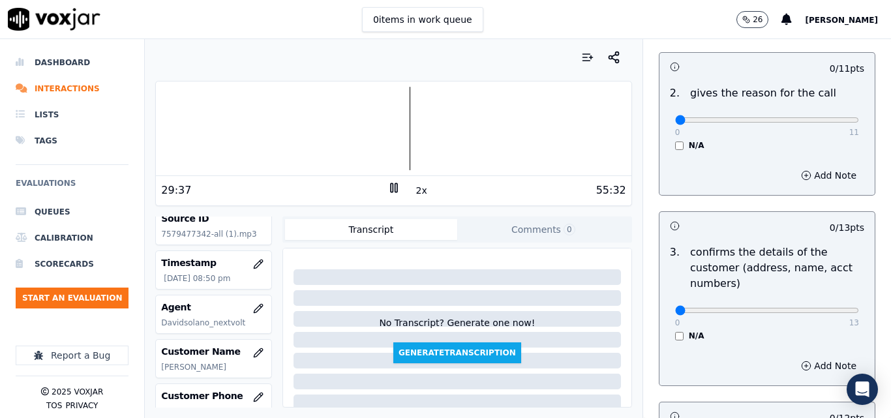
click at [414, 187] on button "2x" at bounding box center [422, 190] width 16 height 18
click at [414, 187] on button "1x" at bounding box center [422, 190] width 16 height 18
click at [391, 193] on icon at bounding box center [394, 187] width 13 height 13
click at [393, 129] on div at bounding box center [393, 129] width 475 height 84
click at [388, 188] on icon at bounding box center [394, 187] width 13 height 13
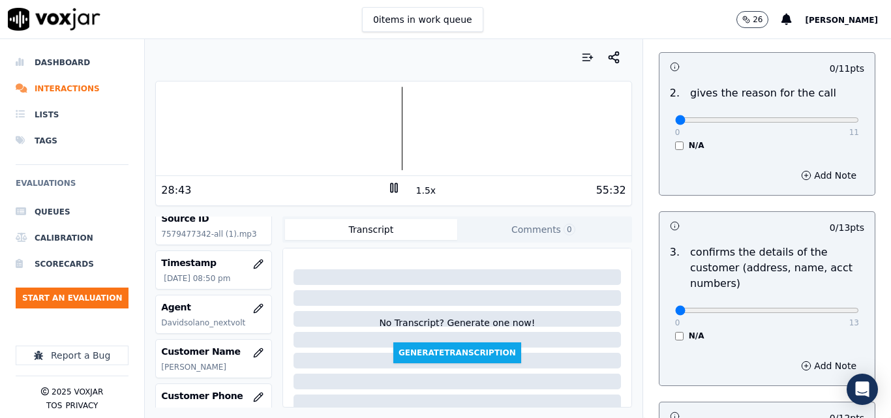
click at [388, 192] on icon at bounding box center [394, 187] width 13 height 13
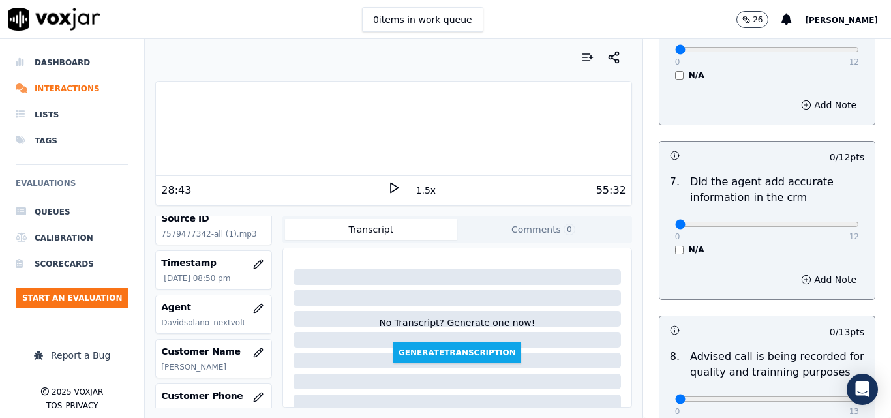
scroll to position [1258, 0]
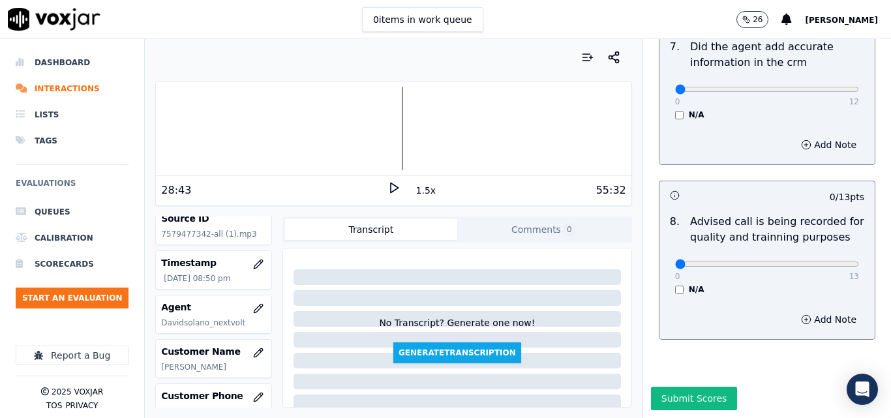
click at [388, 191] on icon at bounding box center [394, 187] width 13 height 13
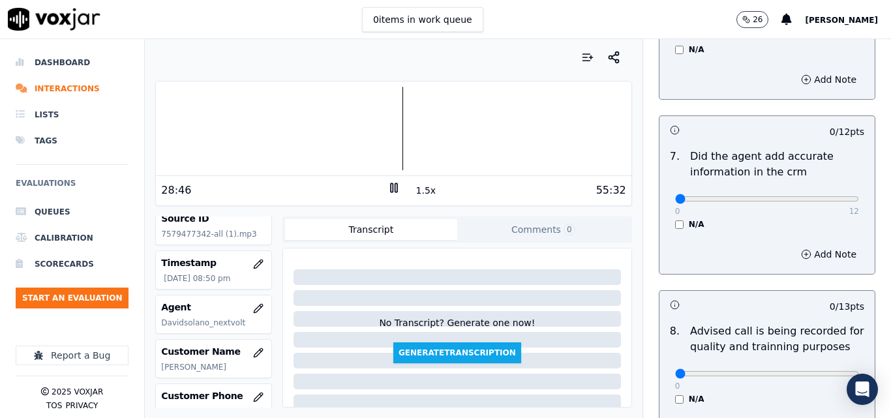
scroll to position [1127, 0]
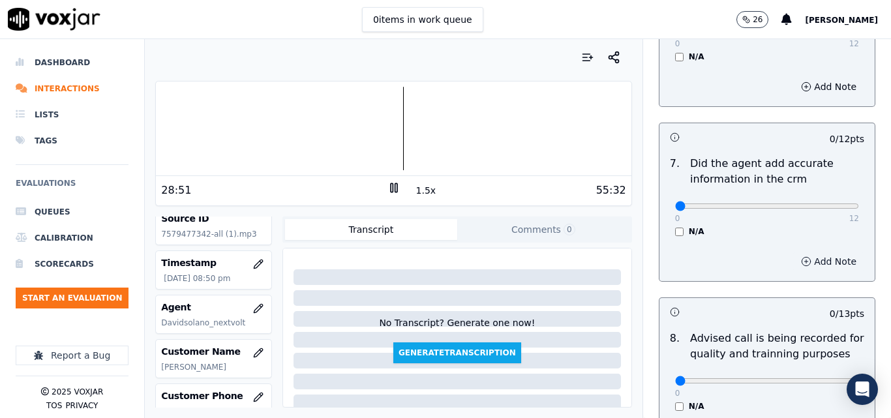
click at [793, 252] on button "Add Note" at bounding box center [828, 261] width 71 height 18
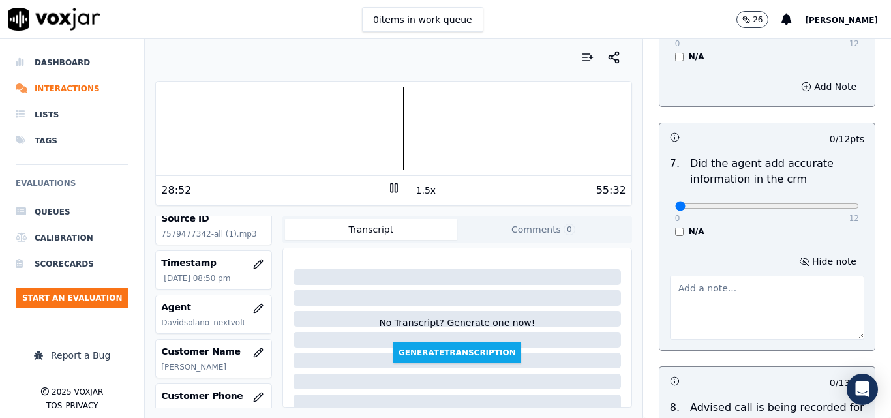
click at [737, 298] on textarea at bounding box center [767, 308] width 194 height 64
type textarea "incorrect rate, please check the recent rate"
click at [820, 226] on div "N/A" at bounding box center [767, 231] width 184 height 10
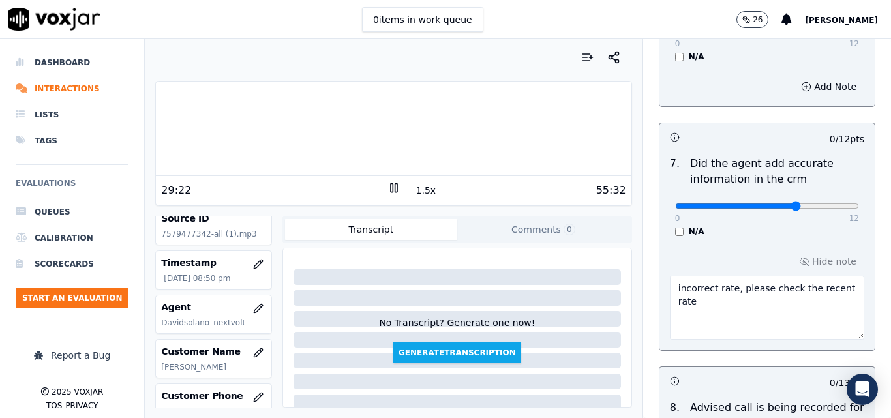
click at [774, 204] on input "range" at bounding box center [767, 206] width 184 height 5
click at [787, 204] on input "range" at bounding box center [767, 206] width 184 height 5
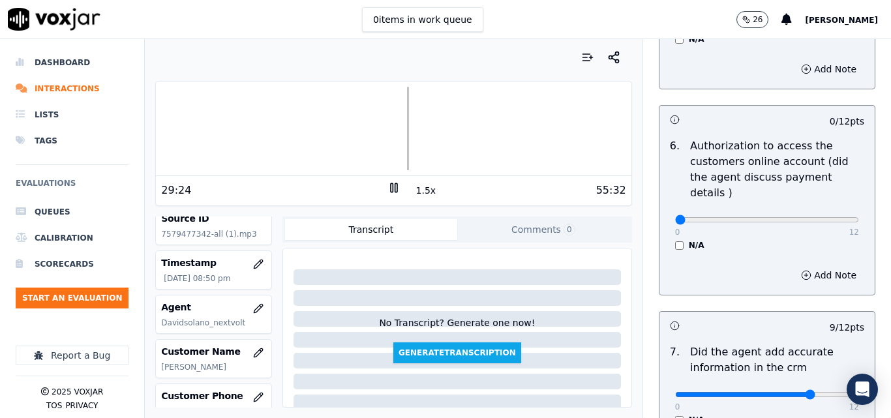
scroll to position [932, 0]
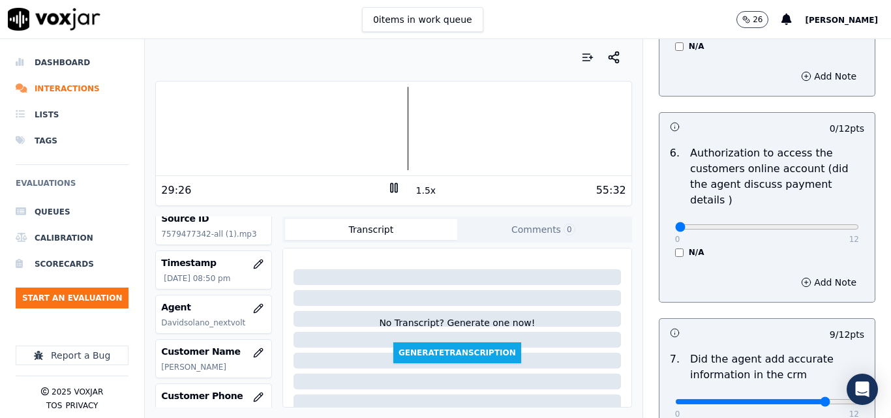
type input "10"
click at [794, 399] on input "range" at bounding box center [767, 401] width 184 height 5
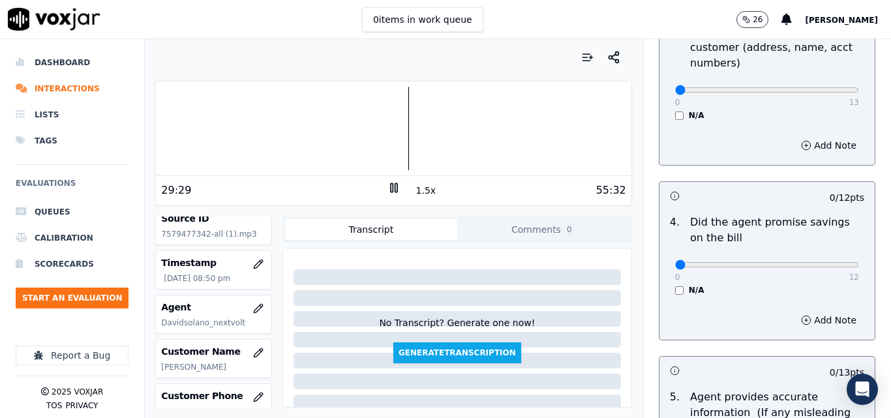
scroll to position [475, 0]
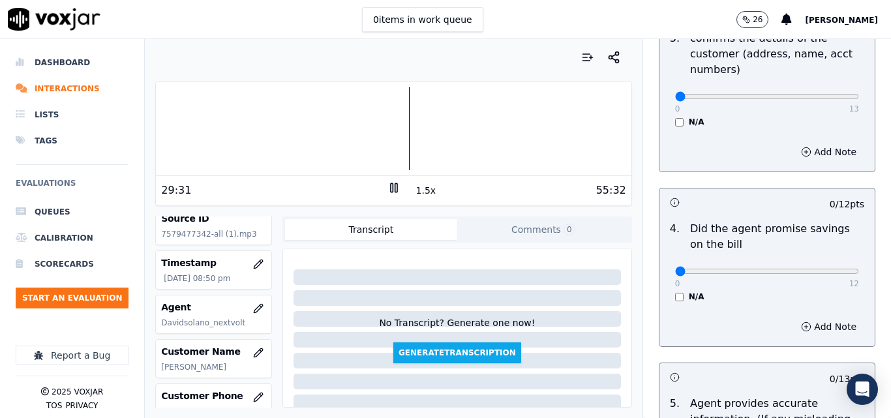
click at [675, 294] on div "N/A" at bounding box center [767, 297] width 184 height 10
click at [675, 297] on div "N/A" at bounding box center [767, 297] width 184 height 10
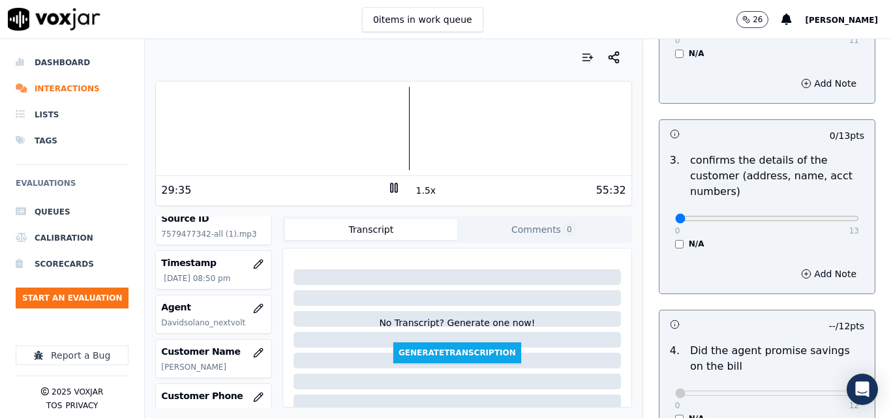
scroll to position [344, 0]
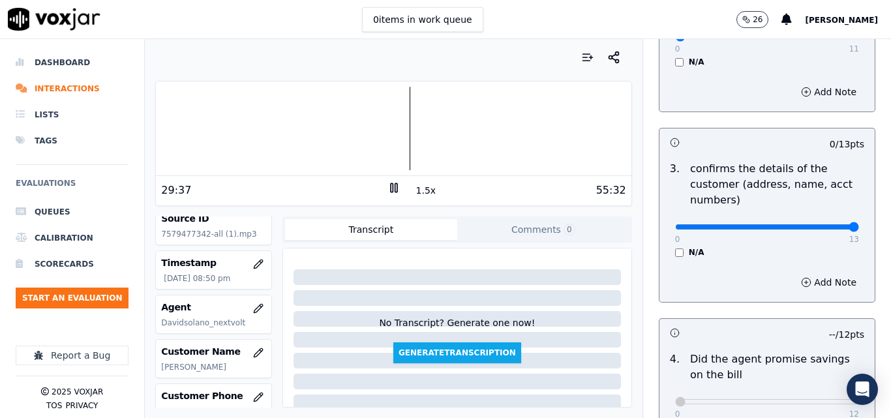
type input "13"
click at [825, 224] on input "range" at bounding box center [767, 226] width 184 height 5
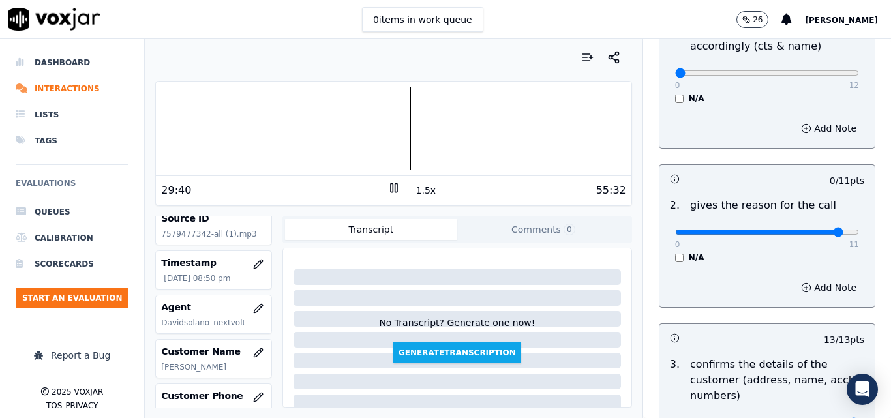
type input "10"
click at [816, 230] on input "range" at bounding box center [767, 232] width 184 height 5
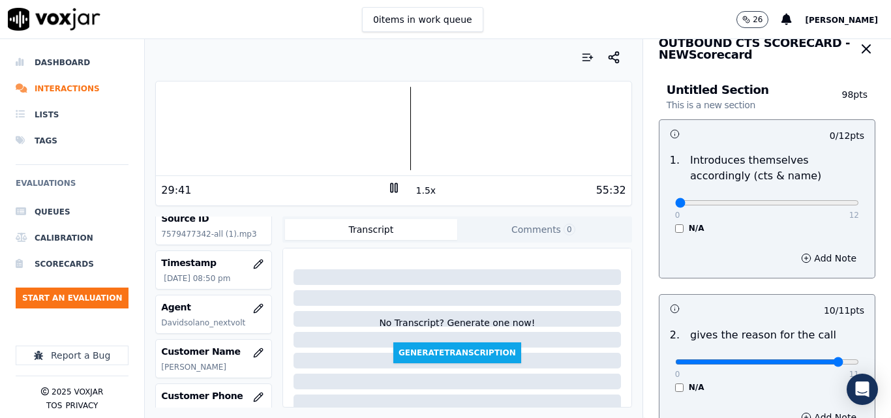
scroll to position [18, 0]
type input "9"
click at [784, 202] on input "range" at bounding box center [767, 203] width 184 height 5
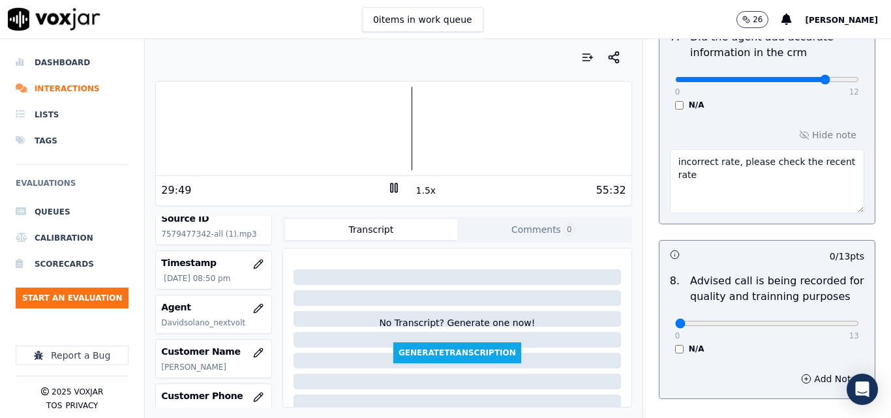
scroll to position [1327, 0]
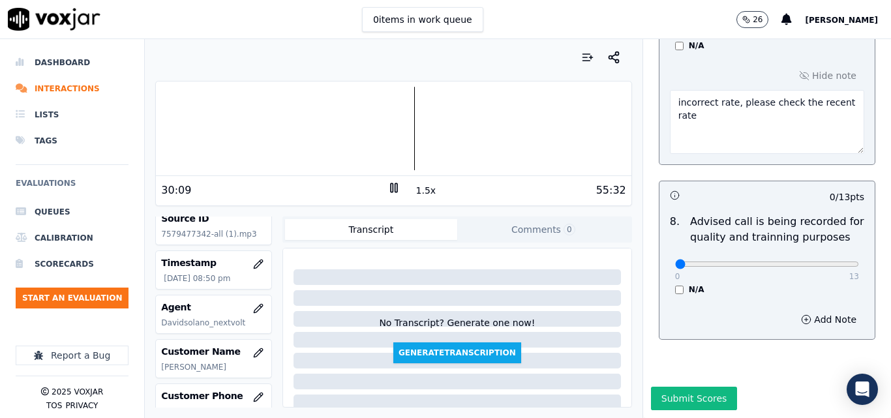
click at [414, 187] on button "1.5x" at bounding box center [426, 190] width 25 height 18
click at [414, 189] on button "2x" at bounding box center [422, 190] width 16 height 18
click at [414, 189] on button "1x" at bounding box center [422, 190] width 16 height 18
click at [414, 189] on button "1.5x" at bounding box center [426, 190] width 25 height 18
click at [408, 132] on div at bounding box center [393, 129] width 475 height 84
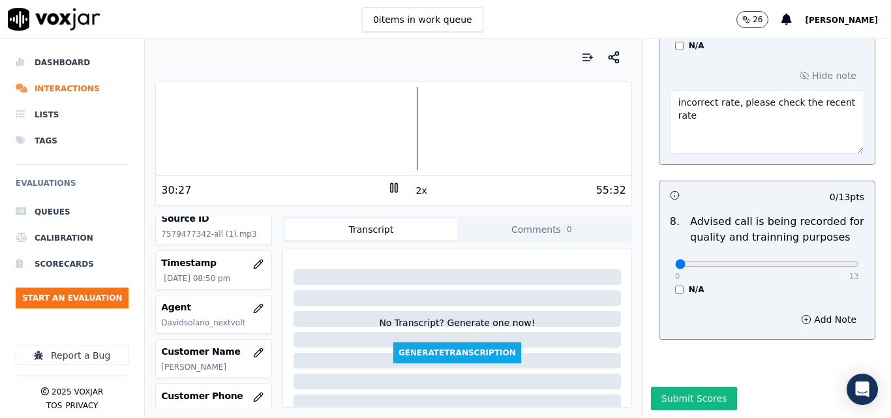
click at [395, 191] on rect at bounding box center [396, 187] width 2 height 8
click at [405, 134] on div at bounding box center [393, 129] width 475 height 84
click at [388, 187] on icon at bounding box center [394, 187] width 13 height 13
click at [388, 193] on icon at bounding box center [394, 187] width 13 height 13
click at [388, 183] on icon at bounding box center [394, 187] width 13 height 13
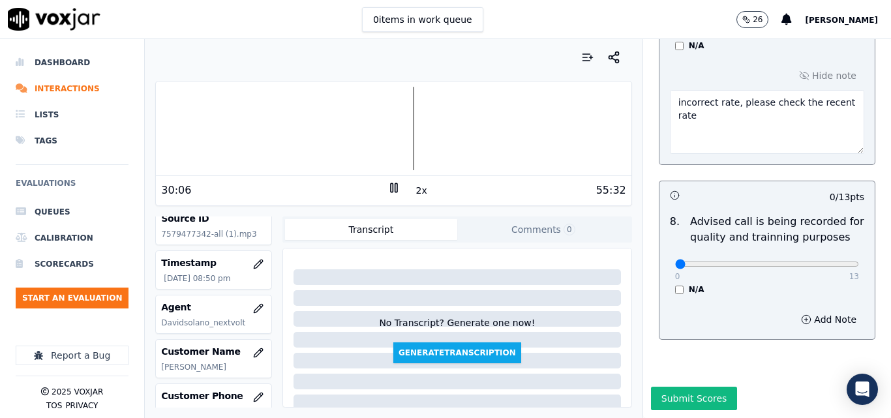
click at [414, 190] on button "2x" at bounding box center [422, 190] width 16 height 18
click at [414, 187] on button "1x" at bounding box center [422, 190] width 16 height 18
click at [389, 189] on icon at bounding box center [394, 187] width 13 height 13
click at [405, 132] on div at bounding box center [393, 129] width 475 height 84
click at [388, 190] on icon at bounding box center [394, 187] width 13 height 13
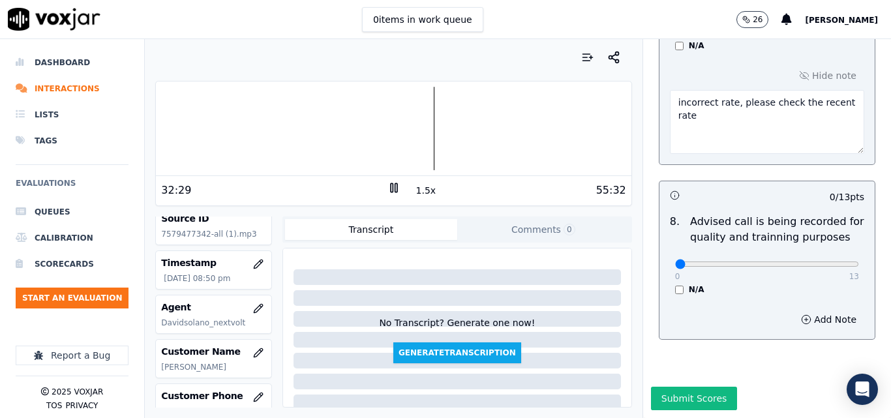
click at [417, 132] on div at bounding box center [393, 129] width 475 height 84
click at [301, 128] on div at bounding box center [393, 129] width 475 height 84
click at [418, 193] on button "1.5x" at bounding box center [426, 190] width 25 height 18
click at [414, 190] on button "2x" at bounding box center [422, 190] width 16 height 18
click at [414, 191] on button "1x" at bounding box center [422, 190] width 16 height 18
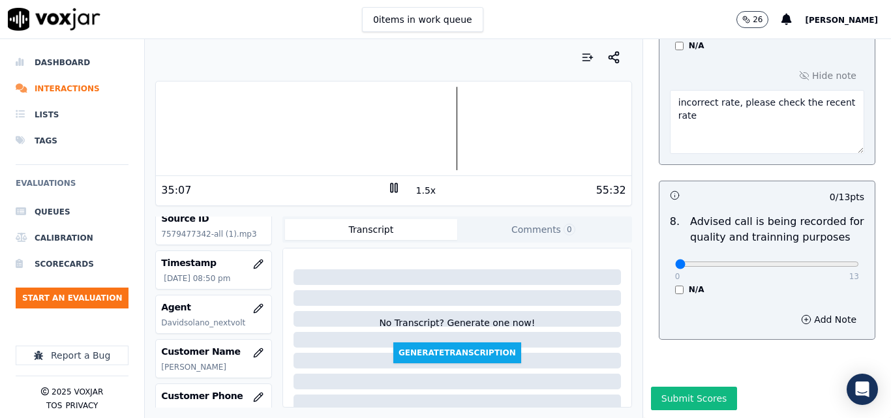
scroll to position [1131, 0]
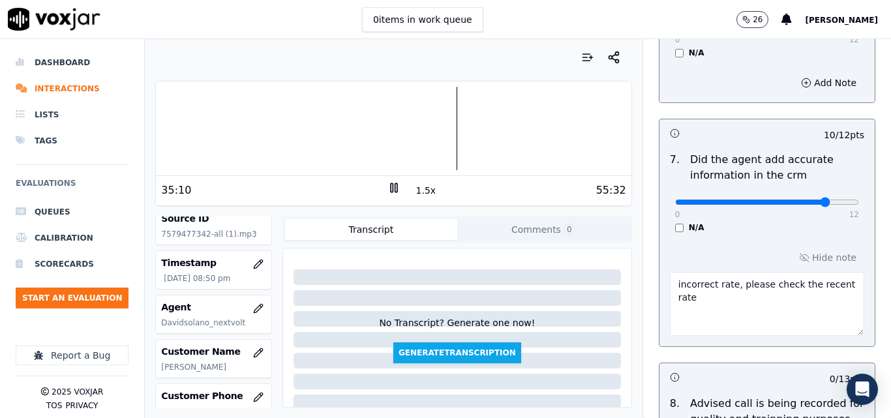
drag, startPoint x: 699, startPoint y: 286, endPoint x: 646, endPoint y: 270, distance: 55.3
click at [660, 270] on div "Hide note incorrect rate, please check the recent rate" at bounding box center [767, 292] width 215 height 108
click at [804, 129] on div "10 / 12 pts" at bounding box center [767, 132] width 215 height 27
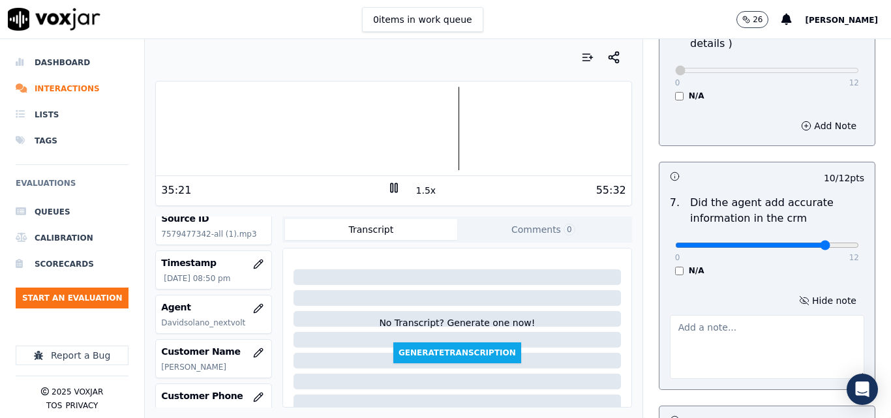
scroll to position [1066, 0]
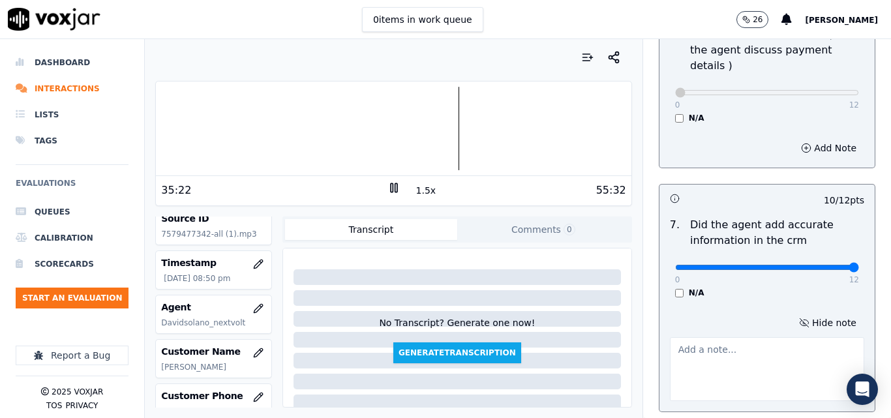
type input "12"
click at [825, 265] on input "range" at bounding box center [767, 267] width 184 height 5
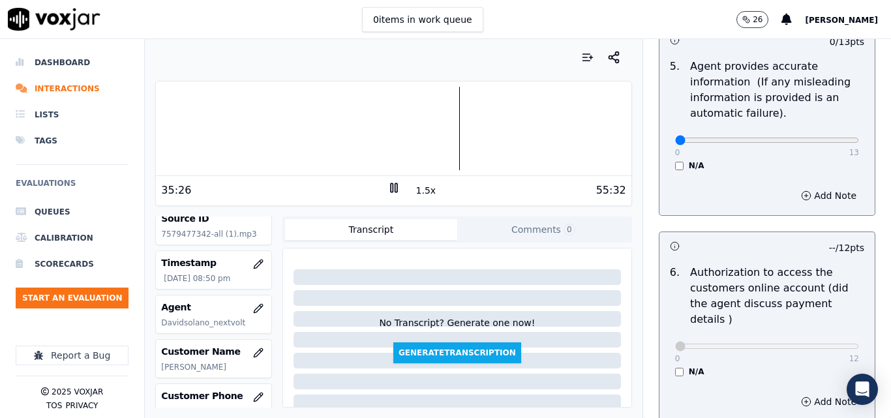
scroll to position [805, 0]
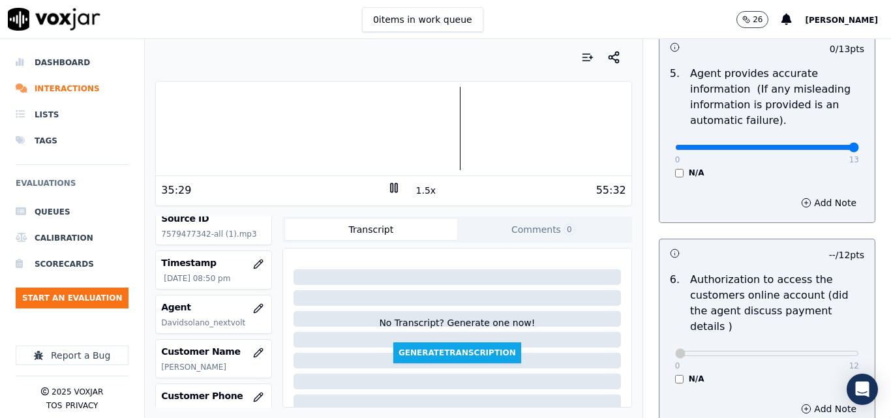
type input "13"
click at [823, 145] on input "range" at bounding box center [767, 147] width 184 height 5
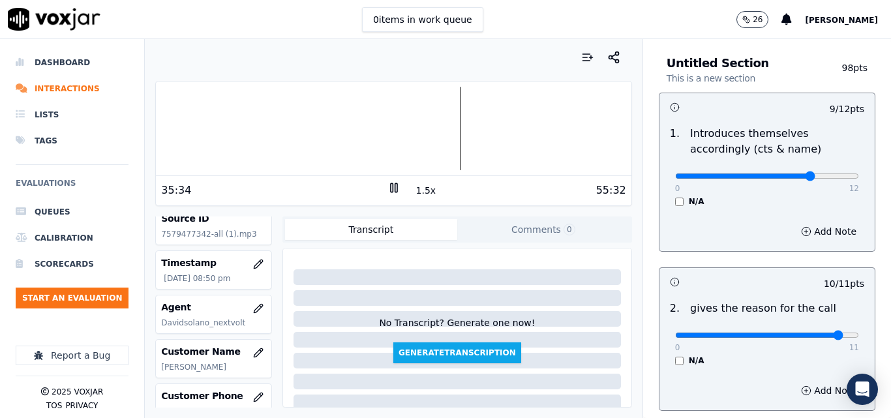
scroll to position [22, 0]
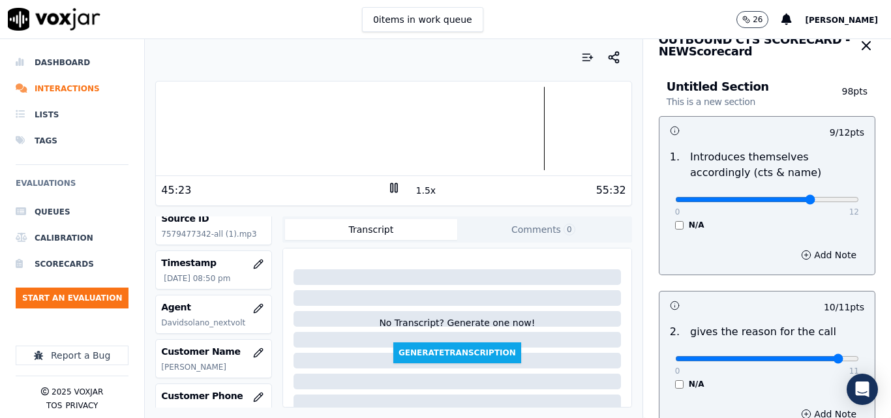
click at [520, 132] on div at bounding box center [393, 129] width 475 height 84
click at [506, 125] on div at bounding box center [393, 129] width 475 height 84
click at [420, 191] on button "1.5x" at bounding box center [426, 190] width 25 height 18
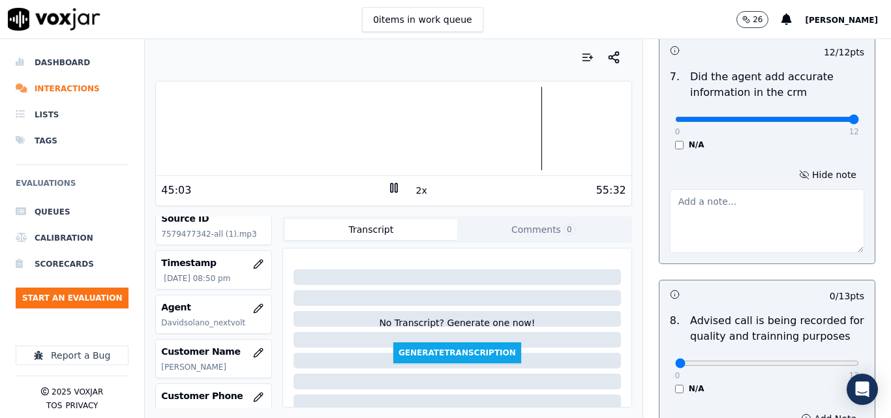
scroll to position [1327, 0]
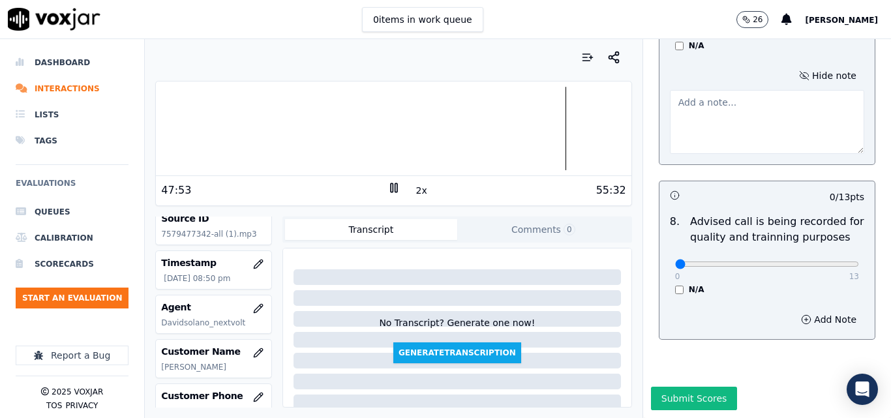
click at [391, 187] on rect at bounding box center [392, 187] width 2 height 8
click at [388, 185] on icon at bounding box center [394, 187] width 13 height 13
click at [248, 132] on div at bounding box center [393, 129] width 475 height 84
click at [415, 192] on button "2x" at bounding box center [422, 190] width 16 height 18
click at [415, 192] on button "1x" at bounding box center [422, 190] width 16 height 18
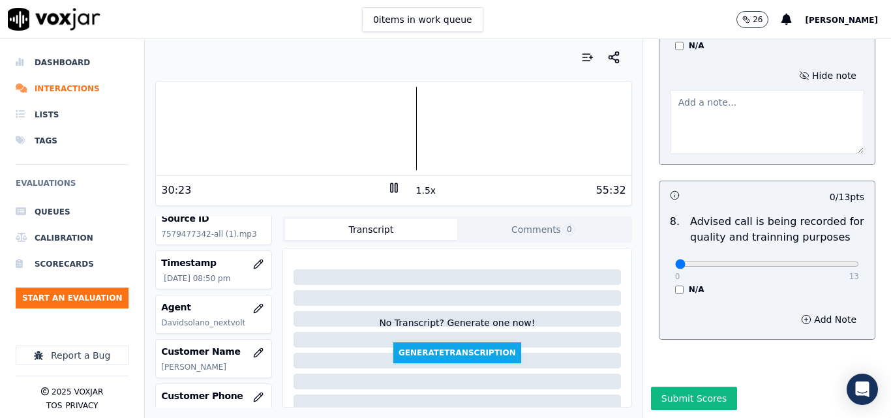
click at [220, 133] on div at bounding box center [393, 129] width 475 height 84
click at [420, 192] on button "1.5x" at bounding box center [426, 190] width 25 height 18
click at [212, 123] on div at bounding box center [393, 129] width 475 height 84
click at [388, 184] on icon at bounding box center [394, 187] width 13 height 13
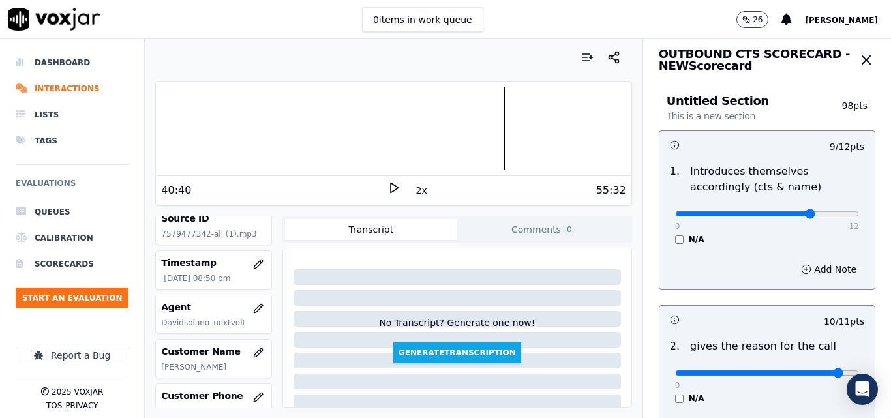
scroll to position [0, 0]
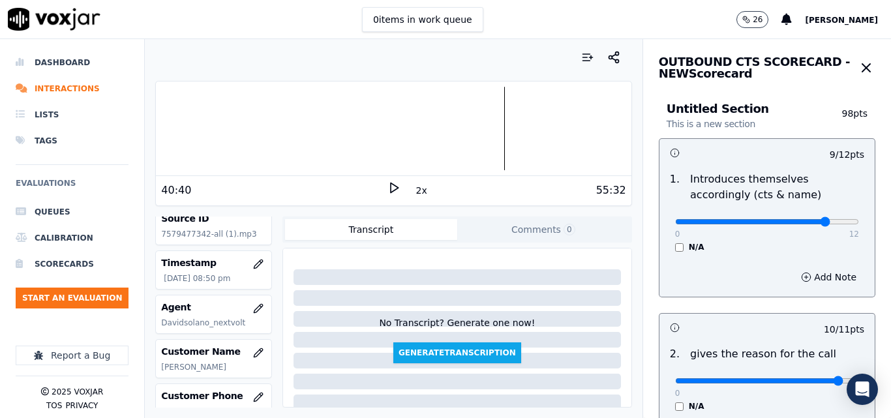
type input "10"
click at [803, 220] on input "range" at bounding box center [767, 221] width 184 height 5
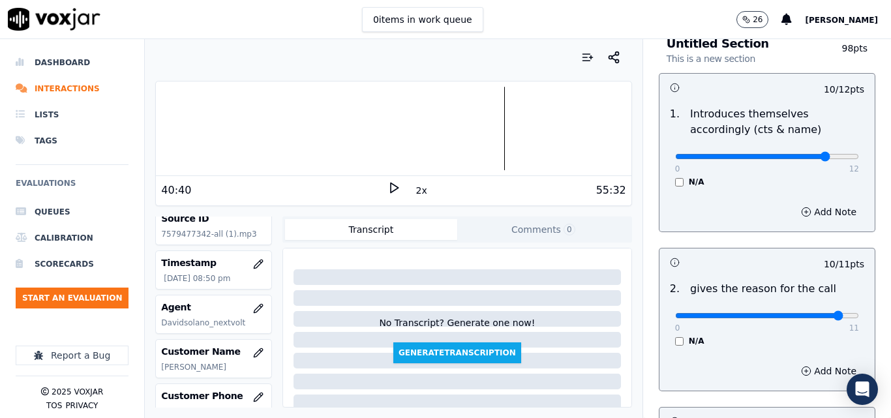
scroll to position [130, 0]
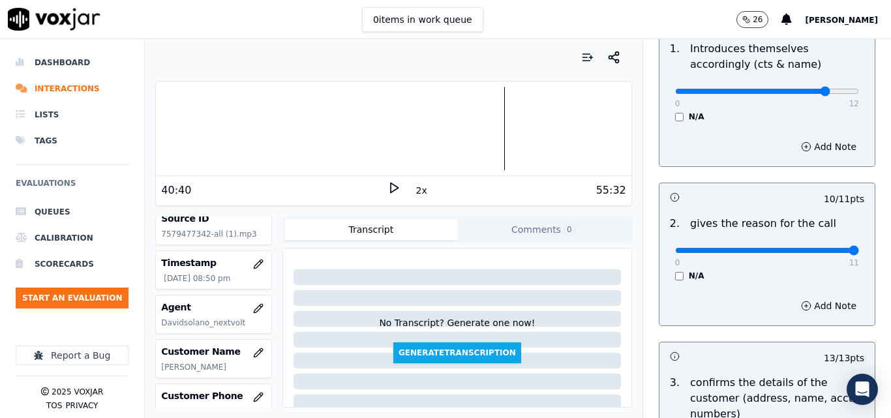
drag, startPoint x: 821, startPoint y: 252, endPoint x: 838, endPoint y: 252, distance: 17.0
type input "11"
click at [838, 252] on input "range" at bounding box center [767, 250] width 184 height 5
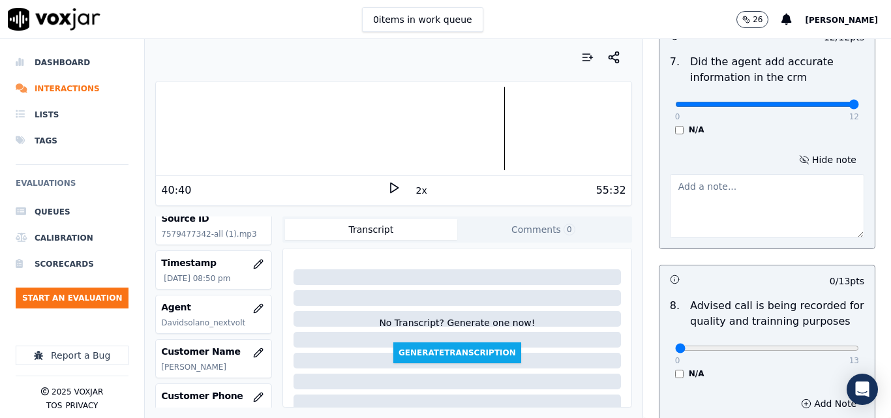
scroll to position [1327, 0]
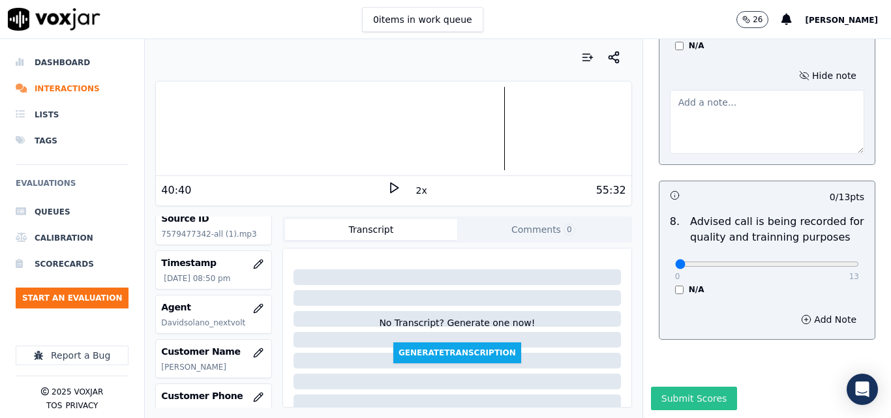
click at [680, 387] on button "Submit Scores" at bounding box center [694, 398] width 87 height 23
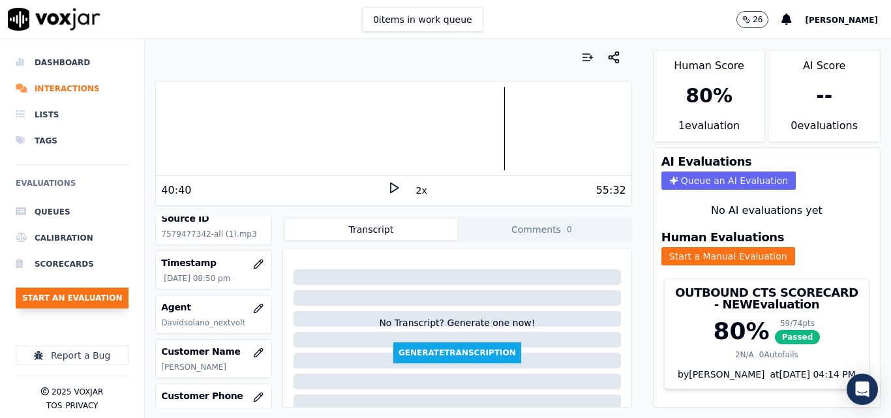
click at [75, 295] on button "Start an Evaluation" at bounding box center [72, 298] width 113 height 21
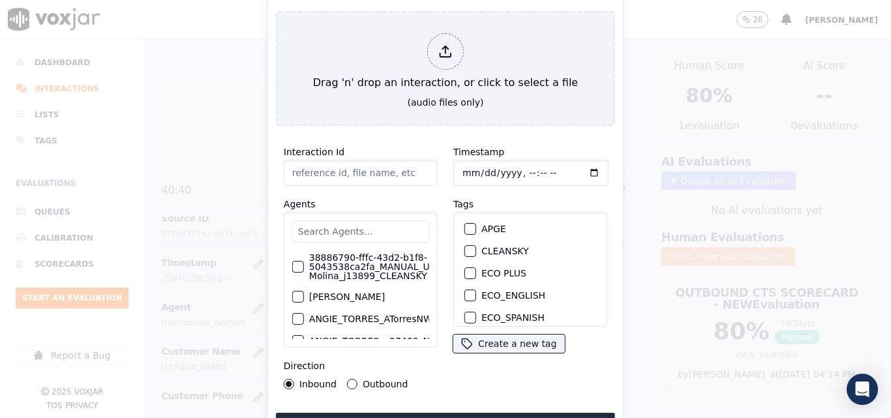
type input "20250910-092707_4849957923-all.mp3"
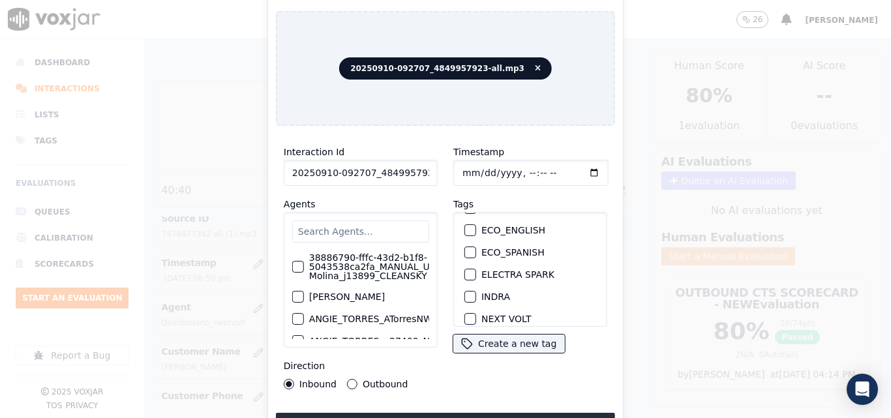
scroll to position [130, 0]
click at [467, 249] on div "button" at bounding box center [469, 253] width 9 height 9
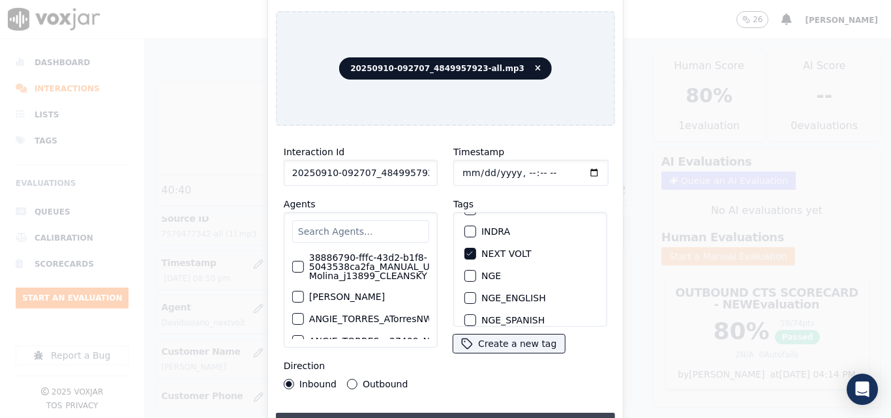
click at [465, 414] on button "Upload interaction to start evaluation" at bounding box center [445, 424] width 339 height 23
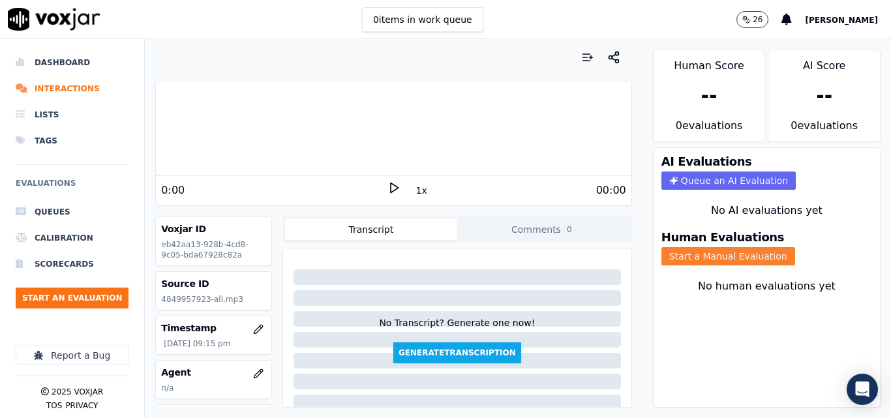
click at [697, 254] on button "Start a Manual Evaluation" at bounding box center [729, 256] width 134 height 18
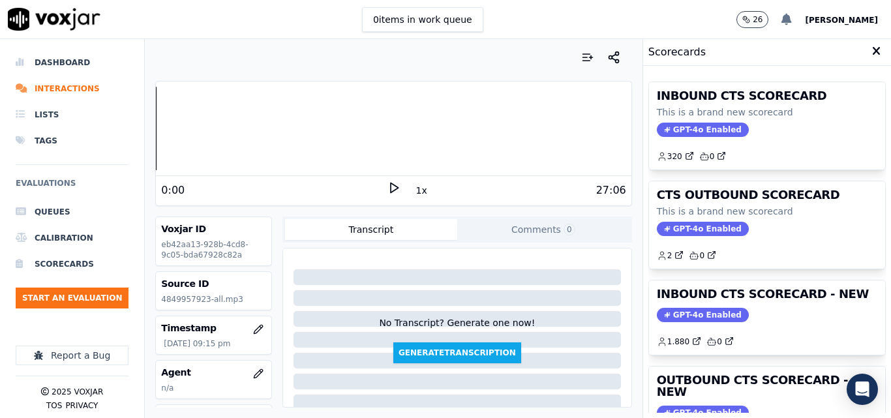
click at [792, 22] on icon at bounding box center [787, 20] width 10 height 12
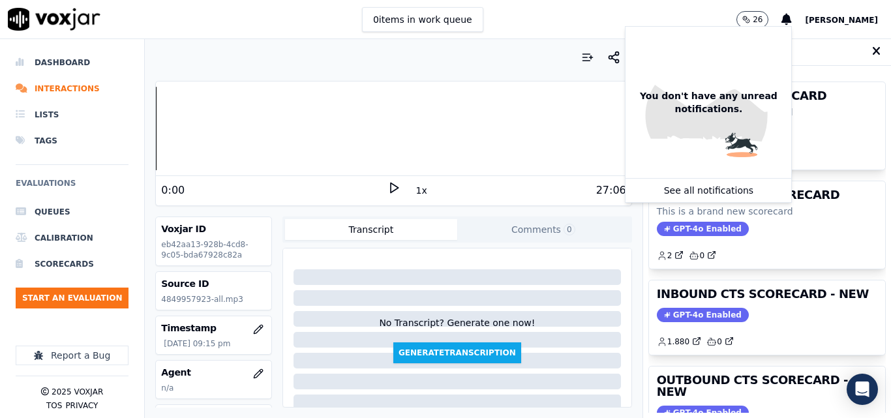
click at [868, 23] on span "[PERSON_NAME]" at bounding box center [841, 20] width 73 height 9
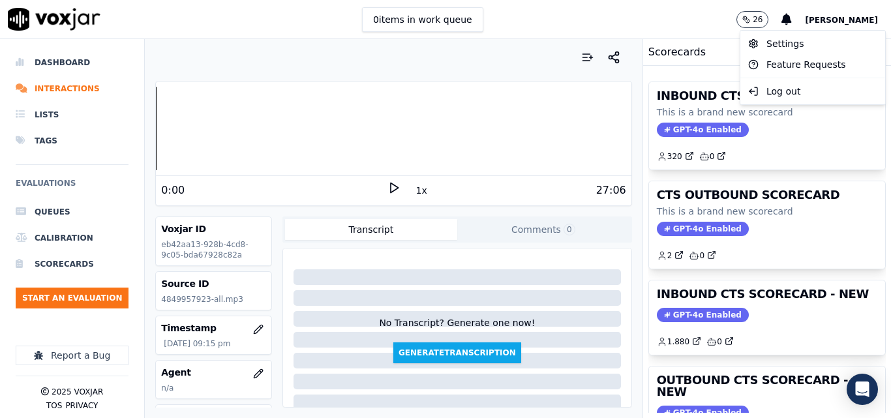
click at [572, 13] on div "0 items in work queue 26 carlos" at bounding box center [445, 19] width 891 height 39
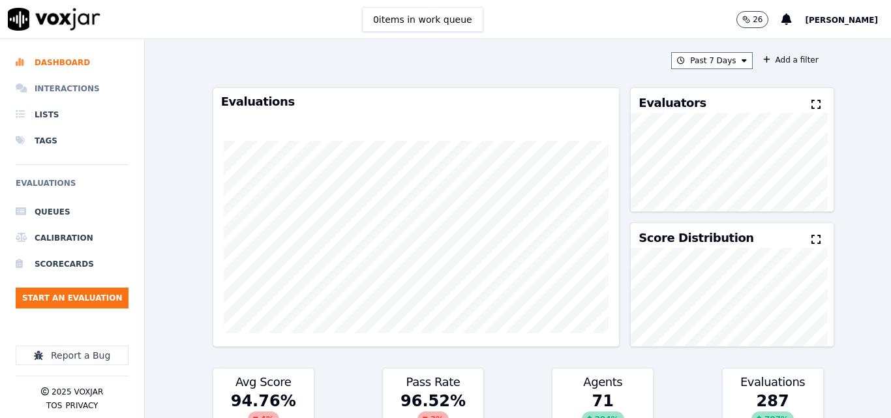
click at [71, 83] on li "Interactions" at bounding box center [72, 89] width 113 height 26
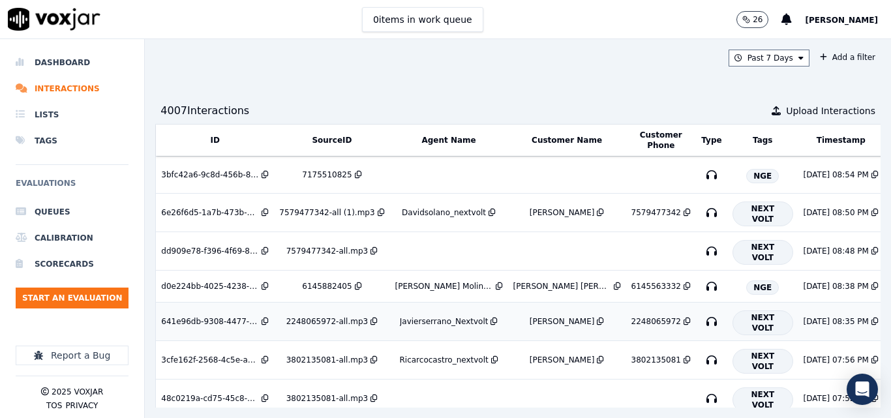
scroll to position [65, 0]
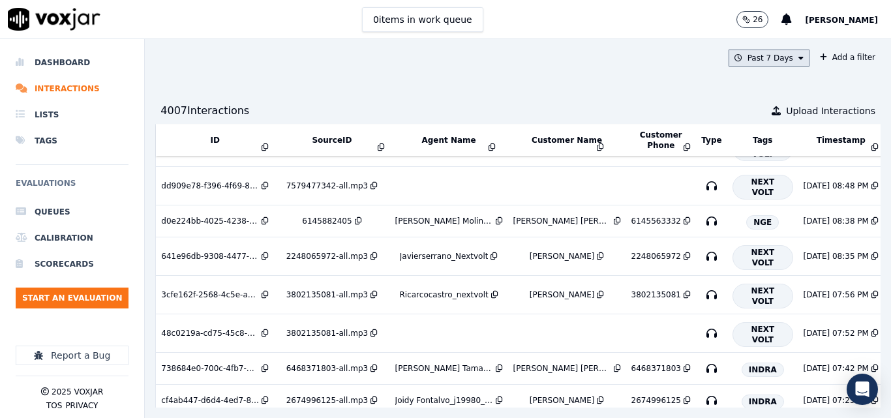
click at [767, 60] on button "Past 7 Days" at bounding box center [769, 58] width 81 height 17
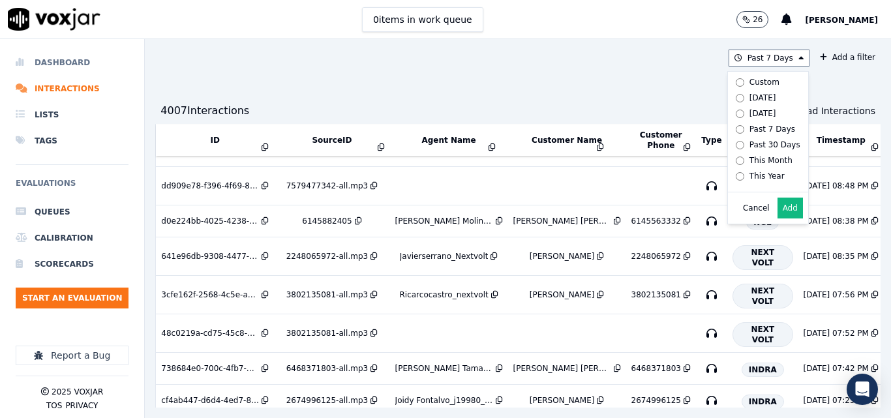
click at [69, 59] on li "Dashboard" at bounding box center [72, 63] width 113 height 26
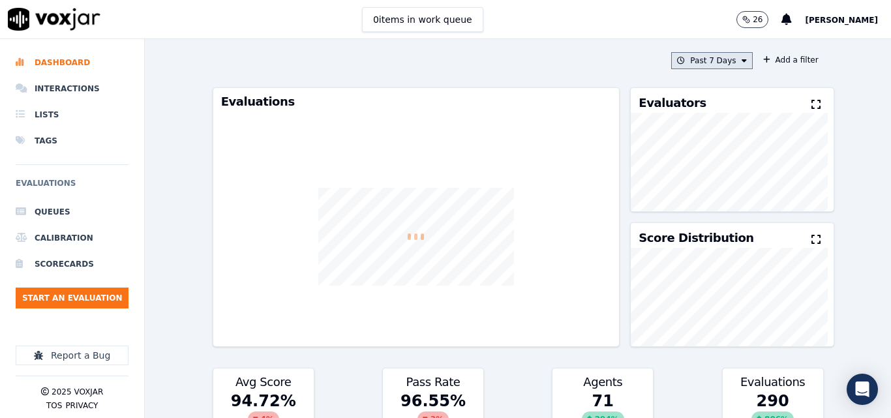
click at [723, 58] on button "Past 7 Days" at bounding box center [711, 60] width 81 height 17
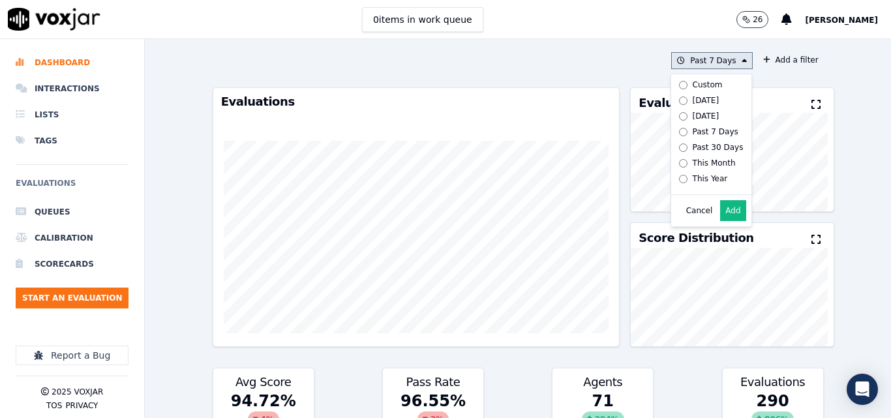
click at [720, 221] on button "Add" at bounding box center [732, 210] width 25 height 21
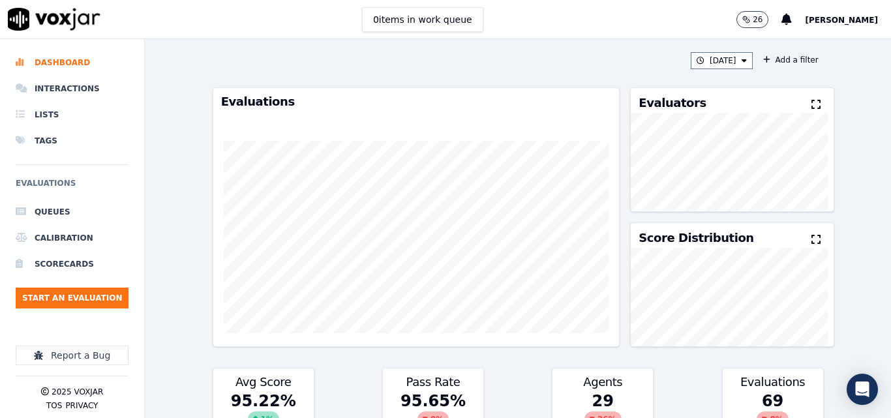
click at [812, 106] on icon at bounding box center [816, 104] width 9 height 10
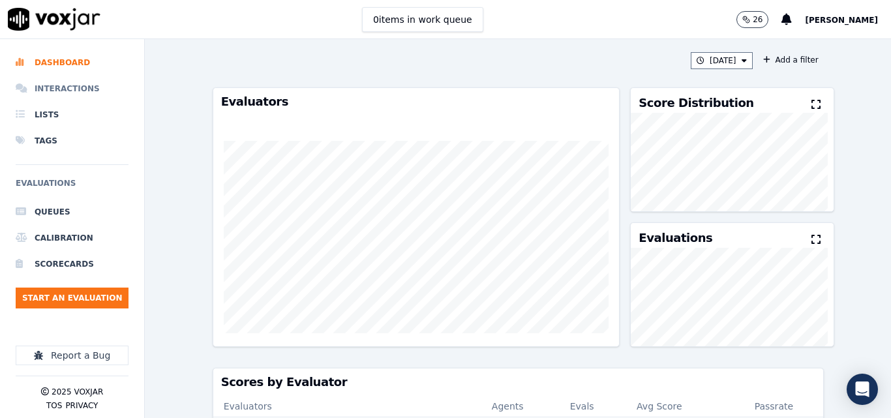
click at [49, 84] on li "Interactions" at bounding box center [72, 89] width 113 height 26
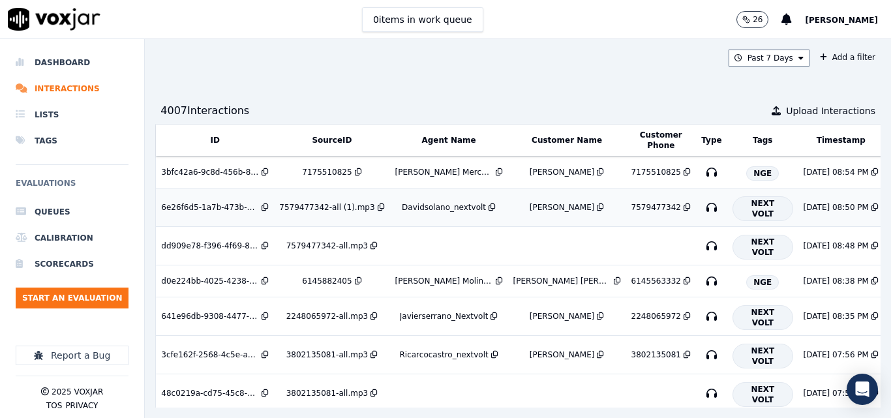
click at [413, 206] on div "Davidsolano_nextvolt" at bounding box center [444, 207] width 84 height 10
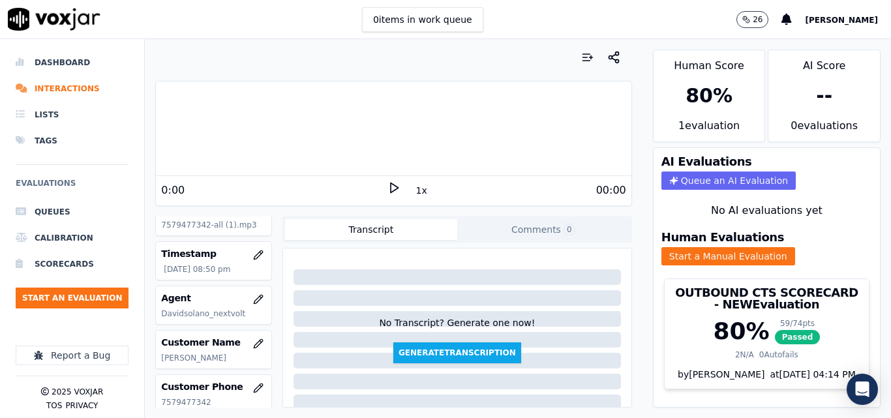
scroll to position [78, 0]
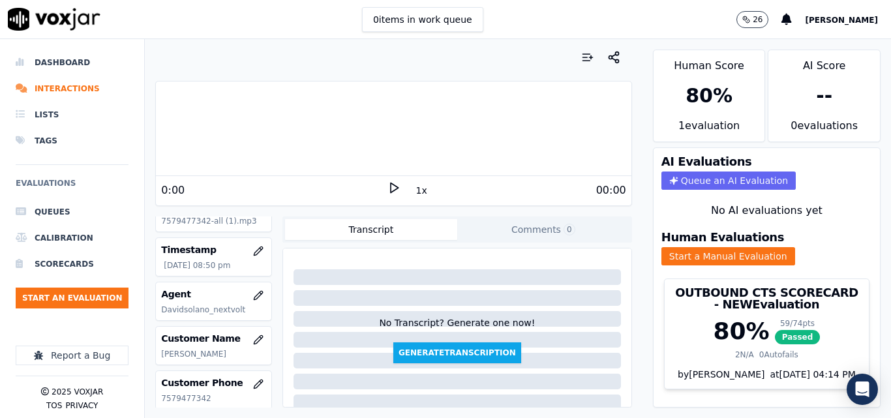
click at [852, 22] on span "[PERSON_NAME]" at bounding box center [841, 20] width 73 height 9
click at [786, 40] on div "Settings" at bounding box center [813, 43] width 140 height 21
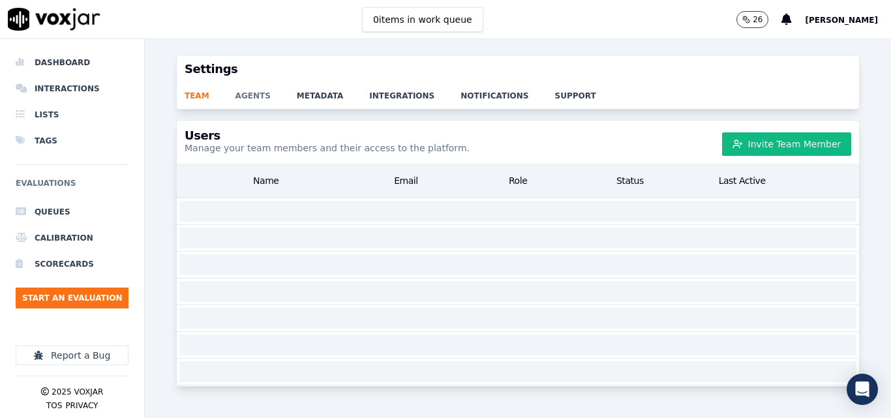
click at [250, 95] on link "agents" at bounding box center [266, 92] width 61 height 18
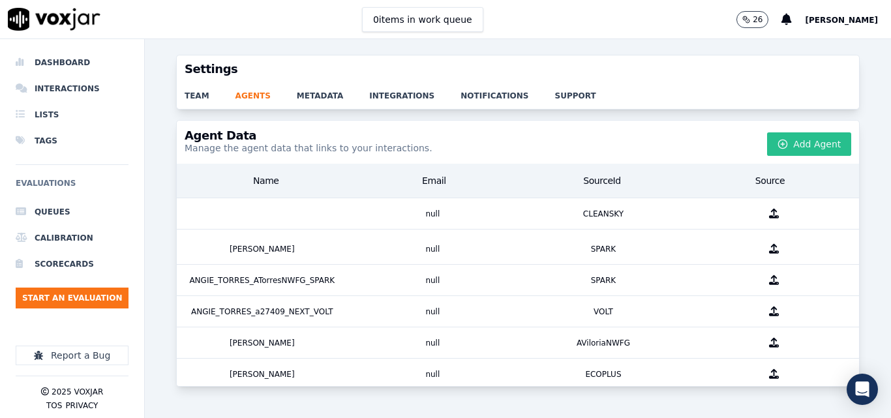
click at [811, 146] on button "Add Agent" at bounding box center [809, 143] width 84 height 23
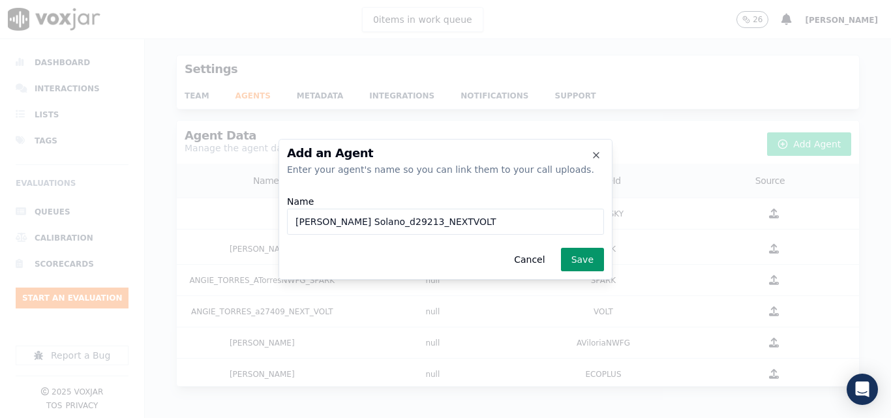
type input "[PERSON_NAME] Solano_d29213_NEXTVOLT"
click at [579, 254] on button "Save" at bounding box center [582, 259] width 43 height 23
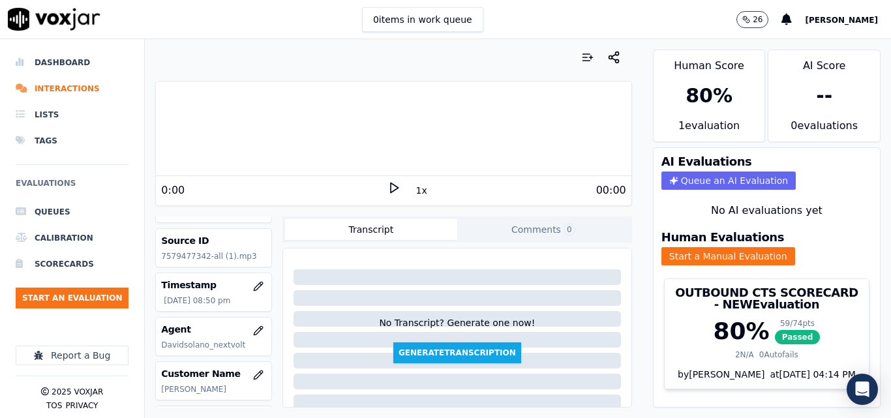
scroll to position [65, 0]
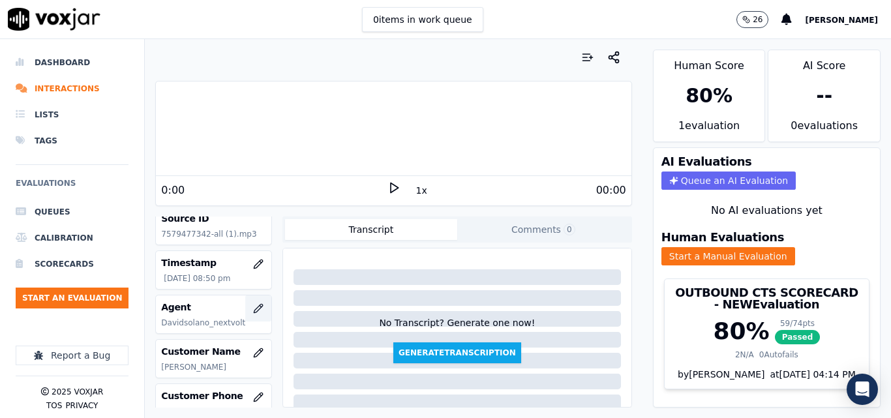
click at [253, 313] on icon "button" at bounding box center [258, 308] width 10 height 10
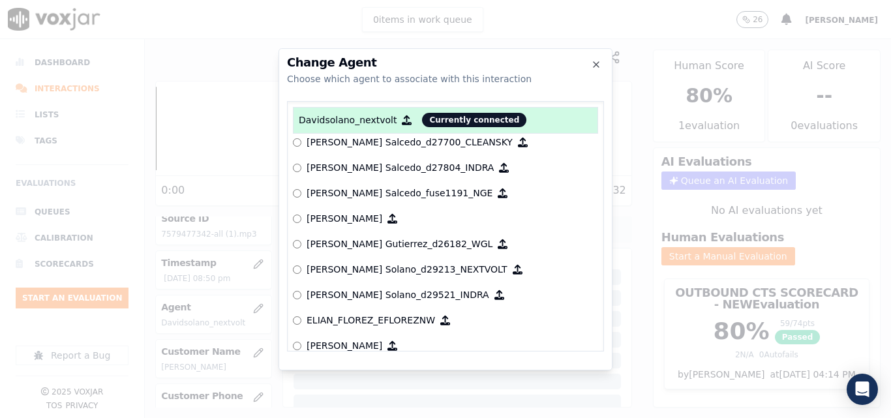
scroll to position [1664, 0]
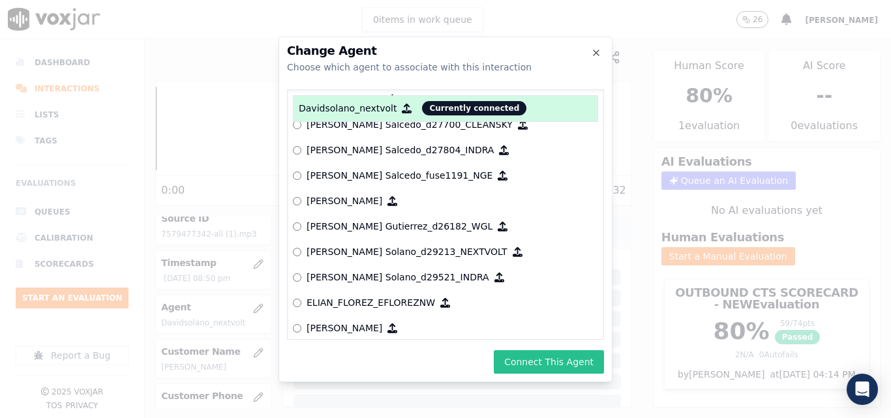
click at [562, 368] on button "Connect This Agent" at bounding box center [549, 361] width 110 height 23
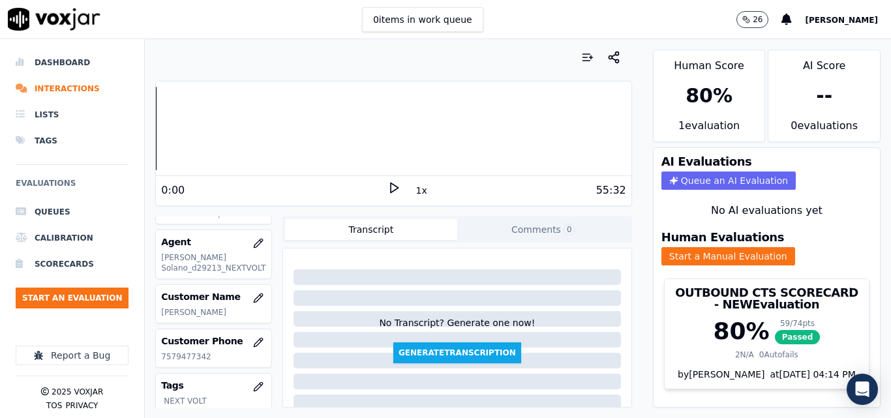
scroll to position [0, 0]
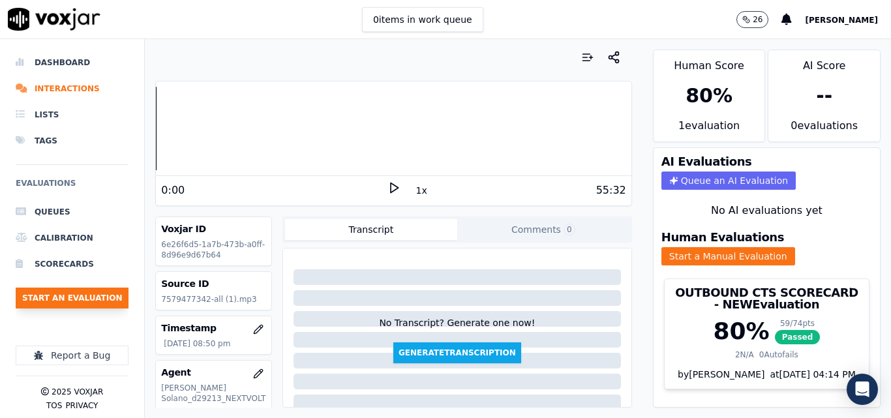
click at [71, 301] on button "Start an Evaluation" at bounding box center [72, 298] width 113 height 21
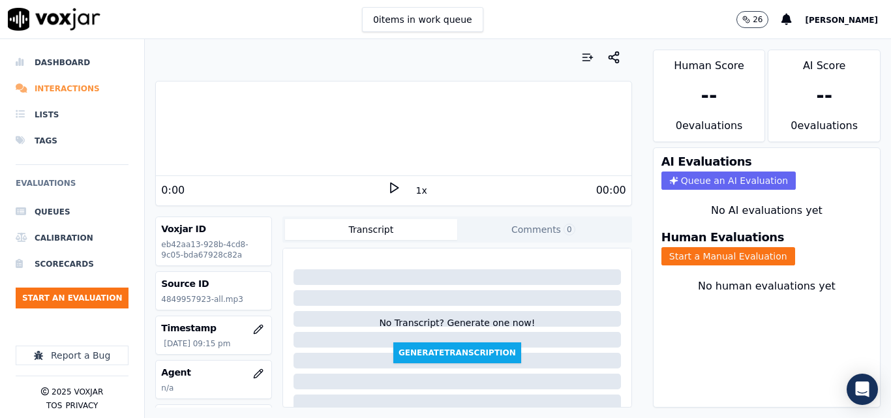
click at [59, 94] on li "Interactions" at bounding box center [72, 89] width 113 height 26
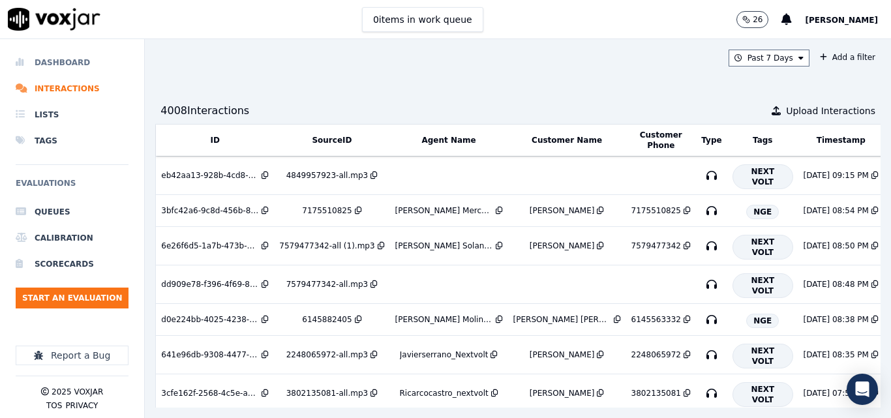
click at [40, 55] on li "Dashboard" at bounding box center [72, 63] width 113 height 26
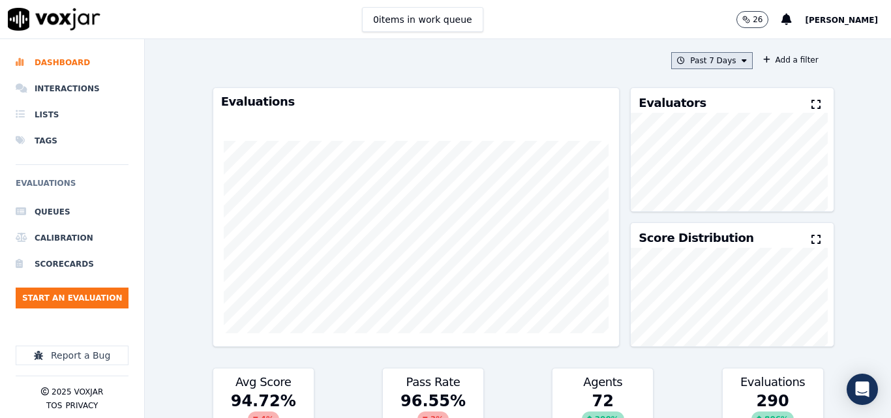
click at [694, 61] on button "Past 7 Days" at bounding box center [711, 60] width 81 height 17
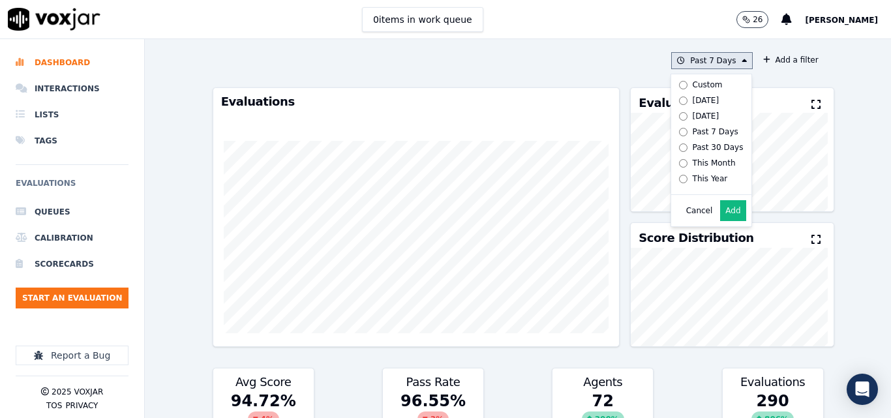
click at [674, 99] on label "[DATE]" at bounding box center [709, 101] width 70 height 16
click at [720, 217] on button "Add" at bounding box center [732, 210] width 25 height 21
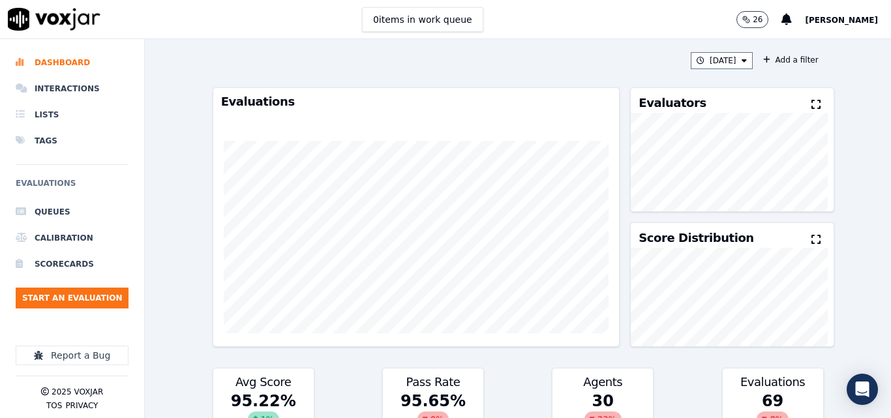
click at [812, 102] on icon at bounding box center [816, 104] width 9 height 10
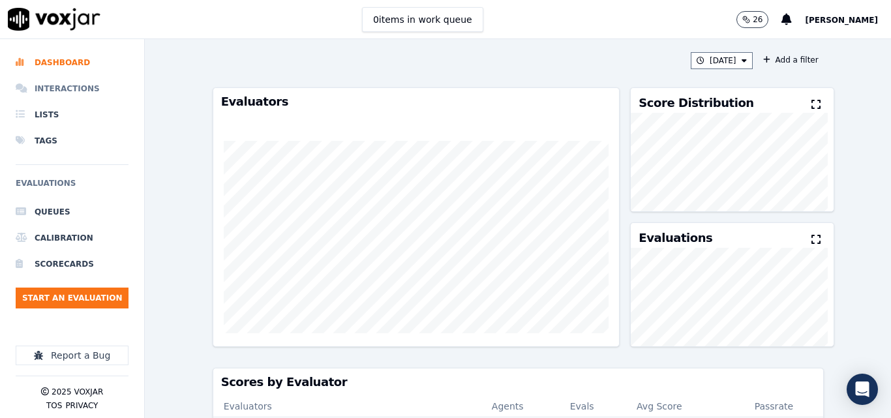
click at [53, 87] on li "Interactions" at bounding box center [72, 89] width 113 height 26
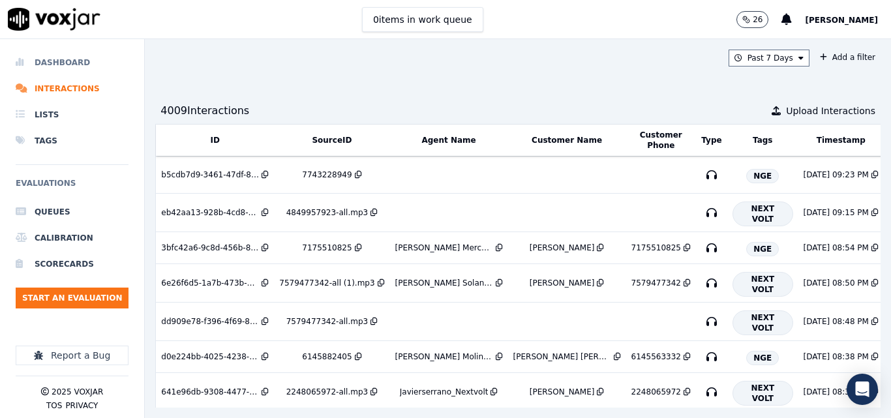
click at [74, 57] on li "Dashboard" at bounding box center [72, 63] width 113 height 26
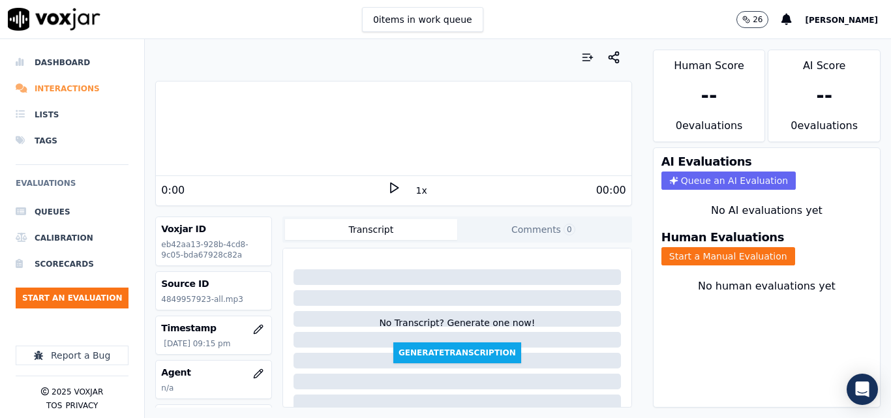
click at [69, 85] on li "Interactions" at bounding box center [72, 89] width 113 height 26
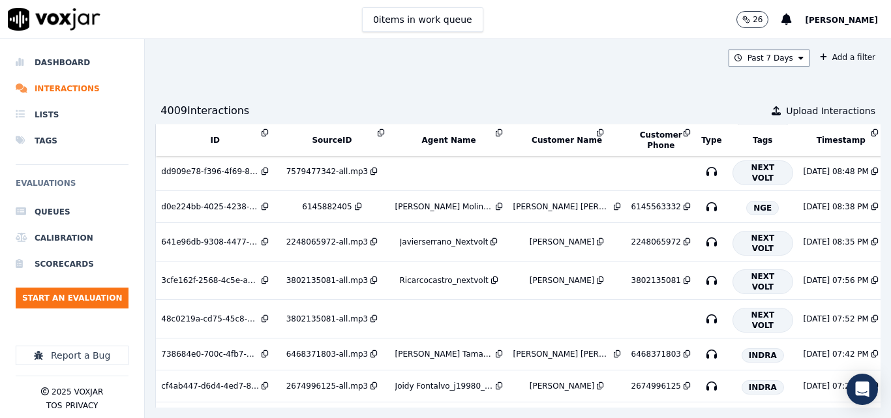
scroll to position [160, 0]
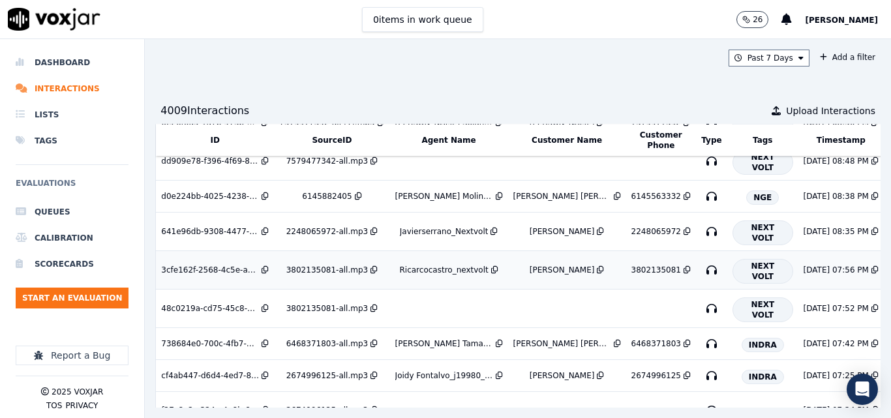
click at [419, 267] on div "Ricarcocastro_nextvolt" at bounding box center [443, 270] width 89 height 10
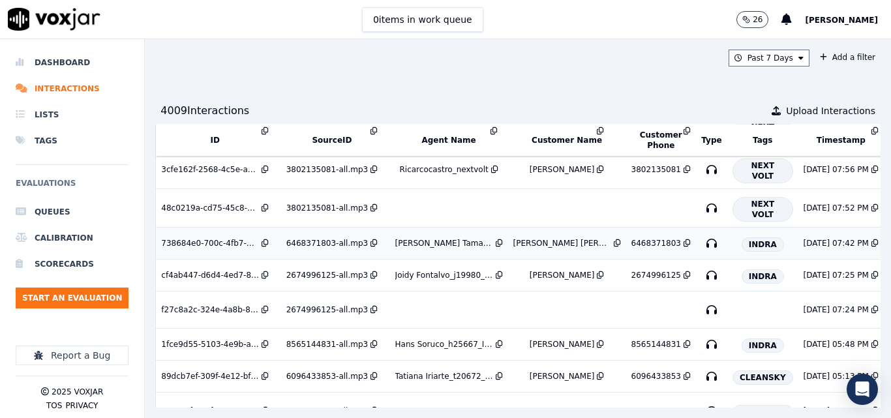
scroll to position [0, 0]
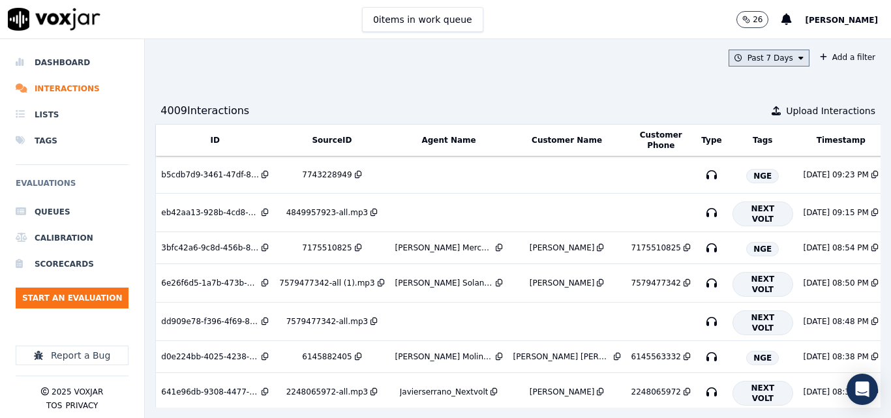
click at [748, 58] on button "Past 7 Days" at bounding box center [769, 58] width 81 height 17
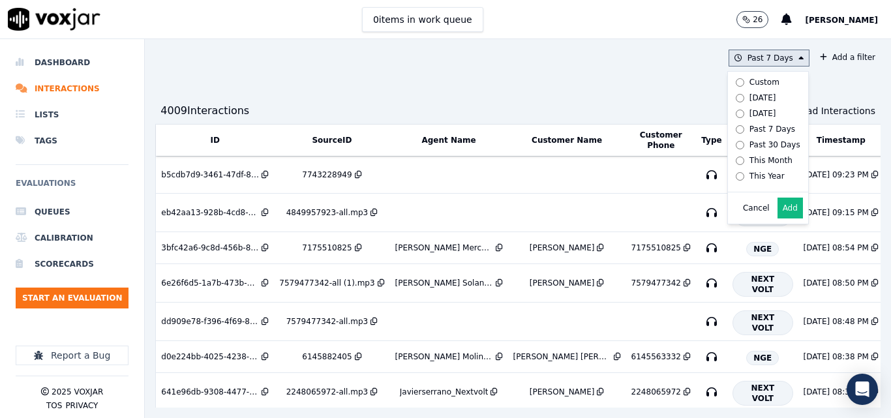
click at [778, 219] on button "Add" at bounding box center [790, 208] width 25 height 21
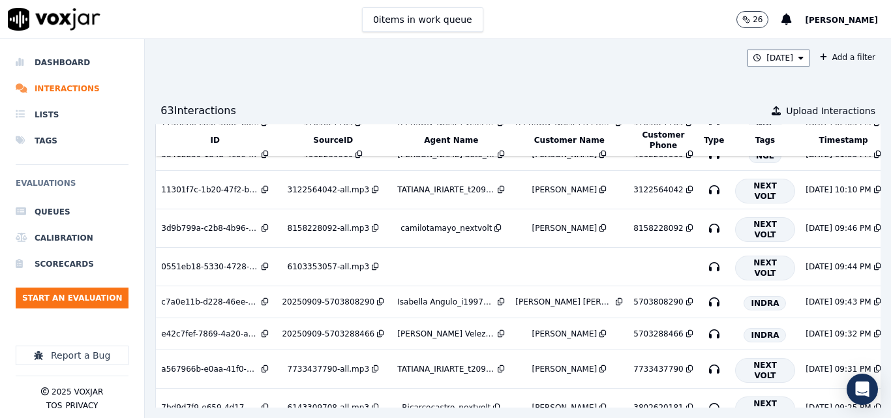
scroll to position [1373, 0]
click at [433, 222] on div "camilotamayo_nextvolt" at bounding box center [446, 227] width 91 height 10
click at [425, 226] on div "camilotamayo_nextvolt" at bounding box center [446, 227] width 91 height 10
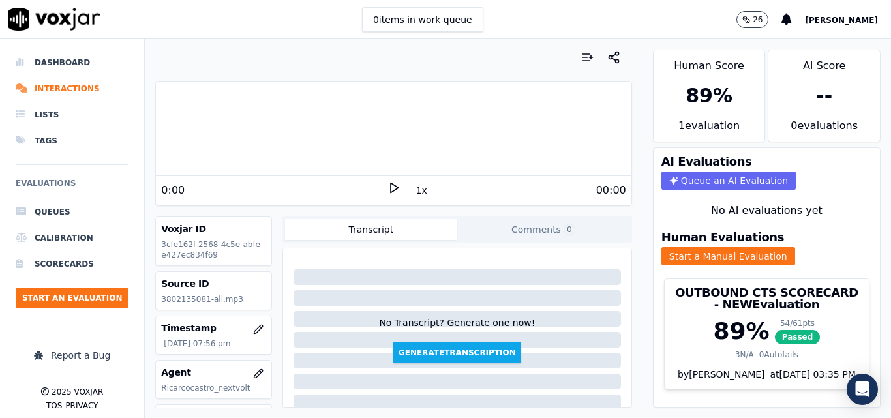
click at [864, 19] on span "[PERSON_NAME]" at bounding box center [841, 20] width 73 height 9
click at [796, 47] on div "Settings" at bounding box center [813, 43] width 140 height 21
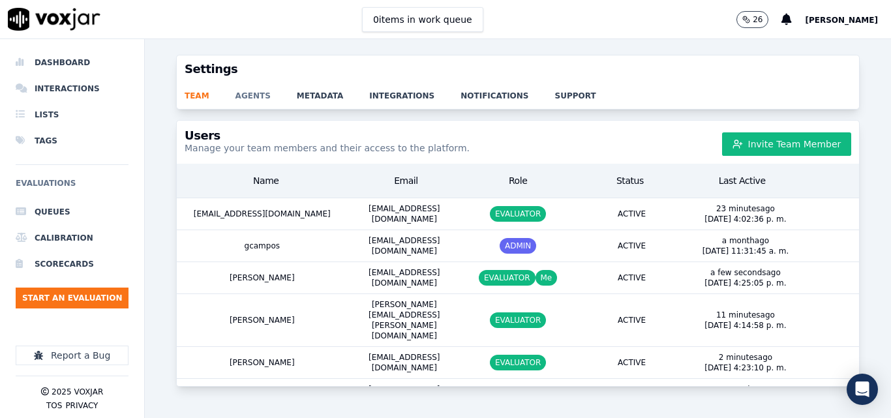
click at [253, 94] on link "agents" at bounding box center [266, 92] width 61 height 18
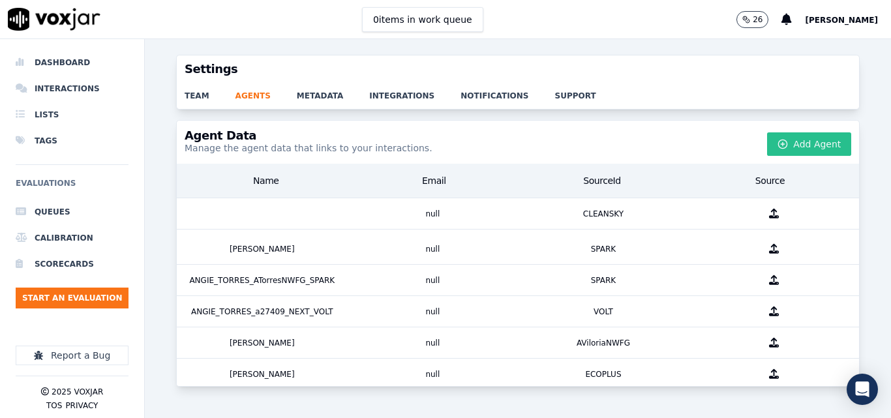
click at [810, 147] on button "Add Agent" at bounding box center [809, 143] width 84 height 23
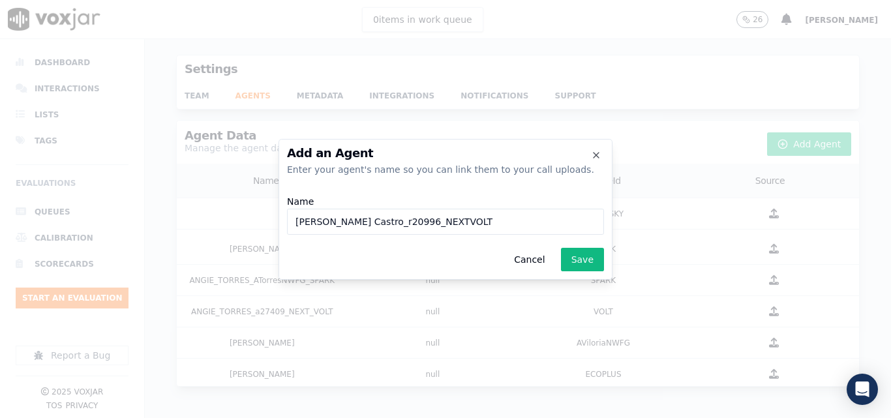
type input "[PERSON_NAME] Castro_r20996_NEXTVOLT"
click at [560, 256] on div "Cancel Save" at bounding box center [445, 259] width 317 height 23
click at [589, 263] on button "Save" at bounding box center [582, 259] width 43 height 23
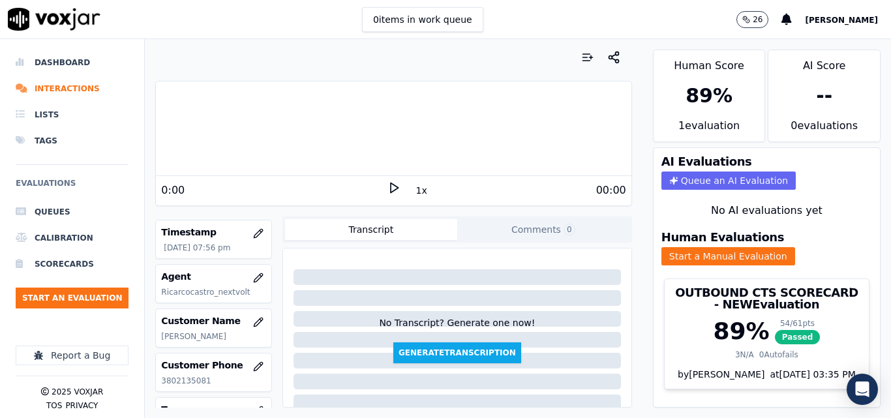
scroll to position [130, 0]
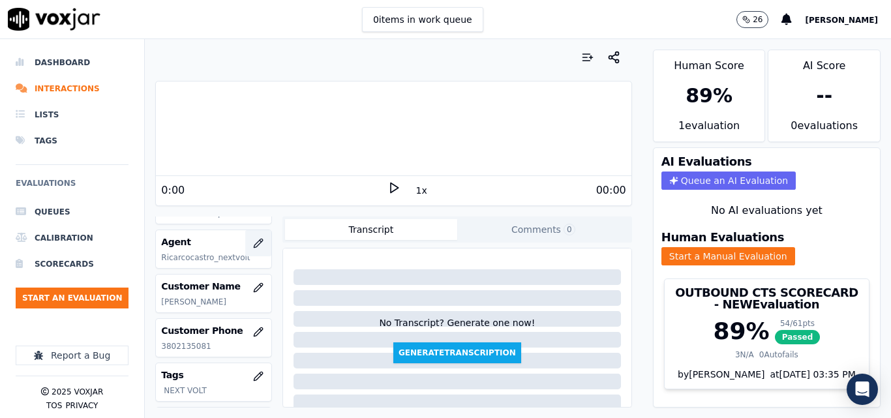
click at [253, 239] on icon "button" at bounding box center [258, 243] width 10 height 10
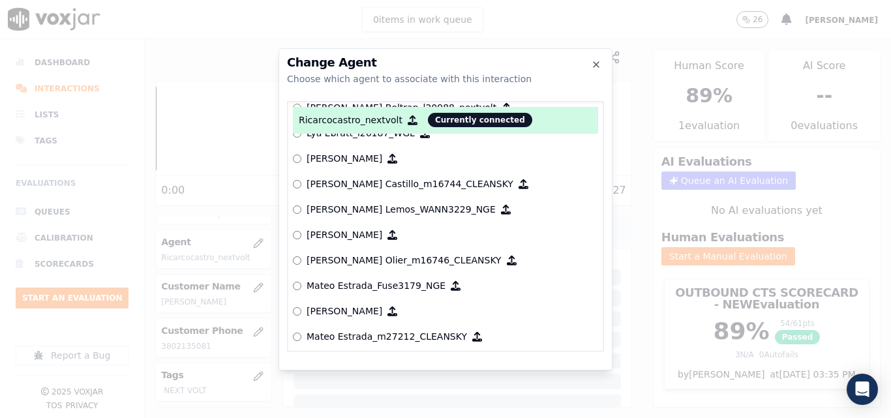
scroll to position [5337, 0]
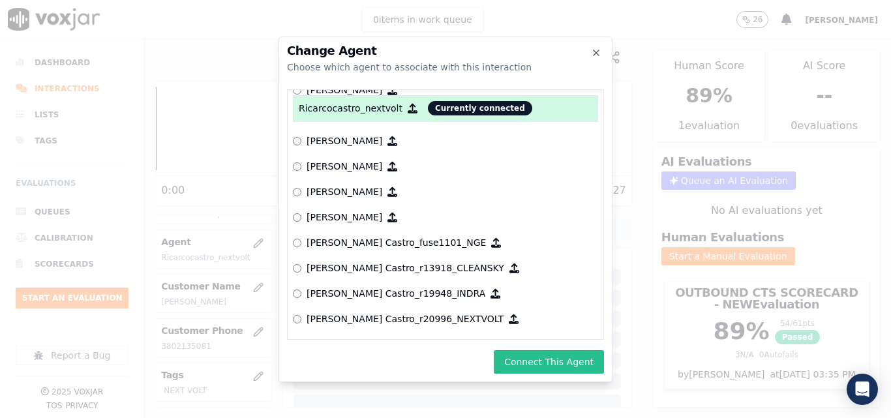
click at [551, 359] on button "Connect This Agent" at bounding box center [549, 361] width 110 height 23
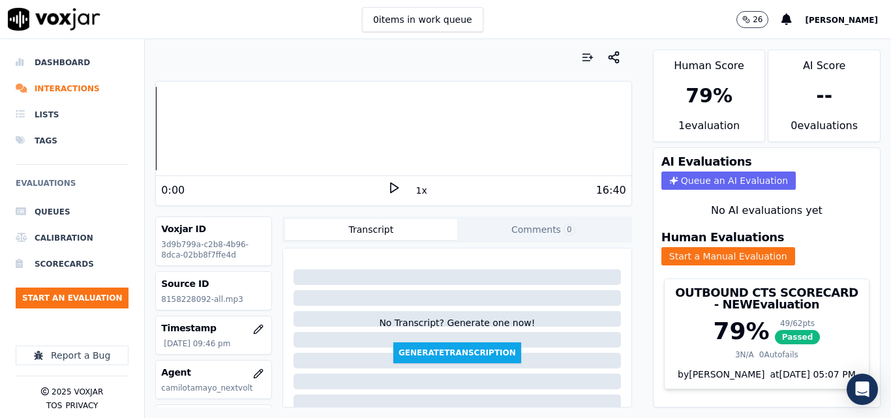
click at [854, 19] on span "[PERSON_NAME]" at bounding box center [841, 20] width 73 height 9
click at [808, 37] on div "Settings" at bounding box center [813, 43] width 140 height 21
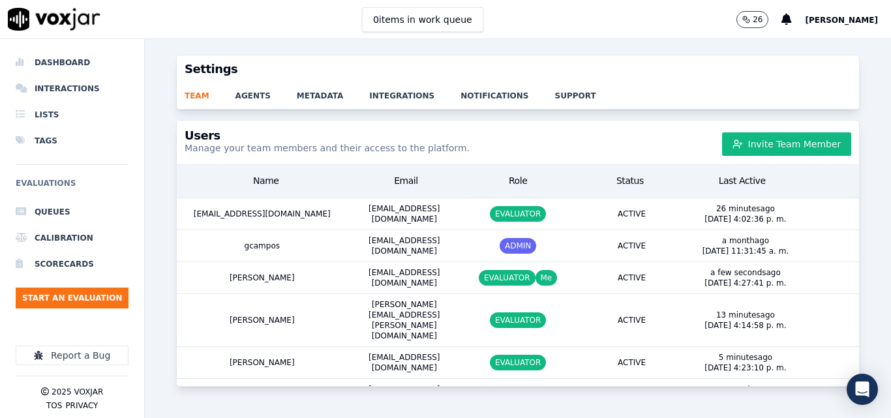
click at [255, 102] on div "team agents metadata integrations notifications support" at bounding box center [518, 96] width 682 height 26
click at [258, 99] on link "agents" at bounding box center [266, 92] width 61 height 18
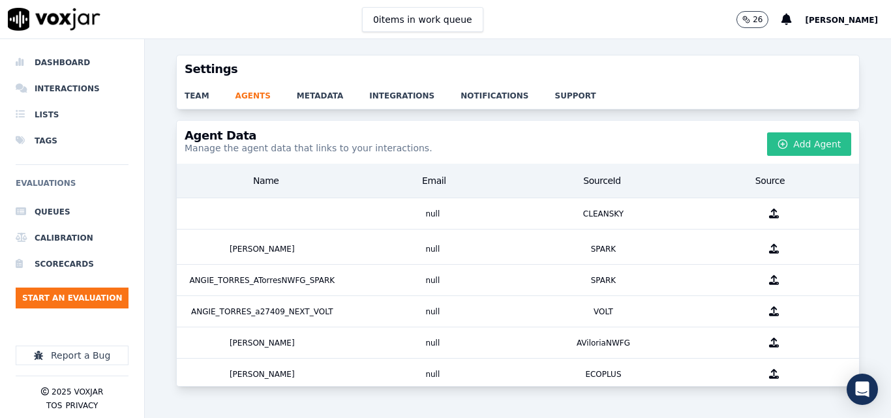
click at [775, 142] on button "Add Agent" at bounding box center [809, 143] width 84 height 23
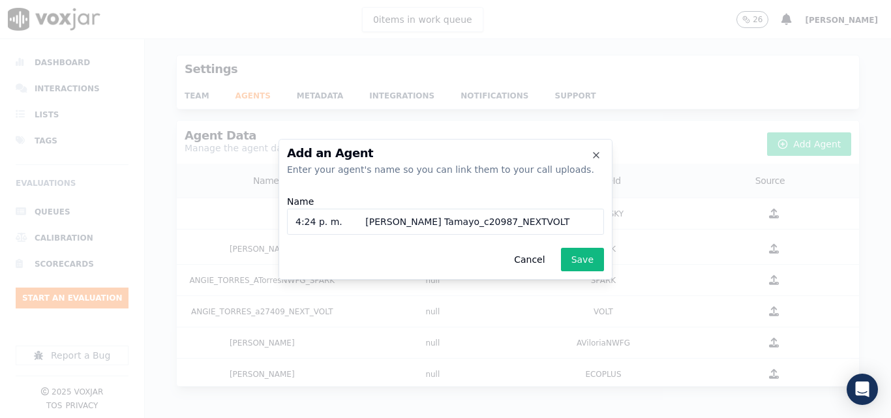
drag, startPoint x: 357, startPoint y: 223, endPoint x: 222, endPoint y: 200, distance: 136.3
click at [222, 418] on div "Add an Agent Enter your agent's name so you can link them to your call uploads.…" at bounding box center [445, 418] width 891 height 0
type input "[PERSON_NAME] Tamayo_c20987_NEXTVOLT"
click at [597, 258] on button "Save" at bounding box center [582, 259] width 43 height 23
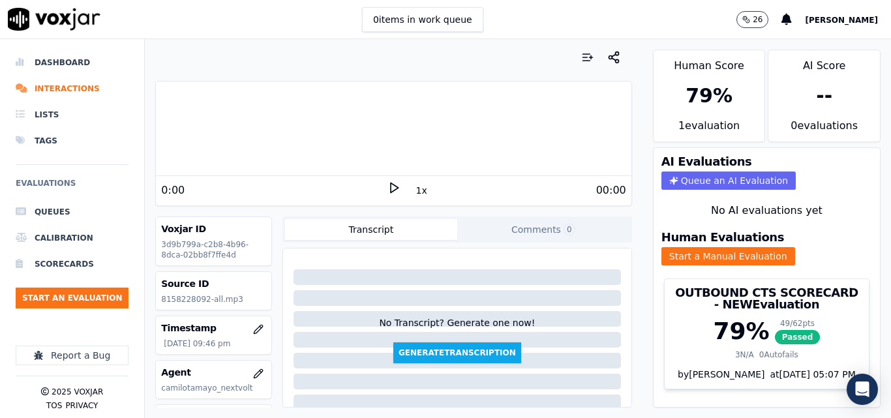
scroll to position [130, 0]
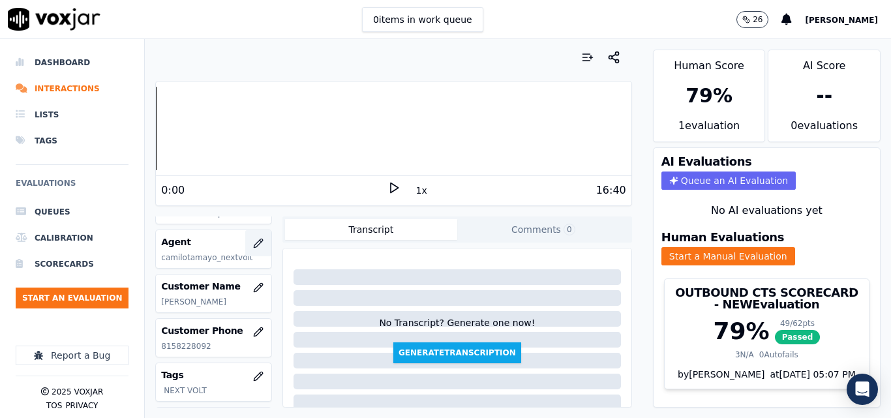
click at [253, 243] on icon "button" at bounding box center [258, 243] width 10 height 10
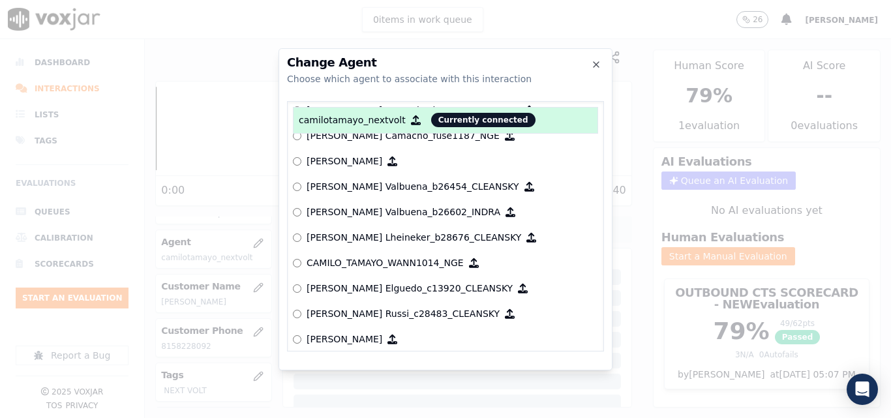
scroll to position [1082, 0]
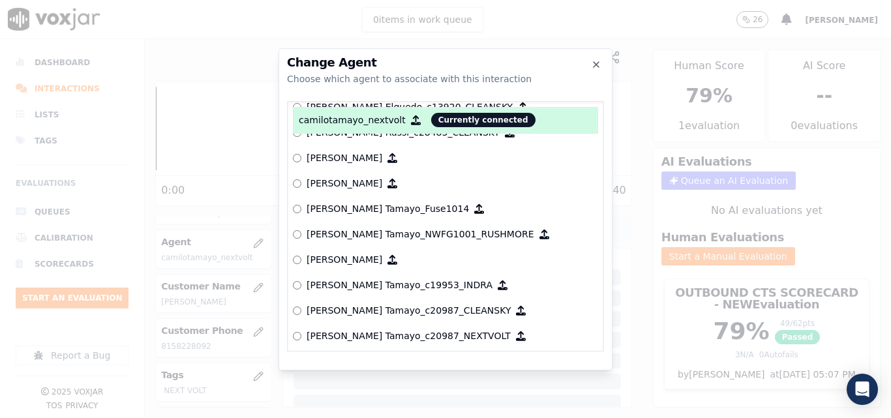
click at [298, 331] on label "[PERSON_NAME] Tamayo_c20987_NEXTVOLT" at bounding box center [445, 336] width 305 height 25
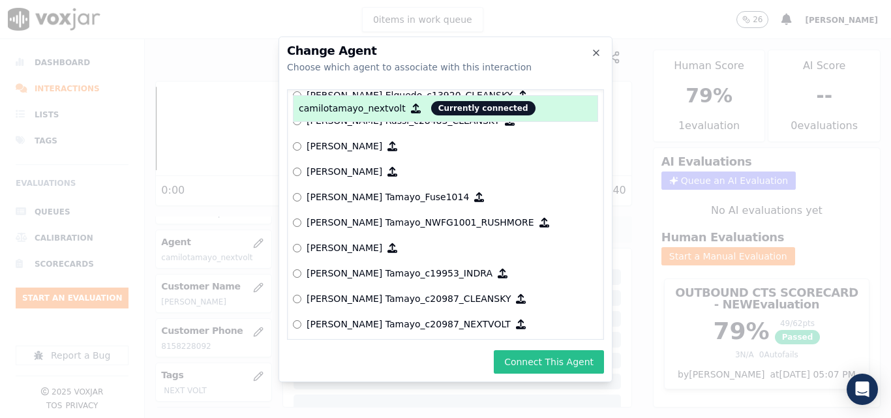
click at [518, 356] on button "Connect This Agent" at bounding box center [549, 361] width 110 height 23
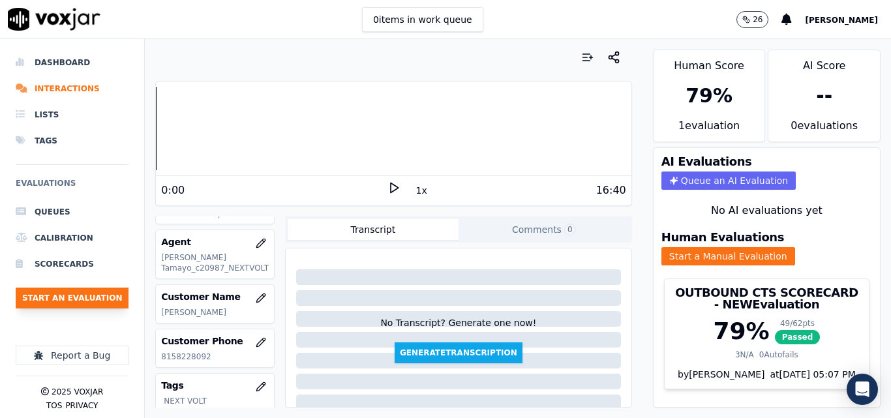
click at [66, 296] on button "Start an Evaluation" at bounding box center [72, 298] width 113 height 21
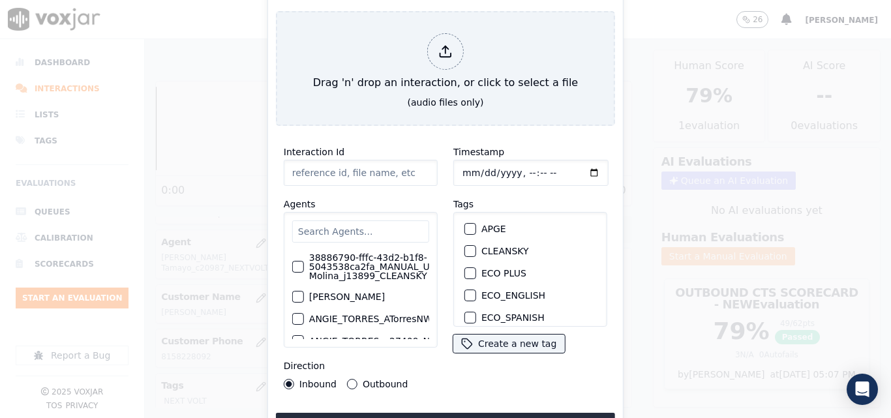
type input "20250910-175546_9782043701-all.mp3"
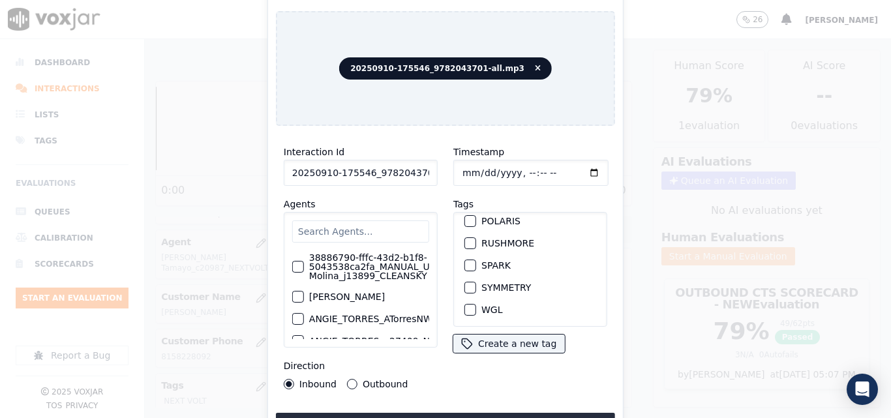
scroll to position [290, 0]
click at [466, 261] on div "button" at bounding box center [469, 265] width 9 height 9
click at [453, 413] on button "Upload interaction to start evaluation" at bounding box center [445, 424] width 339 height 23
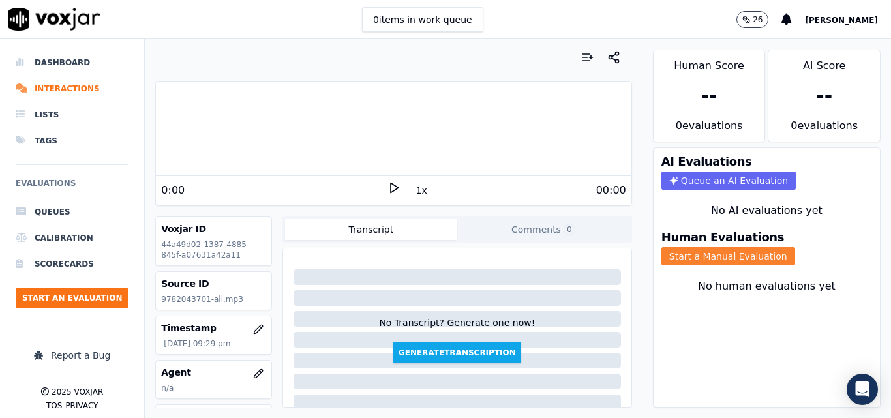
click at [726, 256] on button "Start a Manual Evaluation" at bounding box center [729, 256] width 134 height 18
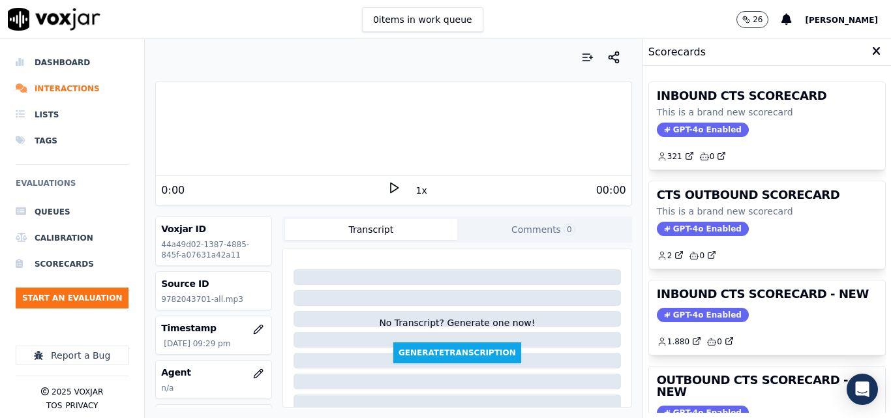
click at [388, 192] on icon at bounding box center [394, 187] width 13 height 13
click at [391, 185] on polygon at bounding box center [395, 188] width 8 height 10
click at [415, 196] on button "1x" at bounding box center [422, 190] width 16 height 18
click at [415, 196] on button "1.5x" at bounding box center [426, 190] width 25 height 18
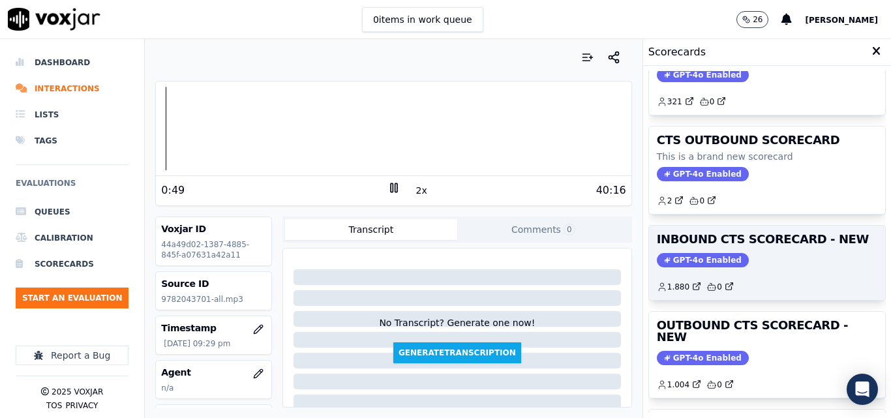
scroll to position [130, 0]
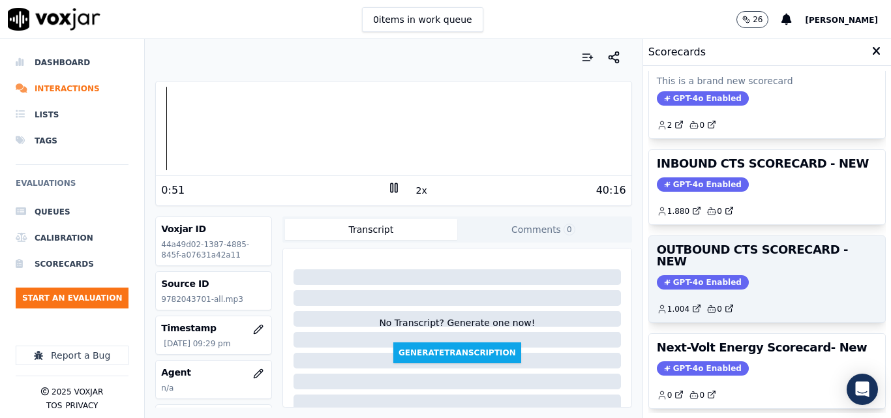
click at [697, 275] on span "GPT-4o Enabled" at bounding box center [703, 282] width 92 height 14
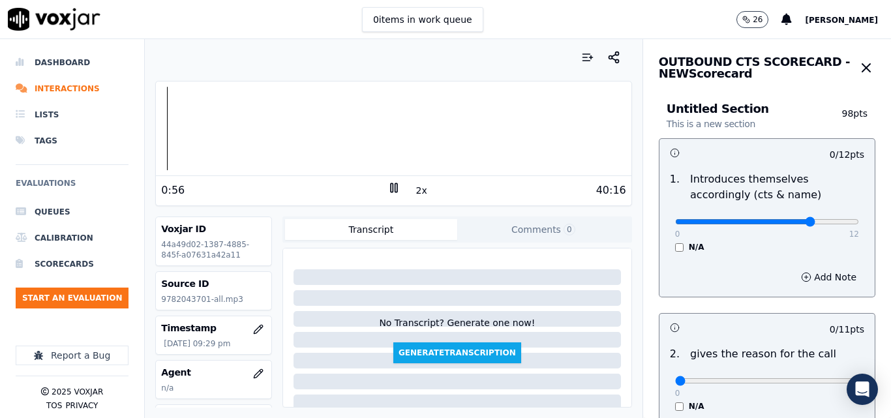
type input "9"
click at [780, 221] on input "range" at bounding box center [767, 221] width 184 height 5
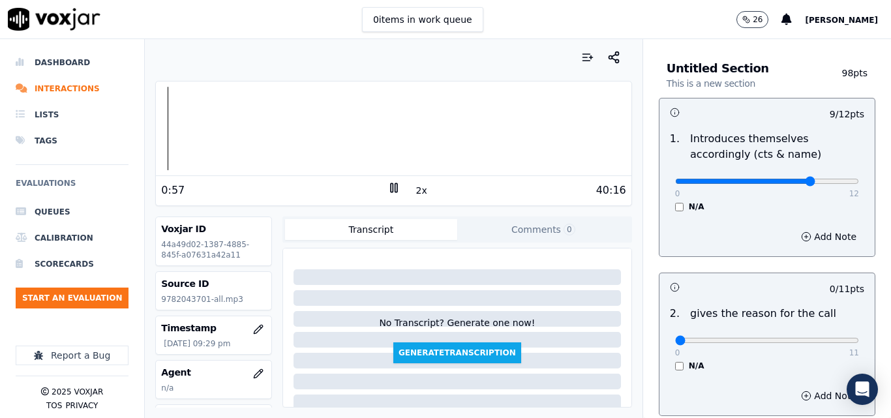
scroll to position [196, 0]
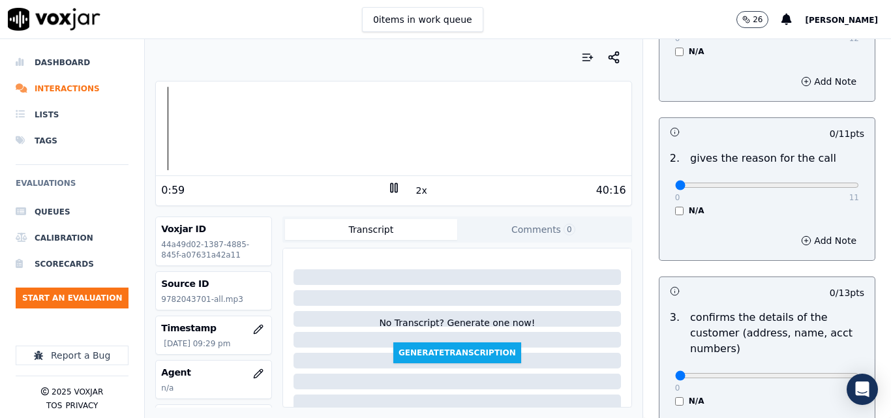
click at [833, 183] on div "0 11 N/A" at bounding box center [767, 191] width 205 height 50
type input "11"
click at [824, 188] on input "range" at bounding box center [767, 185] width 184 height 5
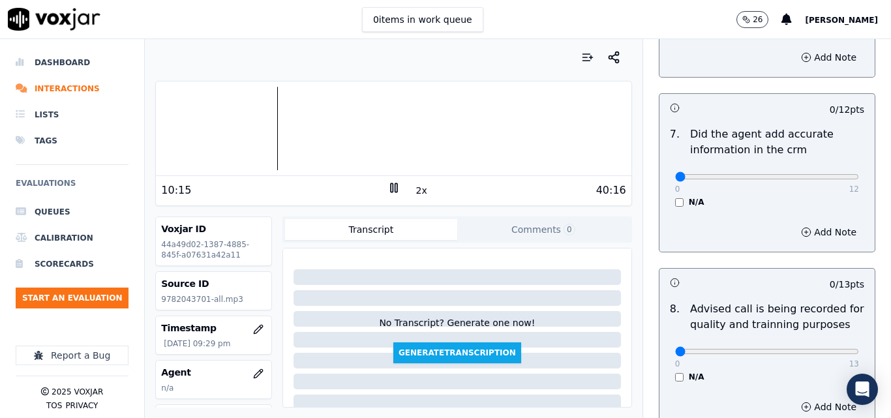
scroll to position [1258, 0]
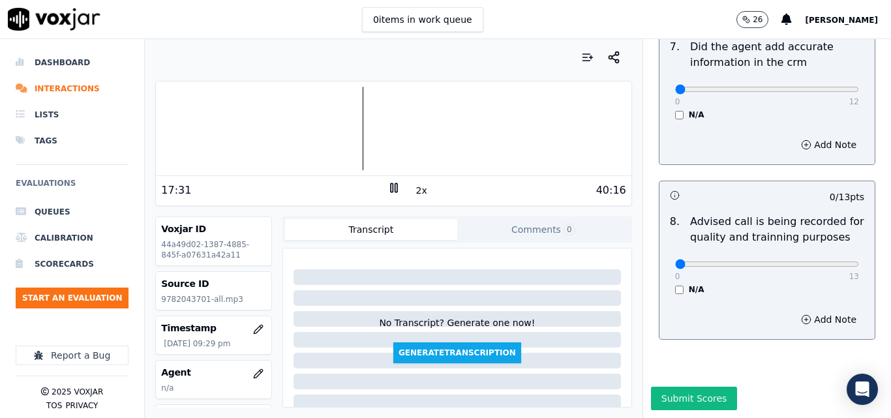
click at [328, 127] on div at bounding box center [393, 129] width 475 height 84
click at [299, 123] on div at bounding box center [393, 129] width 475 height 84
type input "13"
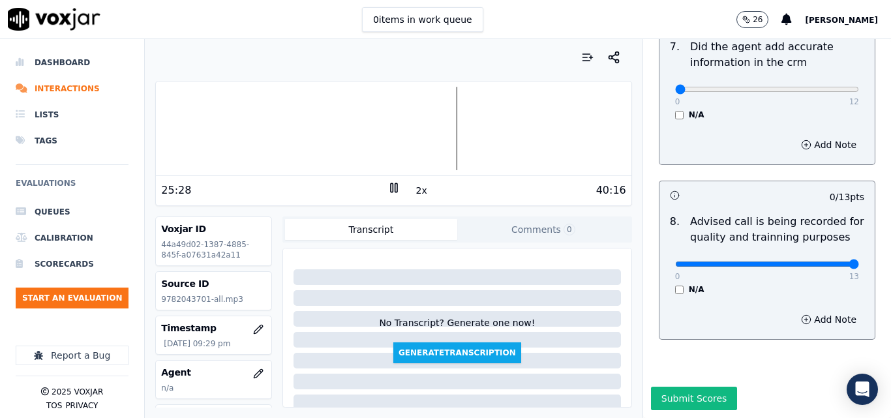
click at [824, 262] on input "range" at bounding box center [767, 264] width 184 height 5
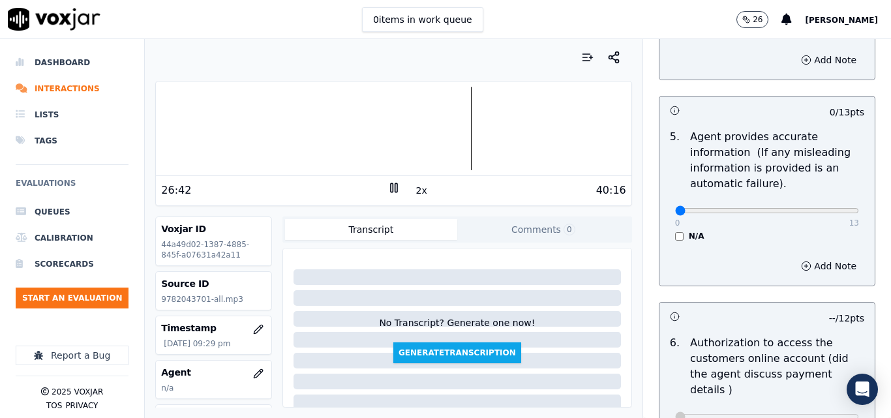
scroll to position [718, 0]
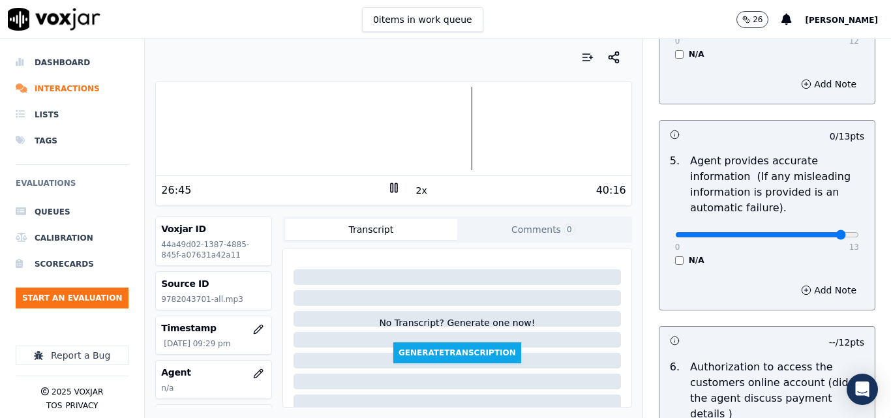
click at [818, 234] on input "range" at bounding box center [767, 234] width 184 height 5
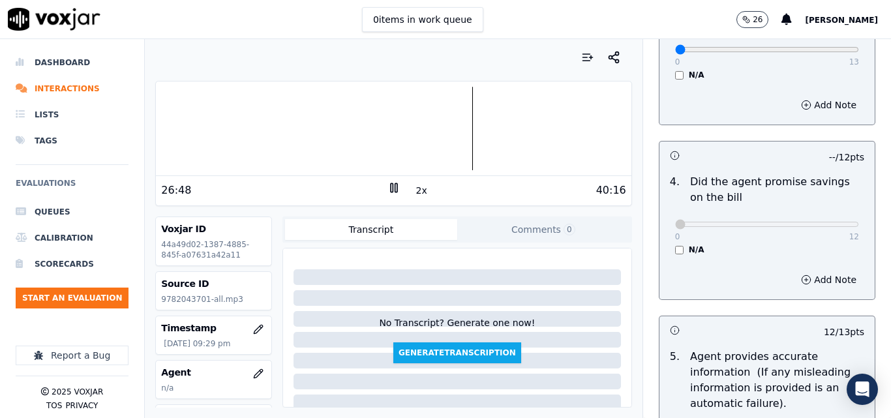
scroll to position [652, 0]
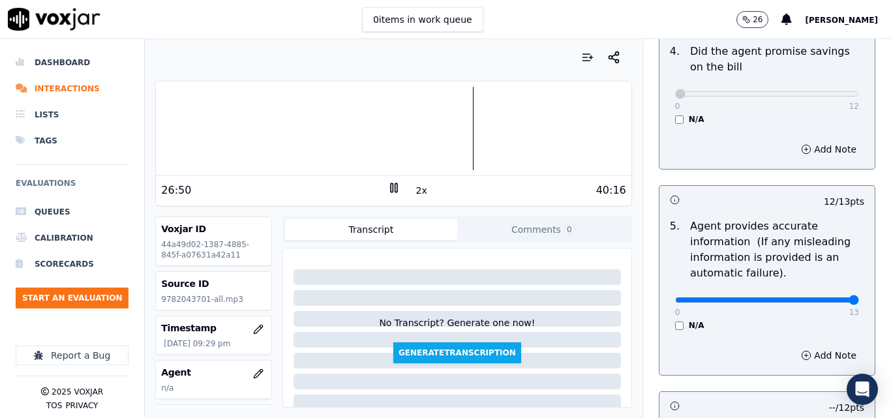
drag, startPoint x: 812, startPoint y: 299, endPoint x: 836, endPoint y: 298, distance: 24.2
type input "13"
click at [837, 299] on input "range" at bounding box center [767, 300] width 184 height 5
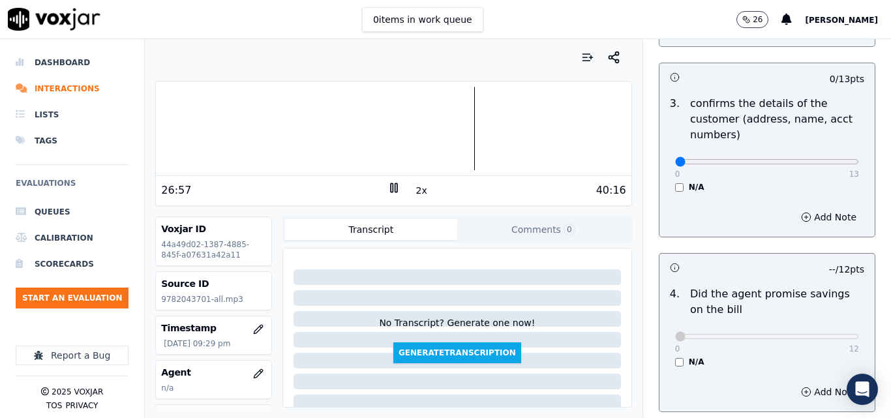
scroll to position [344, 0]
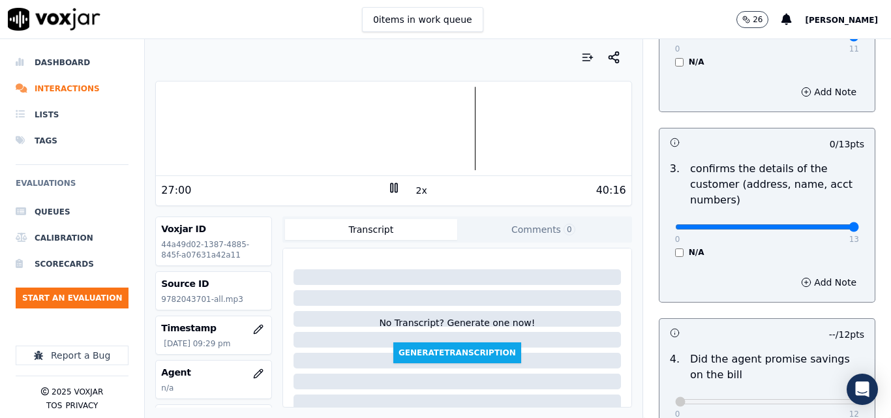
type input "13"
click at [819, 225] on input "range" at bounding box center [767, 226] width 184 height 5
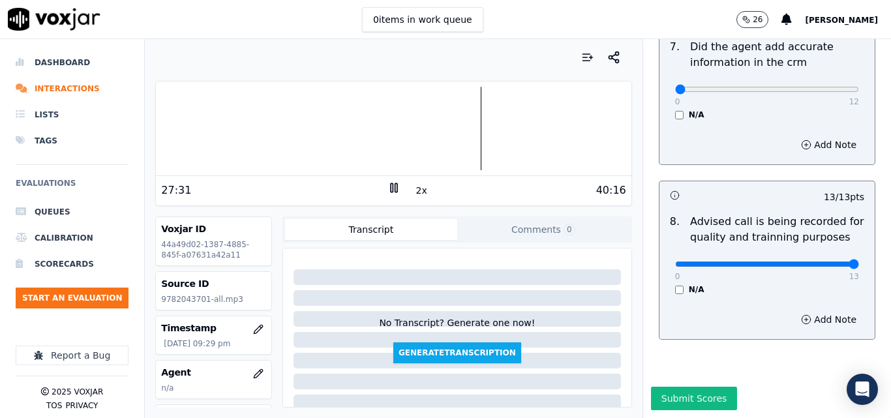
scroll to position [1258, 0]
click at [491, 130] on div at bounding box center [393, 129] width 475 height 84
click at [478, 127] on div at bounding box center [393, 129] width 475 height 84
click at [463, 121] on div at bounding box center [393, 129] width 475 height 84
click at [449, 139] on div at bounding box center [393, 129] width 475 height 84
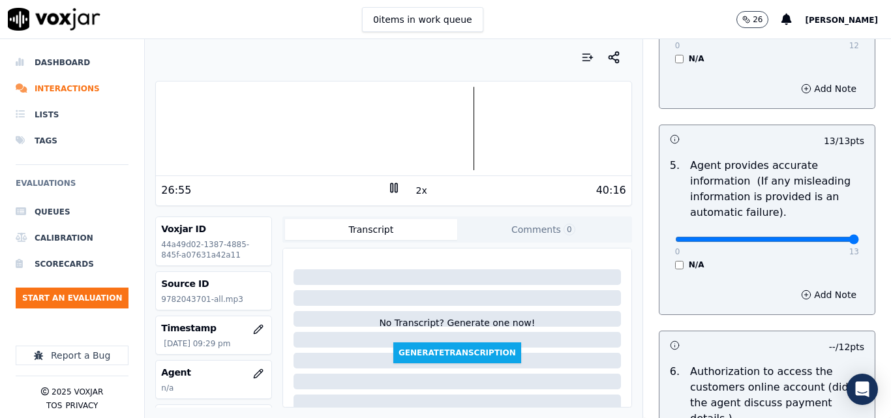
scroll to position [736, 0]
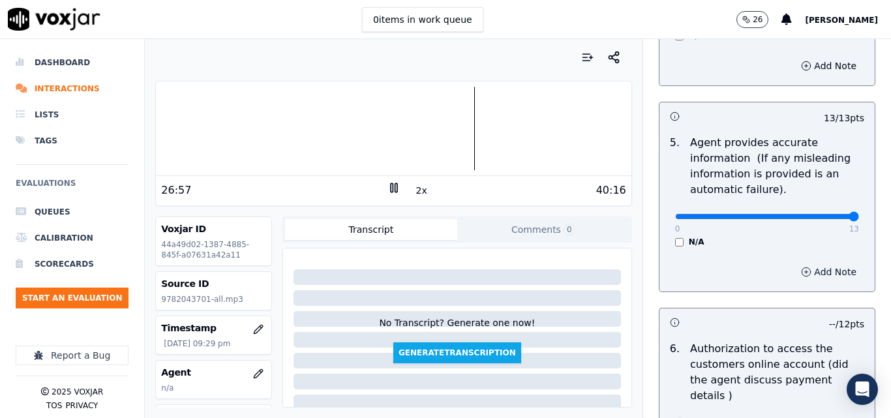
click at [796, 270] on button "Add Note" at bounding box center [828, 272] width 71 height 18
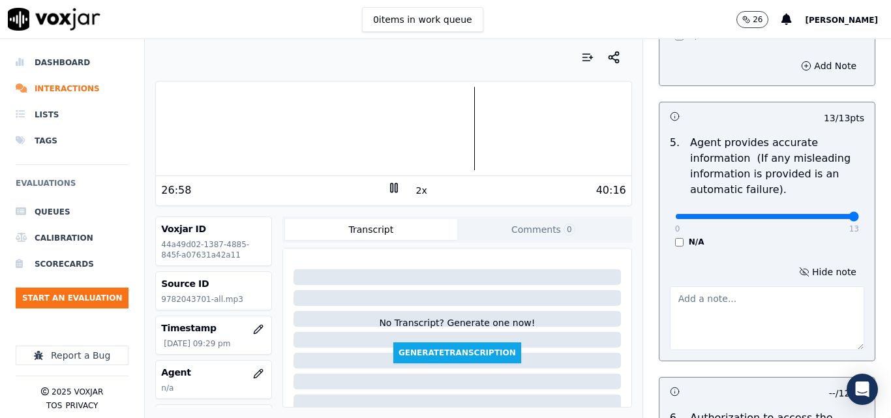
click at [710, 311] on textarea at bounding box center [767, 318] width 194 height 64
type textarea "m"
paste textarea "ETF"
type textarea "its important mention the ETF"
click at [851, 251] on div "Untitled Section This is a new section 98 pts 9 / 12 pts 1 . Introduces themsel…" at bounding box center [767, 146] width 237 height 1595
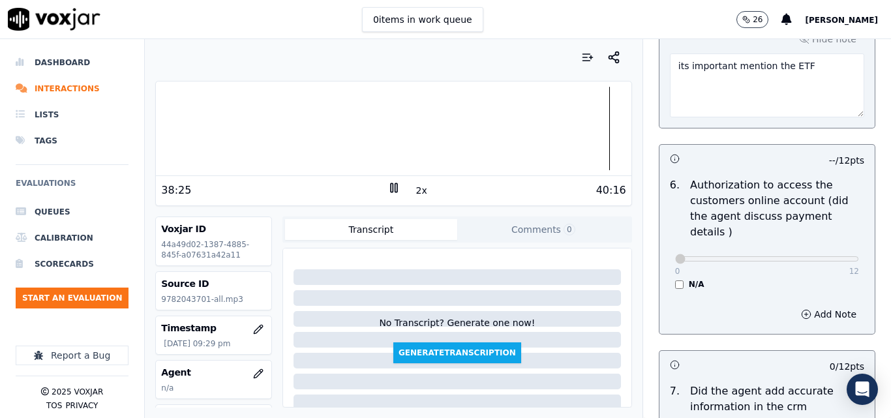
scroll to position [1327, 0]
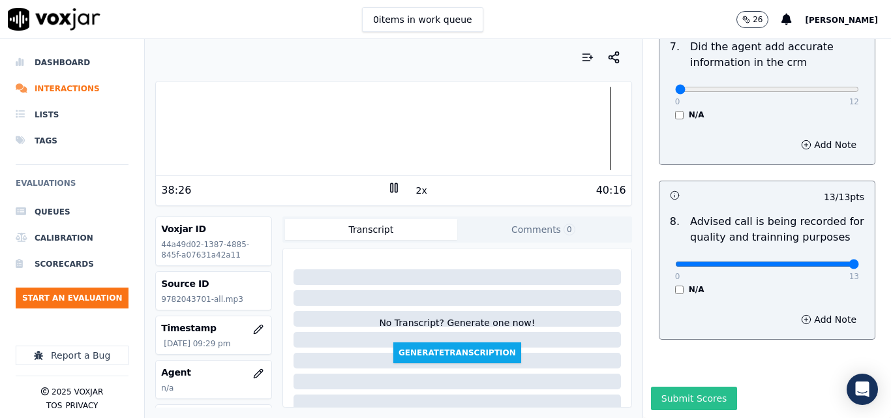
click at [694, 387] on button "Submit Scores" at bounding box center [694, 398] width 87 height 23
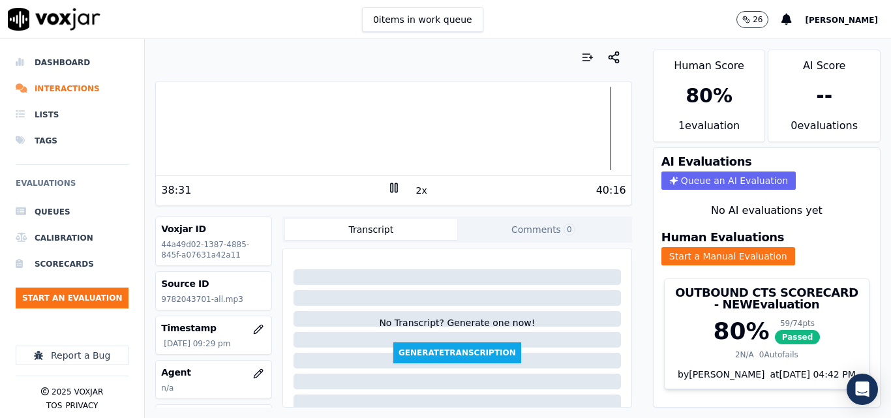
click at [395, 185] on rect at bounding box center [396, 187] width 2 height 8
click at [103, 300] on button "Start an Evaluation" at bounding box center [72, 298] width 113 height 21
click at [67, 87] on li "Interactions" at bounding box center [72, 89] width 113 height 26
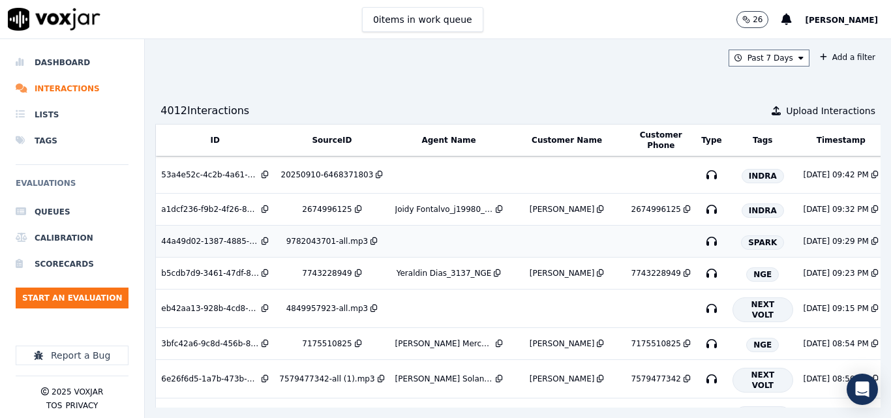
click at [311, 238] on div "9782043701-all.mp3" at bounding box center [327, 241] width 82 height 10
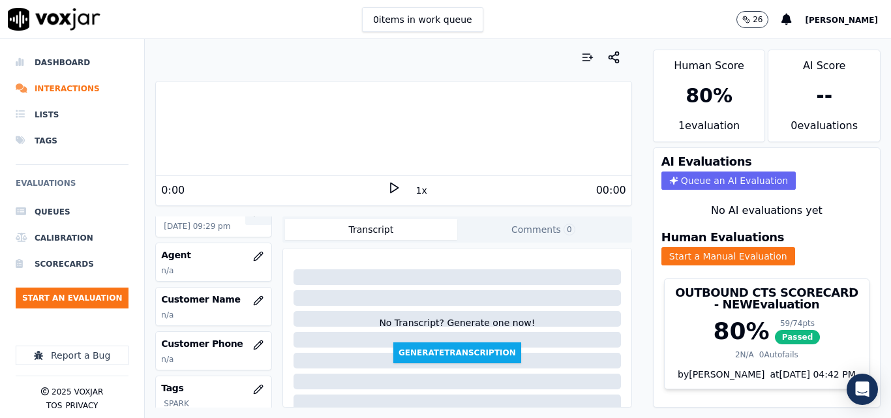
scroll to position [130, 0]
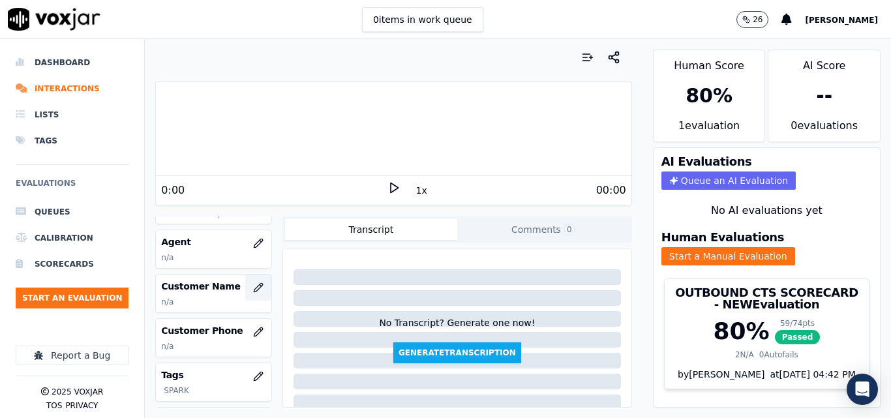
click at [253, 288] on icon "button" at bounding box center [258, 287] width 10 height 10
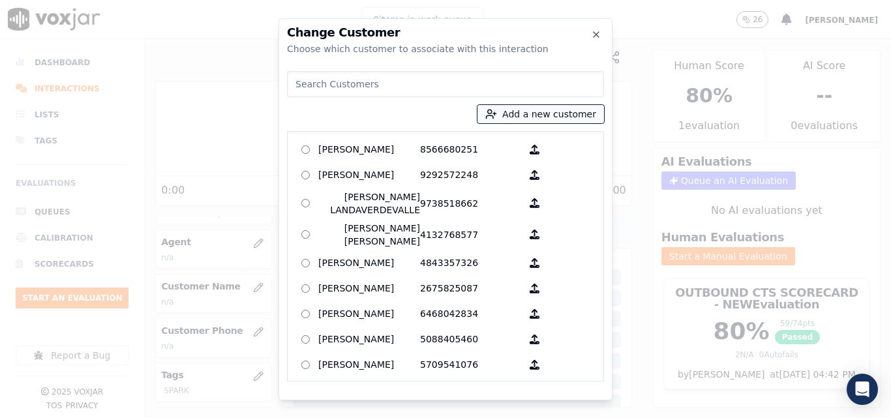
click at [547, 115] on button "Add a new customer" at bounding box center [541, 114] width 127 height 18
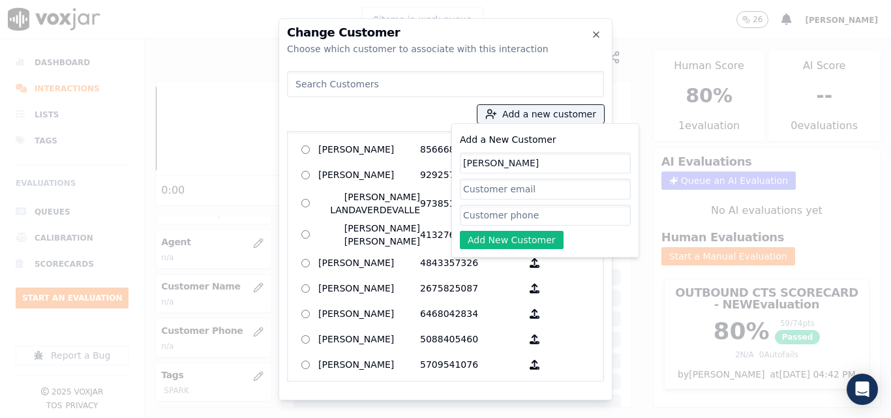
type input "[PERSON_NAME]"
click at [503, 209] on input "Add a New Customer" at bounding box center [545, 215] width 171 height 21
paste input "9782043701"
type input "9782043701"
click at [508, 233] on button "Add New Customer" at bounding box center [512, 240] width 104 height 18
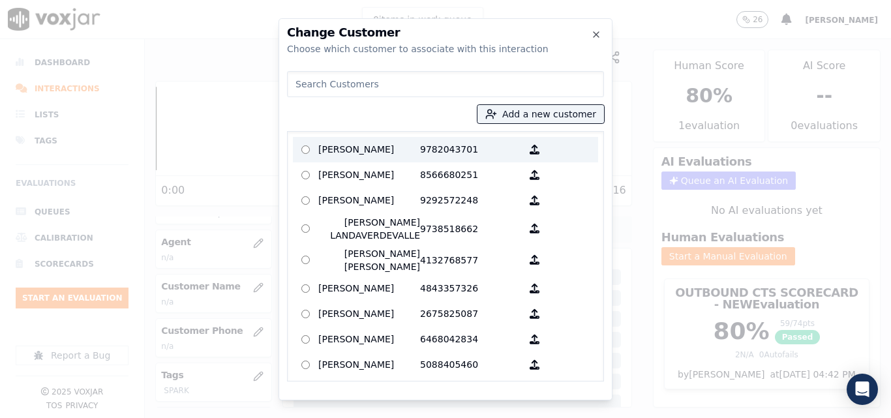
click at [426, 151] on p "9782043701" at bounding box center [471, 150] width 102 height 20
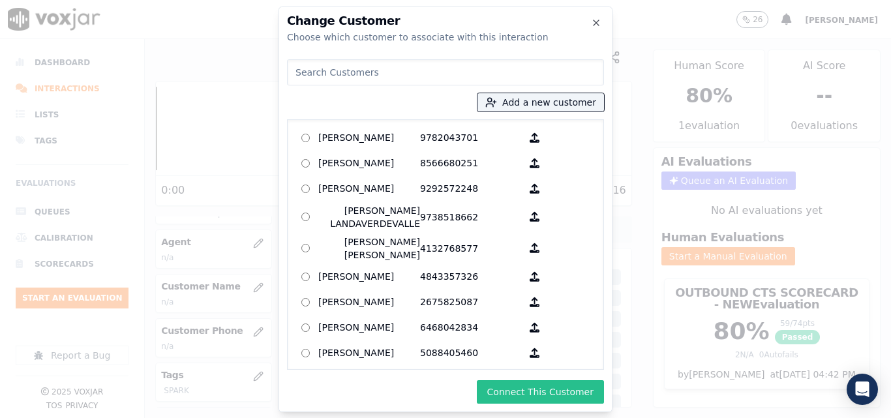
click at [558, 389] on button "Connect This Customer" at bounding box center [540, 391] width 127 height 23
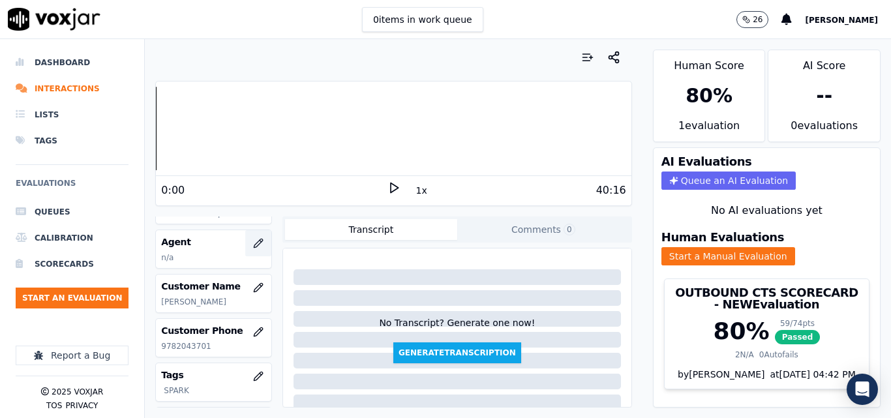
click at [254, 247] on icon "button" at bounding box center [258, 243] width 8 height 8
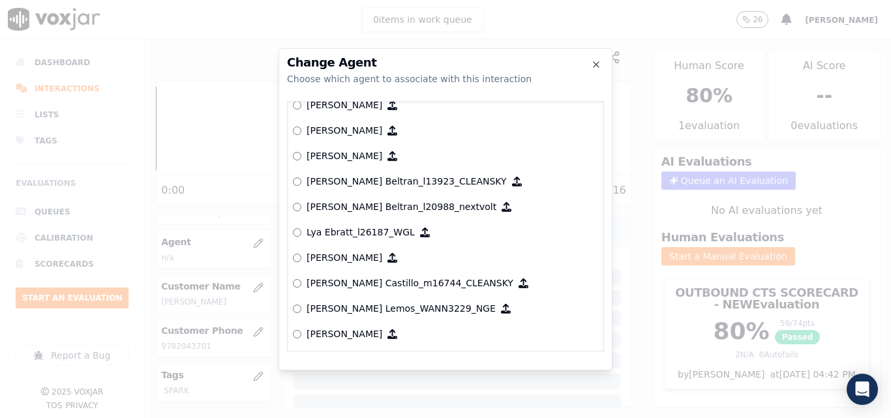
scroll to position [5024, 0]
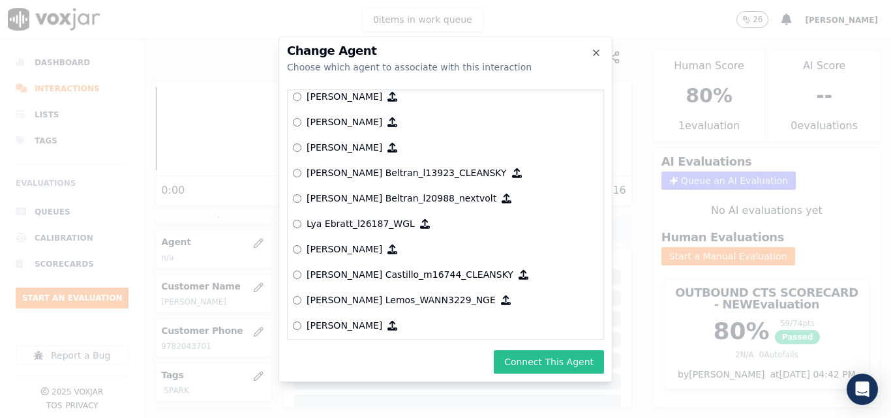
click at [531, 361] on button "Connect This Agent" at bounding box center [549, 361] width 110 height 23
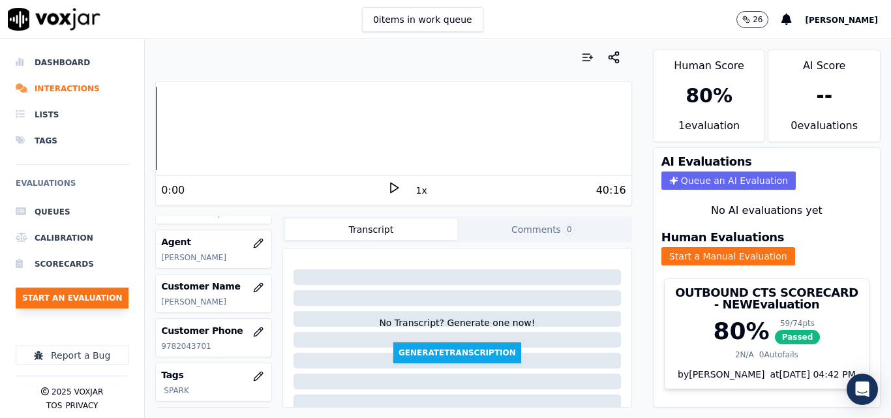
click at [100, 294] on button "Start an Evaluation" at bounding box center [72, 298] width 113 height 21
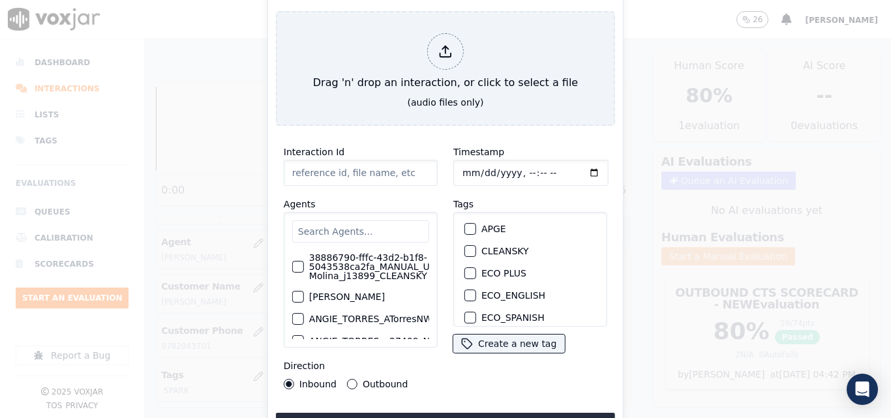
type input "20250910-114228_3025882055-all.mp3"
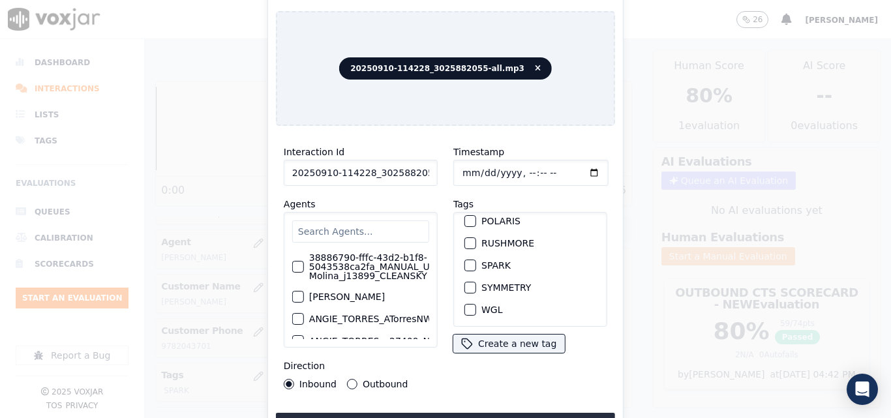
scroll to position [287, 0]
click at [465, 261] on div "button" at bounding box center [469, 265] width 9 height 9
click at [425, 413] on button "Upload interaction to start evaluation" at bounding box center [445, 424] width 339 height 23
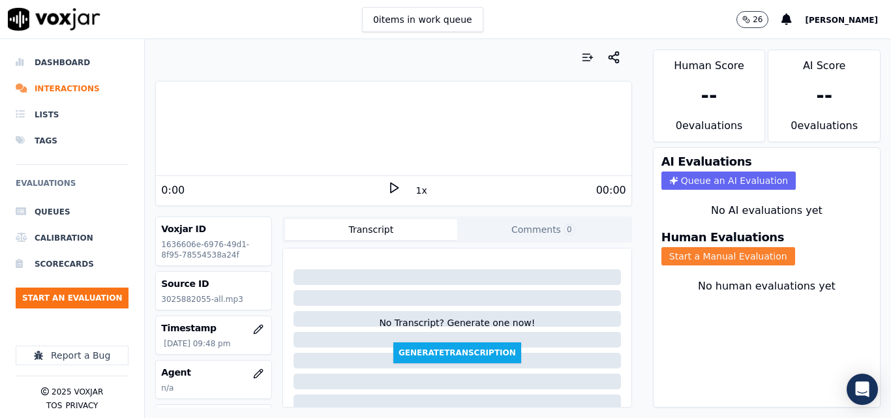
click at [671, 256] on button "Start a Manual Evaluation" at bounding box center [729, 256] width 134 height 18
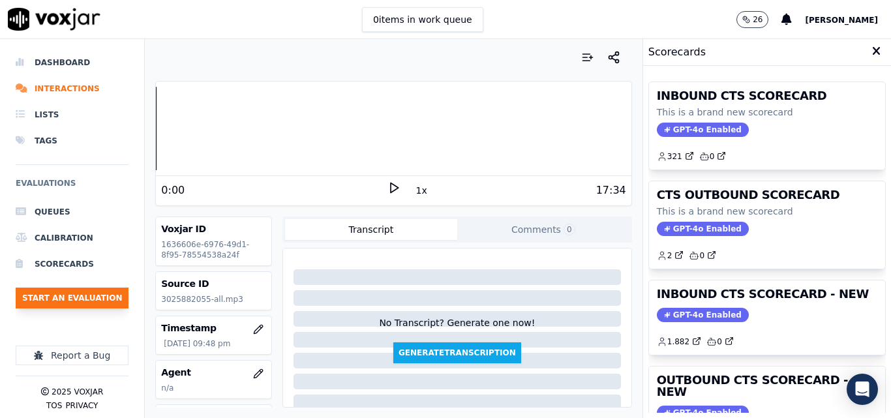
click at [57, 298] on button "Start an Evaluation" at bounding box center [72, 298] width 113 height 21
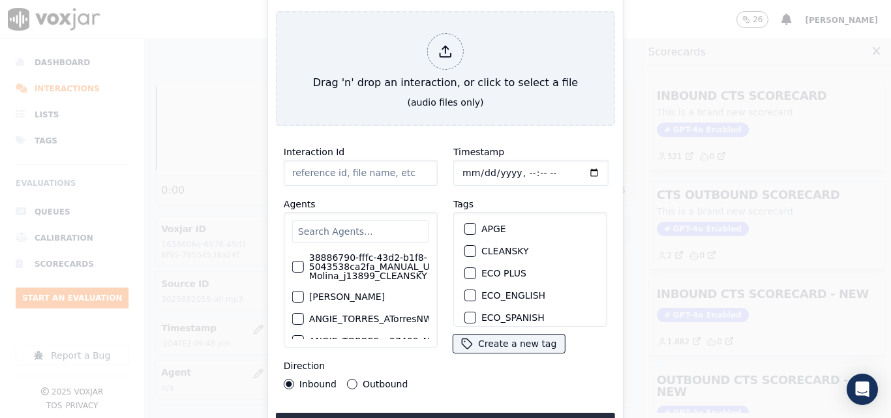
type input "20250910-130236_4128011545-all.mp3"
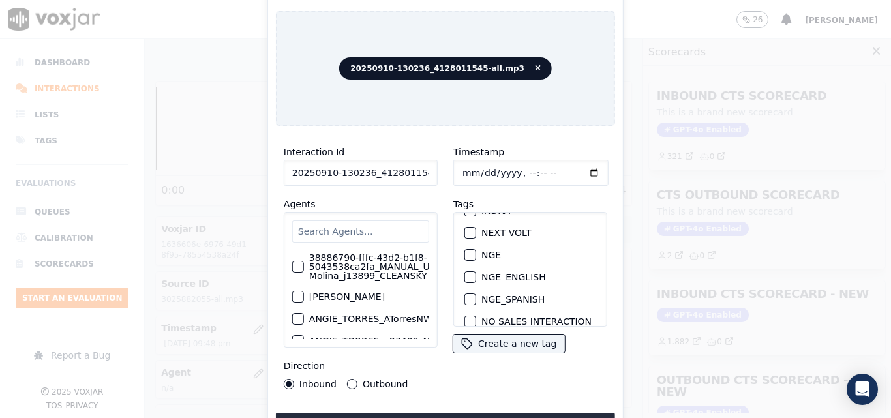
scroll to position [130, 0]
click at [465, 271] on div "button" at bounding box center [469, 275] width 9 height 9
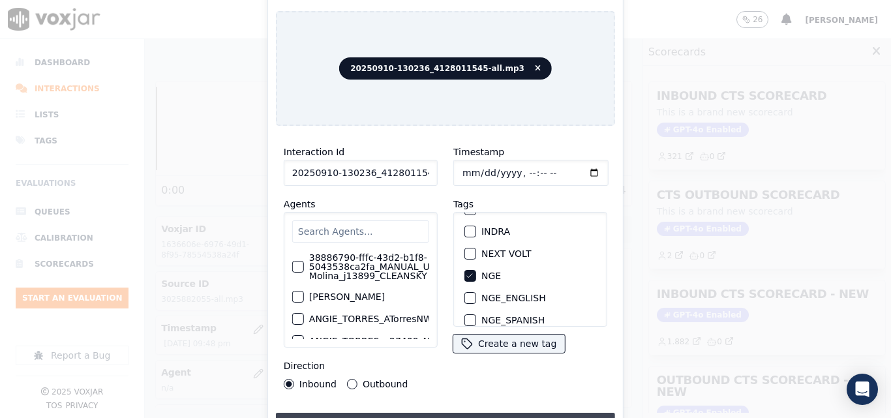
click at [472, 413] on button "Upload interaction to start evaluation" at bounding box center [445, 424] width 339 height 23
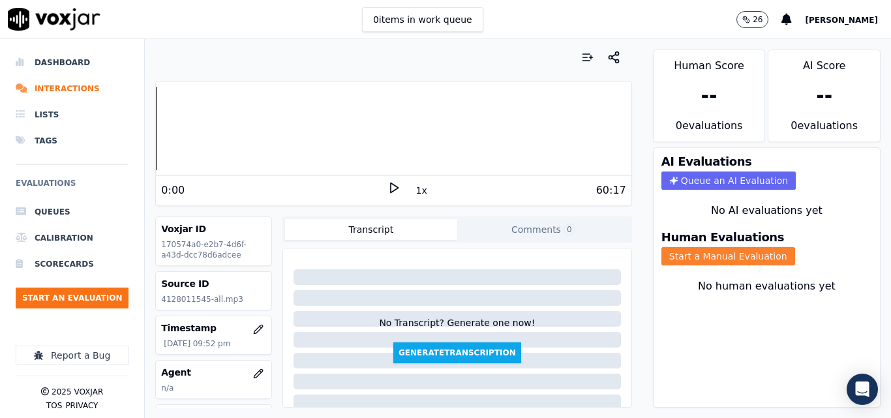
click at [726, 254] on button "Start a Manual Evaluation" at bounding box center [729, 256] width 134 height 18
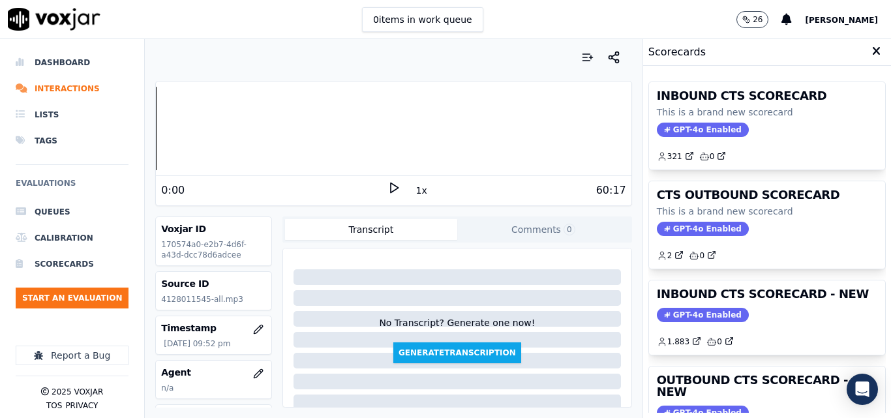
click at [391, 187] on icon at bounding box center [394, 187] width 13 height 13
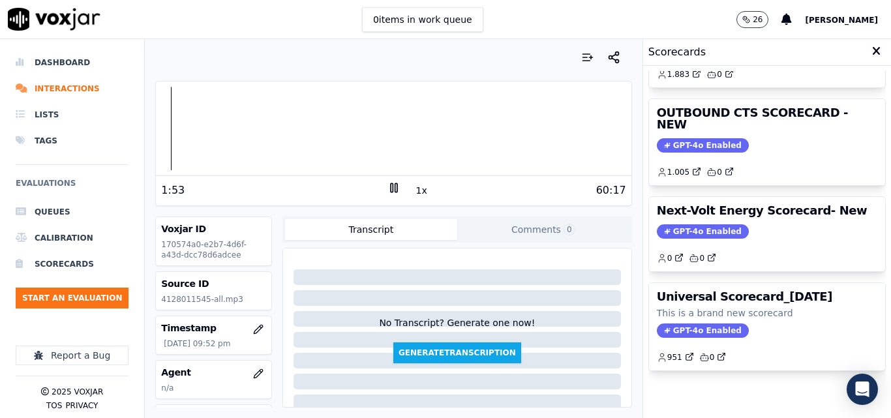
scroll to position [285, 0]
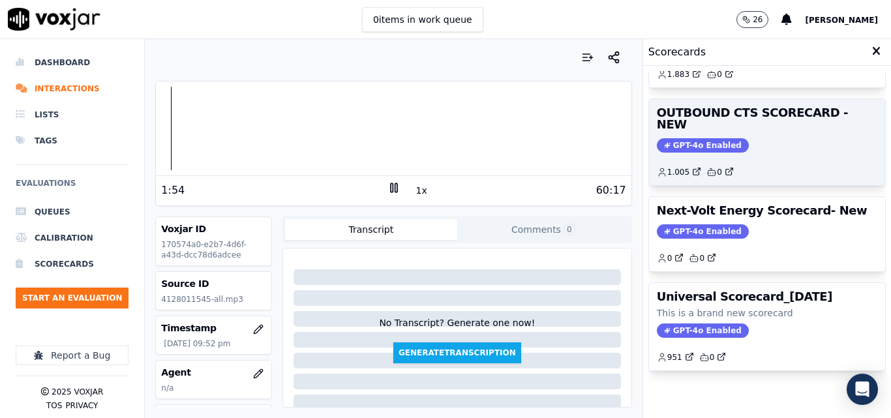
click at [684, 138] on span "GPT-4o Enabled" at bounding box center [703, 145] width 92 height 14
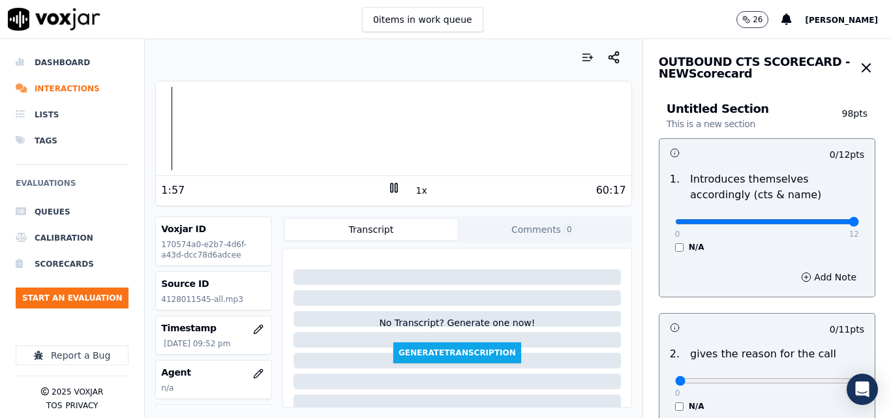
type input "12"
click at [819, 223] on input "range" at bounding box center [767, 221] width 184 height 5
type input "11"
click at [823, 378] on input "range" at bounding box center [767, 380] width 184 height 5
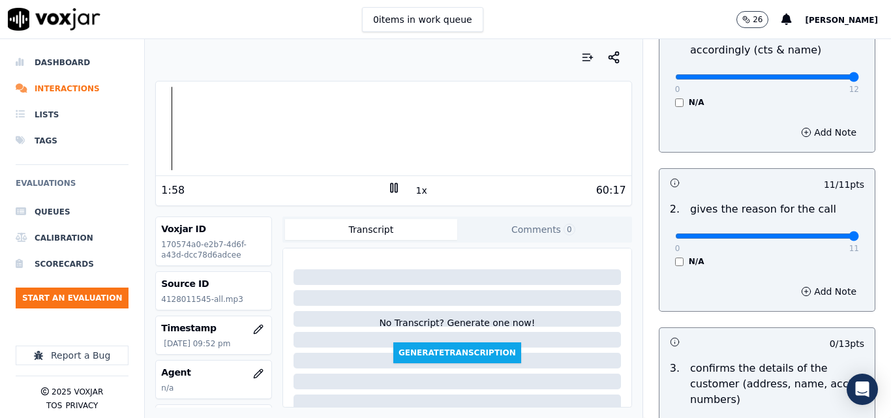
scroll to position [196, 0]
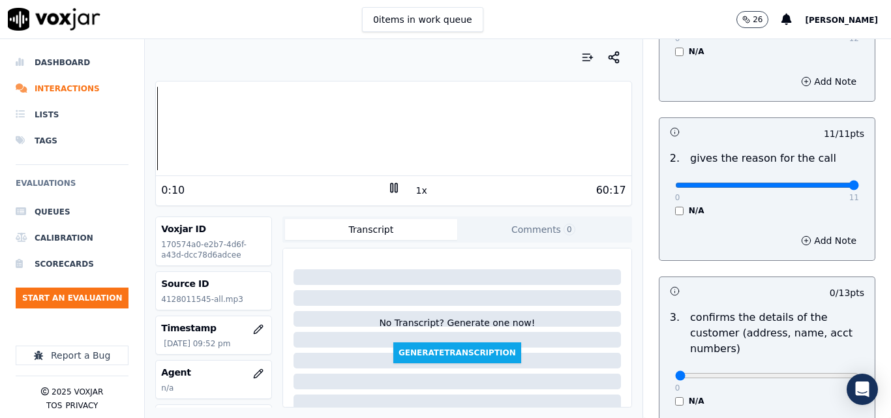
click at [147, 138] on div "Your browser does not support the audio element. 0:10 1x 60:17 Voxjar ID 170574…" at bounding box center [393, 228] width 497 height 379
click at [420, 194] on div "60:17" at bounding box center [514, 191] width 226 height 16
click at [414, 195] on button "1x" at bounding box center [422, 190] width 16 height 18
click at [414, 195] on button "1.5x" at bounding box center [426, 190] width 25 height 18
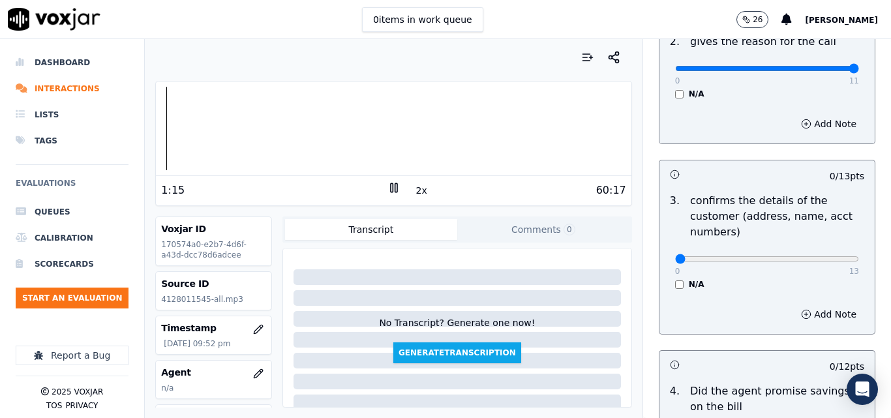
scroll to position [326, 0]
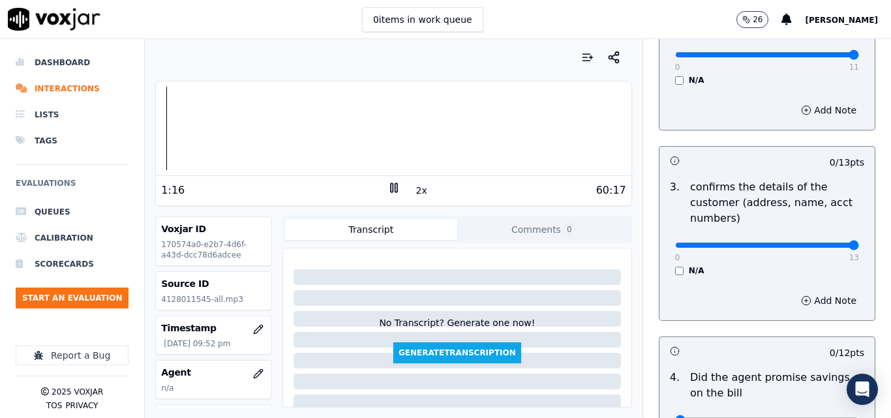
type input "13"
click at [824, 247] on input "range" at bounding box center [767, 245] width 184 height 5
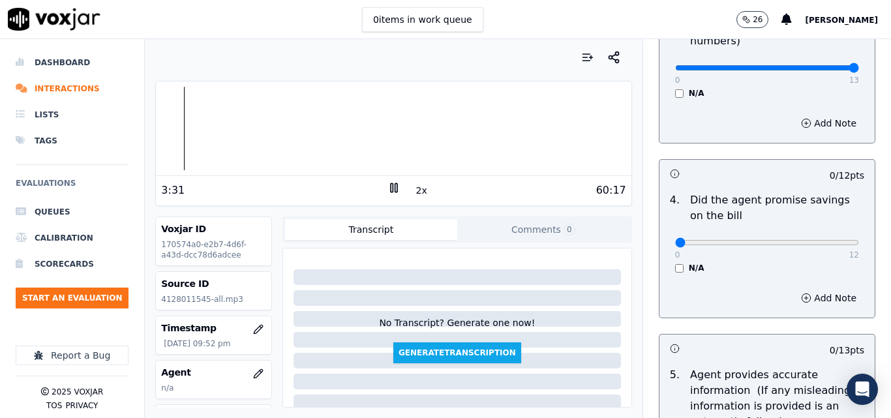
scroll to position [522, 0]
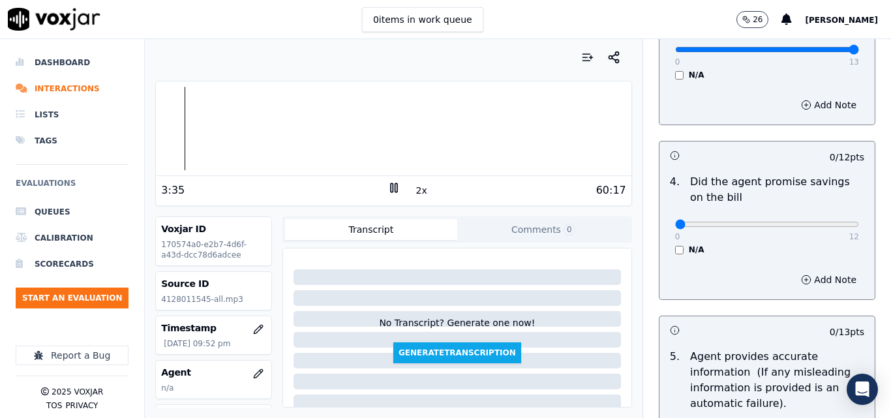
click at [675, 245] on div "N/A" at bounding box center [767, 250] width 184 height 10
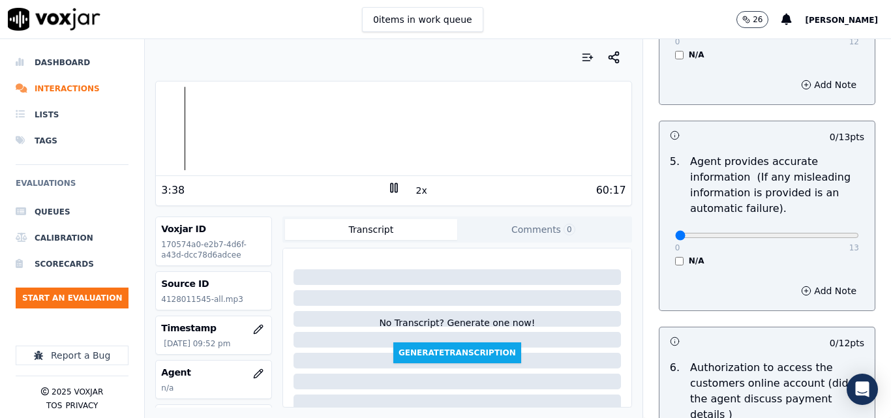
scroll to position [718, 0]
type input "13"
click at [827, 234] on input "range" at bounding box center [767, 234] width 184 height 5
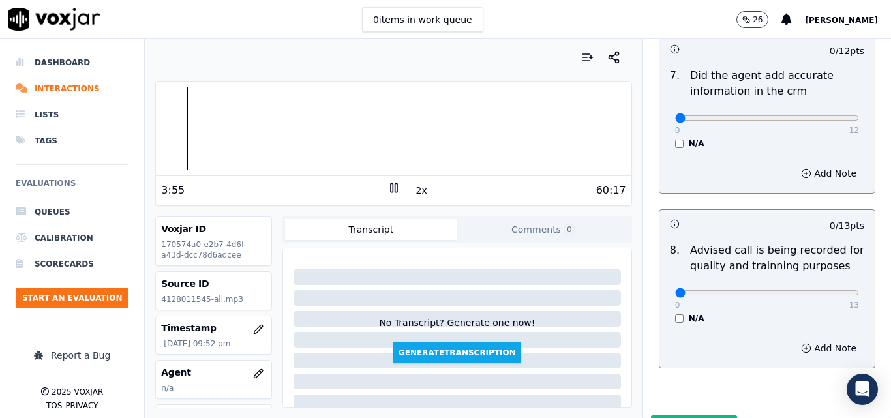
scroll to position [1193, 0]
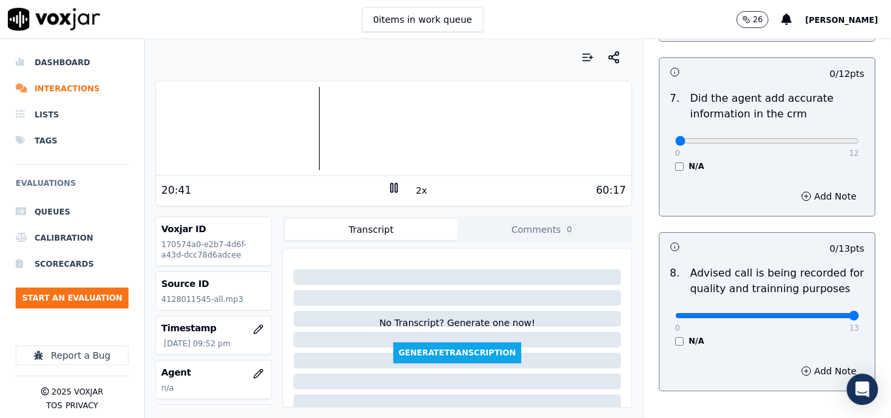
type input "13"
click at [825, 313] on input "range" at bounding box center [767, 315] width 184 height 5
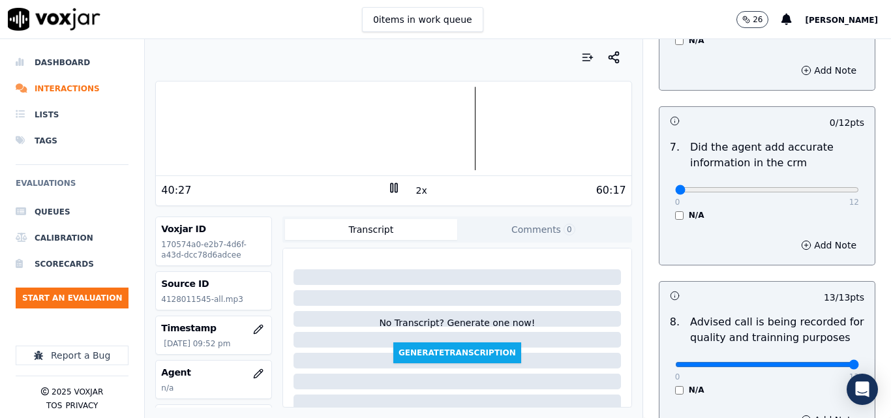
scroll to position [1174, 0]
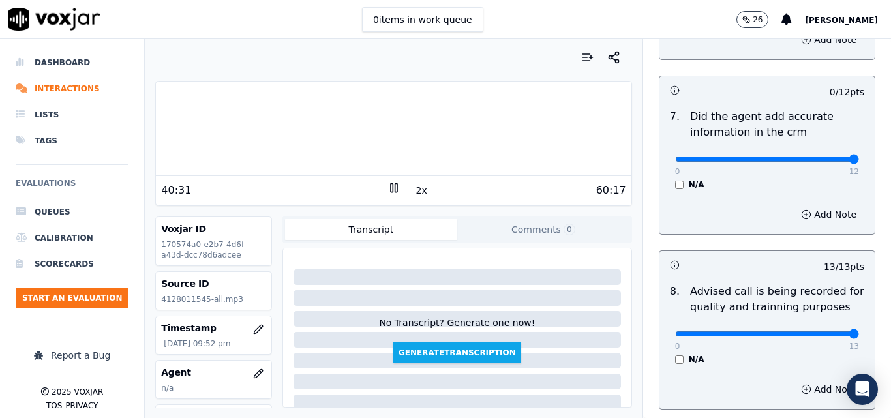
type input "12"
click at [826, 157] on input "range" at bounding box center [767, 159] width 184 height 5
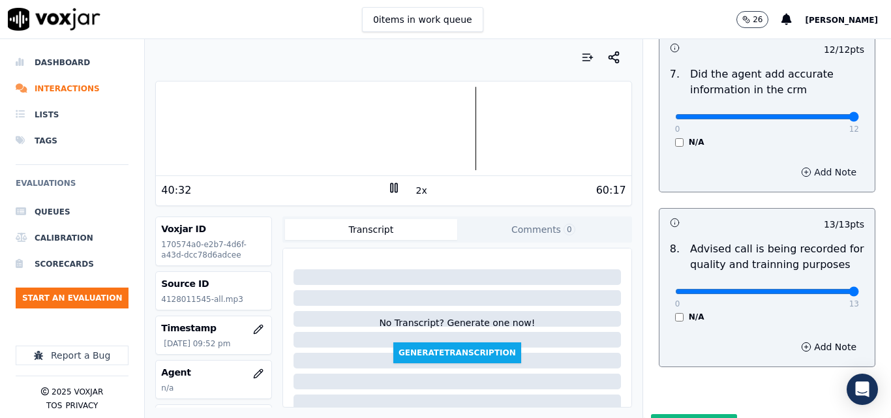
scroll to position [1258, 0]
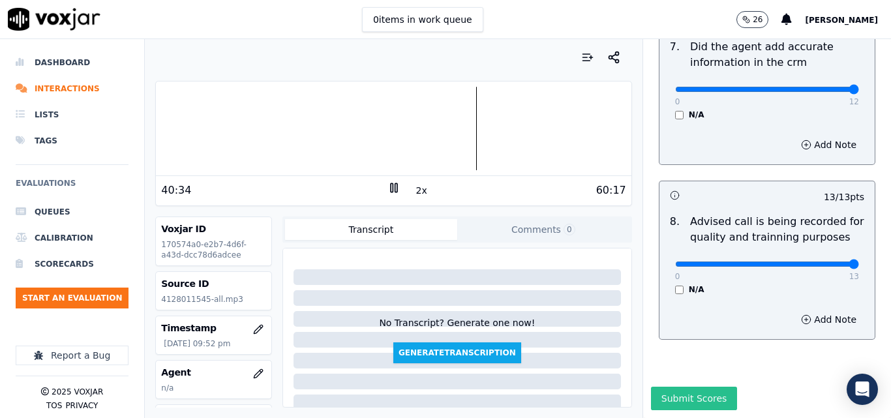
click at [692, 387] on button "Submit Scores" at bounding box center [694, 398] width 87 height 23
click at [391, 187] on rect at bounding box center [392, 187] width 2 height 8
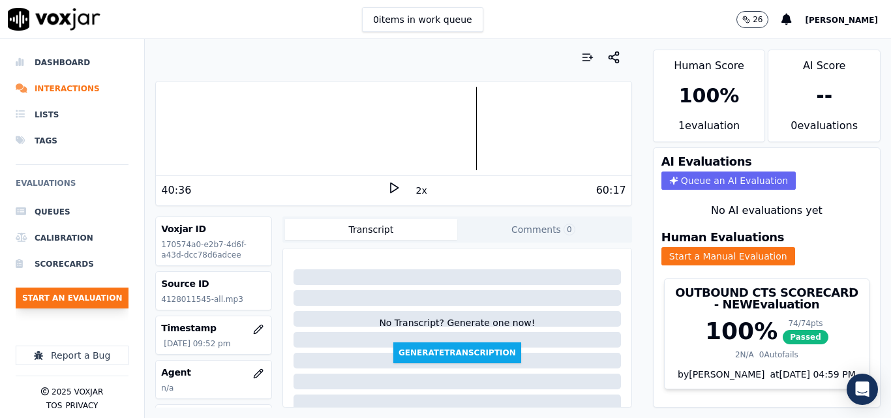
click at [78, 295] on button "Start an Evaluation" at bounding box center [72, 298] width 113 height 21
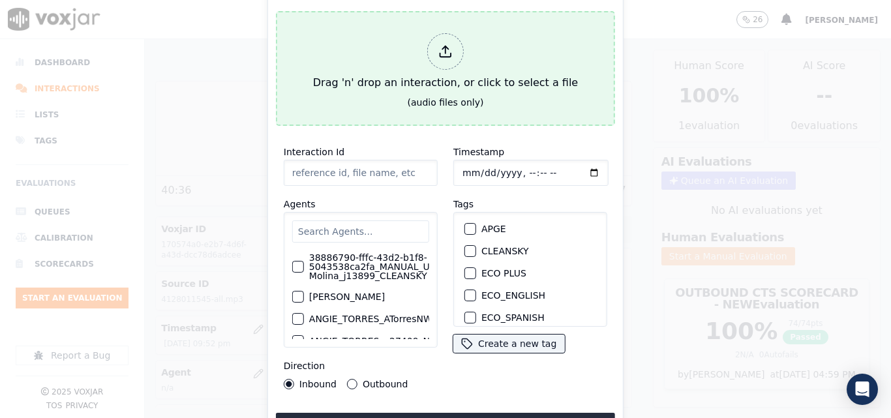
type input "20250910-150549_3309424851-all.mp3"
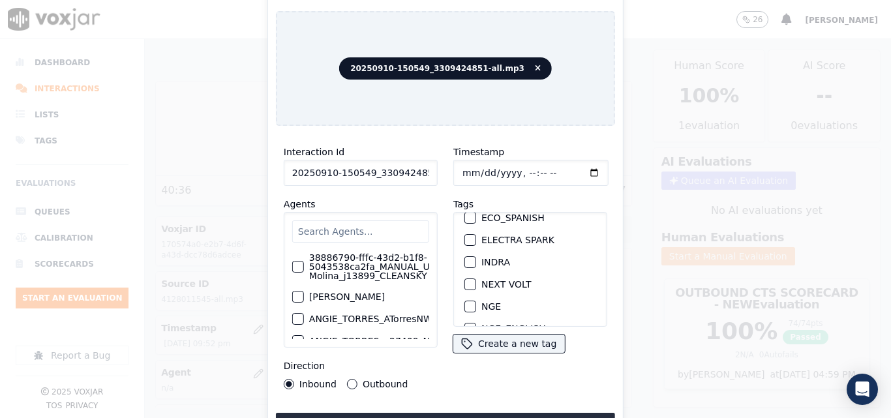
scroll to position [130, 0]
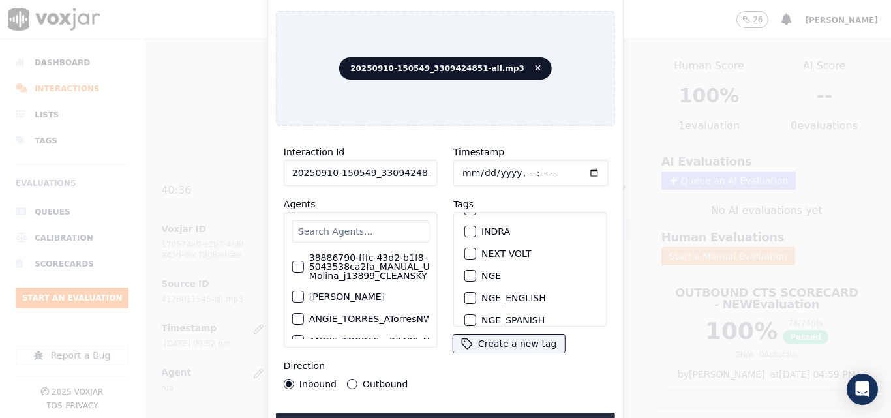
click at [470, 270] on button "NGE" at bounding box center [471, 276] width 12 height 12
click at [438, 413] on button "Upload interaction to start evaluation" at bounding box center [445, 424] width 339 height 23
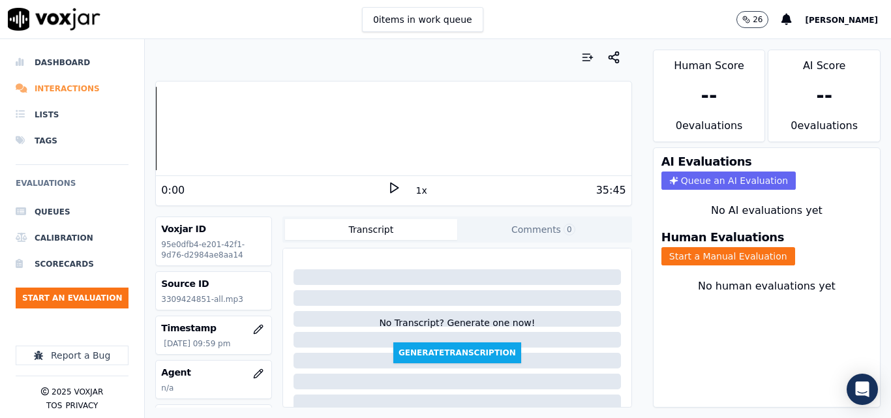
click at [70, 81] on li "Interactions" at bounding box center [72, 89] width 113 height 26
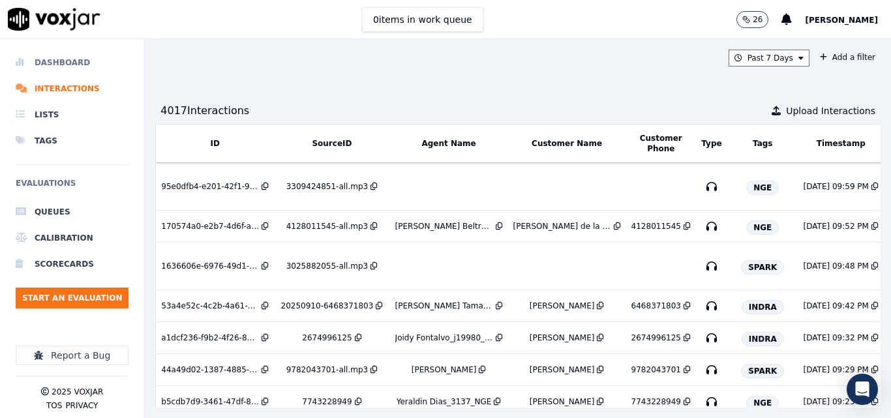
click at [49, 58] on li "Dashboard" at bounding box center [72, 63] width 113 height 26
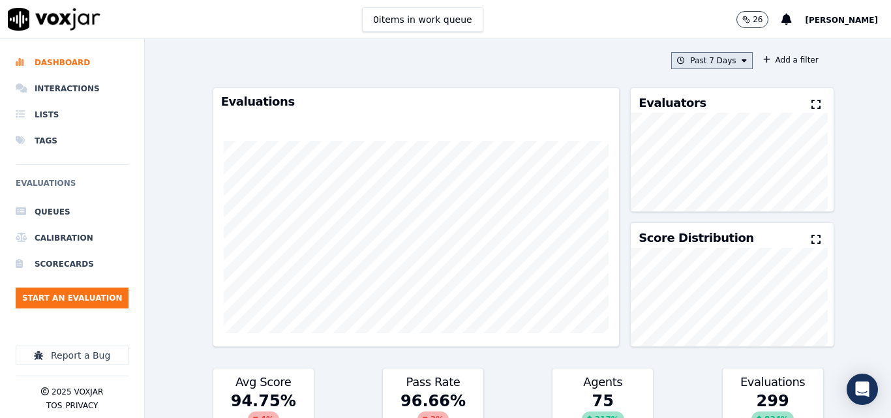
click at [735, 57] on button "Past 7 Days" at bounding box center [711, 60] width 81 height 17
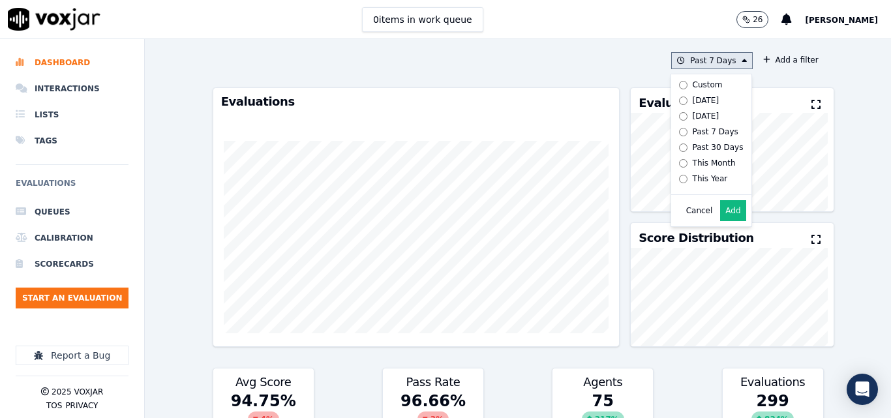
click at [674, 101] on label "Today" at bounding box center [709, 101] width 70 height 16
click at [722, 221] on button "Add" at bounding box center [732, 210] width 25 height 21
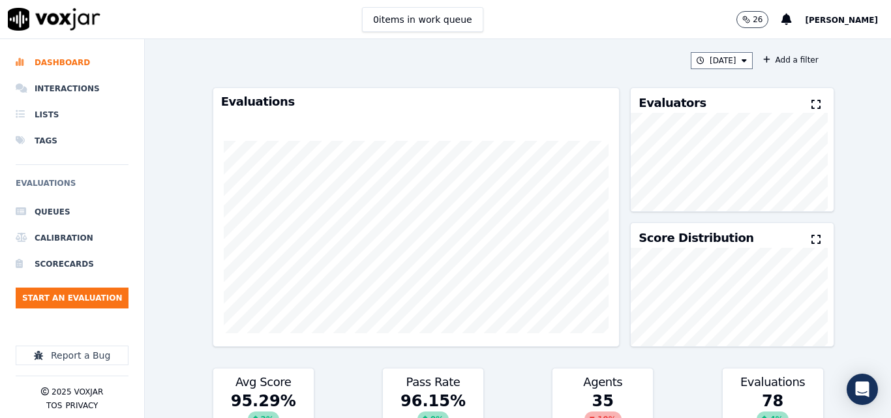
click at [812, 107] on icon at bounding box center [816, 104] width 9 height 10
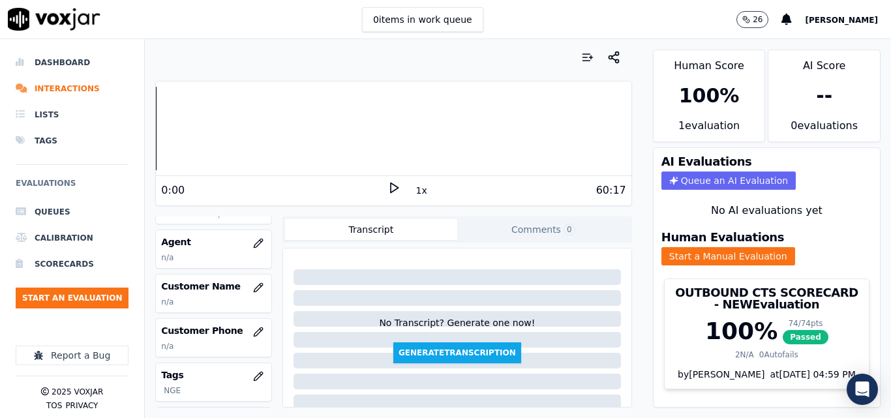
scroll to position [65, 0]
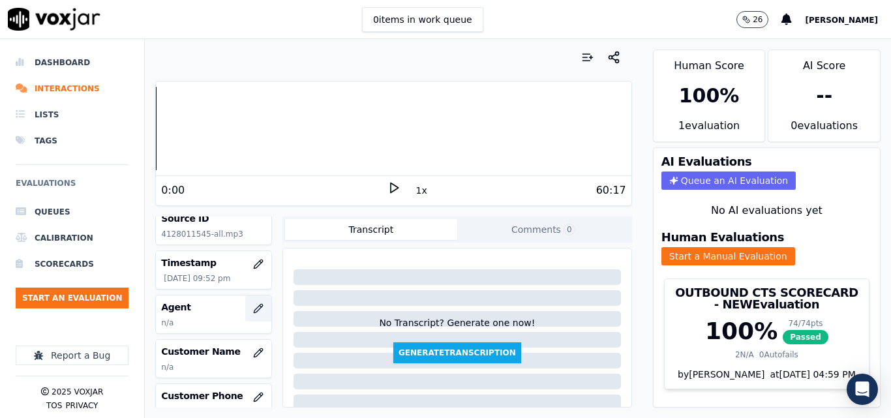
click at [253, 307] on icon "button" at bounding box center [258, 308] width 10 height 10
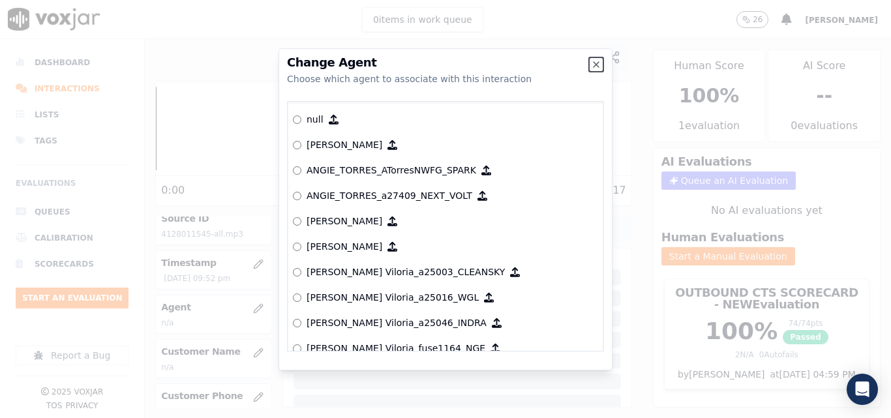
click at [596, 68] on icon "button" at bounding box center [596, 64] width 10 height 10
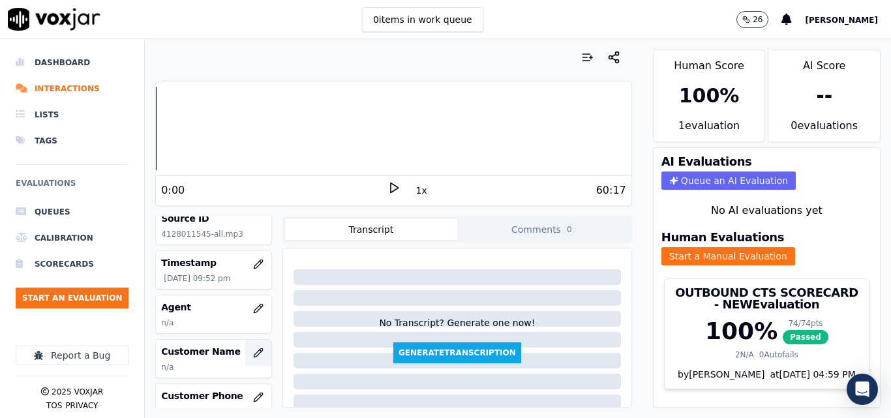
click at [254, 352] on icon "button" at bounding box center [258, 352] width 8 height 8
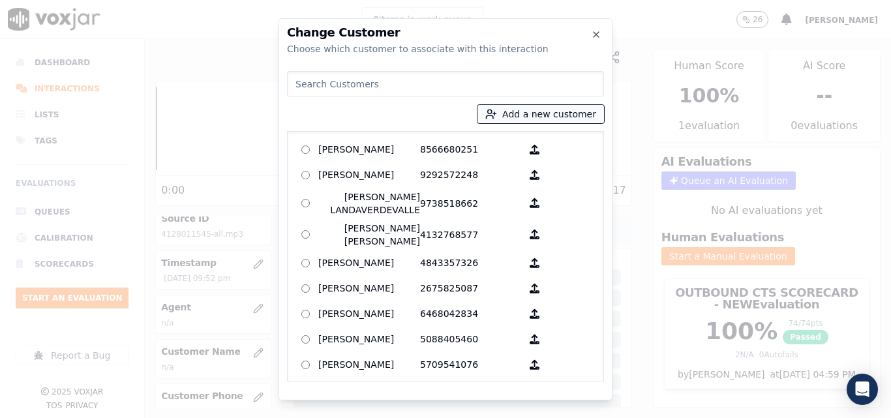
click at [497, 114] on icon "button" at bounding box center [491, 114] width 12 height 12
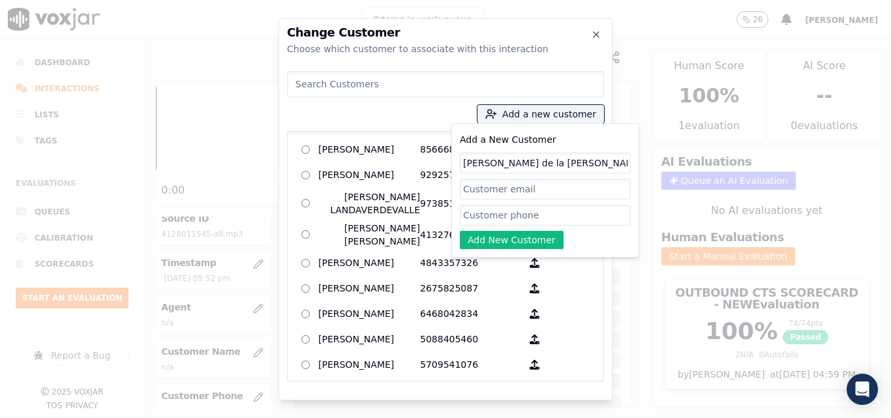
type input "[PERSON_NAME] de la [PERSON_NAME]"
paste input "4128011545"
type input "4128011545"
click at [523, 243] on button "Add New Customer" at bounding box center [512, 240] width 104 height 18
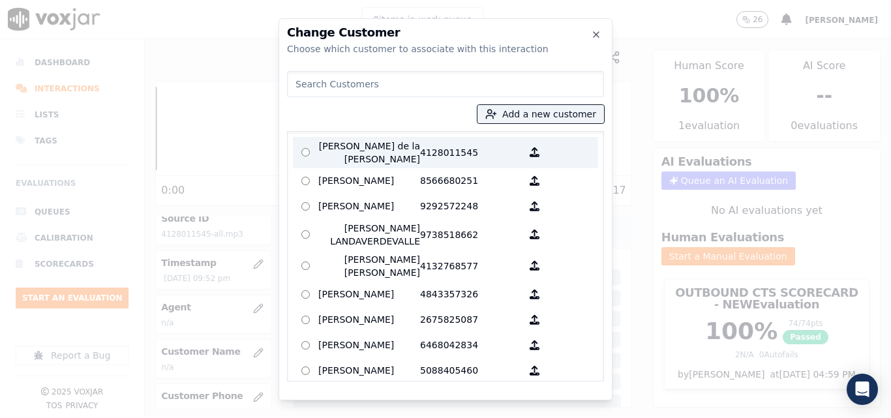
click at [368, 142] on p "[PERSON_NAME] de la [PERSON_NAME]" at bounding box center [369, 153] width 102 height 26
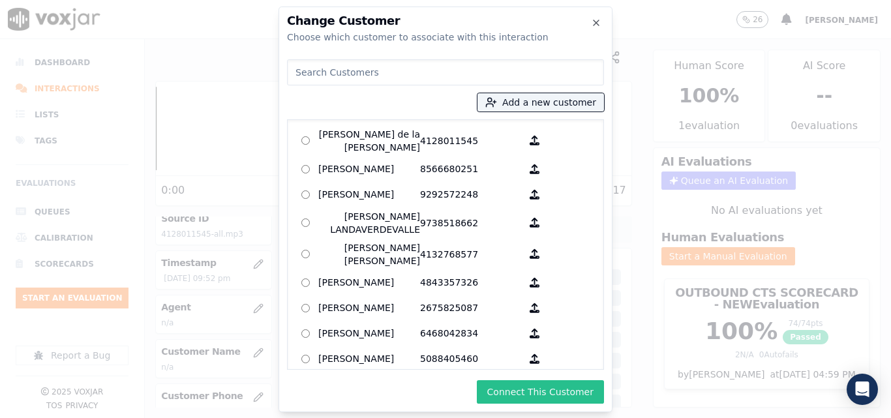
click at [528, 384] on button "Connect This Customer" at bounding box center [540, 391] width 127 height 23
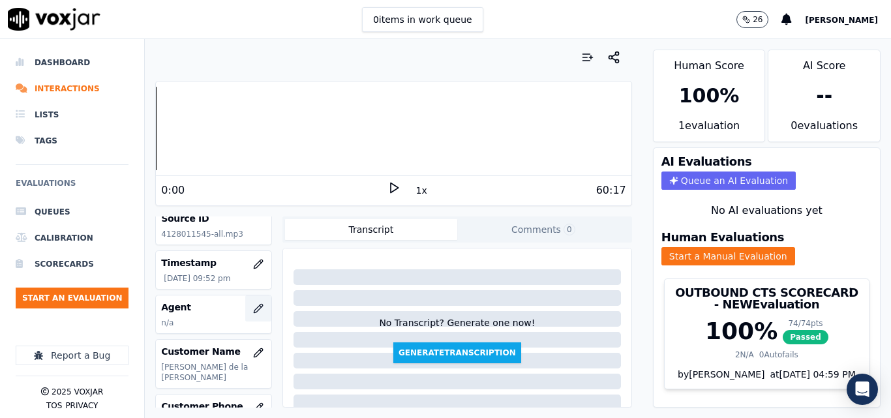
click at [245, 315] on button "button" at bounding box center [258, 309] width 26 height 26
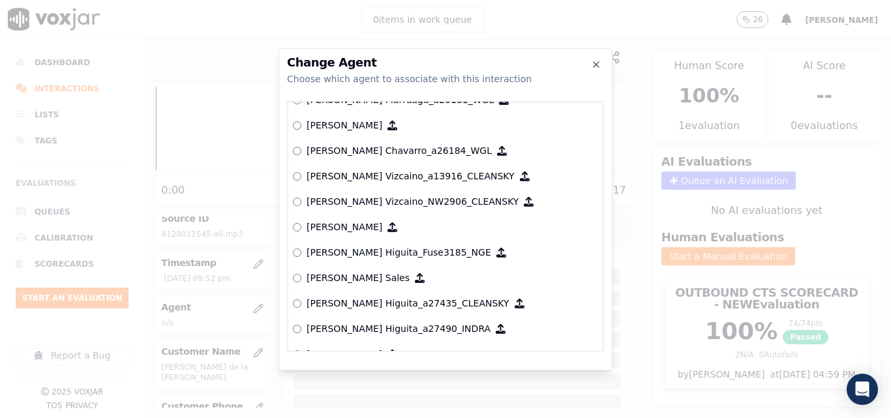
scroll to position [280, 0]
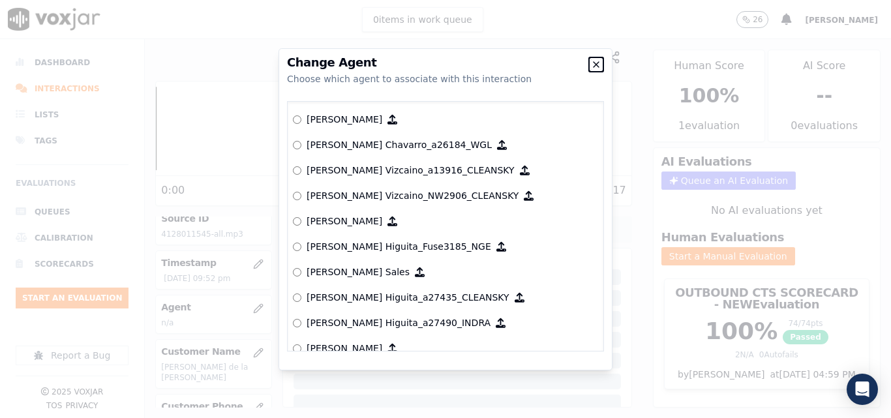
click at [597, 66] on icon "button" at bounding box center [596, 64] width 10 height 10
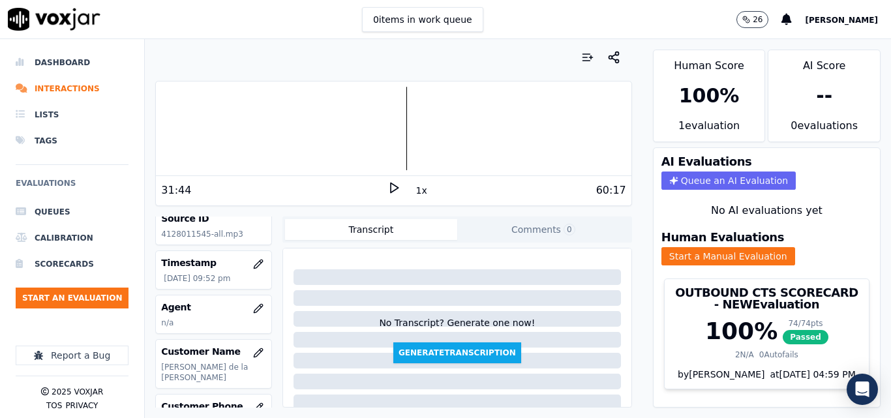
click at [391, 187] on icon at bounding box center [394, 187] width 13 height 13
click at [414, 185] on button "1x" at bounding box center [422, 190] width 16 height 18
click at [417, 189] on button "1.5x" at bounding box center [426, 190] width 25 height 18
click at [253, 310] on icon "button" at bounding box center [258, 308] width 10 height 10
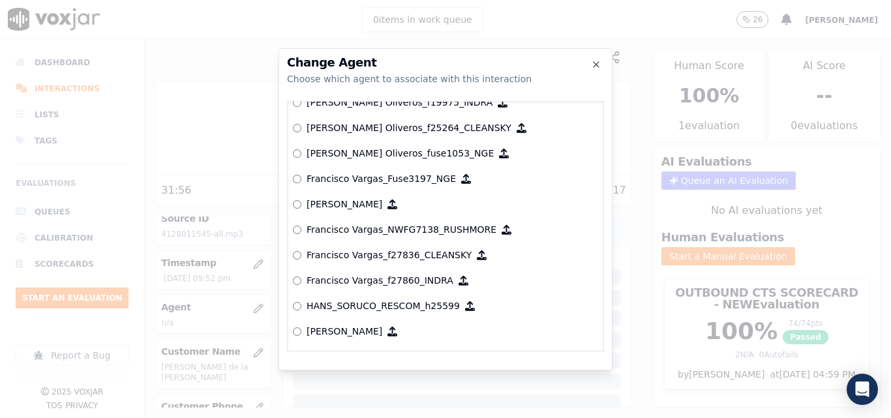
scroll to position [2592, 0]
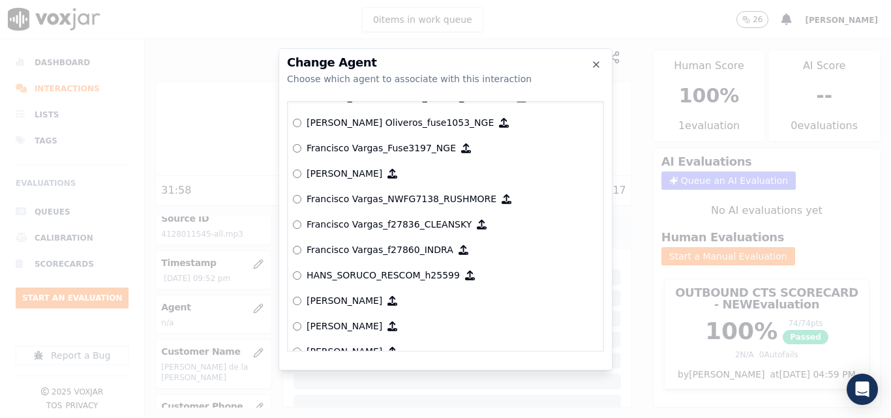
click at [600, 57] on h2 "Change Agent" at bounding box center [445, 63] width 317 height 12
click at [599, 59] on icon "button" at bounding box center [596, 64] width 10 height 10
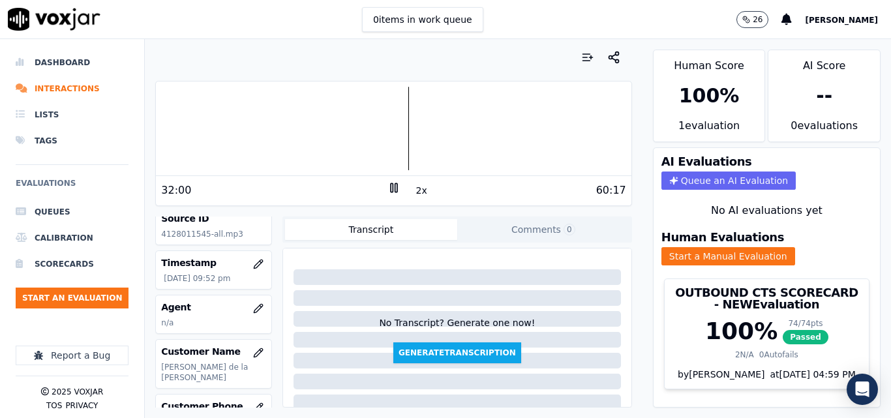
click at [416, 189] on button "2x" at bounding box center [422, 190] width 16 height 18
click at [416, 189] on button "1x" at bounding box center [422, 190] width 16 height 18
click at [414, 189] on button "1.5x" at bounding box center [426, 190] width 25 height 18
click at [417, 189] on button "2x" at bounding box center [422, 190] width 16 height 18
click at [253, 307] on icon "button" at bounding box center [258, 308] width 10 height 10
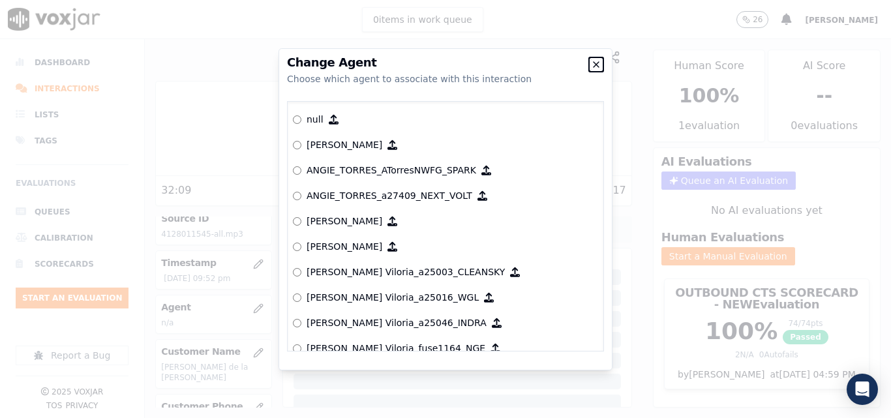
click at [592, 65] on icon "button" at bounding box center [596, 64] width 10 height 10
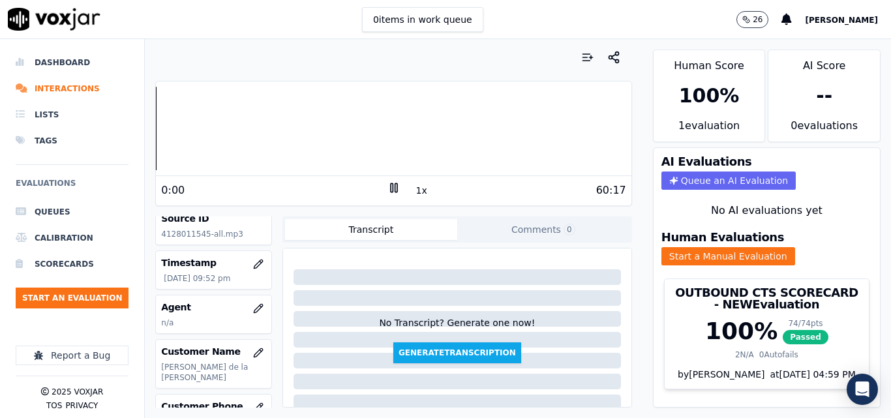
click at [131, 160] on div "Dashboard Interactions Lists Tags Evaluations Queues Calibration Scorecards Sta…" at bounding box center [445, 228] width 891 height 379
click at [253, 310] on icon "button" at bounding box center [258, 308] width 10 height 10
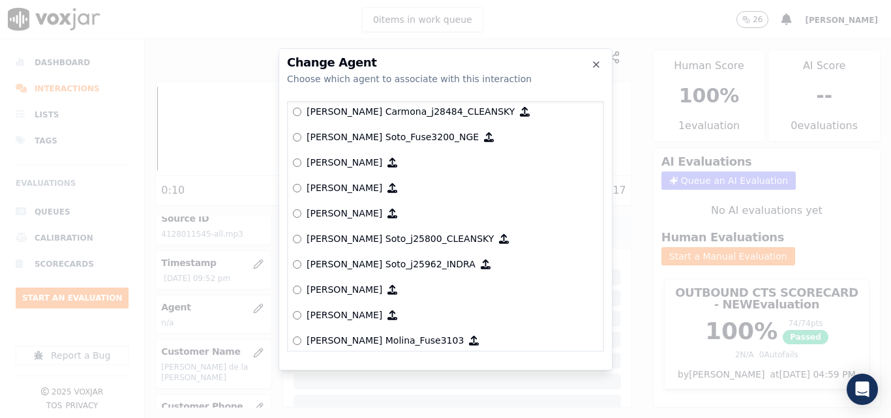
scroll to position [4251, 0]
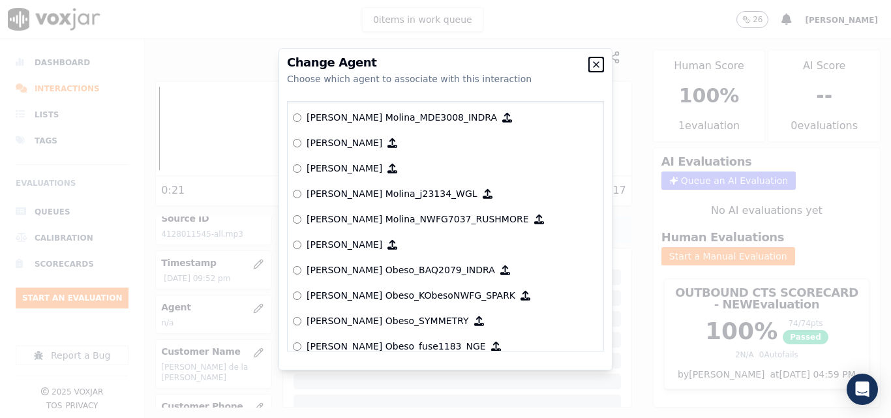
click at [595, 67] on icon "button" at bounding box center [596, 64] width 10 height 10
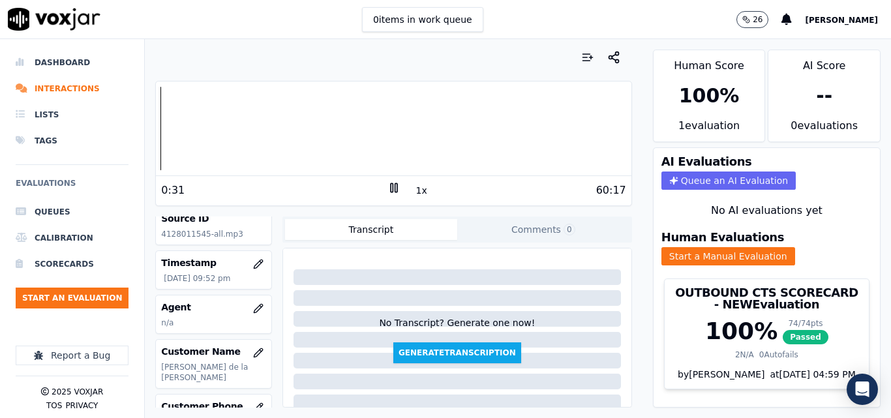
click at [391, 192] on rect at bounding box center [392, 187] width 2 height 8
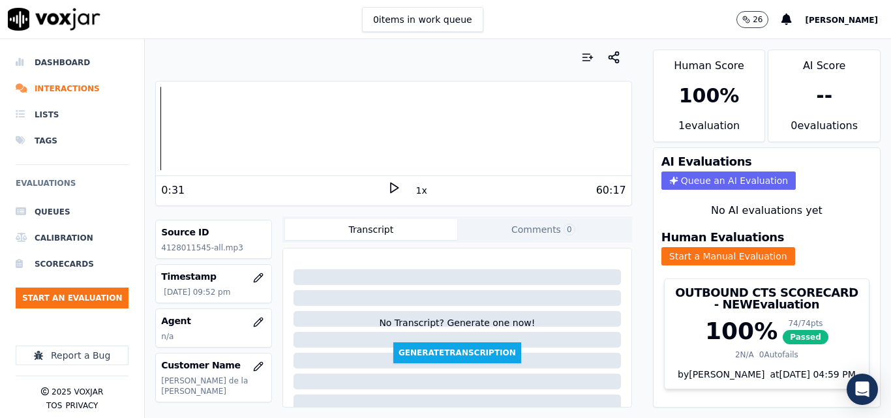
scroll to position [130, 0]
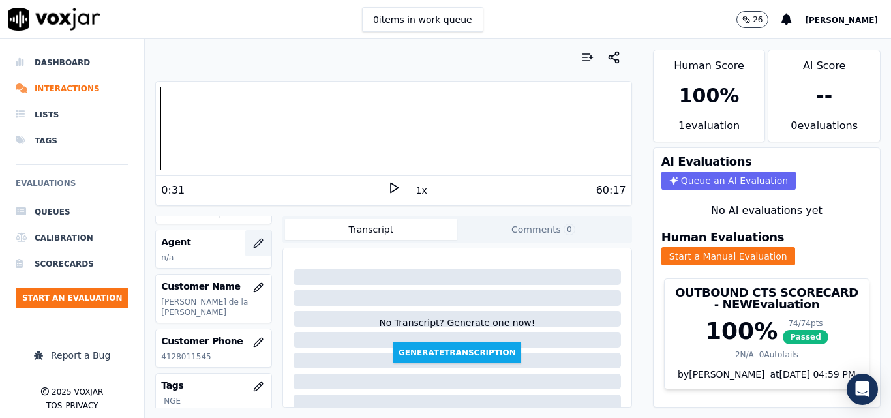
click at [253, 247] on icon "button" at bounding box center [258, 243] width 10 height 10
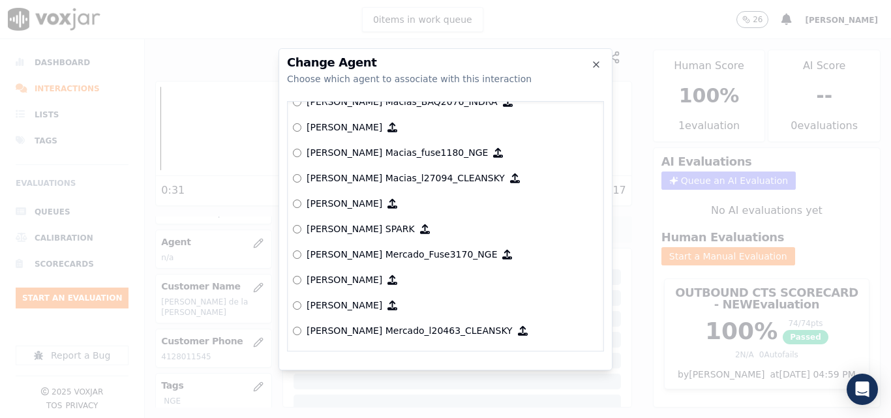
scroll to position [4798, 0]
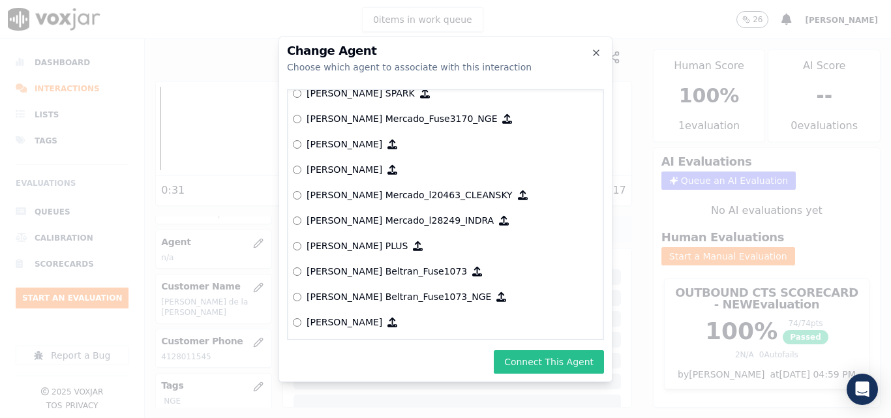
click at [549, 355] on button "Connect This Agent" at bounding box center [549, 361] width 110 height 23
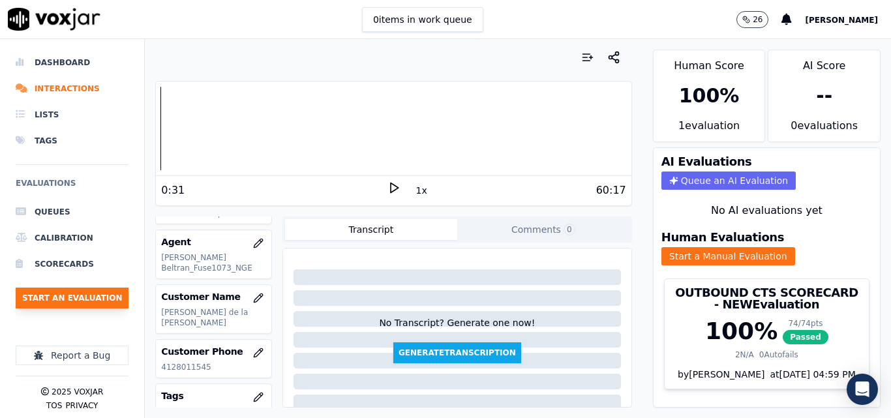
click at [99, 299] on button "Start an Evaluation" at bounding box center [72, 298] width 113 height 21
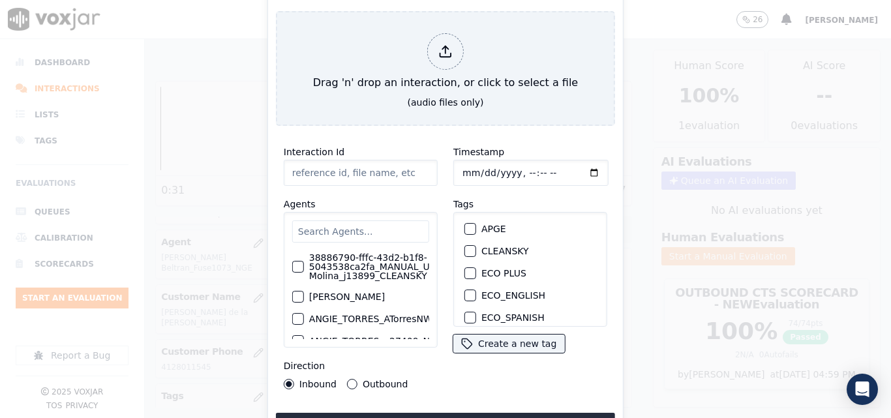
type input "20250828-100608_4123906599-all (1).mp3"
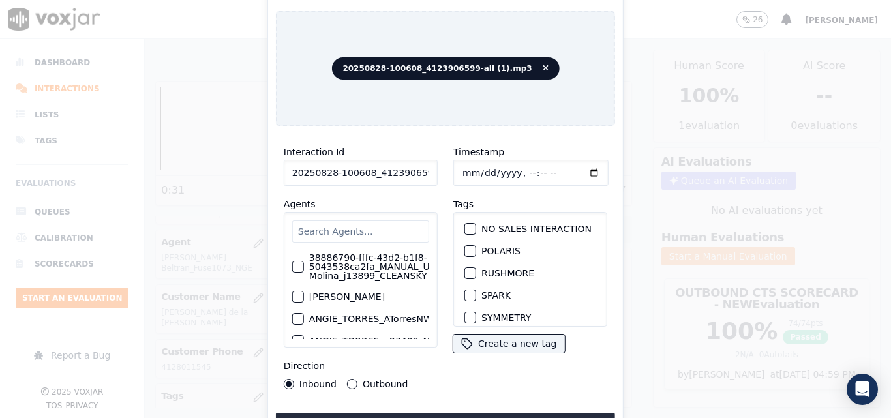
scroll to position [261, 0]
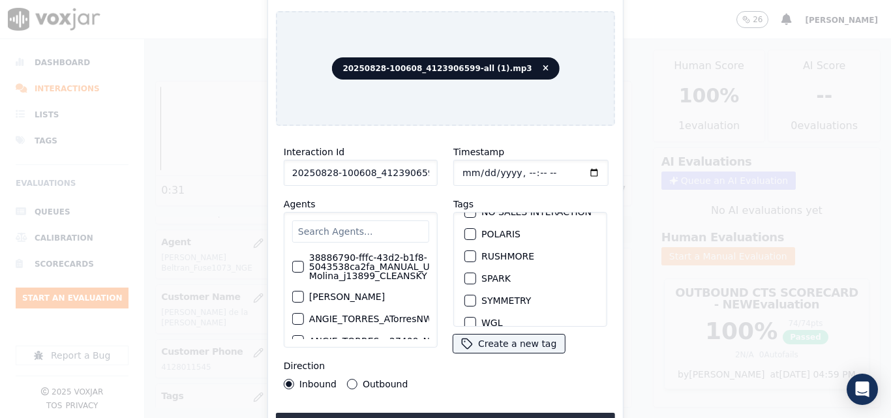
click at [466, 254] on div "button" at bounding box center [469, 256] width 9 height 9
click at [451, 413] on button "Upload interaction to start evaluation" at bounding box center [445, 424] width 339 height 23
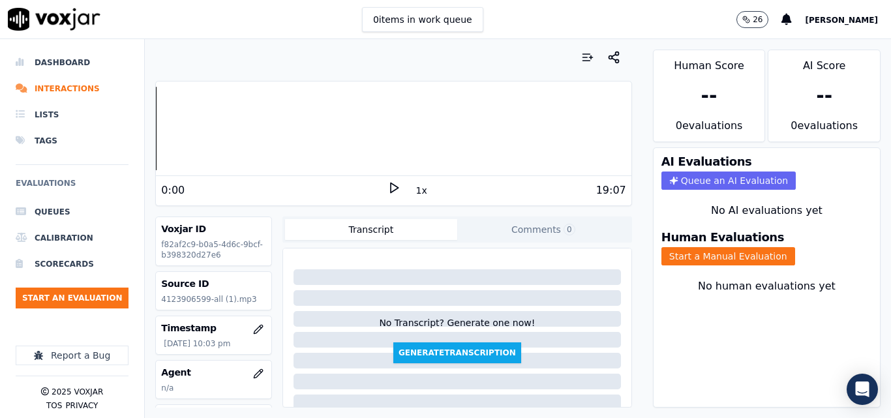
click at [388, 187] on icon at bounding box center [394, 187] width 13 height 13
click at [692, 253] on button "Start a Manual Evaluation" at bounding box center [729, 256] width 134 height 18
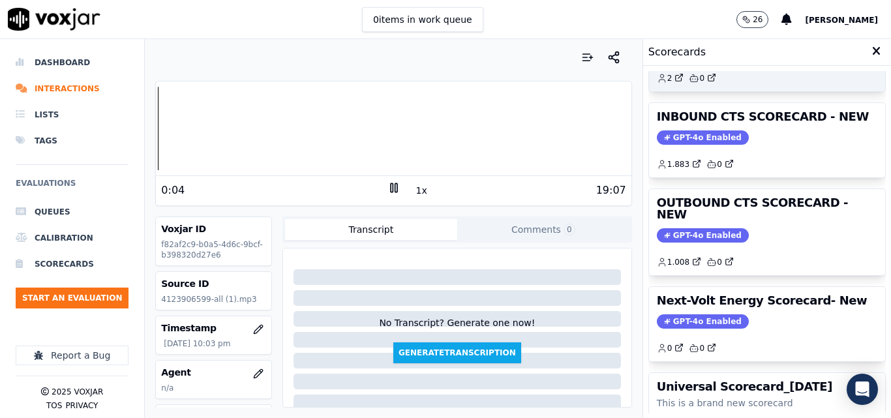
scroll to position [155, 0]
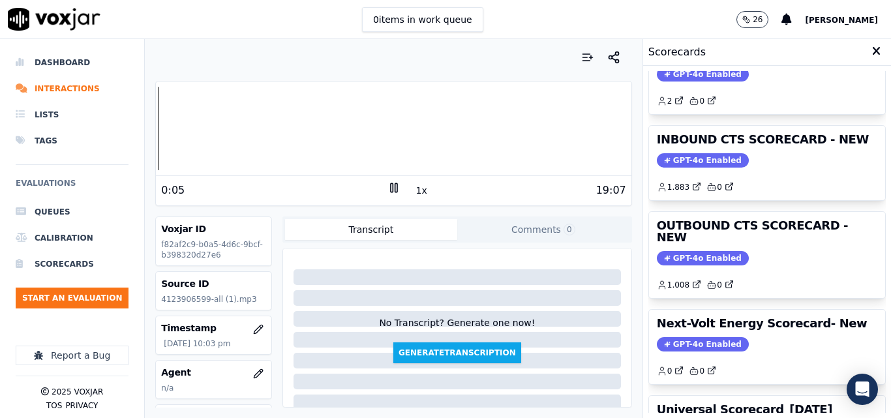
click at [416, 191] on button "1x" at bounding box center [422, 190] width 16 height 18
click at [416, 191] on button "1.5x" at bounding box center [426, 190] width 25 height 18
click at [102, 301] on button "Start an Evaluation" at bounding box center [72, 298] width 113 height 21
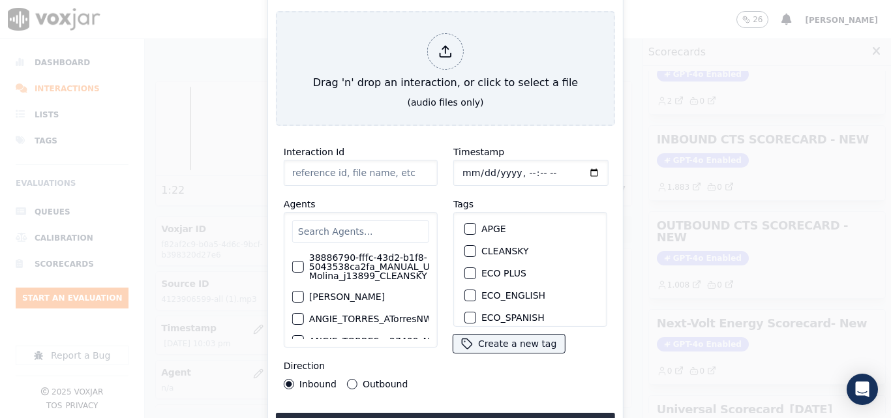
type input "20250820-105324_4123906599-all.mp3"
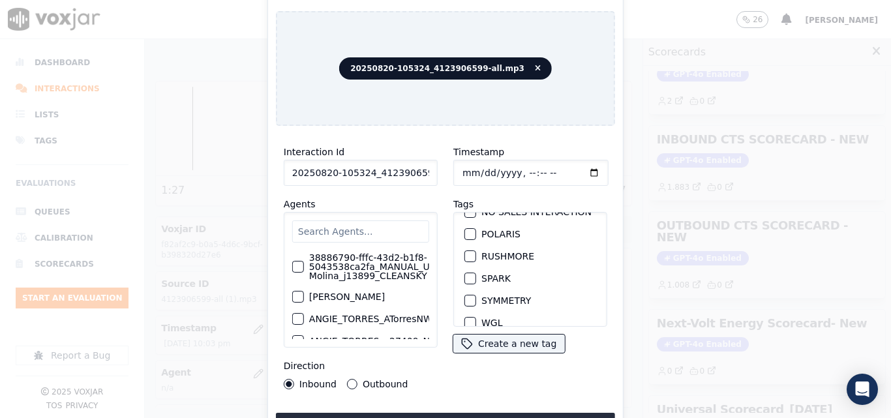
scroll to position [290, 0]
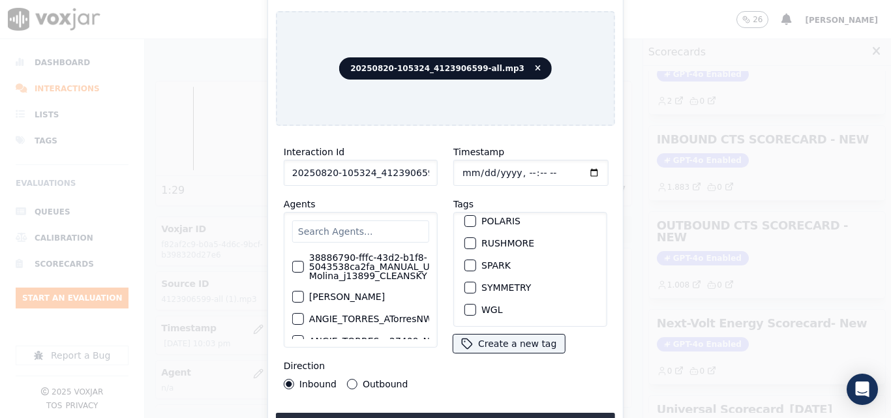
click at [470, 237] on button "RUSHMORE" at bounding box center [471, 243] width 12 height 12
click at [439, 413] on button "Upload interaction to start evaluation" at bounding box center [445, 424] width 339 height 23
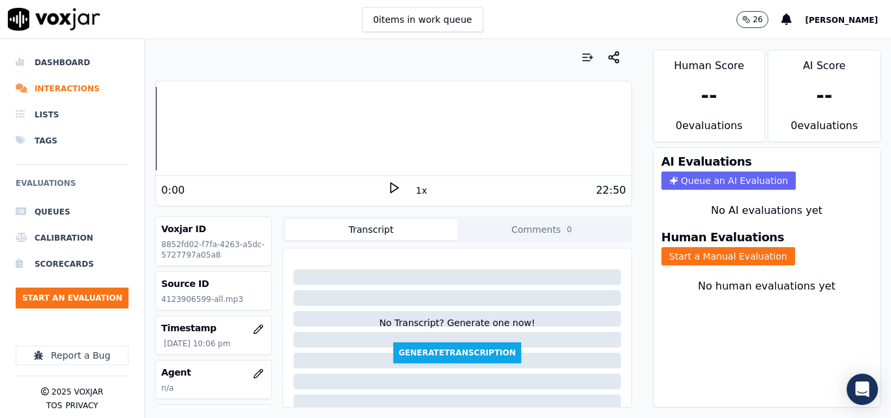
click at [391, 186] on polygon at bounding box center [395, 188] width 8 height 10
click at [392, 186] on icon at bounding box center [394, 187] width 13 height 13
click at [44, 295] on button "Start an Evaluation" at bounding box center [72, 298] width 113 height 21
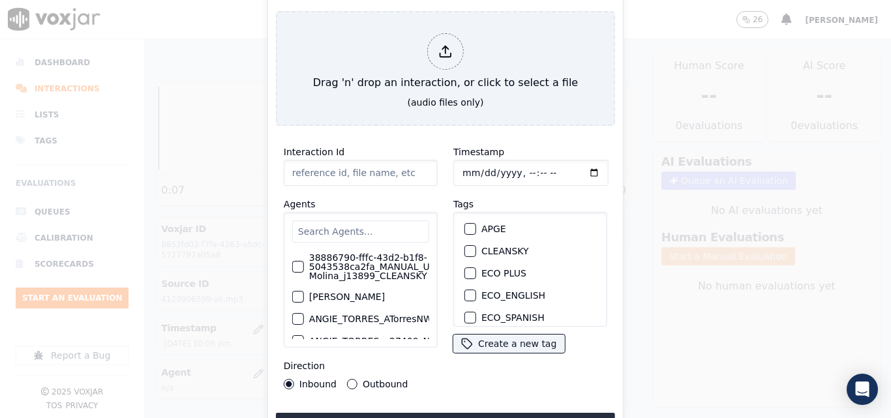
type input "20250910-171051_9733881297-all.mp3"
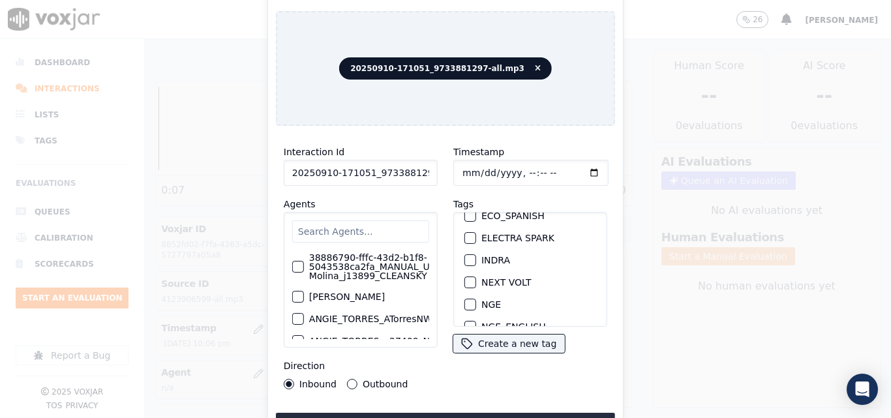
scroll to position [130, 0]
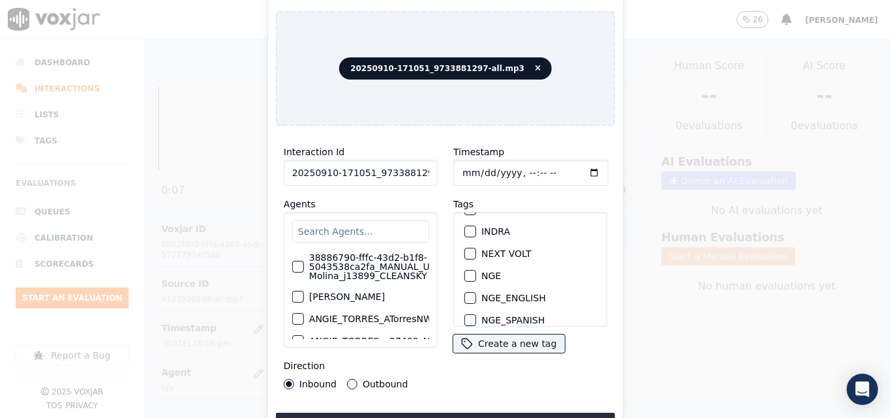
click at [459, 271] on div "NGE" at bounding box center [530, 276] width 142 height 22
click at [465, 271] on div "button" at bounding box center [469, 275] width 9 height 9
click at [467, 414] on button "Upload interaction to start evaluation" at bounding box center [445, 424] width 339 height 23
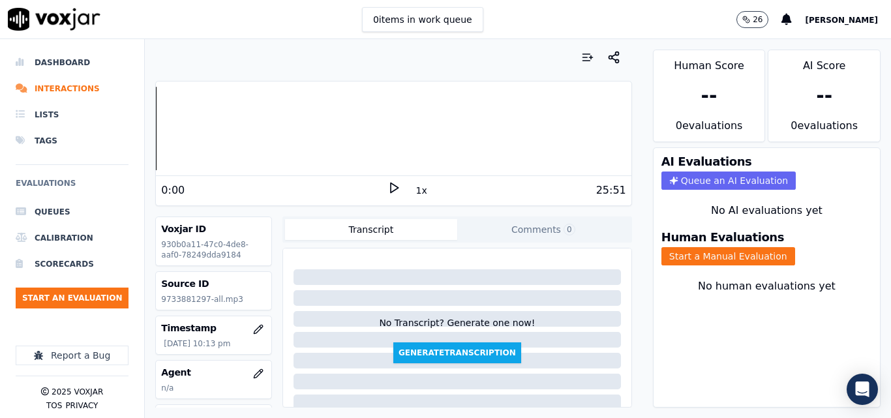
click at [392, 187] on icon at bounding box center [394, 187] width 13 height 13
click at [700, 262] on button "Start a Manual Evaluation" at bounding box center [729, 256] width 134 height 18
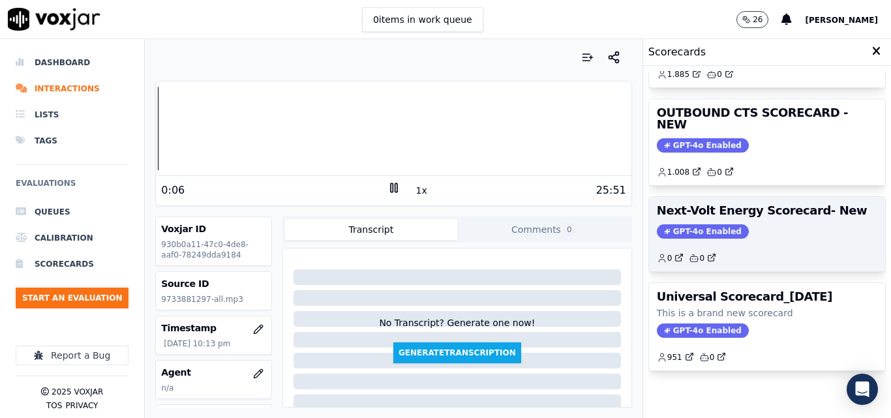
scroll to position [220, 0]
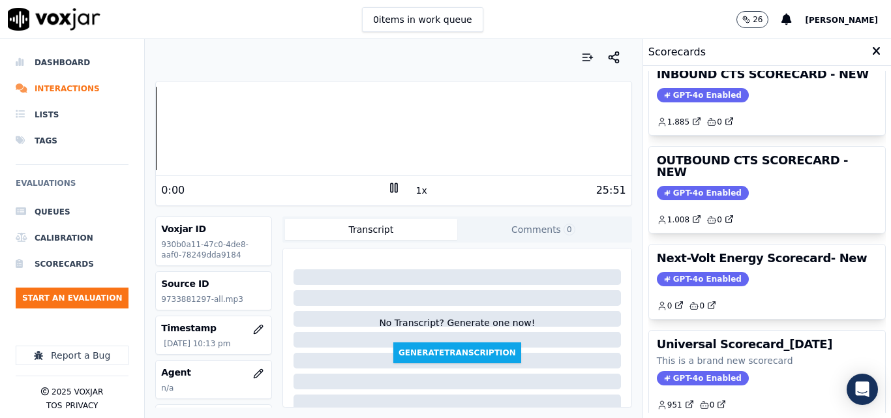
click at [150, 134] on div "Your browser does not support the audio element. 0:00 1x 25:51 Voxjar ID 930b0a…" at bounding box center [393, 228] width 497 height 379
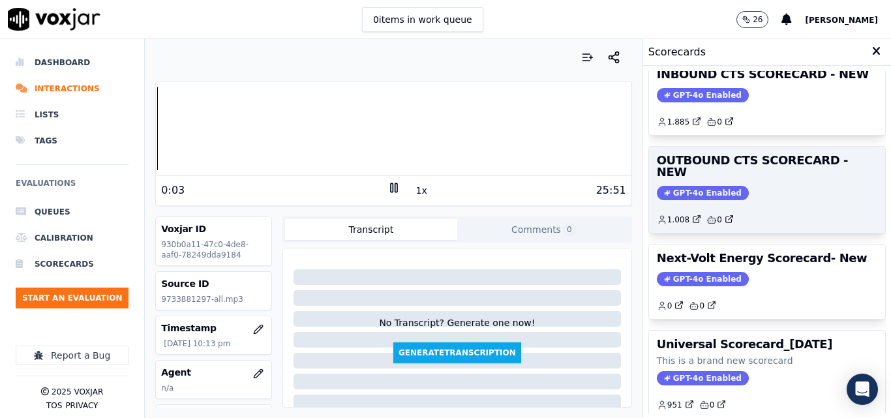
scroll to position [155, 0]
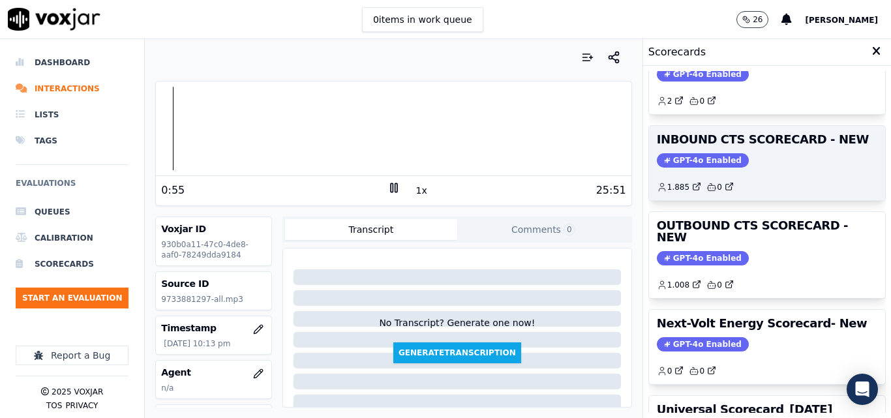
click at [687, 164] on span "GPT-4o Enabled" at bounding box center [703, 160] width 92 height 14
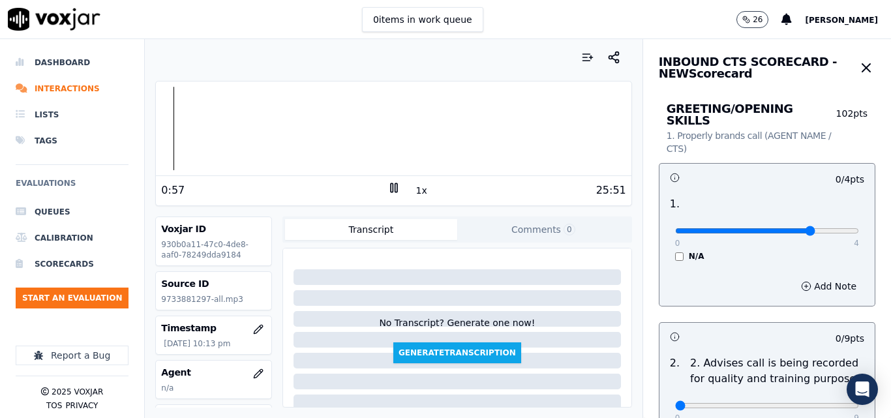
type input "3"
click at [772, 228] on input "range" at bounding box center [767, 230] width 184 height 5
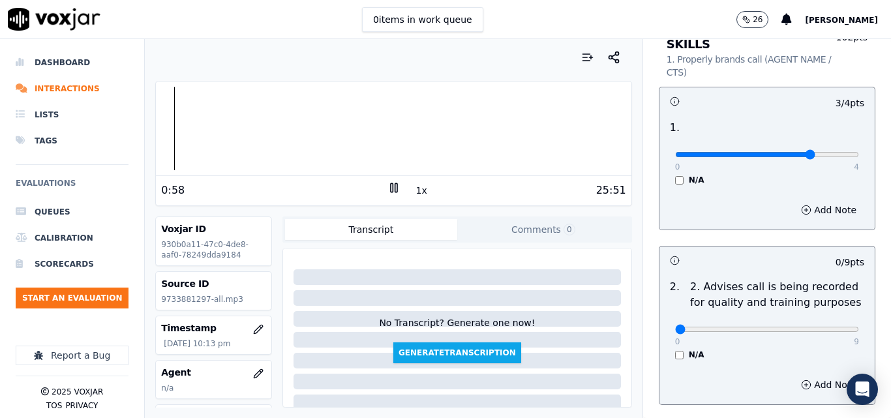
scroll to position [196, 0]
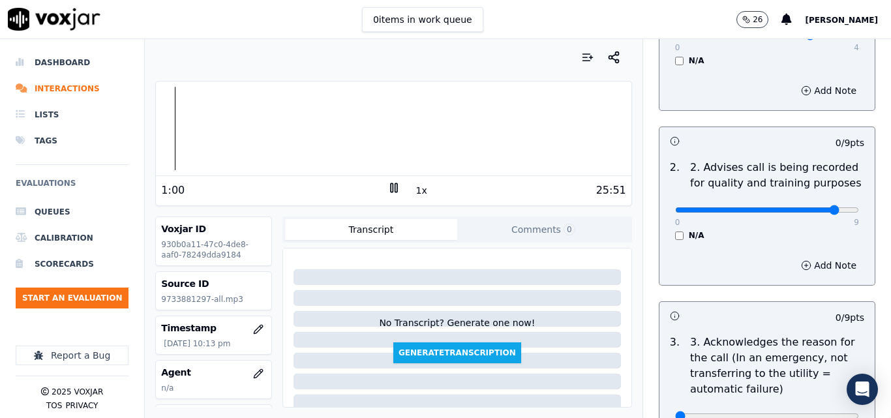
type input "8"
click at [814, 207] on input "range" at bounding box center [767, 209] width 184 height 5
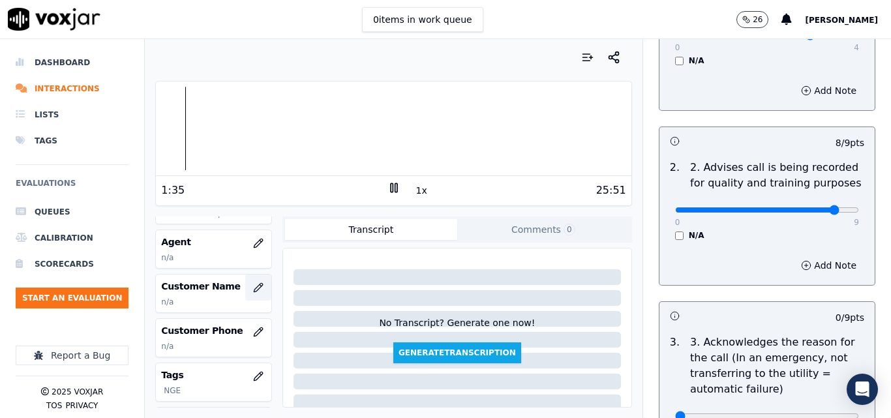
click at [253, 283] on icon "button" at bounding box center [258, 287] width 10 height 10
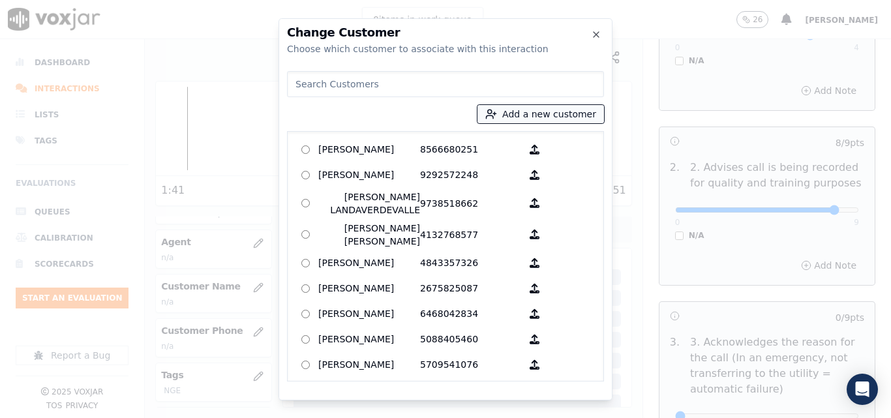
click at [532, 118] on button "Add a new customer" at bounding box center [541, 114] width 127 height 18
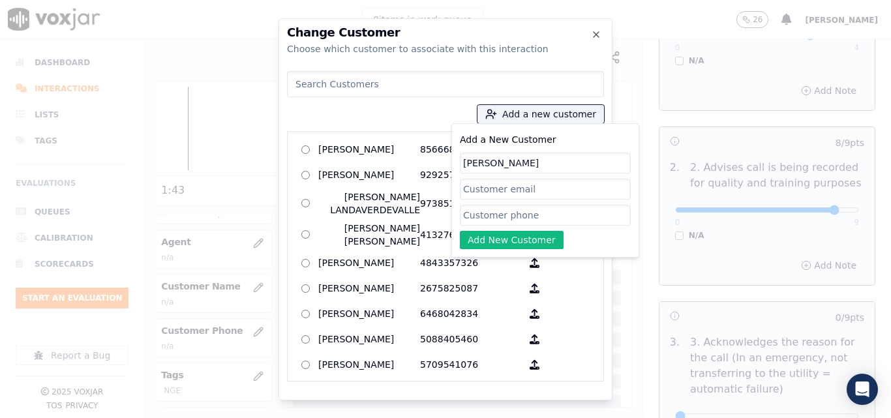
type input "[PERSON_NAME]"
paste input "9733881297"
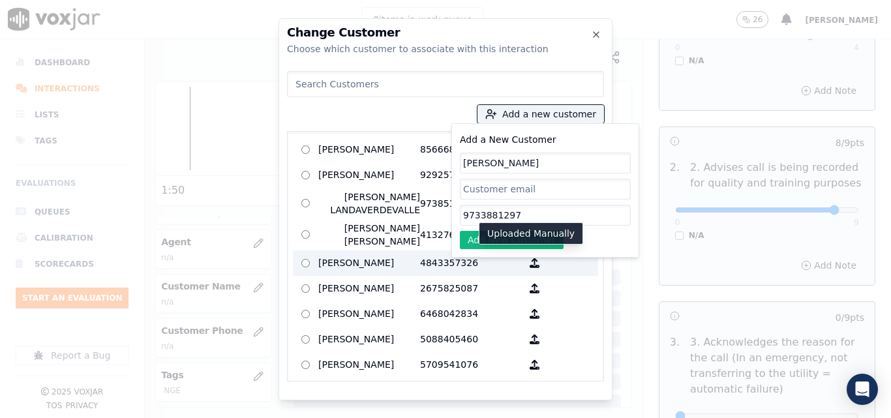
click at [511, 236] on p "Uploaded Manually" at bounding box center [530, 233] width 87 height 13
type input "9733881297"
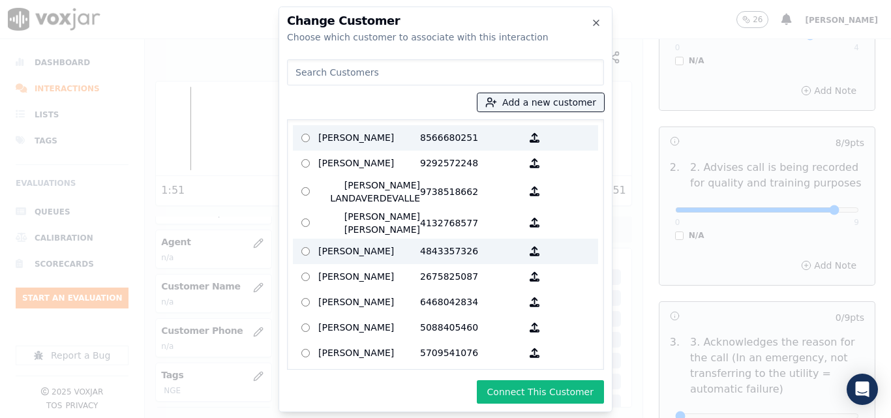
click at [379, 139] on p "[PERSON_NAME]" at bounding box center [369, 138] width 102 height 20
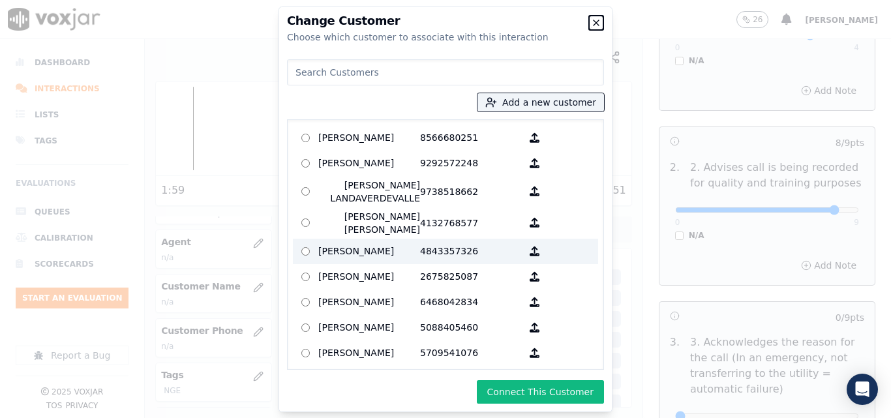
click at [592, 18] on icon "button" at bounding box center [596, 23] width 10 height 10
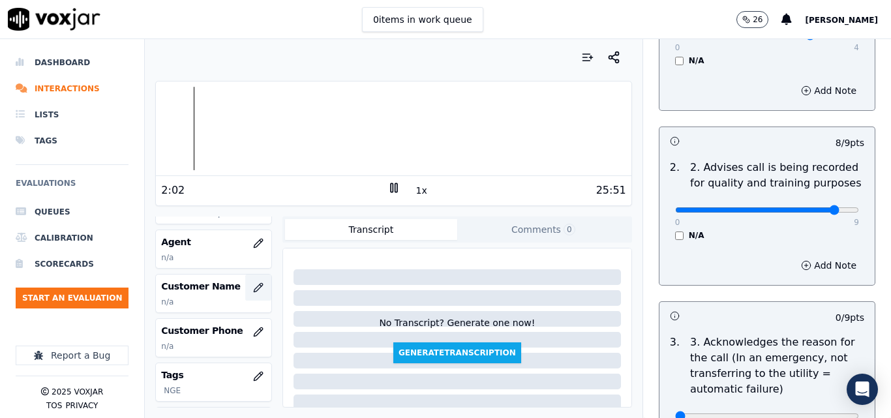
click at [253, 291] on icon "button" at bounding box center [258, 287] width 10 height 10
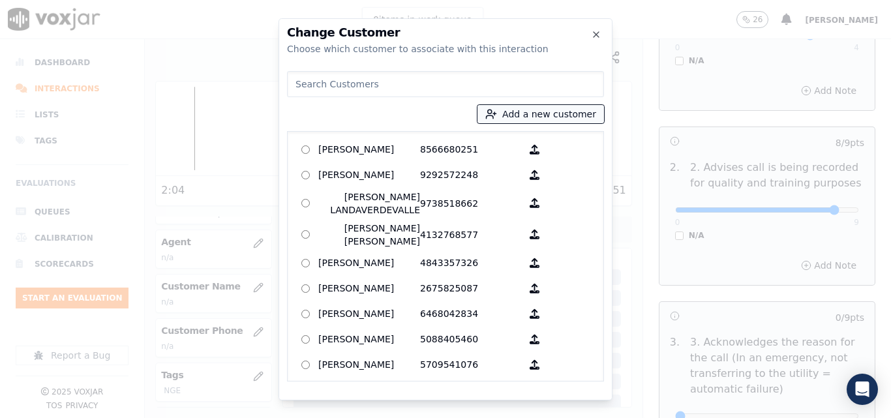
click at [560, 115] on button "Add a new customer" at bounding box center [541, 114] width 127 height 18
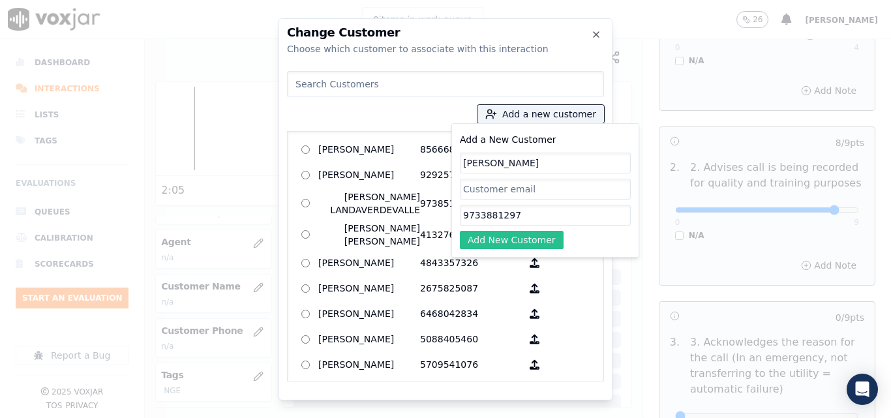
click at [513, 239] on button "Add New Customer" at bounding box center [512, 240] width 104 height 18
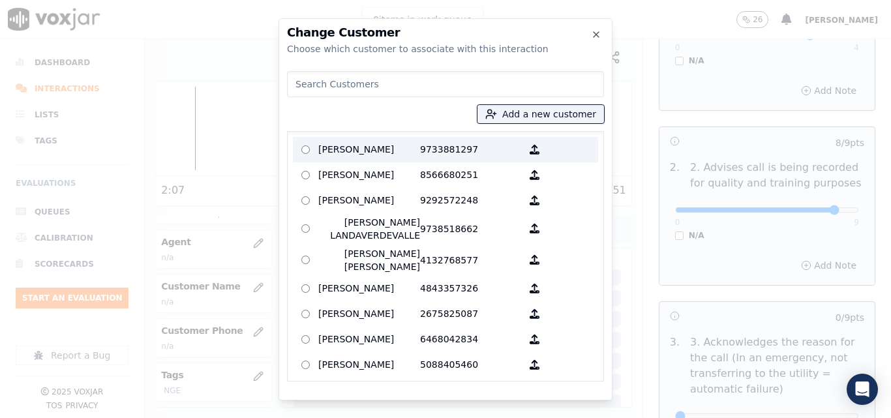
click at [399, 151] on p "[PERSON_NAME]" at bounding box center [369, 150] width 102 height 20
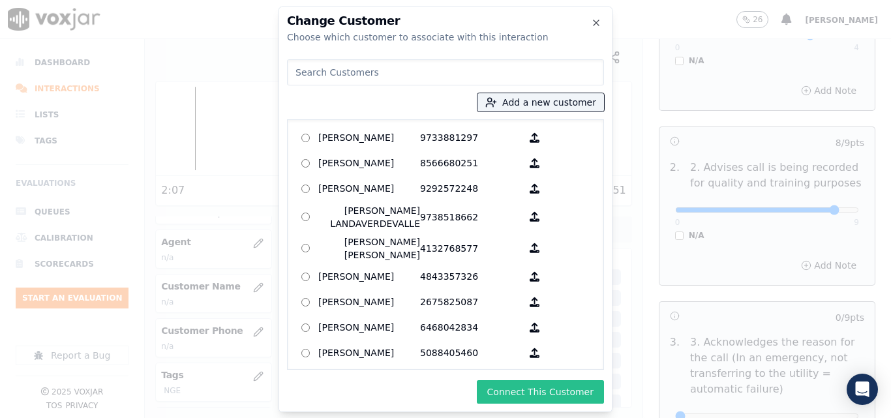
click at [558, 395] on button "Connect This Customer" at bounding box center [540, 391] width 127 height 23
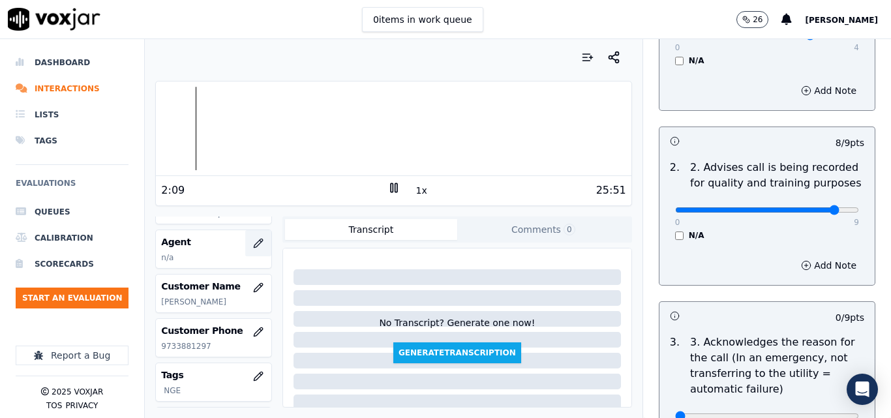
click at [249, 249] on button "button" at bounding box center [258, 243] width 26 height 26
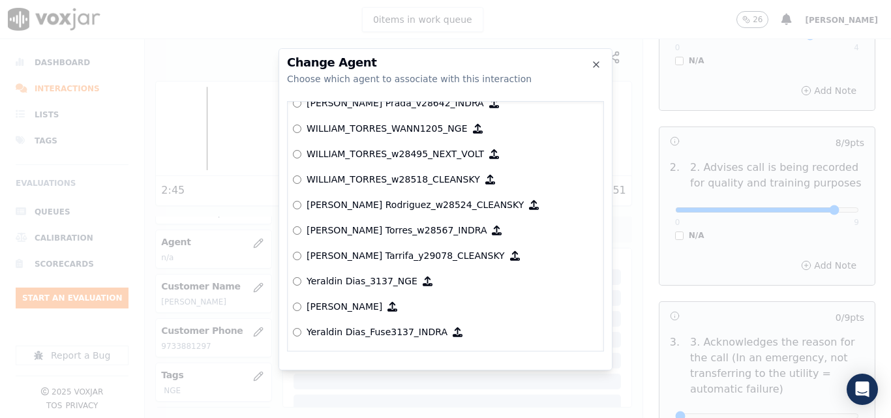
scroll to position [6711, 0]
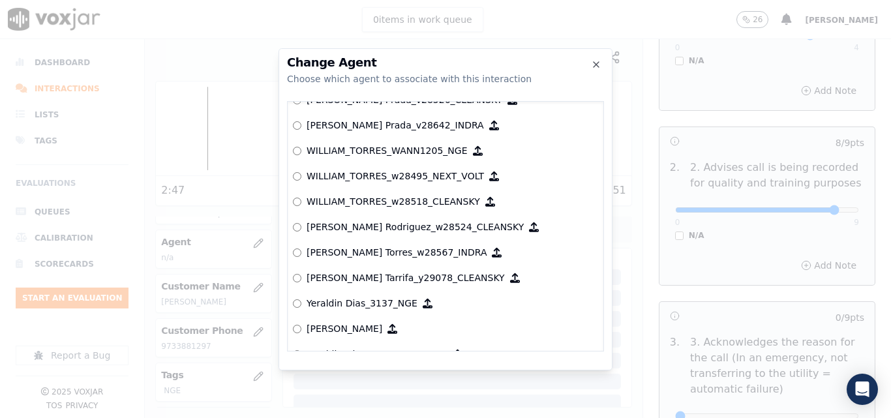
click at [285, 146] on div "Change Agent Choose which agent to associate with this interaction null [PERSON…" at bounding box center [446, 209] width 334 height 322
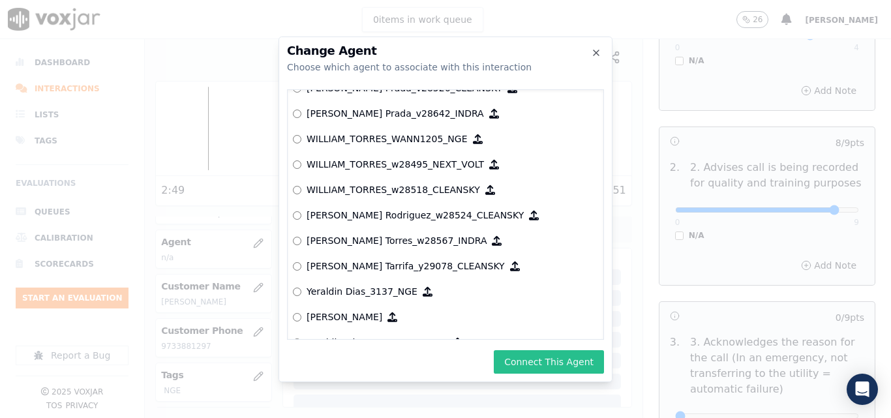
click at [535, 359] on button "Connect This Agent" at bounding box center [549, 361] width 110 height 23
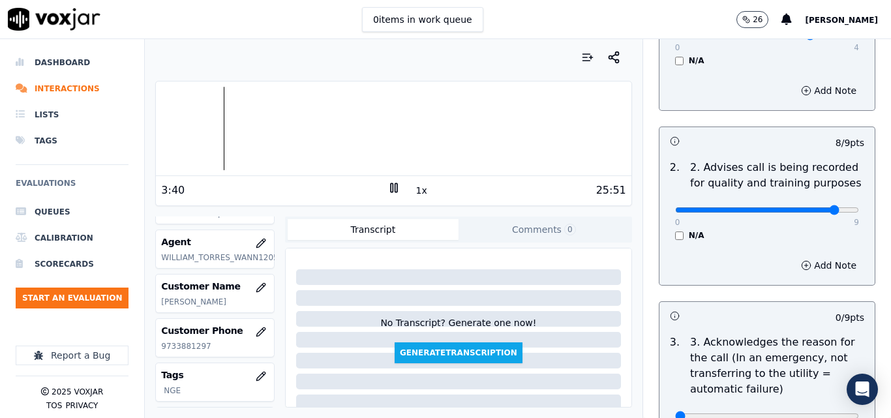
click at [503, 229] on button "Comments 0" at bounding box center [544, 229] width 171 height 21
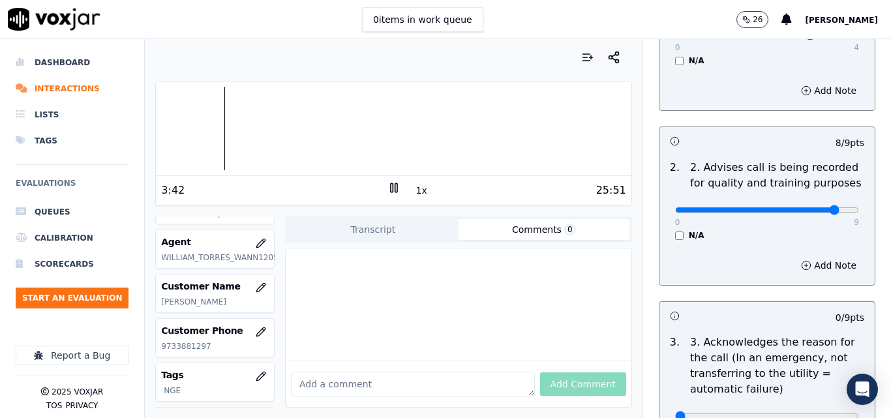
paste textarea "Be more confident when providing information to the client, as this can generat…"
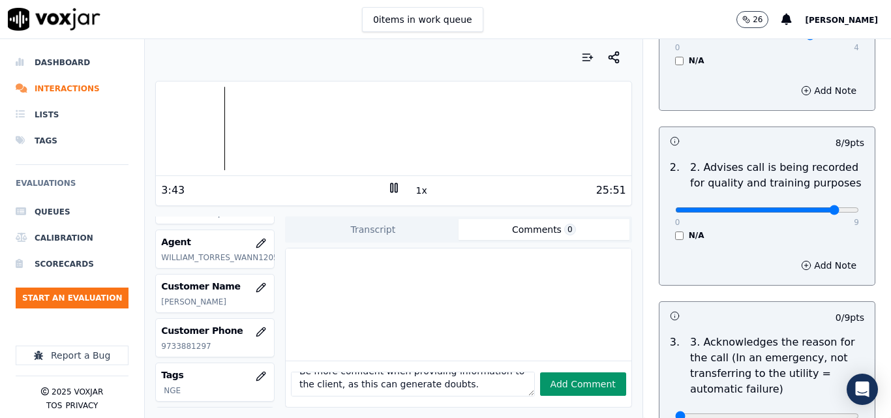
click at [568, 373] on button "Add Comment" at bounding box center [583, 384] width 86 height 23
type textarea "Be more confident when providing information to the client, as this can generat…"
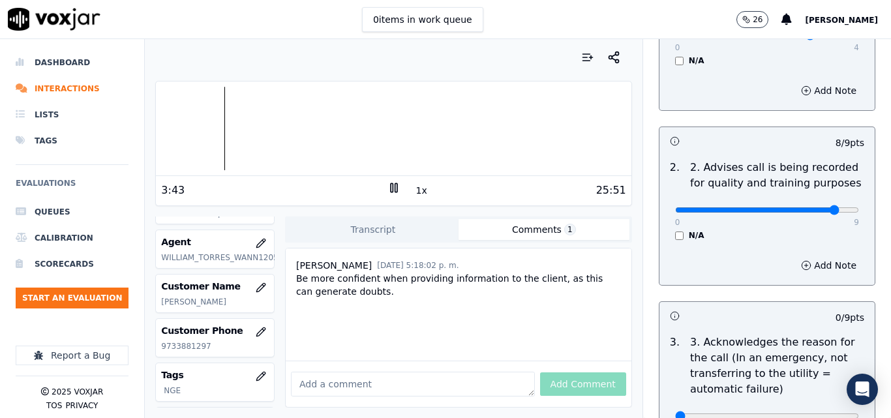
scroll to position [3, 0]
click at [418, 192] on button "1x" at bounding box center [422, 190] width 16 height 18
click at [391, 192] on rect at bounding box center [392, 187] width 2 height 8
click at [391, 185] on polygon at bounding box center [395, 188] width 8 height 10
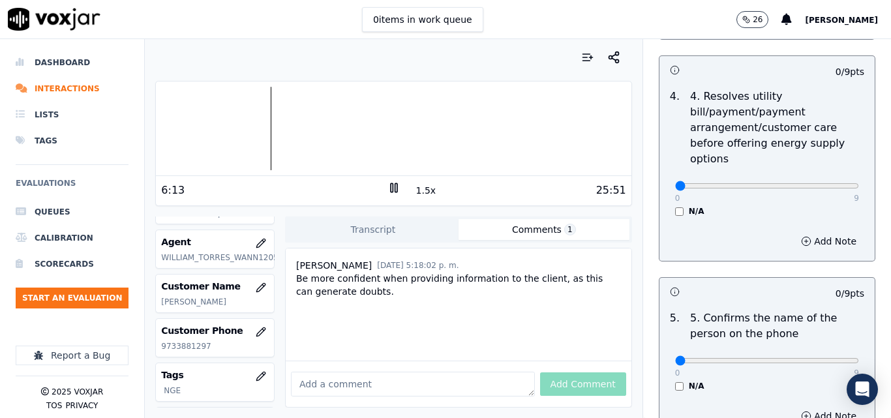
scroll to position [718, 0]
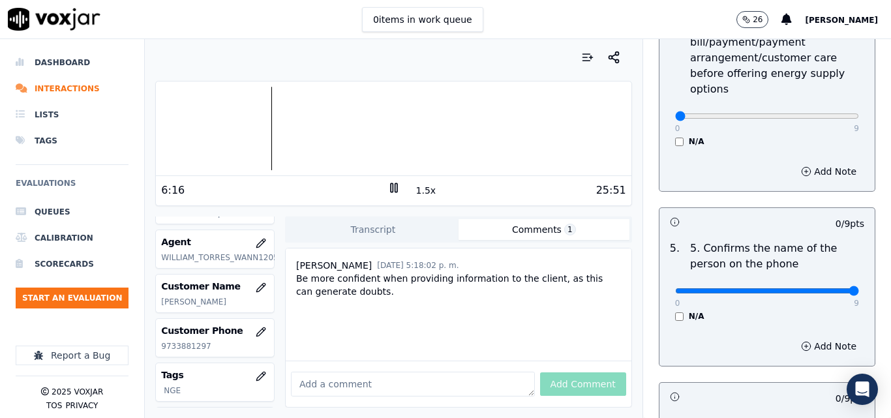
type input "9"
click at [823, 288] on input "range" at bounding box center [767, 290] width 184 height 5
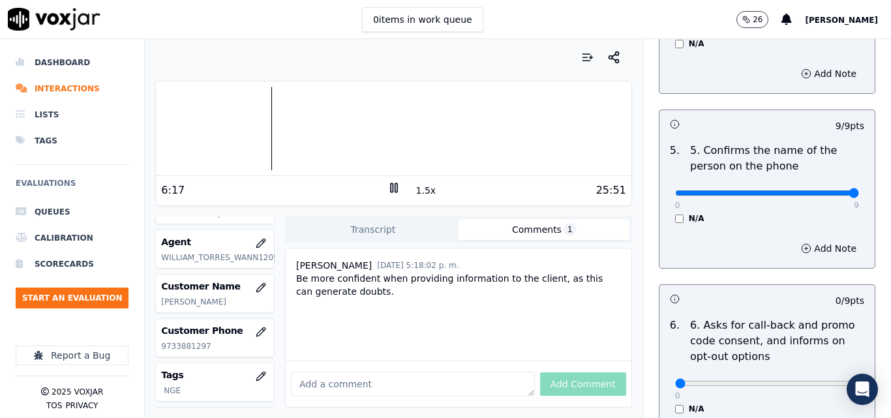
scroll to position [913, 0]
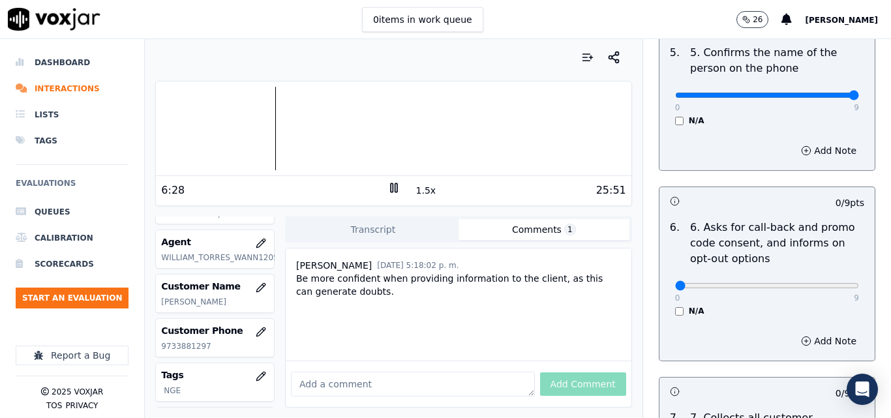
click at [388, 190] on icon at bounding box center [394, 187] width 13 height 13
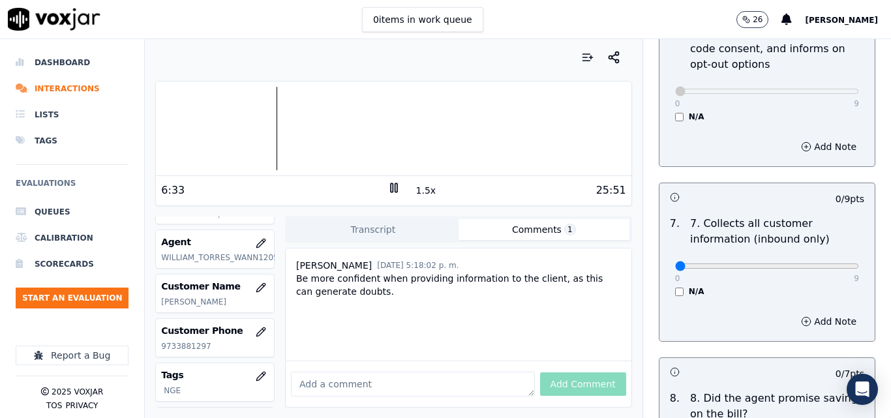
scroll to position [1109, 0]
drag, startPoint x: 825, startPoint y: 258, endPoint x: 818, endPoint y: 258, distance: 7.2
type input "9"
click at [827, 262] on input "range" at bounding box center [767, 264] width 184 height 5
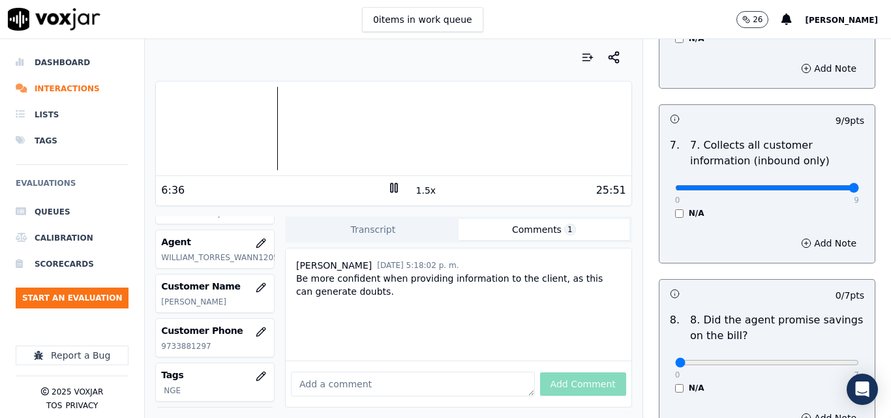
scroll to position [1305, 0]
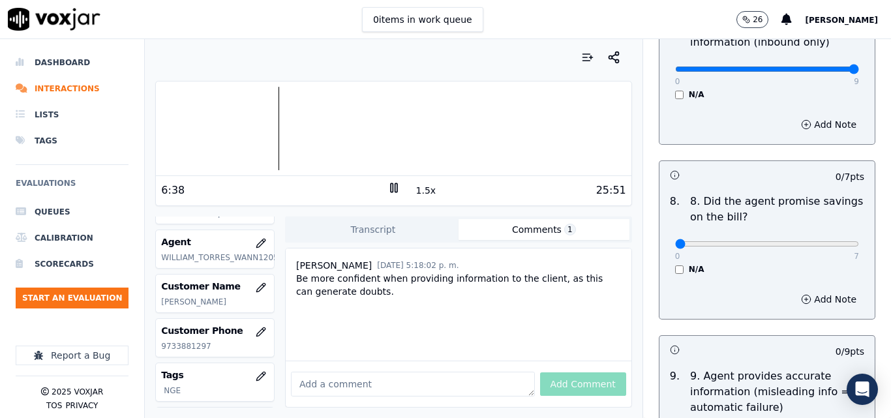
click at [665, 261] on div "0 7 N/A" at bounding box center [767, 250] width 205 height 50
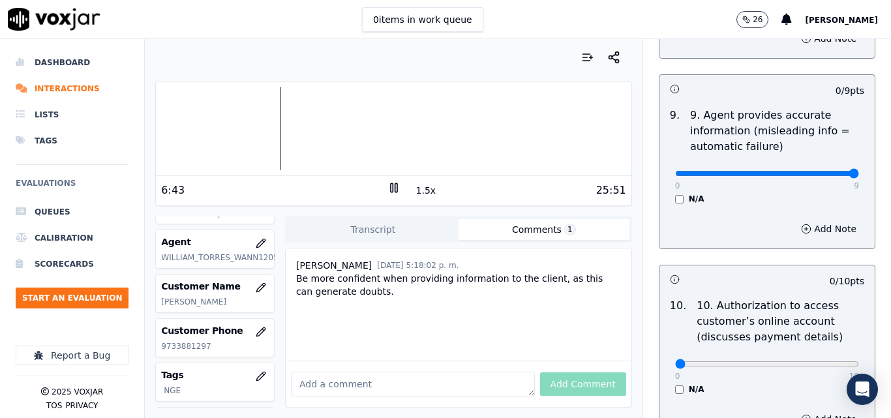
type input "9"
click at [823, 171] on input "range" at bounding box center [767, 173] width 184 height 5
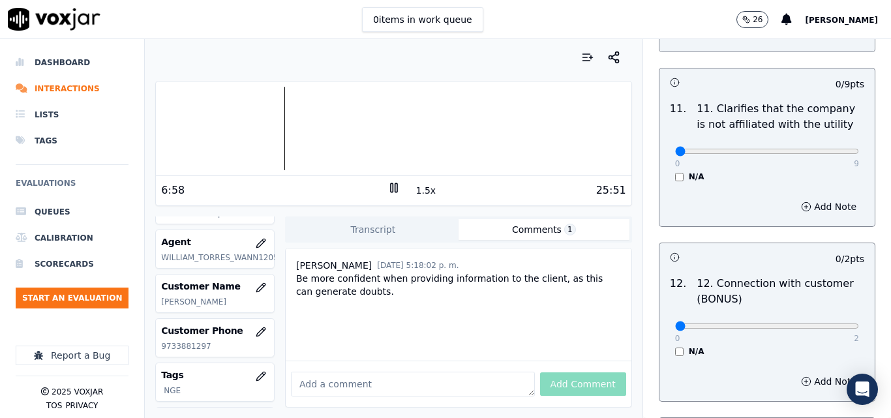
scroll to position [2023, 0]
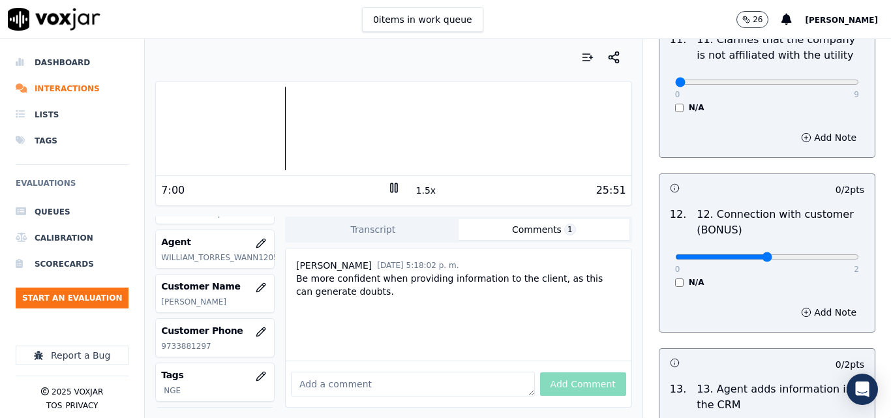
type input "1"
click at [776, 254] on input "range" at bounding box center [767, 256] width 184 height 5
click at [774, 254] on input "range" at bounding box center [767, 256] width 184 height 5
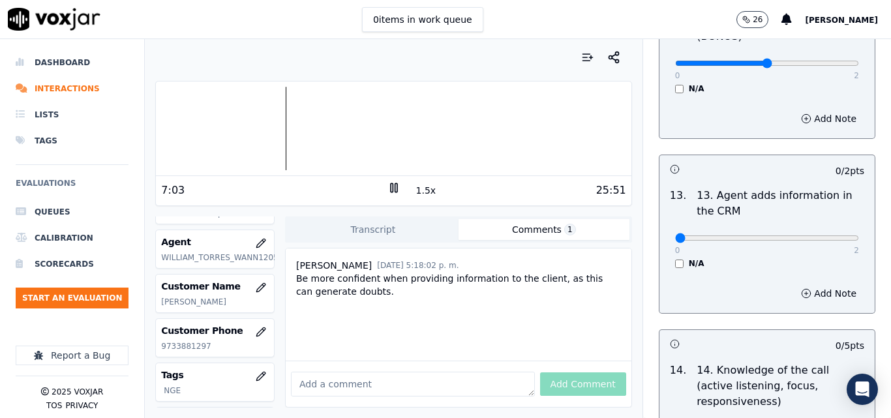
scroll to position [2218, 0]
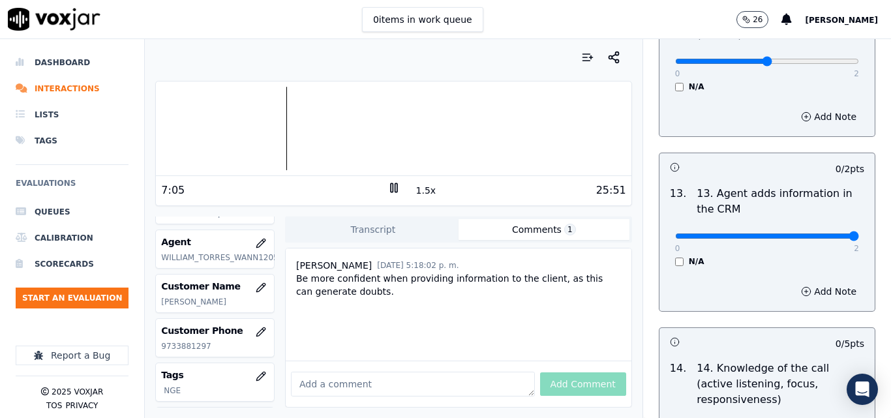
type input "2"
click at [827, 234] on input "range" at bounding box center [767, 236] width 184 height 5
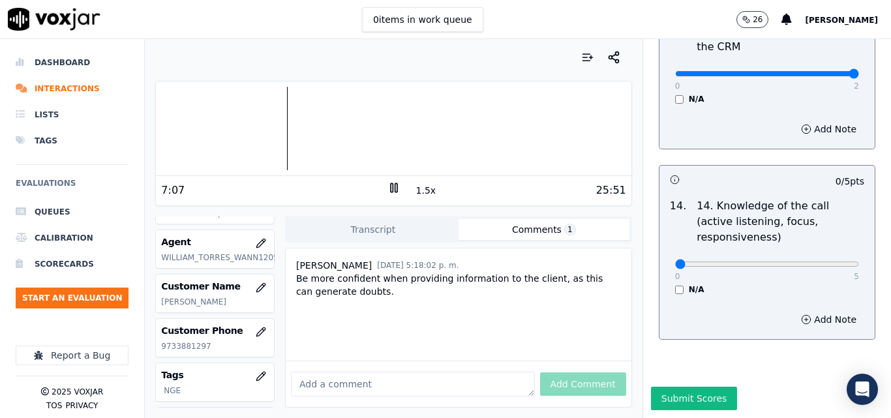
scroll to position [2383, 0]
type input "3"
click at [770, 262] on input "range" at bounding box center [767, 264] width 184 height 5
click at [775, 262] on input "range" at bounding box center [767, 264] width 184 height 5
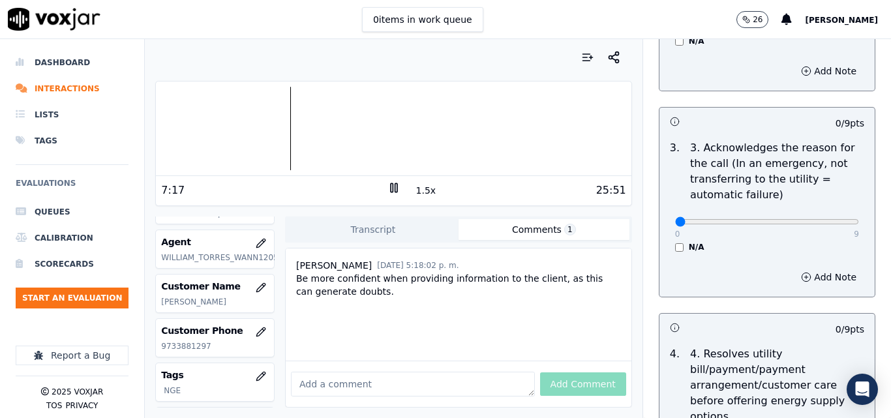
scroll to position [391, 0]
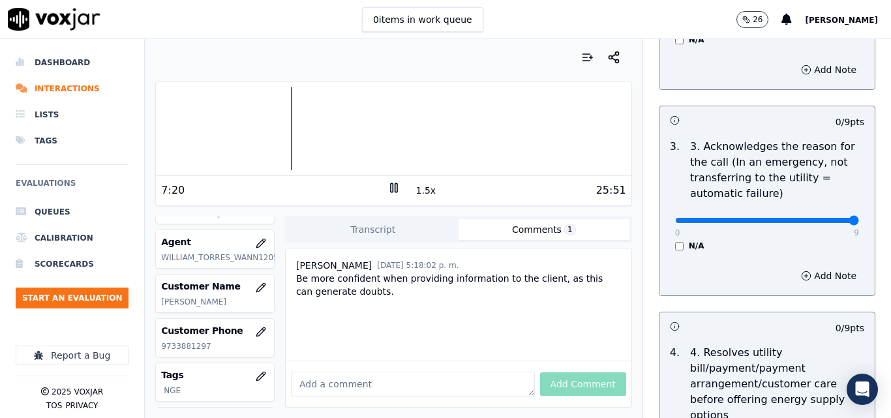
type input "9"
click at [821, 218] on input "range" at bounding box center [767, 220] width 184 height 5
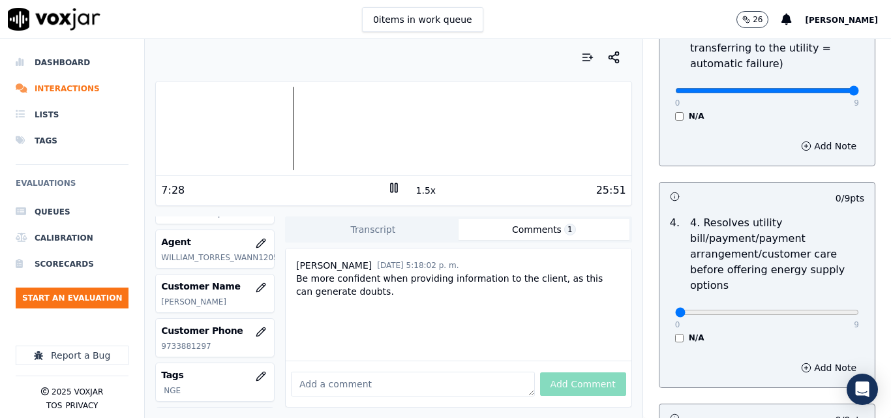
scroll to position [522, 0]
click at [675, 332] on div "N/A" at bounding box center [767, 337] width 184 height 10
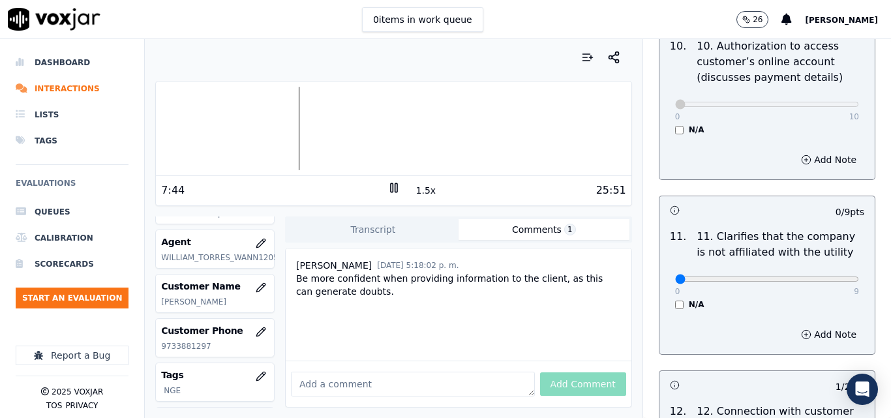
scroll to position [1827, 0]
click at [414, 194] on button "1.5x" at bounding box center [426, 190] width 25 height 18
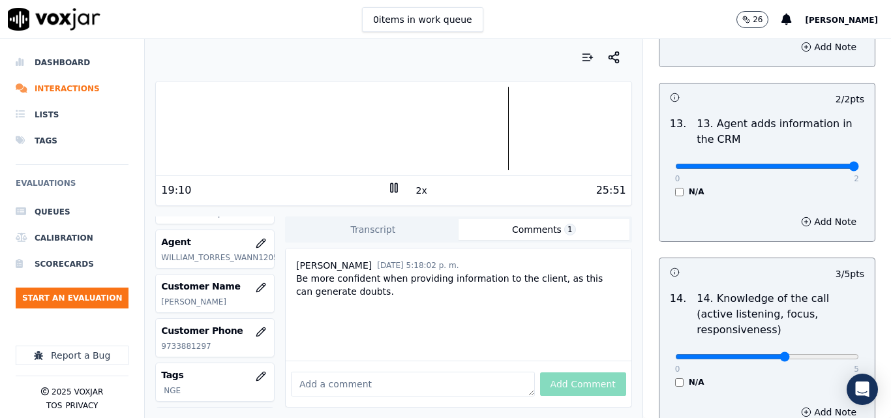
scroll to position [2383, 0]
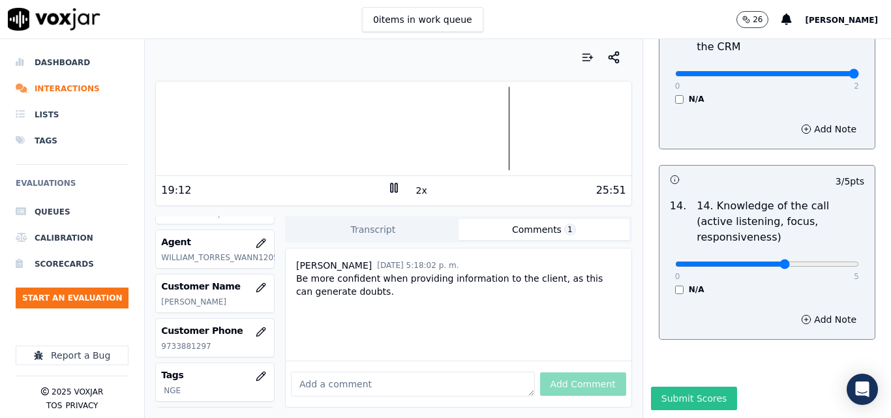
click at [680, 387] on button "Submit Scores" at bounding box center [694, 398] width 87 height 23
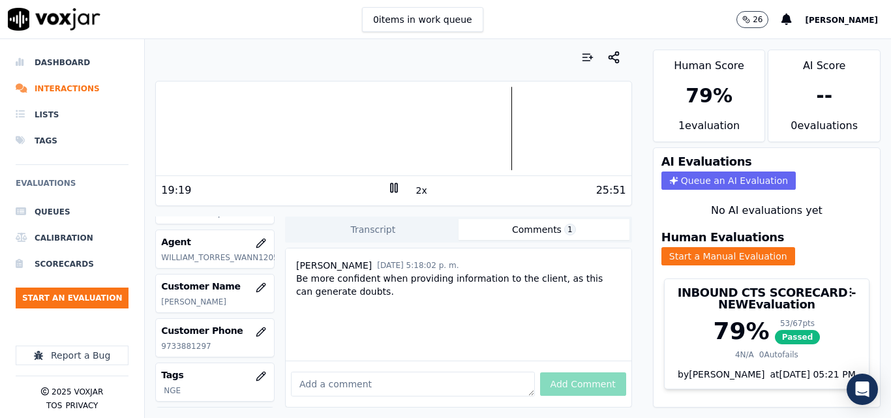
click at [388, 195] on div "2x" at bounding box center [394, 190] width 13 height 18
click at [388, 191] on icon at bounding box center [394, 187] width 13 height 13
click at [83, 292] on button "Start an Evaluation" at bounding box center [72, 298] width 113 height 21
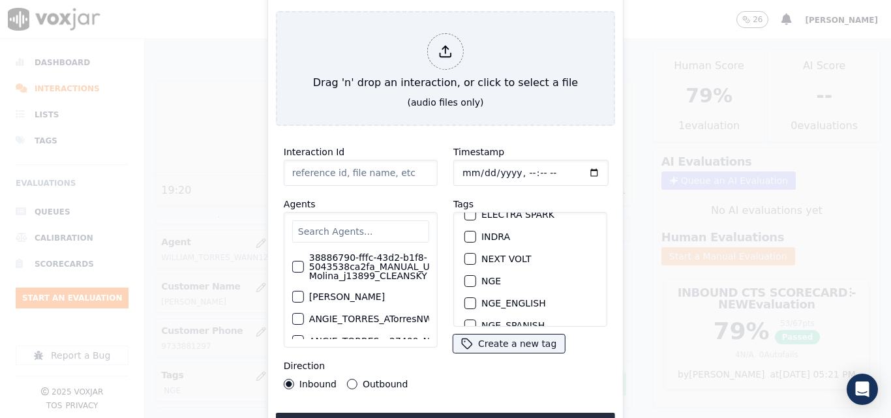
scroll to position [130, 0]
click at [465, 271] on div "button" at bounding box center [469, 275] width 9 height 9
type input "20250910-114857_2674020385-all.mp3"
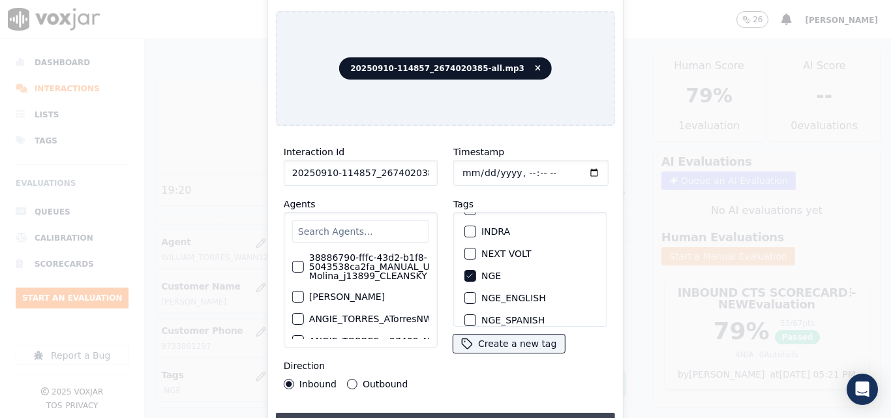
click at [458, 414] on button "Upload interaction to start evaluation" at bounding box center [445, 424] width 339 height 23
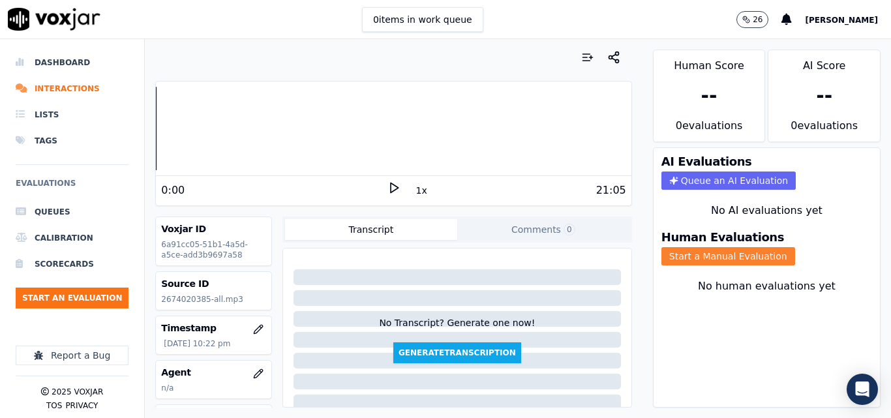
click at [689, 258] on button "Start a Manual Evaluation" at bounding box center [729, 256] width 134 height 18
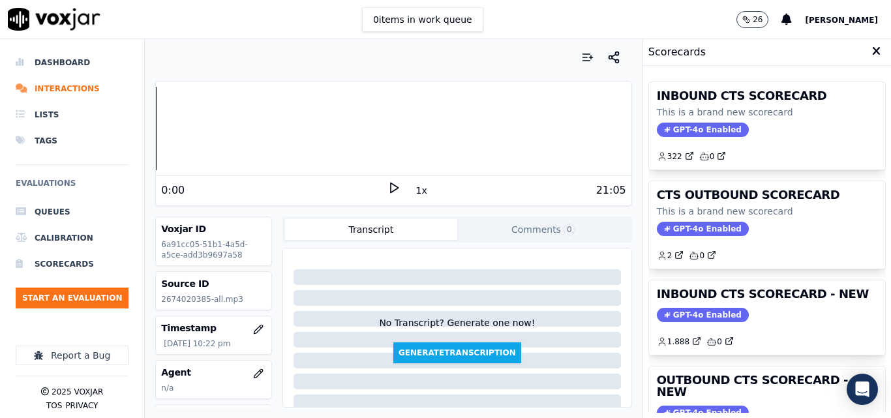
click at [388, 187] on icon at bounding box center [394, 187] width 13 height 13
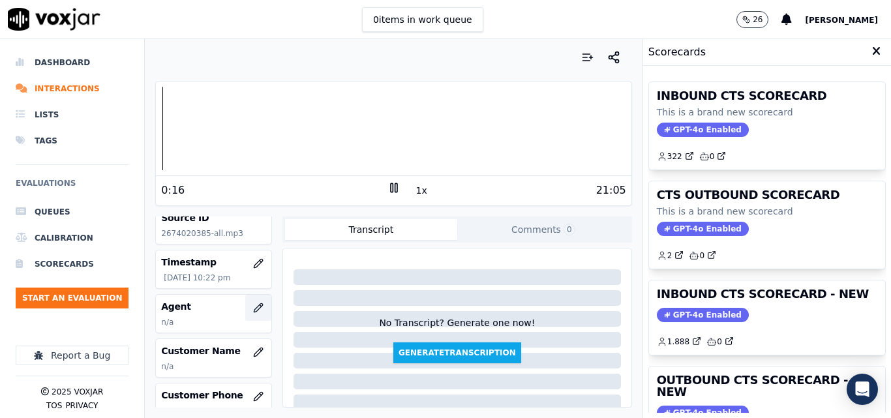
scroll to position [65, 0]
click at [254, 355] on icon "button" at bounding box center [258, 352] width 8 height 8
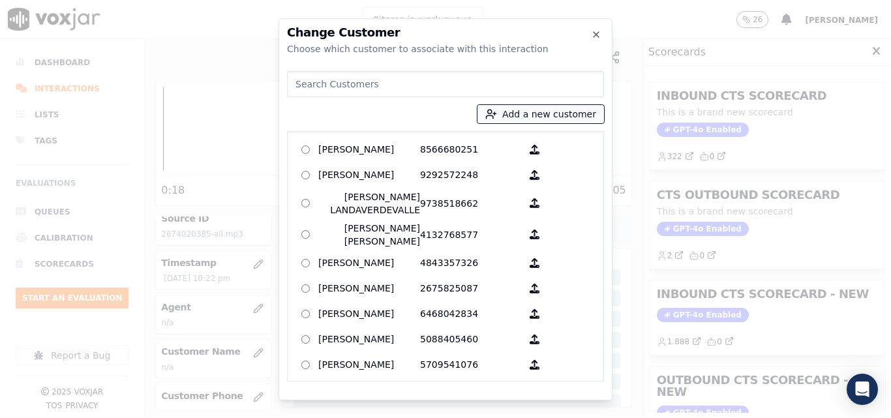
click at [552, 121] on button "Add a new customer" at bounding box center [541, 114] width 127 height 18
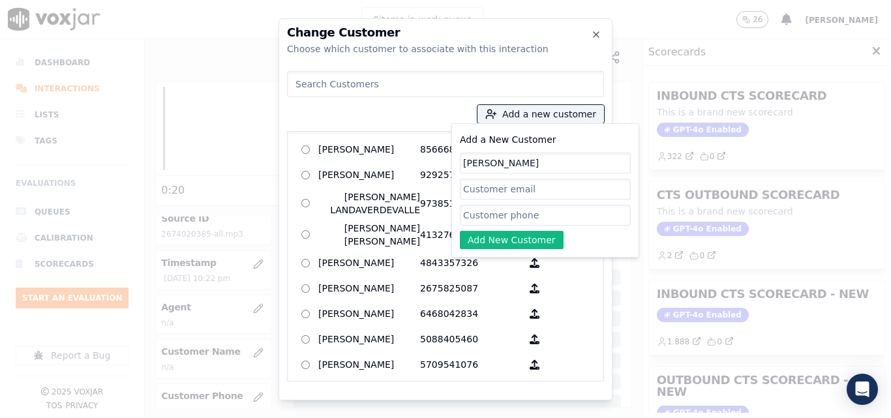
type input "[PERSON_NAME]"
paste input "2673236943"
type input "2673236943"
click at [515, 235] on button "Add New Customer" at bounding box center [512, 240] width 104 height 18
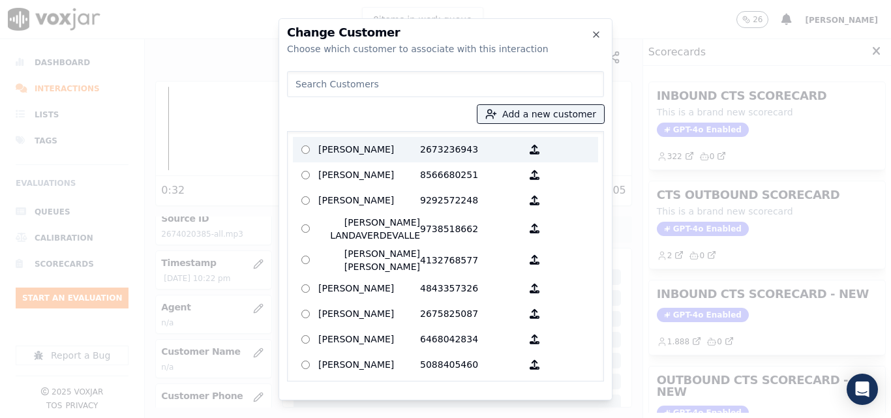
click at [372, 147] on p "[PERSON_NAME]" at bounding box center [369, 150] width 102 height 20
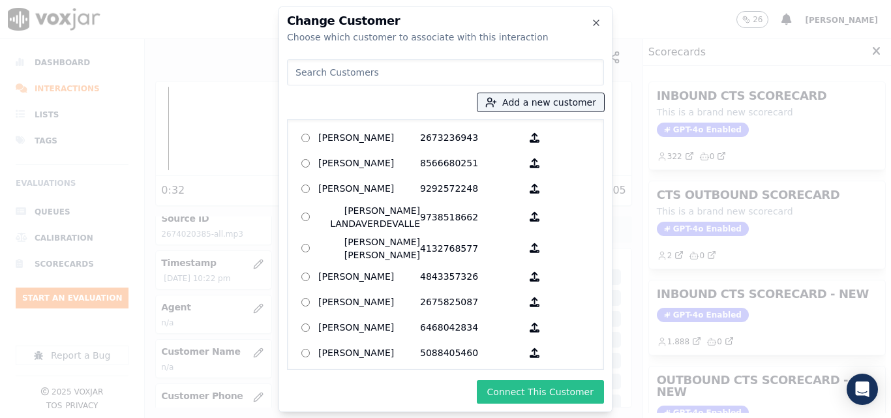
click at [546, 390] on button "Connect This Customer" at bounding box center [540, 391] width 127 height 23
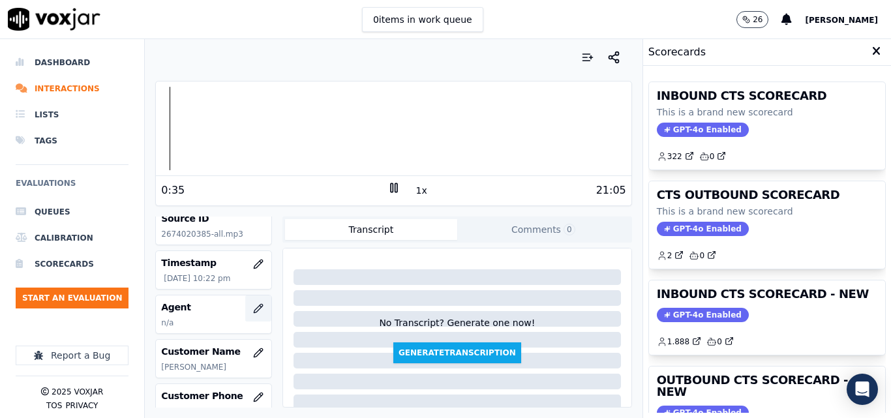
click at [253, 311] on icon "button" at bounding box center [258, 308] width 10 height 10
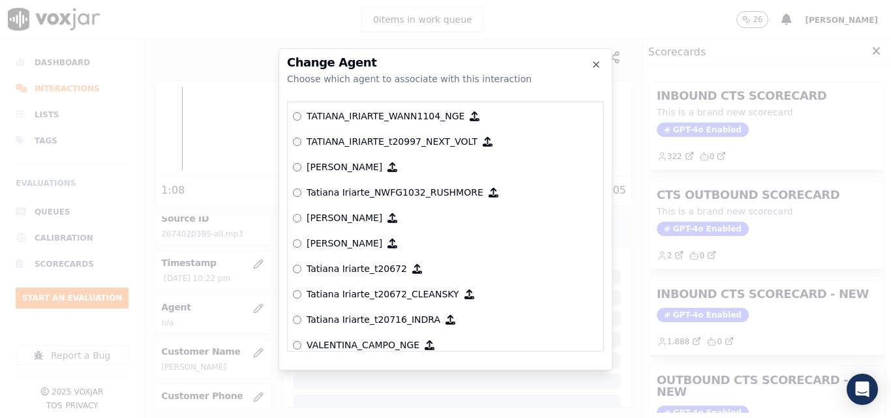
scroll to position [6163, 0]
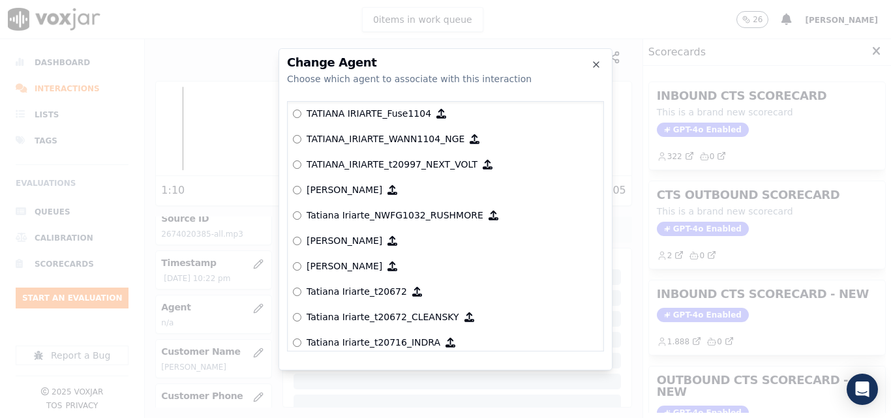
click at [392, 138] on p "TATIANA_IRIARTE_WANN1104_NGE" at bounding box center [386, 138] width 158 height 13
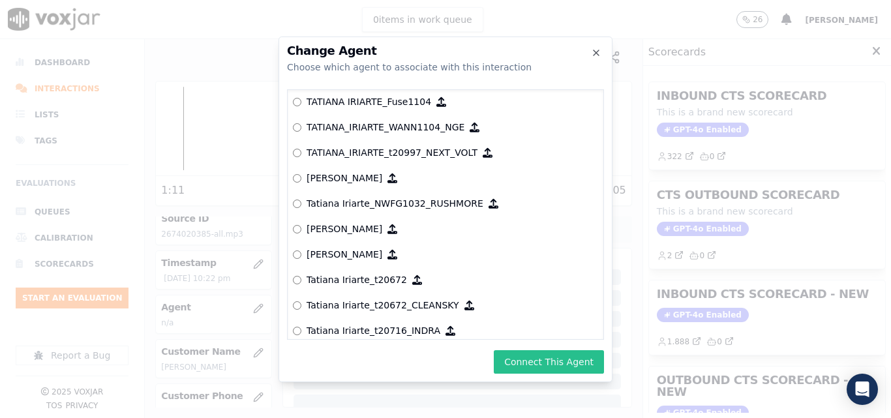
click at [569, 359] on button "Connect This Agent" at bounding box center [549, 361] width 110 height 23
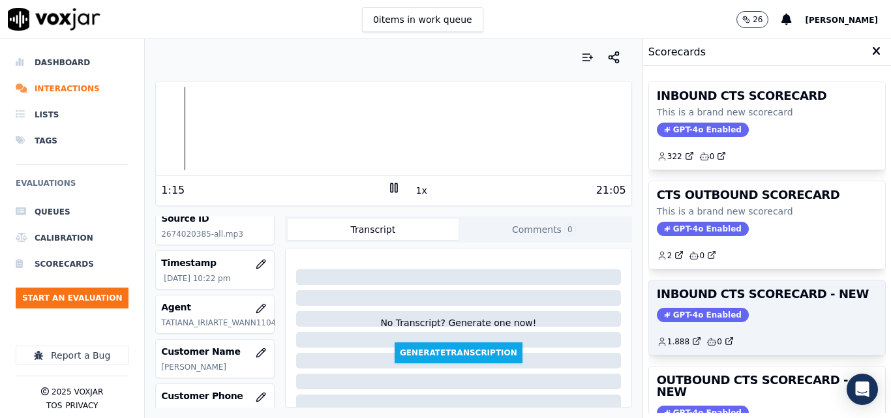
scroll to position [196, 0]
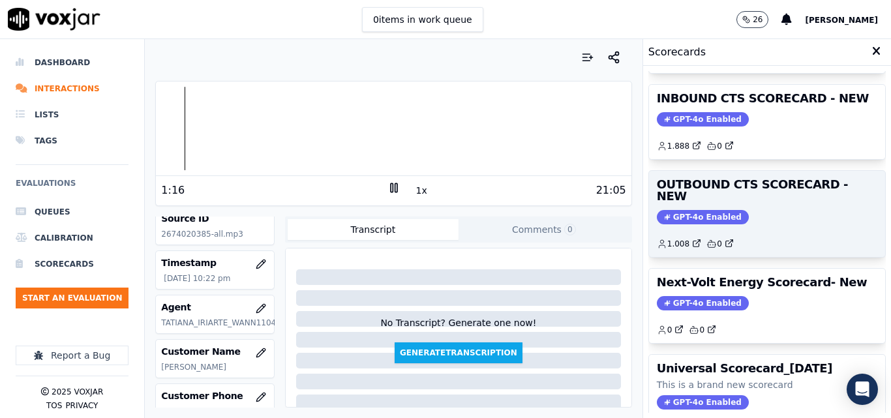
click at [686, 210] on span "GPT-4o Enabled" at bounding box center [703, 217] width 92 height 14
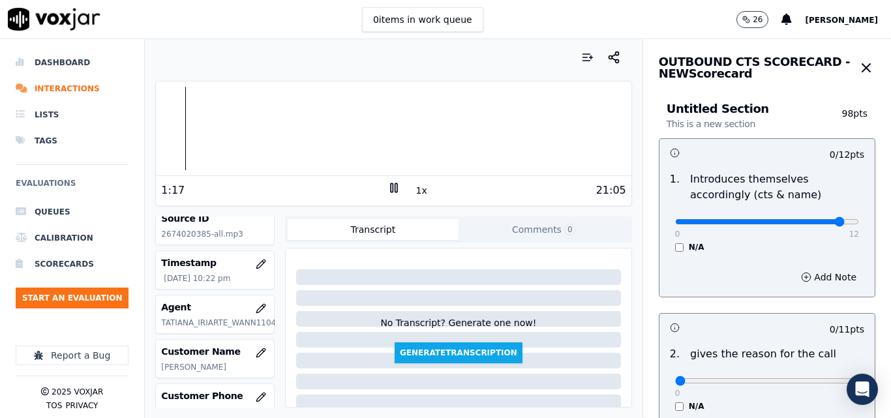
type input "11"
click at [814, 222] on input "range" at bounding box center [767, 221] width 184 height 5
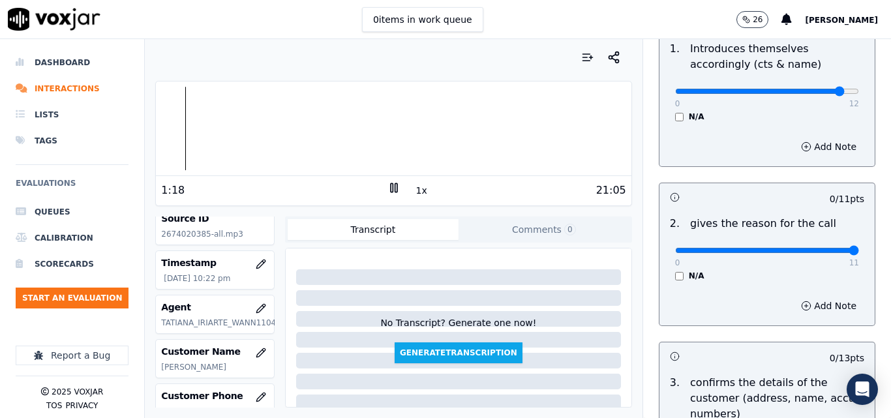
type input "11"
click at [823, 250] on input "range" at bounding box center [767, 250] width 184 height 5
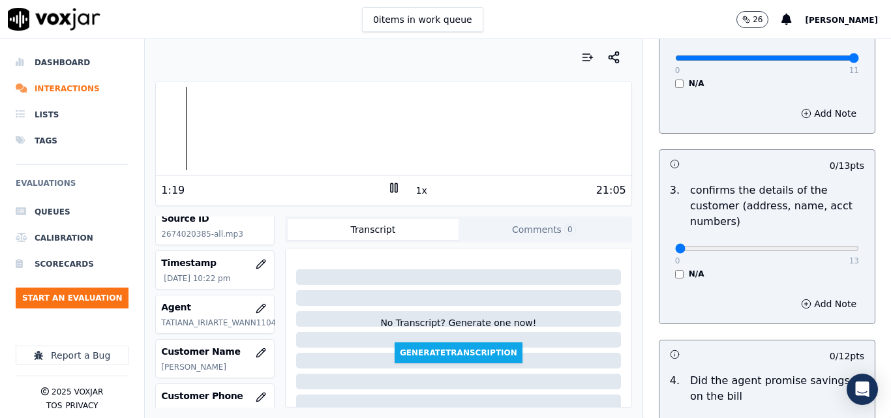
scroll to position [326, 0]
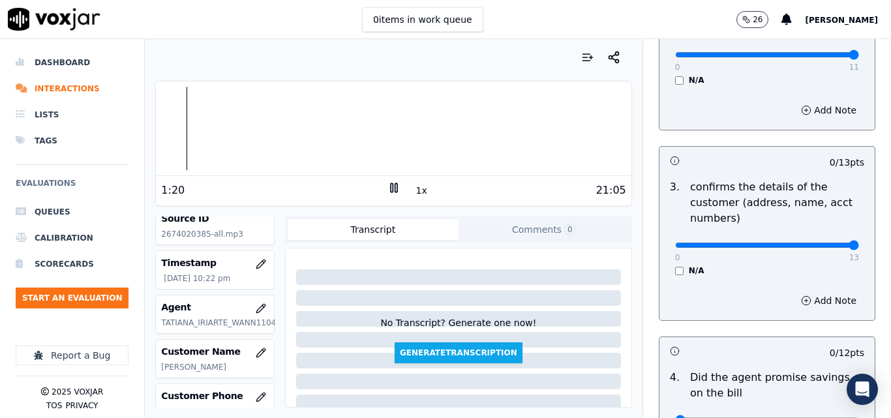
type input "13"
click at [825, 247] on input "range" at bounding box center [767, 245] width 184 height 5
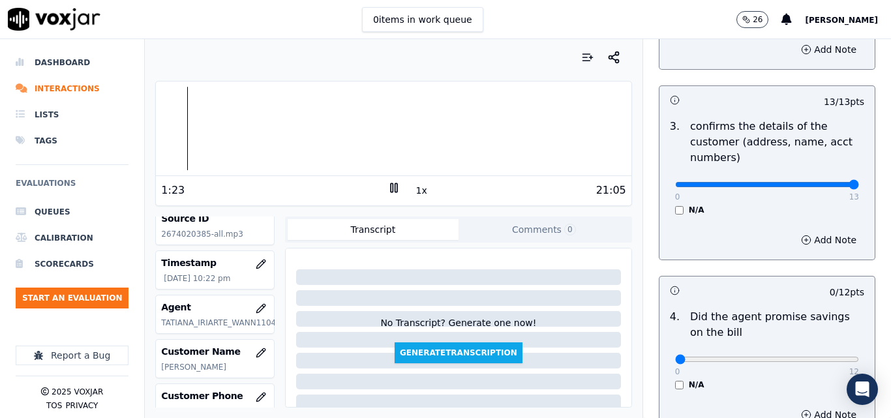
scroll to position [457, 0]
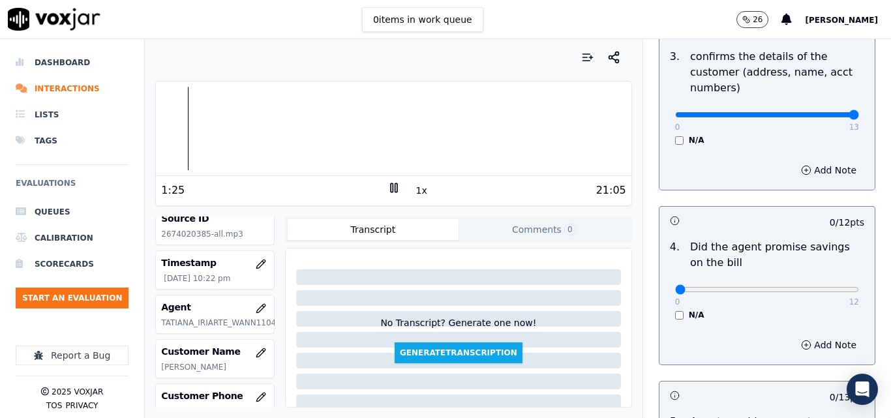
click at [415, 191] on button "1x" at bounding box center [422, 190] width 16 height 18
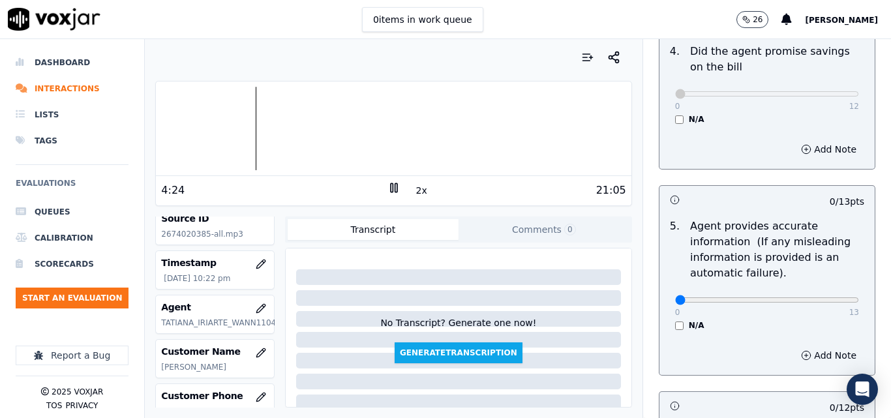
scroll to position [718, 0]
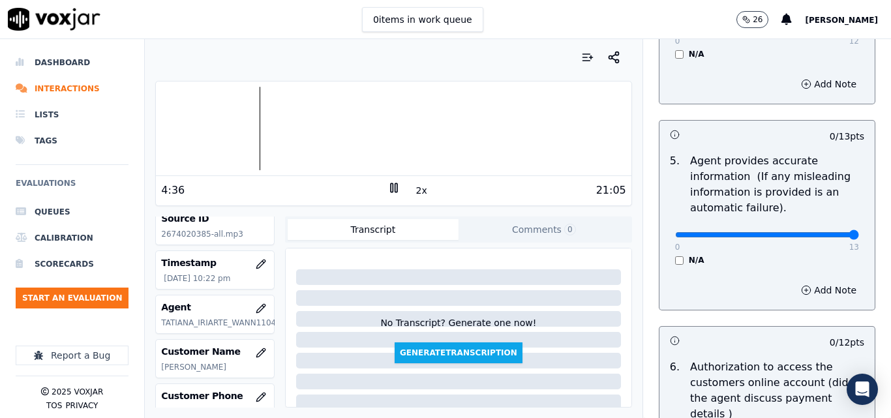
type input "13"
click at [820, 234] on input "range" at bounding box center [767, 234] width 184 height 5
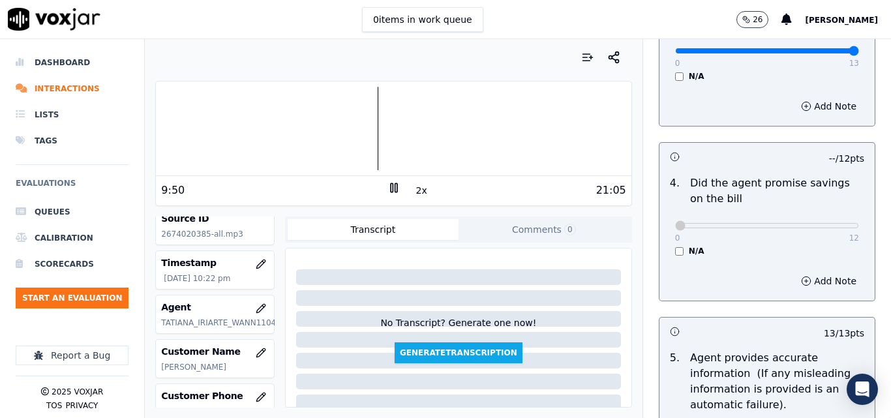
scroll to position [522, 0]
click at [393, 123] on div at bounding box center [393, 129] width 475 height 84
click at [333, 115] on div at bounding box center [393, 129] width 475 height 84
click at [329, 134] on div at bounding box center [393, 129] width 475 height 84
click at [418, 189] on button "2x" at bounding box center [422, 190] width 16 height 18
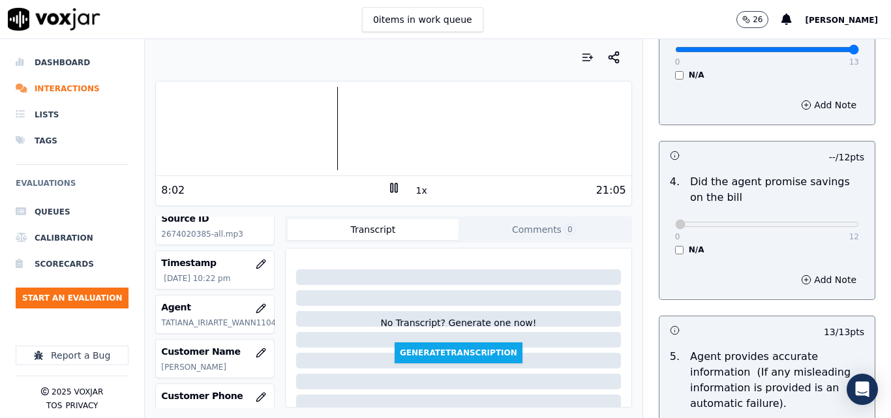
click at [319, 127] on div at bounding box center [393, 129] width 475 height 84
click at [414, 191] on button "1x" at bounding box center [422, 190] width 16 height 18
click at [414, 191] on button "1.5x" at bounding box center [426, 190] width 25 height 18
click at [414, 191] on button "2x" at bounding box center [422, 190] width 16 height 18
click at [414, 191] on button "1x" at bounding box center [422, 190] width 16 height 18
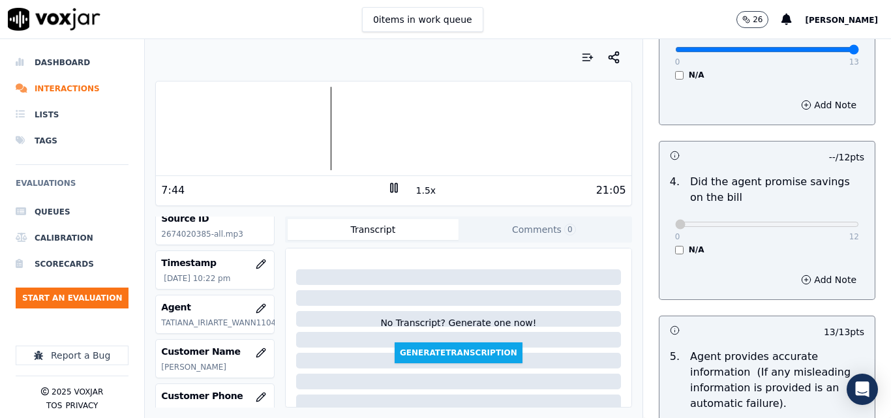
click at [314, 120] on div at bounding box center [393, 129] width 475 height 84
click at [303, 133] on div at bounding box center [393, 129] width 475 height 84
click at [295, 134] on div at bounding box center [393, 129] width 475 height 84
click at [388, 183] on icon at bounding box center [394, 187] width 13 height 13
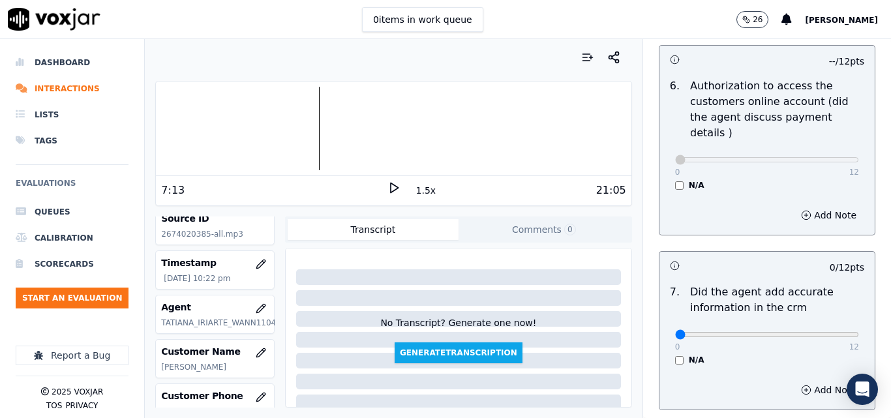
scroll to position [1109, 0]
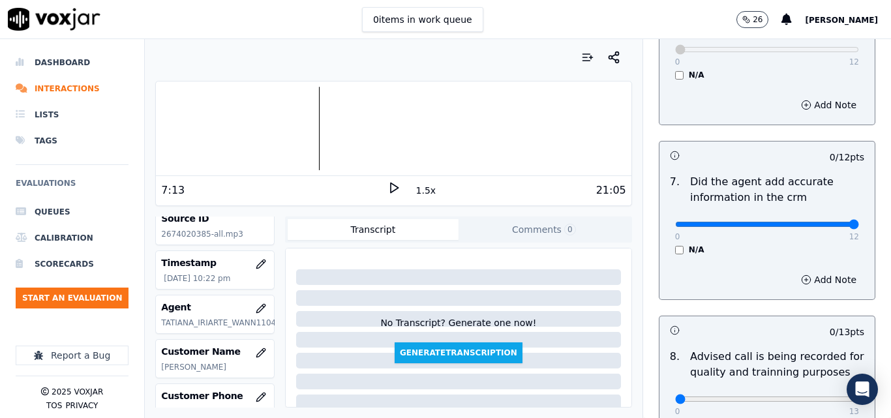
type input "12"
click at [829, 222] on input "range" at bounding box center [767, 224] width 184 height 5
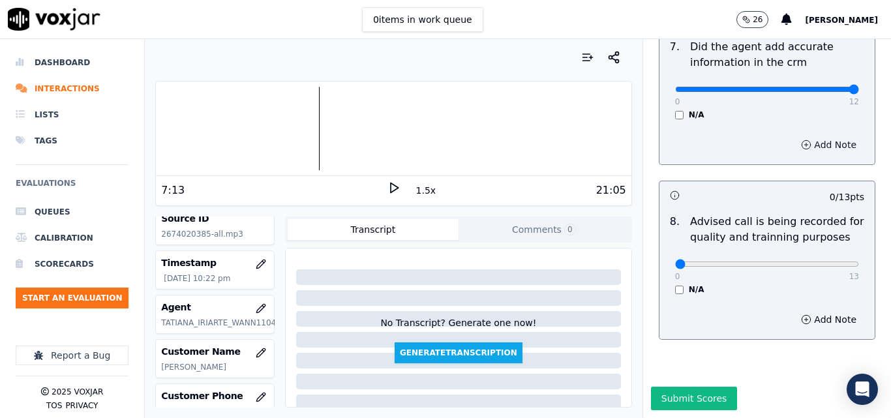
scroll to position [1258, 0]
click at [388, 191] on icon at bounding box center [394, 187] width 13 height 13
click at [221, 134] on div at bounding box center [393, 129] width 475 height 84
click at [195, 128] on div at bounding box center [393, 129] width 475 height 84
click at [405, 129] on div at bounding box center [393, 129] width 475 height 84
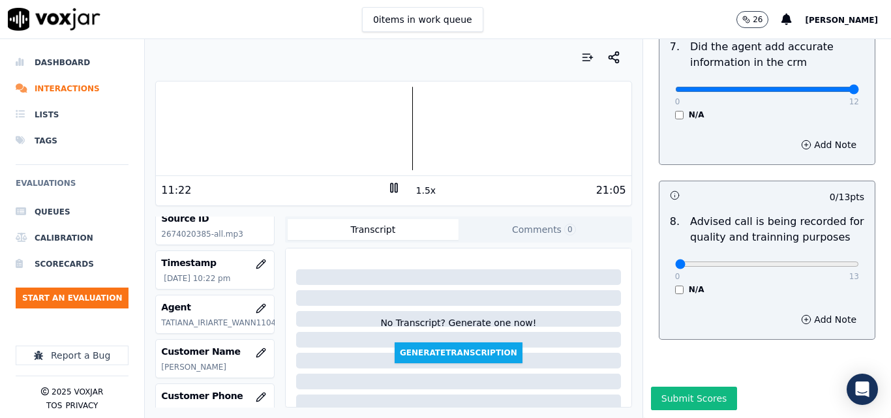
click at [419, 189] on button "1.5x" at bounding box center [426, 190] width 25 height 18
click at [393, 130] on div at bounding box center [393, 129] width 475 height 84
click at [380, 130] on div at bounding box center [393, 129] width 475 height 84
click at [491, 134] on div at bounding box center [393, 129] width 475 height 84
click at [468, 130] on div at bounding box center [393, 129] width 475 height 84
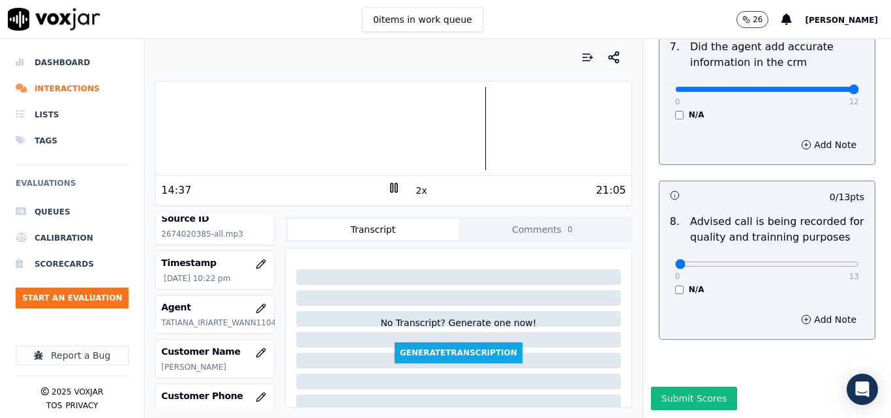
click at [472, 130] on div at bounding box center [393, 129] width 475 height 84
click at [462, 131] on div at bounding box center [393, 129] width 475 height 84
click at [448, 132] on div at bounding box center [393, 129] width 475 height 84
click at [442, 131] on div at bounding box center [393, 129] width 475 height 84
click at [435, 131] on div at bounding box center [393, 129] width 475 height 84
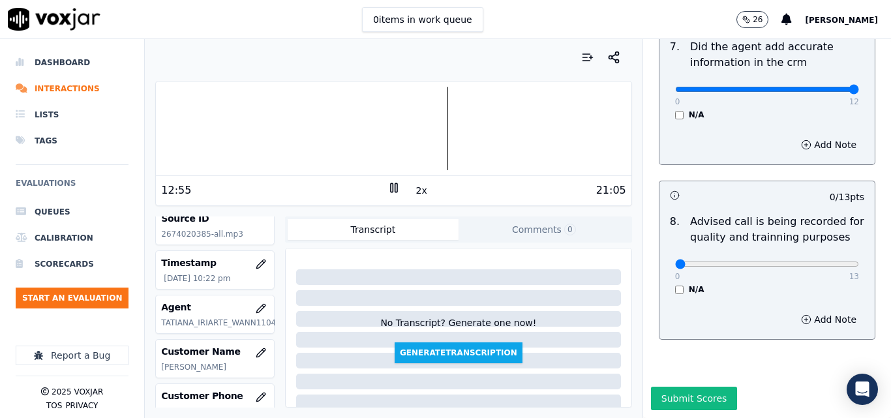
click at [388, 189] on icon at bounding box center [394, 187] width 13 height 13
click at [666, 387] on button "Submit Scores" at bounding box center [694, 398] width 87 height 23
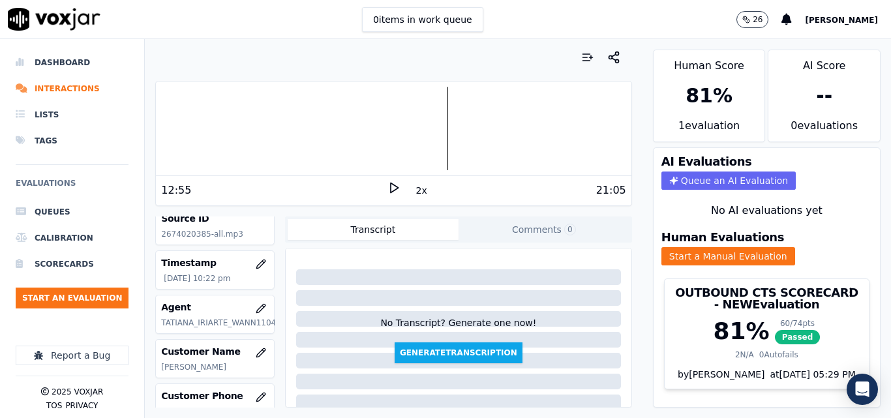
click at [325, 50] on div at bounding box center [393, 57] width 476 height 26
